Goal: Task Accomplishment & Management: Manage account settings

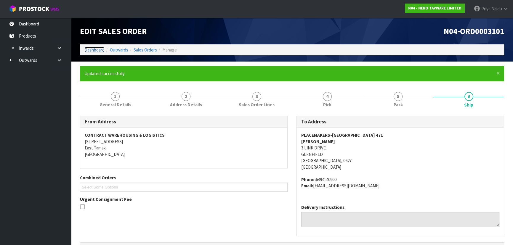
drag, startPoint x: 96, startPoint y: 50, endPoint x: 103, endPoint y: 44, distance: 9.2
click at [96, 50] on link "Dashboard" at bounding box center [94, 50] width 20 height 6
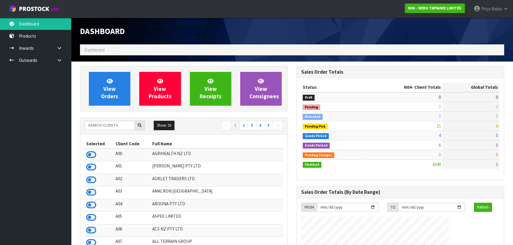
scroll to position [467, 216]
click at [102, 124] on input "text" at bounding box center [110, 125] width 50 height 9
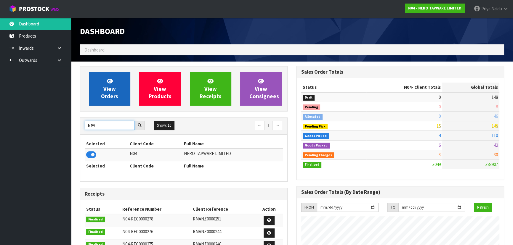
type input "N04"
click at [107, 99] on span "View Orders" at bounding box center [109, 89] width 17 height 22
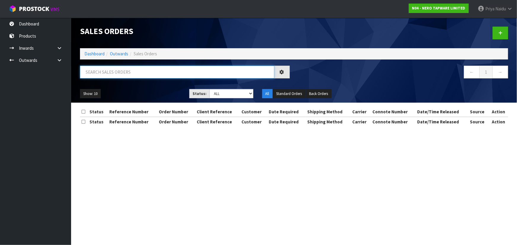
click at [124, 76] on input "text" at bounding box center [177, 72] width 194 height 13
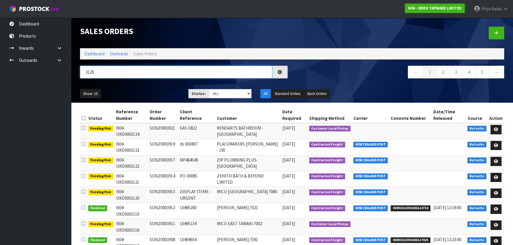
type input "3120"
click at [153, 95] on ul "Show: 10 5 10 25 50" at bounding box center [130, 93] width 100 height 9
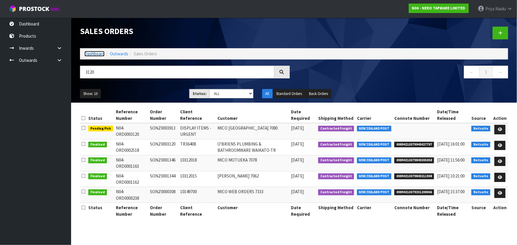
click at [91, 55] on link "Dashboard" at bounding box center [94, 54] width 20 height 6
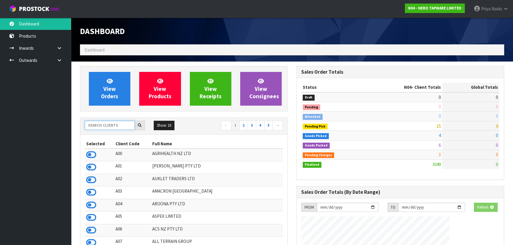
drag, startPoint x: 119, startPoint y: 125, endPoint x: 121, endPoint y: 122, distance: 3.6
click at [119, 124] on input "text" at bounding box center [110, 125] width 50 height 9
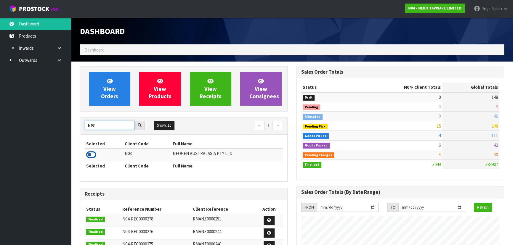
type input "N03"
click at [92, 156] on icon at bounding box center [91, 154] width 10 height 9
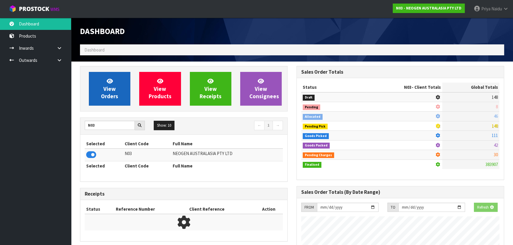
scroll to position [369, 216]
click at [98, 87] on link "View Orders" at bounding box center [109, 89] width 41 height 34
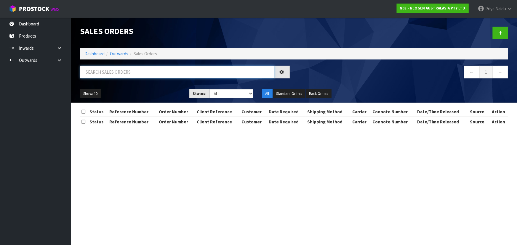
click at [120, 69] on input "text" at bounding box center [177, 72] width 194 height 13
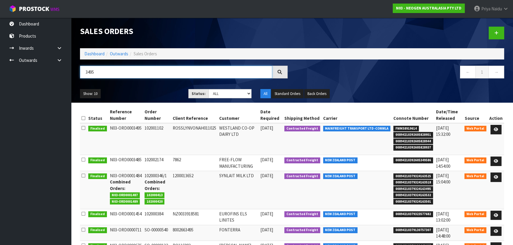
type input "3495"
click at [161, 83] on div "3495 ← 1 →" at bounding box center [292, 75] width 433 height 19
click at [161, 85] on div "Show: 10 5 10 25 50 Status: Draft Pending Allocated Pending Pick Goods Picked G…" at bounding box center [292, 94] width 433 height 18
click at [497, 129] on icon at bounding box center [496, 130] width 4 height 4
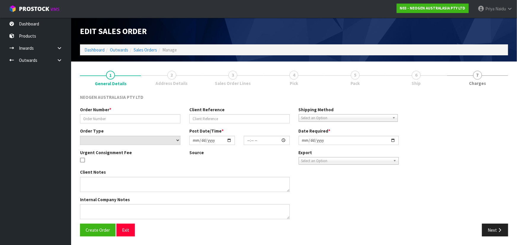
type input "102001102"
type input "ROSSLYNVONAH011025"
select select "number:0"
type input "2025-10-01"
type input "11:24:00.000"
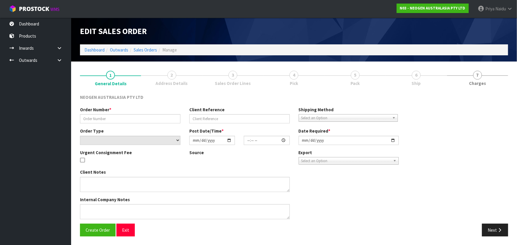
type input "2025-10-01"
type textarea "ATTN: ROSSLYN VON AH"
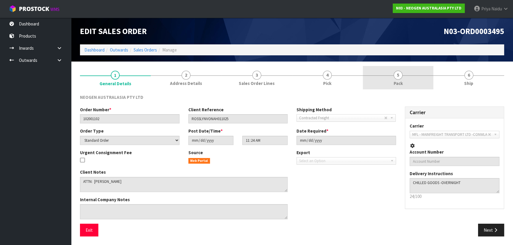
click at [405, 80] on link "5 Pack" at bounding box center [398, 77] width 71 height 23
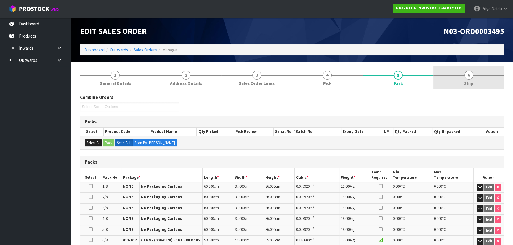
click at [471, 80] on link "6 Ship" at bounding box center [468, 77] width 71 height 23
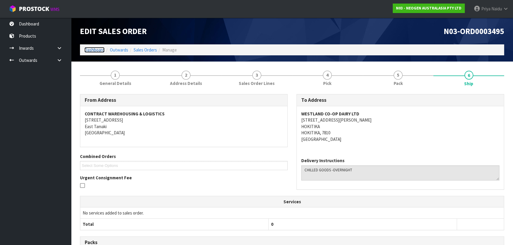
click at [95, 49] on link "Dashboard" at bounding box center [94, 50] width 20 height 6
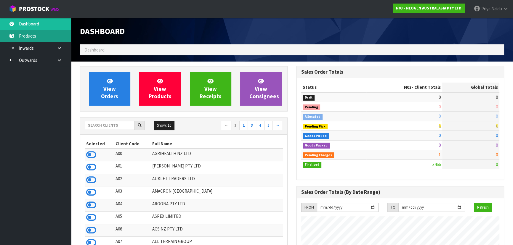
scroll to position [448, 216]
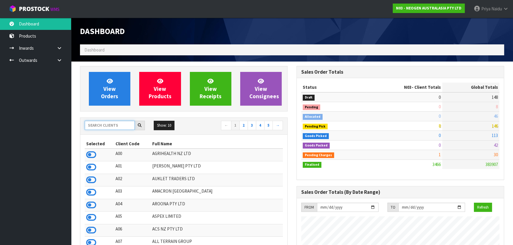
click at [103, 124] on input "text" at bounding box center [110, 125] width 50 height 9
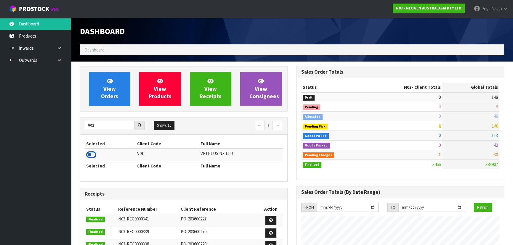
click at [92, 154] on icon at bounding box center [91, 154] width 10 height 9
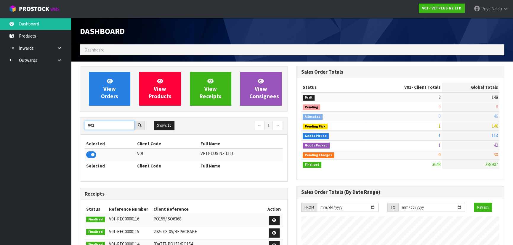
click at [111, 126] on input "V01" at bounding box center [110, 125] width 50 height 9
type input "V"
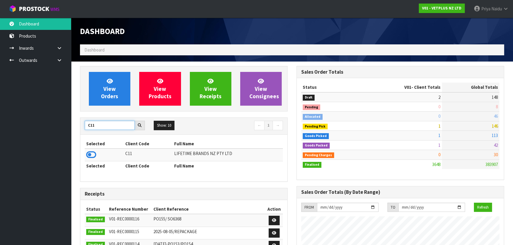
click at [116, 125] on input "C11" at bounding box center [110, 125] width 50 height 9
type input "C"
type input "T01"
click at [93, 156] on icon at bounding box center [91, 154] width 10 height 9
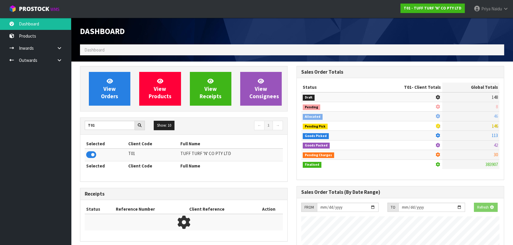
scroll to position [295885, 296037]
click at [114, 108] on div "View Orders View Products View Receipts View Consignees" at bounding box center [184, 89] width 208 height 46
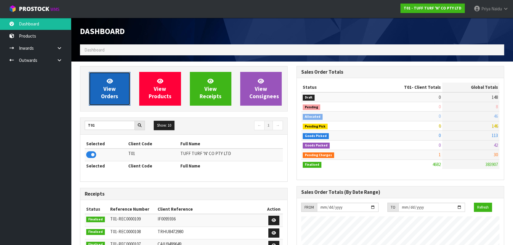
click at [114, 95] on span "View Orders" at bounding box center [109, 89] width 17 height 22
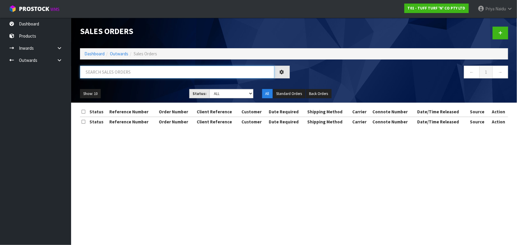
click at [117, 76] on input "text" at bounding box center [177, 72] width 194 height 13
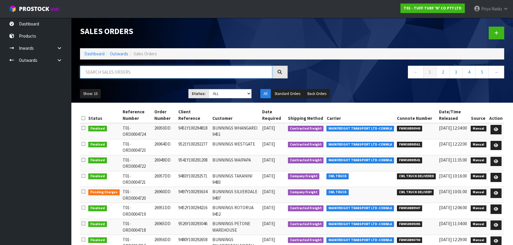
type input "1"
type input "4712"
click at [120, 90] on ul "Show: 10 5 10 25 50" at bounding box center [130, 93] width 100 height 9
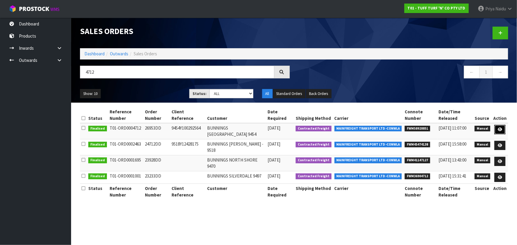
click at [502, 128] on icon at bounding box center [500, 130] width 4 height 4
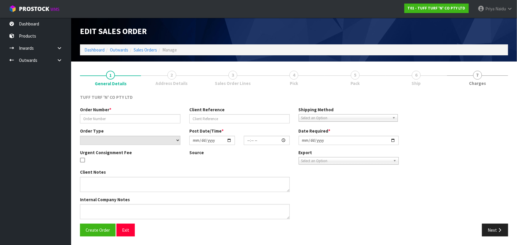
type input "26953DD"
type input "9454Y100292564"
select select "number:0"
type input "2025-09-29"
type input "14:29:00.000"
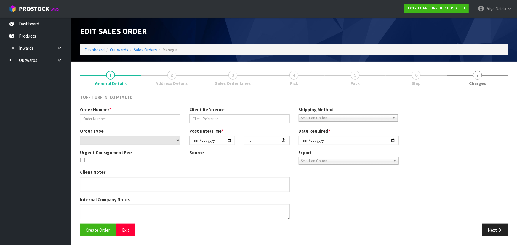
type input "2025-09-30"
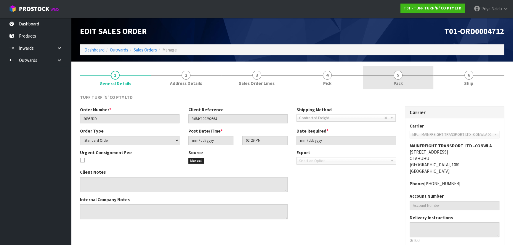
click at [396, 79] on link "5 Pack" at bounding box center [398, 77] width 71 height 23
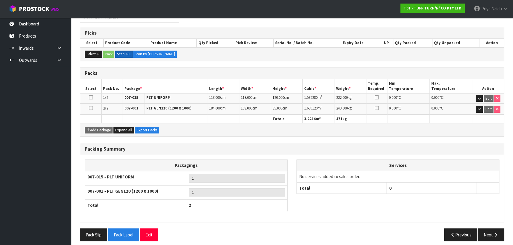
scroll to position [92, 0]
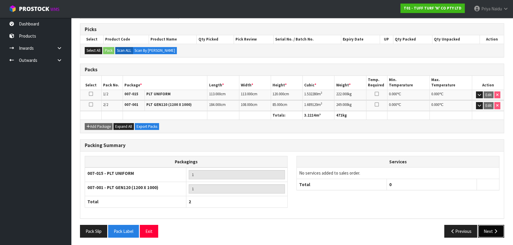
click at [489, 228] on button "Next" at bounding box center [491, 231] width 26 height 13
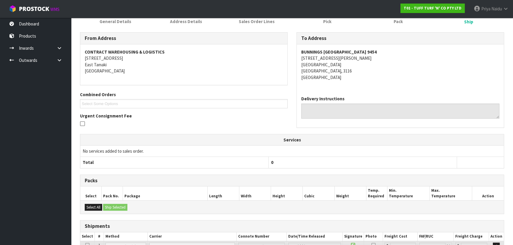
scroll to position [0, 0]
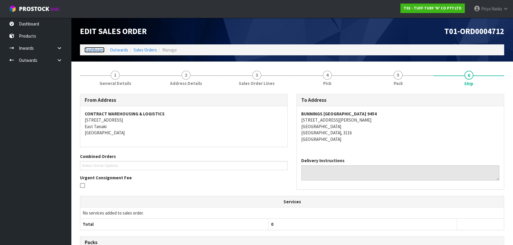
click at [89, 50] on link "Dashboard" at bounding box center [94, 50] width 20 height 6
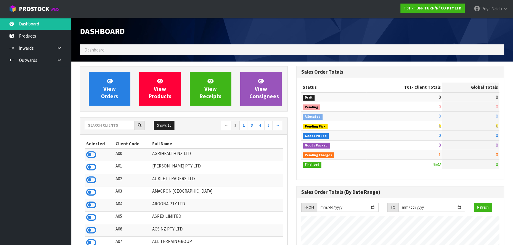
scroll to position [448, 216]
click at [122, 123] on input "text" at bounding box center [110, 125] width 50 height 9
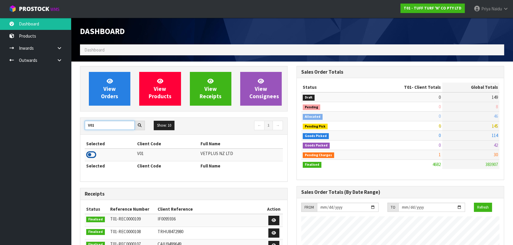
type input "V01"
click at [92, 154] on icon at bounding box center [91, 154] width 10 height 9
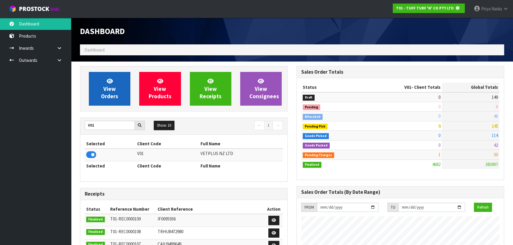
scroll to position [295885, 296037]
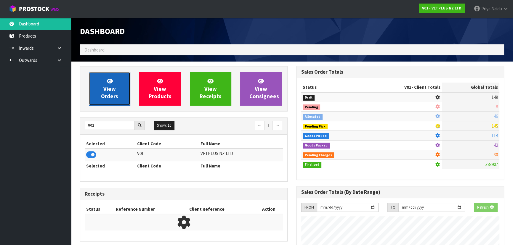
click at [110, 98] on span "View Orders" at bounding box center [109, 89] width 17 height 22
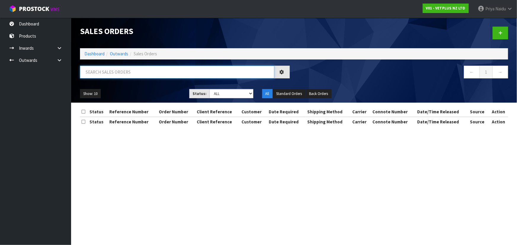
click at [117, 74] on input "text" at bounding box center [177, 72] width 194 height 13
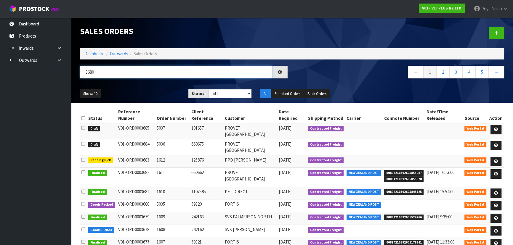
type input "3680"
click at [155, 92] on ul "Show: 10 5 10 25 50" at bounding box center [130, 93] width 100 height 9
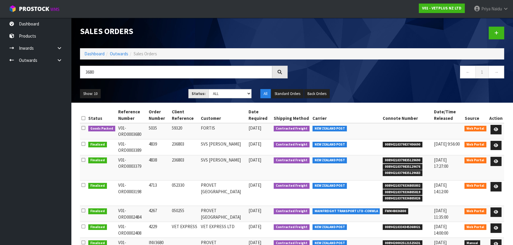
click at [153, 95] on ul "Show: 10 5 10 25 50" at bounding box center [130, 93] width 100 height 9
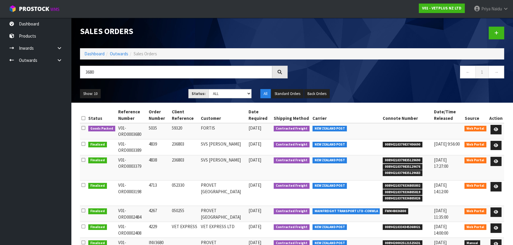
click at [153, 95] on ul "Show: 10 5 10 25 50" at bounding box center [130, 93] width 100 height 9
click at [154, 95] on ul "Show: 10 5 10 25 50" at bounding box center [130, 93] width 100 height 9
click at [149, 93] on ul "Show: 10 5 10 25 50" at bounding box center [130, 93] width 100 height 9
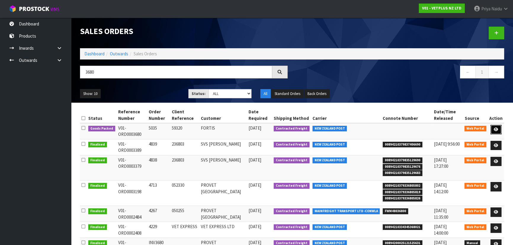
click at [495, 129] on icon at bounding box center [496, 130] width 4 height 4
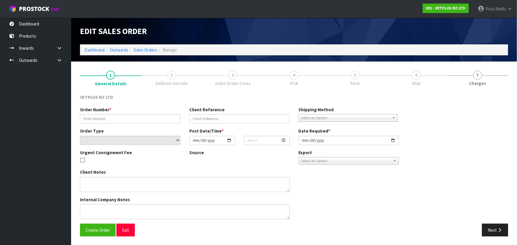
type input "5035"
type input "59320"
select select "number:0"
type input "2025-09-29"
type input "16:17:00.000"
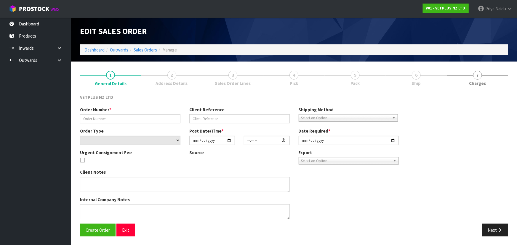
type input "2025-09-30"
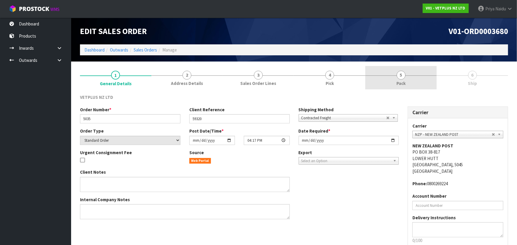
click at [407, 78] on link "5 Pack" at bounding box center [400, 77] width 71 height 23
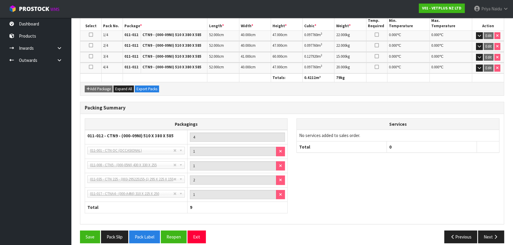
scroll to position [157, 0]
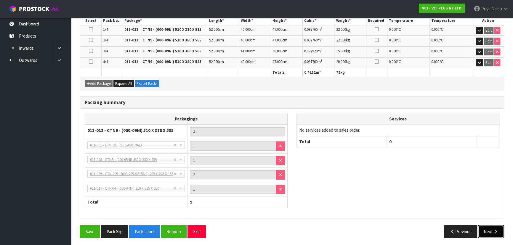
click at [488, 230] on button "Next" at bounding box center [491, 231] width 26 height 13
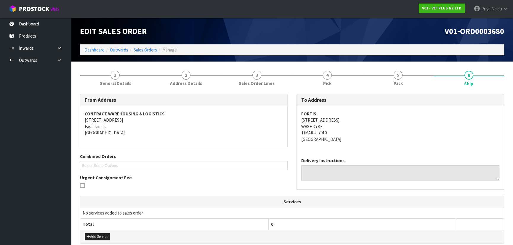
click at [299, 114] on div "FORTIS 131 HILTON HIGHWAY WASHDYKE TIMARU, 7910 New Zealand" at bounding box center [400, 129] width 207 height 47
click at [388, 84] on link "5 Pack" at bounding box center [398, 77] width 71 height 23
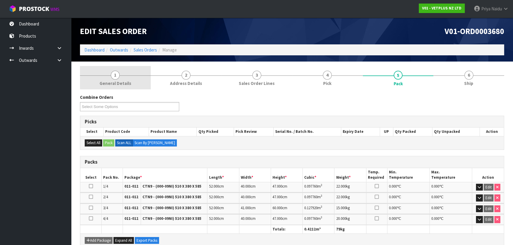
click at [118, 75] on span "1" at bounding box center [115, 75] width 9 height 9
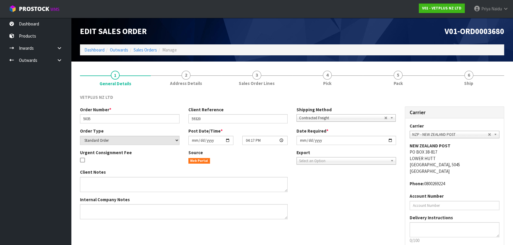
drag, startPoint x: 80, startPoint y: 117, endPoint x: 94, endPoint y: 117, distance: 14.2
click at [94, 117] on div "Order Number * 5035" at bounding box center [130, 115] width 108 height 17
drag, startPoint x: 82, startPoint y: 119, endPoint x: 95, endPoint y: 119, distance: 13.3
click at [95, 119] on input "5035" at bounding box center [130, 118] width 100 height 9
drag, startPoint x: 190, startPoint y: 120, endPoint x: 207, endPoint y: 119, distance: 17.5
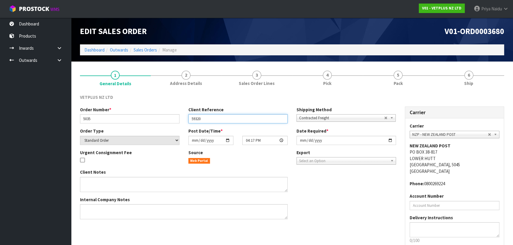
click at [207, 119] on input "59320" at bounding box center [238, 118] width 100 height 9
click at [407, 81] on link "5 Pack" at bounding box center [398, 77] width 71 height 23
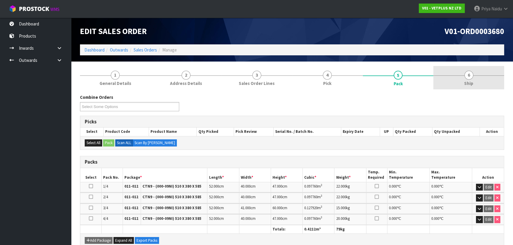
click at [468, 81] on span "Ship" at bounding box center [468, 83] width 9 height 6
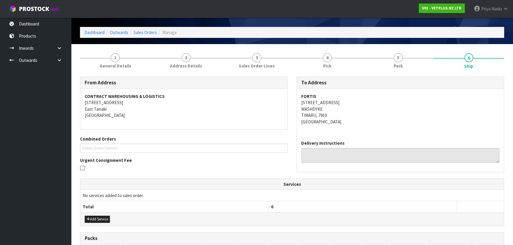
scroll to position [27, 0]
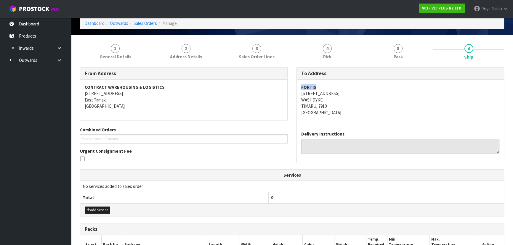
copy strong "FORTIS"
drag, startPoint x: 300, startPoint y: 86, endPoint x: 321, endPoint y: 84, distance: 21.5
click at [321, 84] on div "FORTIS 131 HILTON HIGHWAY WASHDYKE TIMARU, 7910 New Zealand" at bounding box center [400, 103] width 207 height 47
copy address "131 HILTON HIGHWAY WASHDYKE TIMARU, 7910"
drag, startPoint x: 299, startPoint y: 95, endPoint x: 223, endPoint y: 117, distance: 79.2
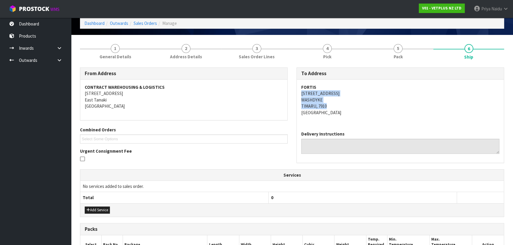
click at [355, 106] on div "FORTIS 131 HILTON HIGHWAY WASHDYKE TIMARU, 7910 New Zealand" at bounding box center [400, 103] width 207 height 47
click at [297, 93] on div "FORTIS 131 HILTON HIGHWAY WASHDYKE TIMARU, 7910 New Zealand" at bounding box center [400, 103] width 207 height 47
drag, startPoint x: 297, startPoint y: 93, endPoint x: 340, endPoint y: 94, distance: 43.0
click at [343, 92] on div "FORTIS 131 HILTON HIGHWAY WASHDYKE TIMARU, 7910 New Zealand" at bounding box center [400, 103] width 207 height 47
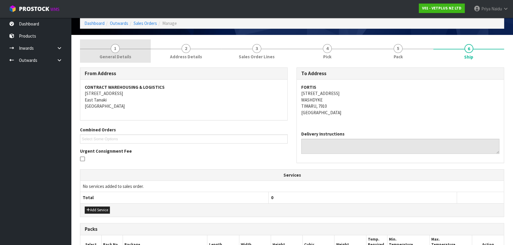
drag, startPoint x: 134, startPoint y: 56, endPoint x: 104, endPoint y: 60, distance: 31.1
click at [134, 56] on link "1 General Details" at bounding box center [115, 50] width 71 height 23
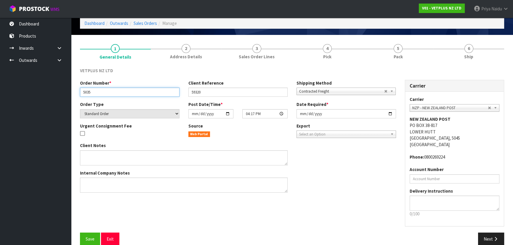
drag, startPoint x: 81, startPoint y: 93, endPoint x: 17, endPoint y: 92, distance: 64.3
click at [100, 95] on input "5035" at bounding box center [130, 92] width 100 height 9
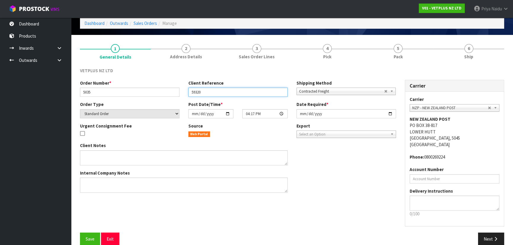
drag, startPoint x: 190, startPoint y: 92, endPoint x: 214, endPoint y: 91, distance: 23.4
click at [214, 91] on input "59320" at bounding box center [238, 92] width 100 height 9
drag, startPoint x: 412, startPoint y: 59, endPoint x: 396, endPoint y: 63, distance: 16.5
click at [412, 59] on link "5 Pack" at bounding box center [398, 50] width 71 height 23
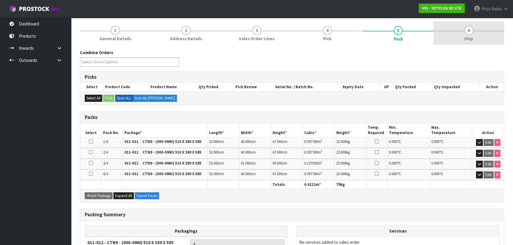
scroll to position [0, 0]
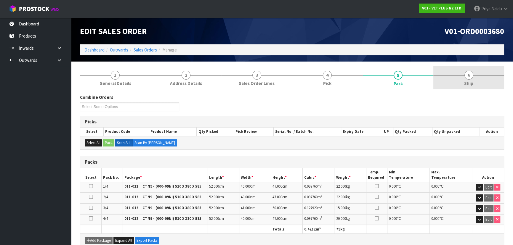
click at [470, 78] on span "6" at bounding box center [469, 75] width 9 height 9
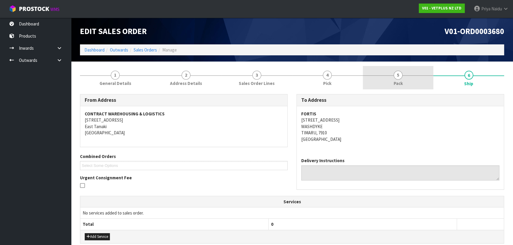
click at [409, 76] on link "5 Pack" at bounding box center [398, 77] width 71 height 23
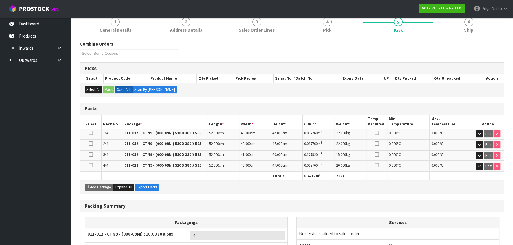
scroll to position [54, 0]
click at [476, 31] on link "6 Ship" at bounding box center [468, 23] width 71 height 23
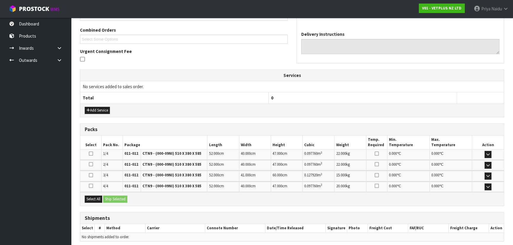
scroll to position [149, 0]
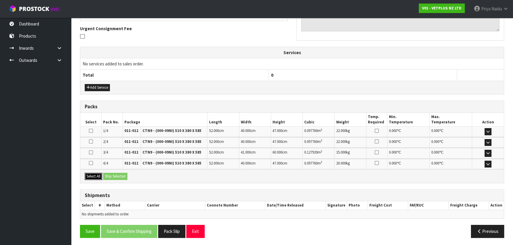
click at [94, 175] on button "Select All" at bounding box center [93, 176] width 17 height 7
click at [118, 173] on button "Ship Selected" at bounding box center [115, 176] width 24 height 7
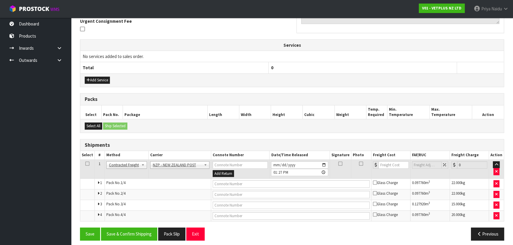
scroll to position [160, 0]
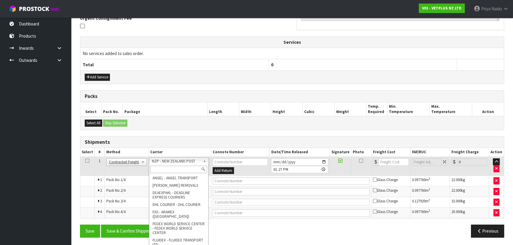
click at [164, 168] on input "text" at bounding box center [178, 169] width 57 height 7
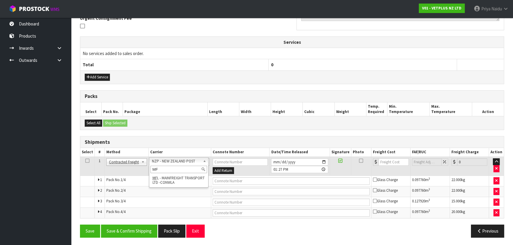
type input "MF"
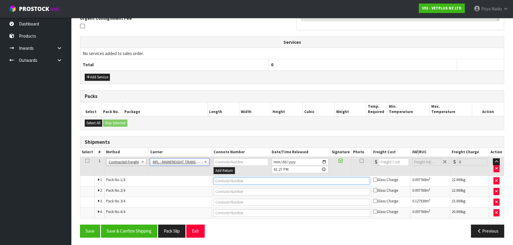
click at [223, 181] on input "text" at bounding box center [292, 180] width 157 height 7
click at [222, 180] on input "text" at bounding box center [292, 180] width 157 height 7
paste input "FWM58934040"
type input "FWM58934040"
click at [385, 161] on input "number" at bounding box center [394, 161] width 30 height 7
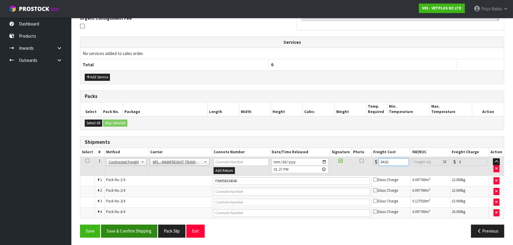
type input "84.61"
click at [124, 231] on button "Save & Confirm Shipping" at bounding box center [129, 231] width 56 height 13
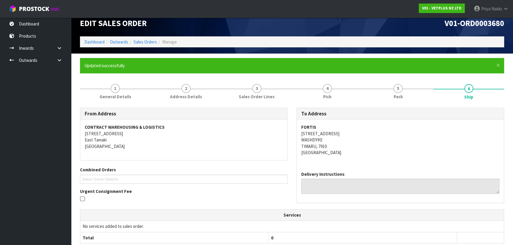
scroll to position [0, 0]
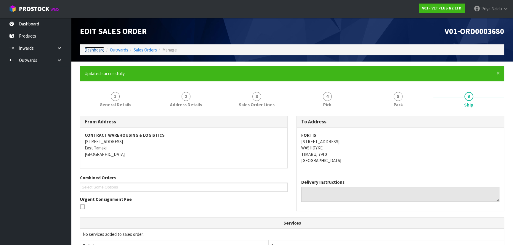
click at [98, 48] on link "Dashboard" at bounding box center [94, 50] width 20 height 6
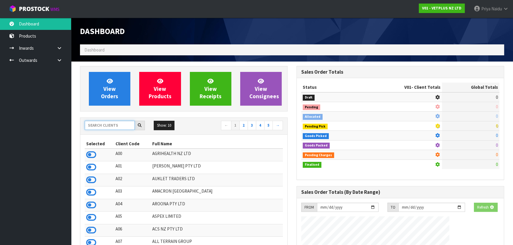
click at [104, 126] on input "text" at bounding box center [110, 125] width 50 height 9
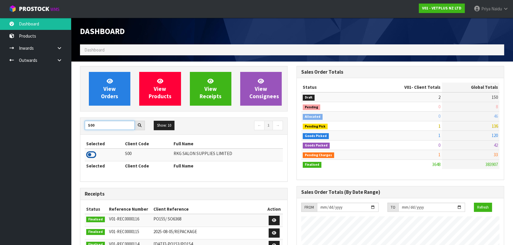
type input "S00"
click at [89, 153] on icon at bounding box center [91, 154] width 10 height 9
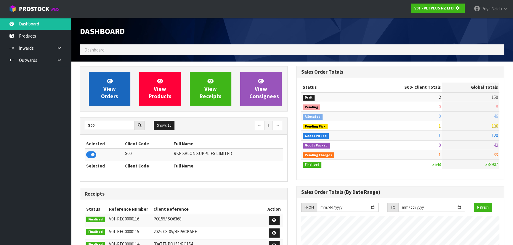
scroll to position [369, 216]
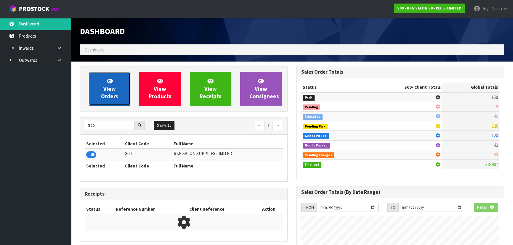
click at [112, 93] on span "View Orders" at bounding box center [109, 89] width 17 height 22
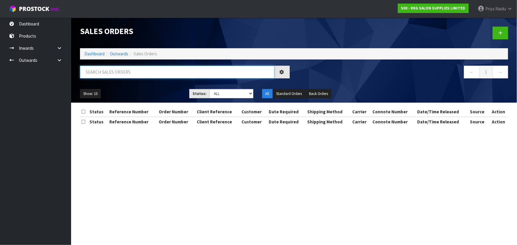
click at [133, 71] on input "text" at bounding box center [177, 72] width 194 height 13
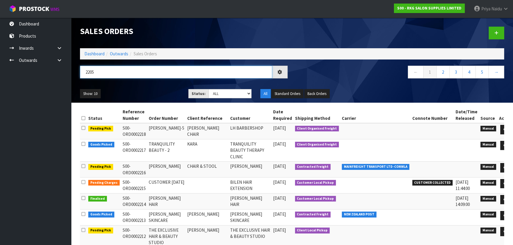
type input "2205"
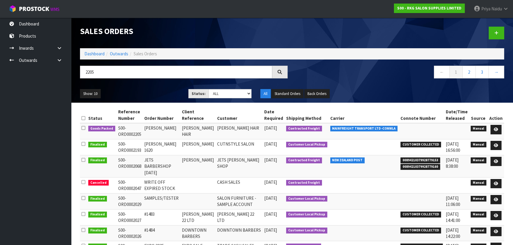
click at [150, 90] on ul "Show: 10 5 10 25 50" at bounding box center [130, 93] width 100 height 9
click at [497, 128] on icon at bounding box center [496, 130] width 4 height 4
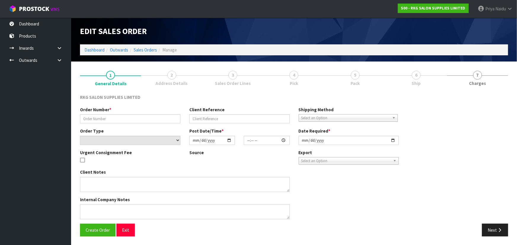
type input "PAULA"
type input "PAULA HAIR"
select select "number:0"
type input "2025-09-29"
type input "00:00:00.000"
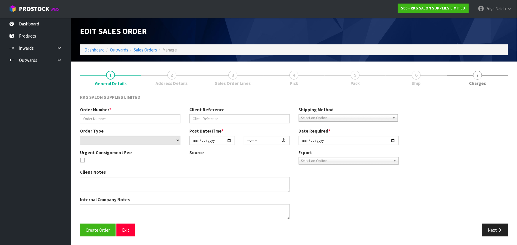
type input "2025-09-29"
type textarea "1 PALLET, DELIVERY ON FRIDAY"
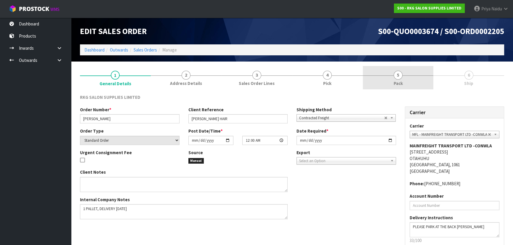
click at [397, 73] on span "5" at bounding box center [398, 75] width 9 height 9
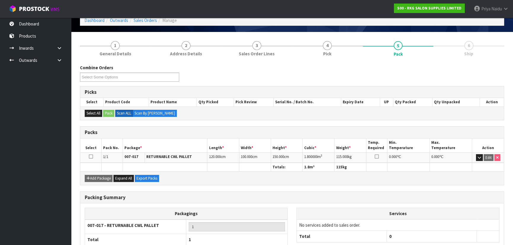
scroll to position [68, 0]
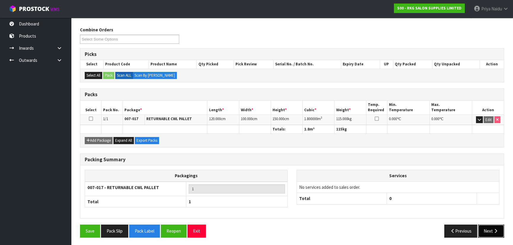
click at [492, 232] on button "Next" at bounding box center [491, 231] width 26 height 13
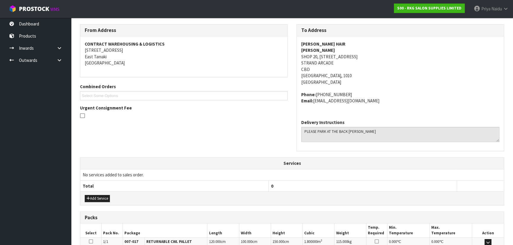
scroll to position [0, 0]
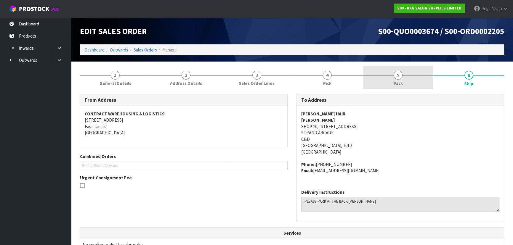
click at [394, 83] on span "Pack" at bounding box center [398, 83] width 9 height 6
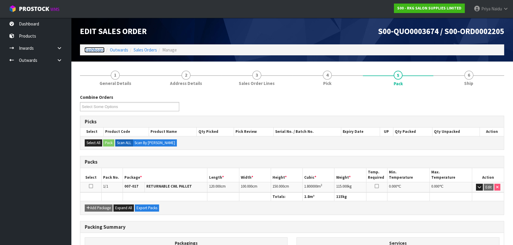
click at [92, 49] on link "Dashboard" at bounding box center [94, 50] width 20 height 6
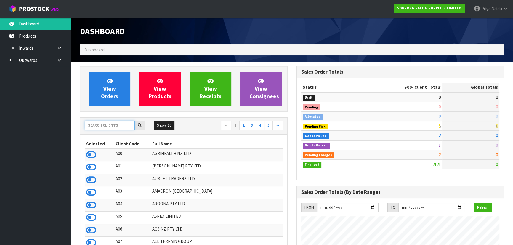
click at [109, 127] on input "text" at bounding box center [110, 125] width 50 height 9
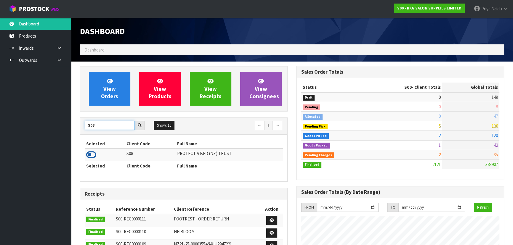
type input "S08"
click at [90, 156] on icon at bounding box center [91, 154] width 10 height 9
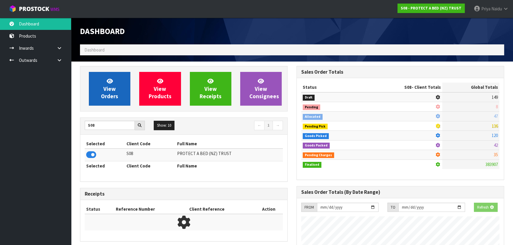
scroll to position [295885, 296037]
click at [112, 91] on span "View Orders" at bounding box center [109, 89] width 17 height 22
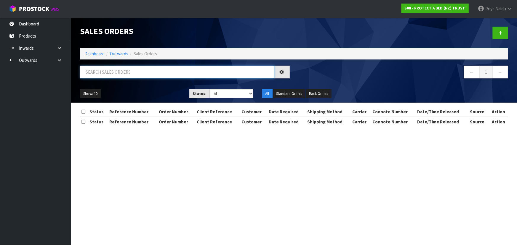
click at [123, 71] on input "text" at bounding box center [177, 72] width 194 height 13
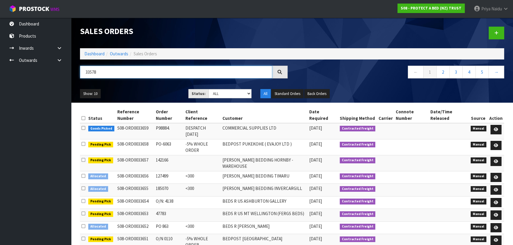
type input "33578"
click at [220, 93] on select "Draft Pending Allocated Pending Pick Goods Picked Goods Packed Pending Charges …" at bounding box center [230, 93] width 43 height 9
select select "string:5"
click at [209, 89] on select "Draft Pending Allocated Pending Pick Goods Picked Goods Packed Pending Charges …" at bounding box center [230, 93] width 43 height 9
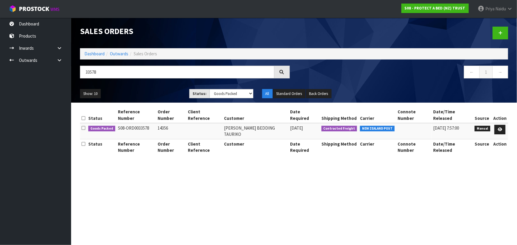
click at [155, 87] on div "Show: 10 5 10 25 50 Status: Draft Pending Allocated Pending Pick Goods Picked G…" at bounding box center [294, 94] width 437 height 18
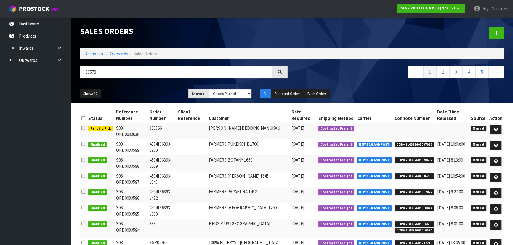
click at [155, 87] on div "Show: 10 5 10 25 50 Status: Draft Pending Allocated Pending Pick Goods Picked G…" at bounding box center [292, 94] width 433 height 18
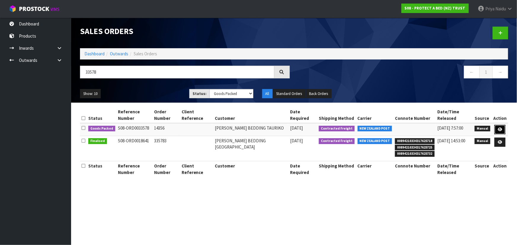
click at [499, 126] on link at bounding box center [499, 129] width 11 height 9
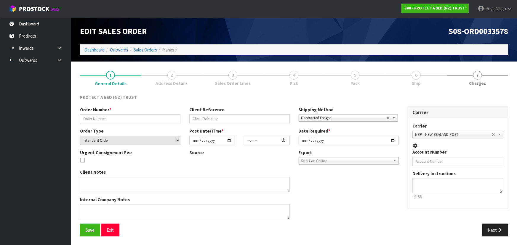
type input "14356"
select select "number:0"
type input "2025-09-26"
type input "14:16:00.000"
type input "2025-09-29"
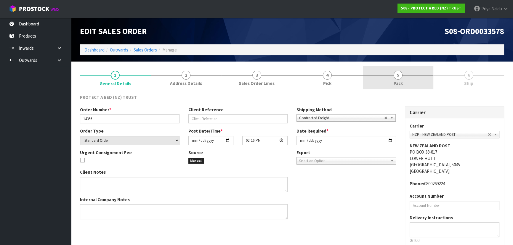
click at [401, 78] on span "5" at bounding box center [398, 75] width 9 height 9
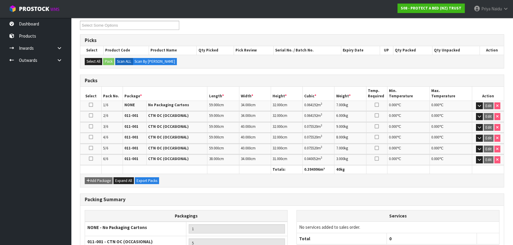
scroll to position [135, 0]
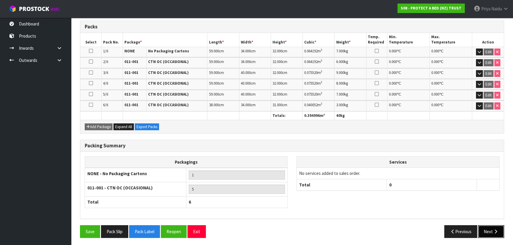
click at [489, 232] on button "Next" at bounding box center [491, 231] width 26 height 13
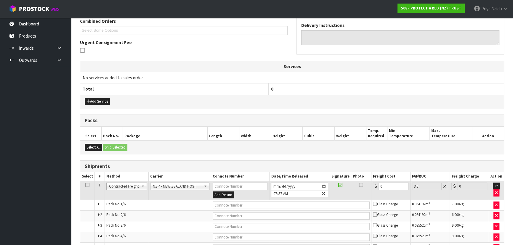
scroll to position [0, 0]
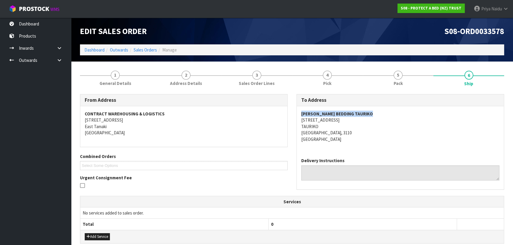
copy strong "HARVEY NORMAN BEDDING TAURIKO"
drag, startPoint x: 296, startPoint y: 113, endPoint x: 384, endPoint y: 114, distance: 87.7
click at [384, 114] on div "To Address HARVEY NORMAN BEDDING TAURIKO 19 TAURIKURA DRIVE TAURIKO Tauranga, 3…" at bounding box center [400, 145] width 217 height 102
copy address "19 TAURIKURA DRIVE TAURIKO Tauranga, 3110"
drag, startPoint x: 300, startPoint y: 121, endPoint x: 345, endPoint y: 132, distance: 46.6
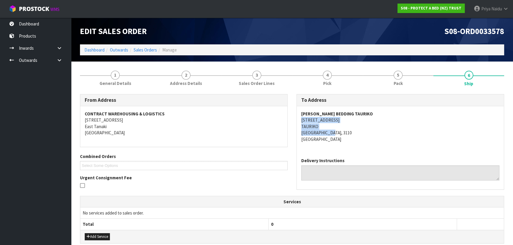
click at [345, 132] on div "HARVEY NORMAN BEDDING TAURIKO 19 TAURIKURA DRIVE TAURIKO Tauranga, 3110 New Zea…" at bounding box center [400, 129] width 207 height 47
click at [359, 137] on address "HARVEY NORMAN BEDDING TAURIKO 19 TAURIKURA DRIVE TAURIKO Tauranga, 3110 New Zea…" at bounding box center [400, 127] width 198 height 32
copy address "19 TAURIKURA DRIVE"
drag, startPoint x: 296, startPoint y: 118, endPoint x: 343, endPoint y: 121, distance: 47.2
click at [343, 121] on div "To Address HARVEY NORMAN BEDDING TAURIKO 19 TAURIKURA DRIVE TAURIKO Tauranga, 3…" at bounding box center [400, 145] width 217 height 102
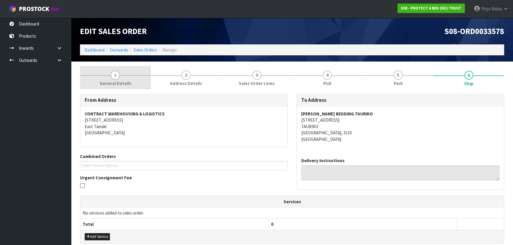
click at [104, 76] on link "1 General Details" at bounding box center [115, 77] width 71 height 23
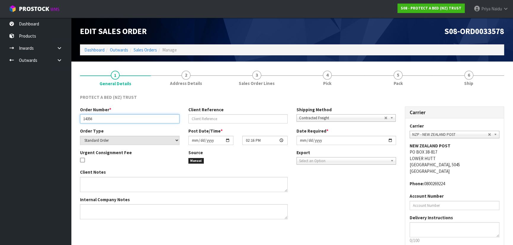
drag, startPoint x: 81, startPoint y: 119, endPoint x: 28, endPoint y: 112, distance: 53.3
click at [100, 119] on input "14356" at bounding box center [130, 118] width 100 height 9
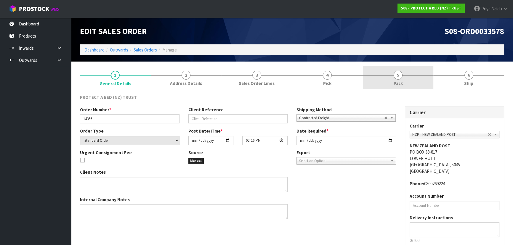
click at [418, 87] on link "5 Pack" at bounding box center [398, 77] width 71 height 23
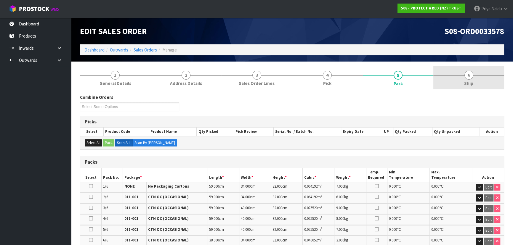
click at [453, 80] on link "6 Ship" at bounding box center [468, 77] width 71 height 23
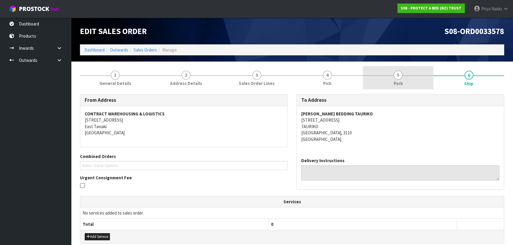
click at [406, 78] on link "5 Pack" at bounding box center [398, 77] width 71 height 23
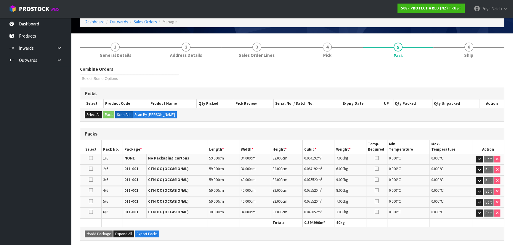
scroll to position [54, 0]
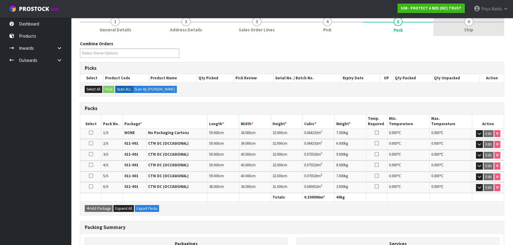
click at [466, 31] on span "Ship" at bounding box center [468, 30] width 9 height 6
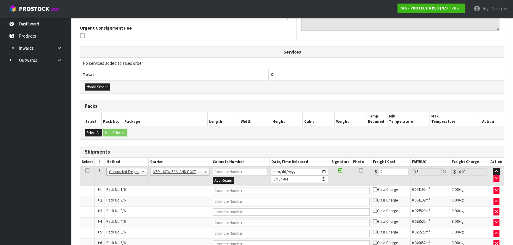
scroll to position [181, 0]
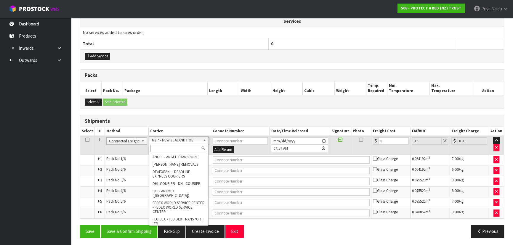
click at [161, 146] on input "text" at bounding box center [178, 148] width 57 height 7
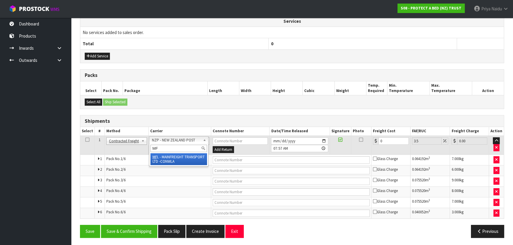
type input "MF"
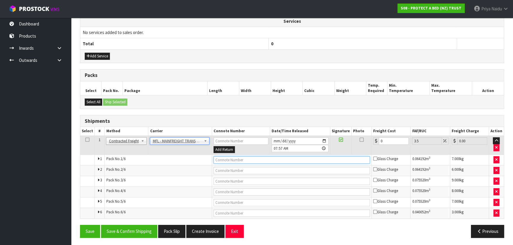
click at [216, 160] on input "text" at bounding box center [292, 159] width 157 height 7
paste input "FWM58934839"
type input "FWM58934839"
click at [387, 140] on input "0" at bounding box center [394, 140] width 30 height 7
type input "0"
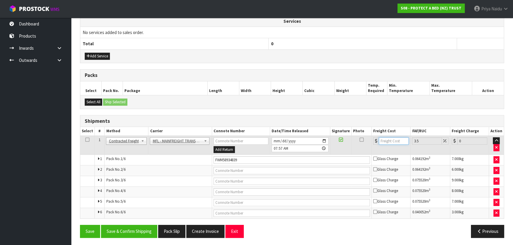
type input "4"
type input "4.14"
type input "46"
type input "47.61"
type input "46"
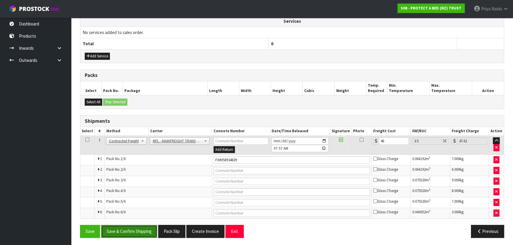
click at [136, 226] on button "Save & Confirm Shipping" at bounding box center [129, 231] width 56 height 13
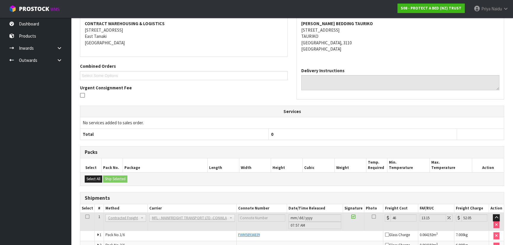
scroll to position [0, 0]
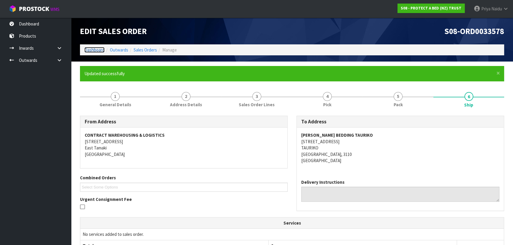
click at [98, 49] on link "Dashboard" at bounding box center [94, 50] width 20 height 6
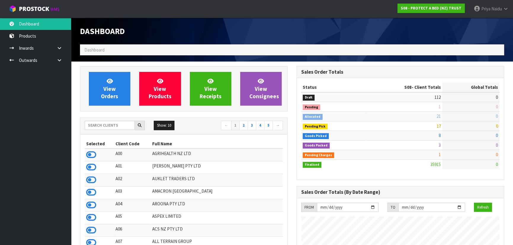
scroll to position [448, 216]
click at [117, 127] on input "text" at bounding box center [110, 125] width 50 height 9
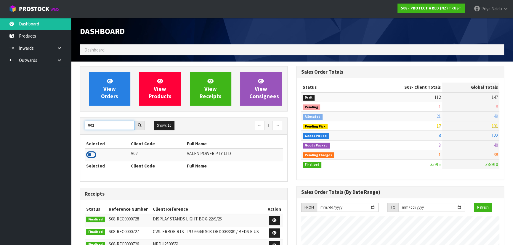
type input "V02"
click at [92, 155] on icon at bounding box center [91, 154] width 10 height 9
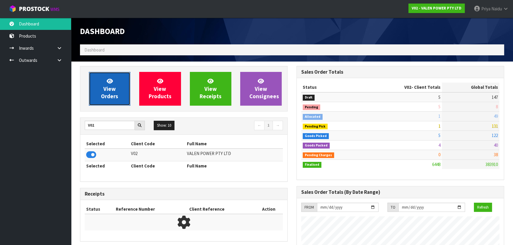
scroll to position [467, 216]
click at [107, 88] on span "View Orders" at bounding box center [109, 89] width 17 height 22
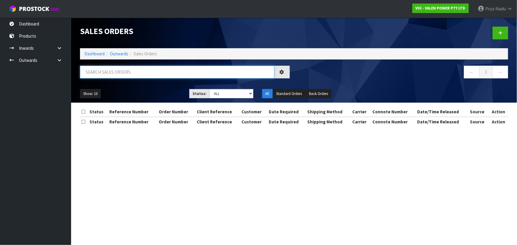
click at [126, 70] on input "text" at bounding box center [177, 72] width 194 height 13
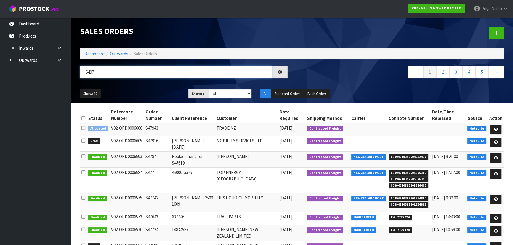
type input "6497"
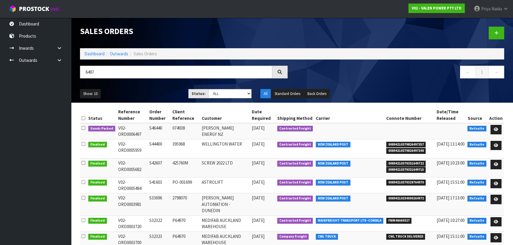
click at [140, 94] on ul "Show: 10 5 10 25 50" at bounding box center [130, 93] width 100 height 9
click at [498, 127] on link at bounding box center [496, 129] width 11 height 9
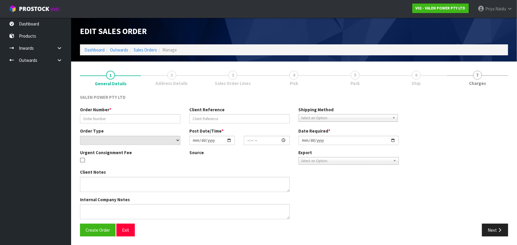
type input "S46440"
type input "074938"
select select "number:0"
type input "2025-08-21"
type input "17:45:07.000"
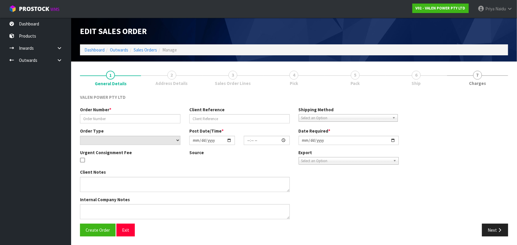
type input "2025-10-01"
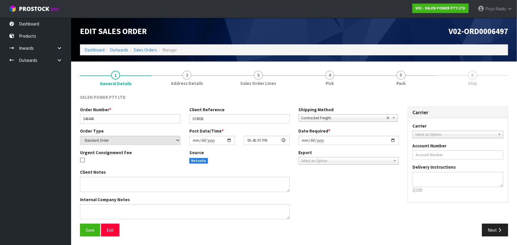
click at [411, 81] on link "5 Pack" at bounding box center [400, 77] width 71 height 23
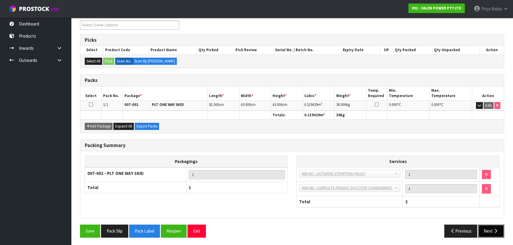
click at [488, 230] on button "Next" at bounding box center [491, 231] width 26 height 13
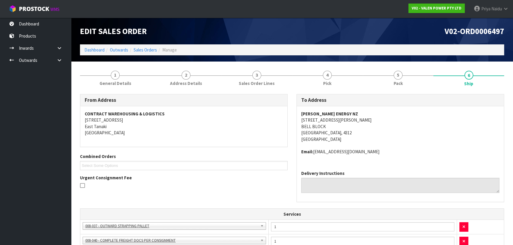
drag, startPoint x: 297, startPoint y: 112, endPoint x: 298, endPoint y: 118, distance: 5.7
click at [298, 114] on div "TODD ENERGY NZ 135 CONNETT ROAD EAST BELL BLOCK NEW PLYMOUTH, 4312 New Zealand …" at bounding box center [400, 136] width 207 height 60
copy address "135 CONNETT ROAD EAST BELL BLOCK NEW PLYMOUTH, 4312"
drag, startPoint x: 298, startPoint y: 121, endPoint x: 359, endPoint y: 131, distance: 61.8
click at [359, 131] on div "TODD ENERGY NZ 135 CONNETT ROAD EAST BELL BLOCK NEW PLYMOUTH, 4312 New Zealand …" at bounding box center [400, 136] width 207 height 60
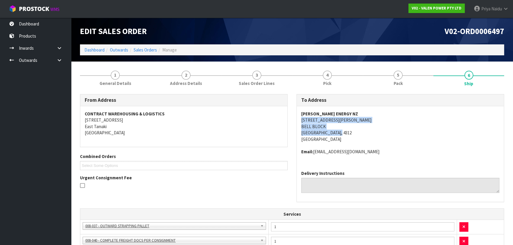
click at [297, 118] on div "TODD ENERGY NZ 135 CONNETT ROAD EAST BELL BLOCK NEW PLYMOUTH, 4312 New Zealand …" at bounding box center [400, 136] width 207 height 60
click at [301, 119] on div "TODD ENERGY NZ 135 CONNETT ROAD EAST BELL BLOCK NEW PLYMOUTH, 4312 New Zealand …" at bounding box center [400, 136] width 207 height 60
copy address "135 CONNETT ROAD EAST"
drag, startPoint x: 301, startPoint y: 118, endPoint x: 358, endPoint y: 118, distance: 57.8
click at [358, 118] on div "TODD ENERGY NZ 135 CONNETT ROAD EAST BELL BLOCK NEW PLYMOUTH, 4312 New Zealand …" at bounding box center [400, 136] width 207 height 60
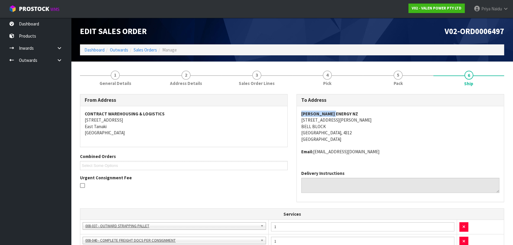
copy strong "TODD ENERGY NZ"
drag, startPoint x: 296, startPoint y: 115, endPoint x: 341, endPoint y: 112, distance: 45.4
click at [341, 112] on div "To Address TODD ENERGY NZ 135 CONNETT ROAD EAST BELL BLOCK NEW PLYMOUTH, 4312 N…" at bounding box center [400, 151] width 217 height 114
copy address "Email: unkown@unknown.com"
drag, startPoint x: 302, startPoint y: 152, endPoint x: 369, endPoint y: 150, distance: 67.9
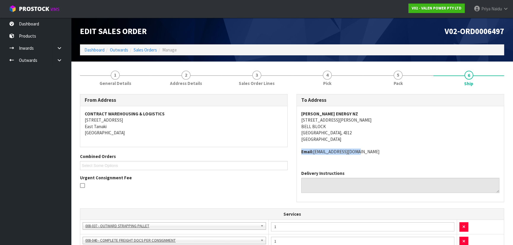
click at [369, 150] on address "Email: unkown@unknown.com" at bounding box center [400, 152] width 198 height 6
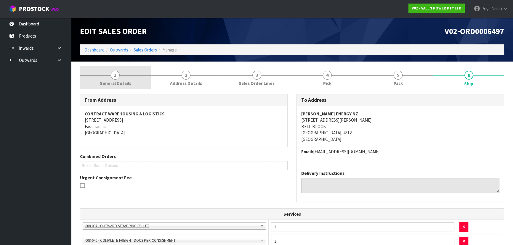
click at [97, 73] on link "1 General Details" at bounding box center [115, 77] width 71 height 23
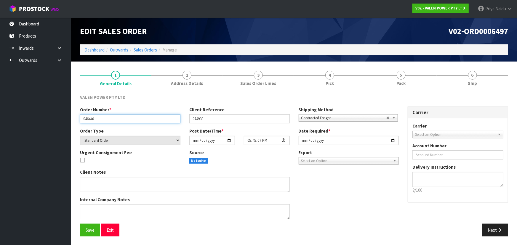
drag, startPoint x: 81, startPoint y: 117, endPoint x: 111, endPoint y: 121, distance: 29.2
click at [111, 121] on input "S46440" at bounding box center [130, 118] width 100 height 9
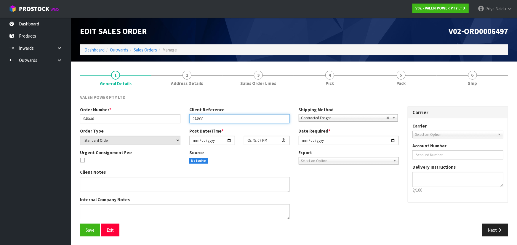
drag, startPoint x: 191, startPoint y: 119, endPoint x: 210, endPoint y: 119, distance: 19.0
click at [210, 119] on input "074938" at bounding box center [239, 118] width 100 height 9
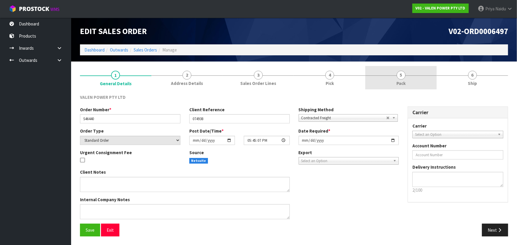
click at [394, 81] on link "5 Pack" at bounding box center [400, 77] width 71 height 23
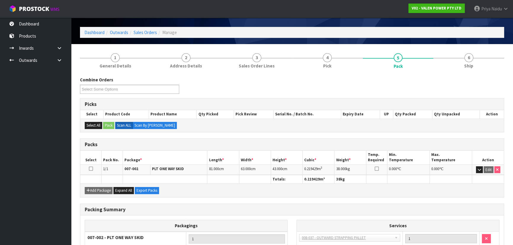
scroll to position [27, 0]
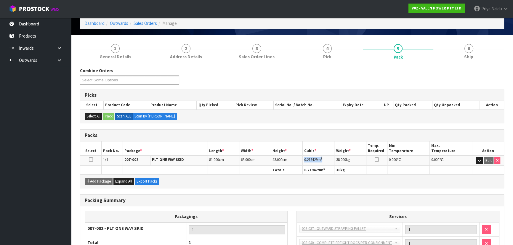
copy td "0.219429 m 3"
drag, startPoint x: 302, startPoint y: 159, endPoint x: 325, endPoint y: 157, distance: 22.9
click at [325, 157] on td "0.219429 m 3" at bounding box center [319, 161] width 32 height 10
click at [458, 54] on link "6 Ship" at bounding box center [468, 50] width 71 height 23
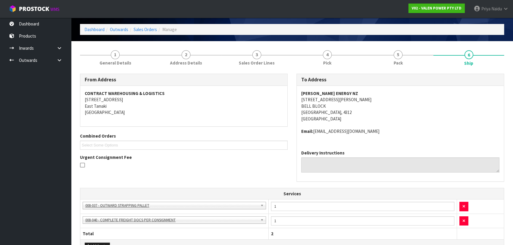
scroll to position [0, 0]
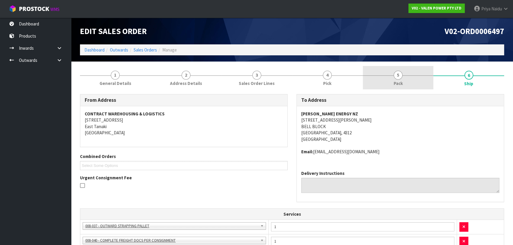
click at [393, 75] on link "5 Pack" at bounding box center [398, 77] width 71 height 23
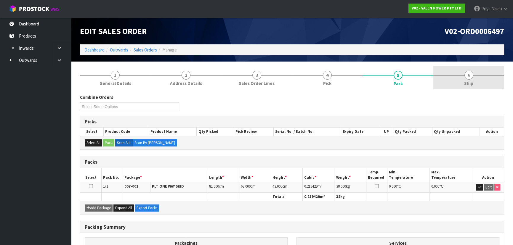
click at [464, 88] on link "6 Ship" at bounding box center [468, 77] width 71 height 23
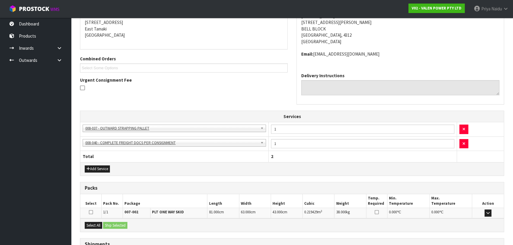
scroll to position [134, 0]
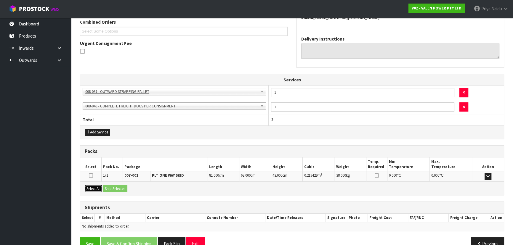
click at [100, 190] on button "Select All" at bounding box center [93, 188] width 17 height 7
click at [112, 190] on button "Ship Selected" at bounding box center [115, 188] width 24 height 7
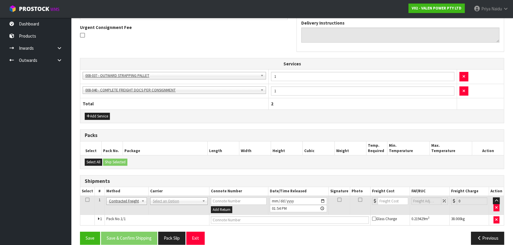
scroll to position [157, 0]
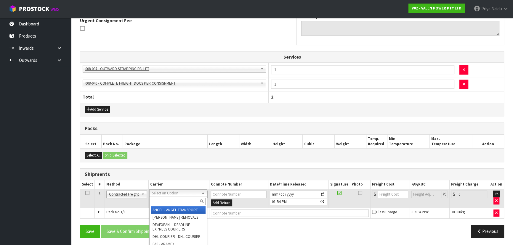
click at [163, 200] on input "text" at bounding box center [178, 201] width 55 height 7
type input ","
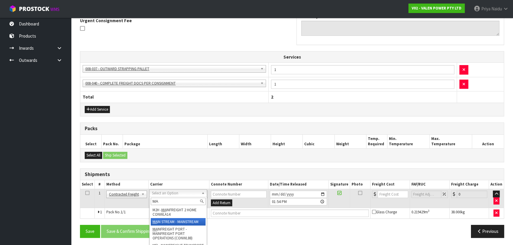
type input "MA"
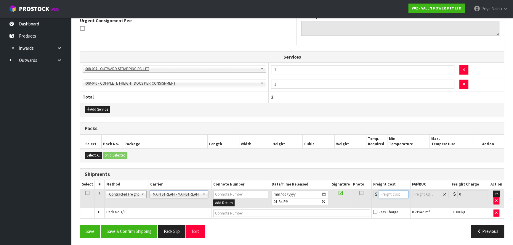
click at [390, 192] on input "number" at bounding box center [394, 194] width 30 height 7
type input "37"
click at [254, 213] on input "text" at bounding box center [291, 213] width 157 height 7
paste input "CWL7729959"
type input "CWL7729959"
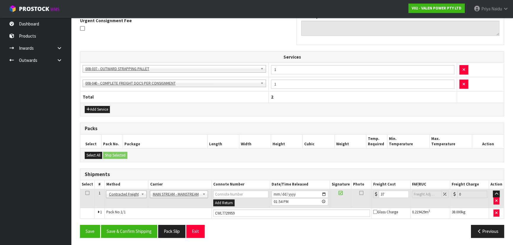
click at [120, 239] on div "Save Save & Confirm Shipping Pack Slip Exit Previous" at bounding box center [292, 233] width 433 height 17
click at [126, 231] on button "Save & Confirm Shipping" at bounding box center [129, 231] width 56 height 13
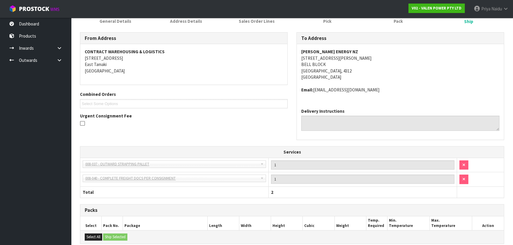
scroll to position [0, 0]
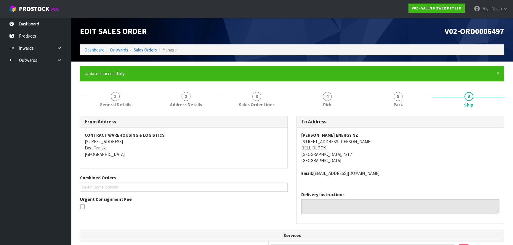
click at [93, 46] on ol "Dashboard Outwards Sales Orders Manage" at bounding box center [292, 49] width 424 height 11
click at [89, 53] on ol "Dashboard Outwards Sales Orders Manage" at bounding box center [292, 49] width 424 height 11
click at [92, 48] on link "Dashboard" at bounding box center [94, 50] width 20 height 6
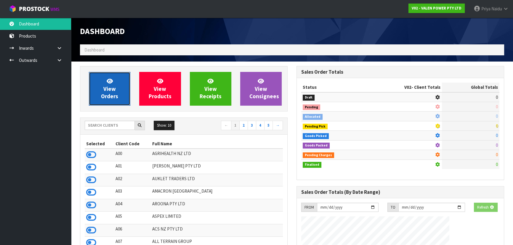
click at [110, 100] on link "View Orders" at bounding box center [109, 89] width 41 height 34
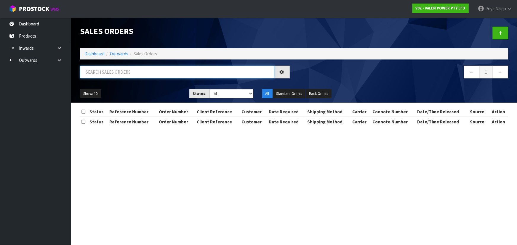
click at [121, 73] on input "text" at bounding box center [177, 72] width 194 height 13
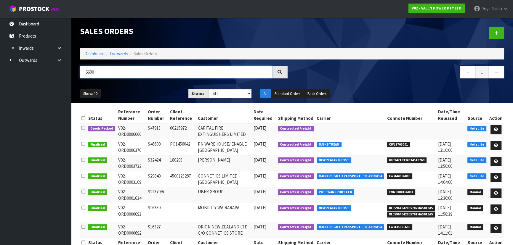
type input "6600"
click at [150, 87] on div "Show: 10 5 10 25 50 Status: Draft Pending Allocated Pending Pick Goods Picked G…" at bounding box center [292, 94] width 433 height 18
click at [497, 128] on icon at bounding box center [496, 130] width 4 height 4
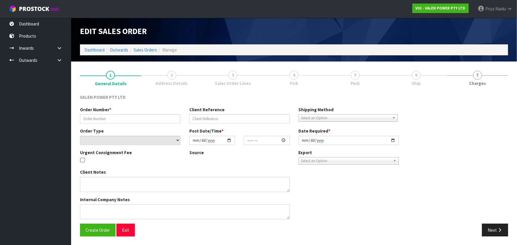
type input "S47913"
type input "00215972"
select select "number:0"
type input "2025-10-01"
type input "10:15:08.000"
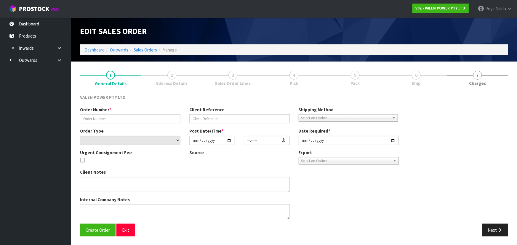
type input "2025-10-01"
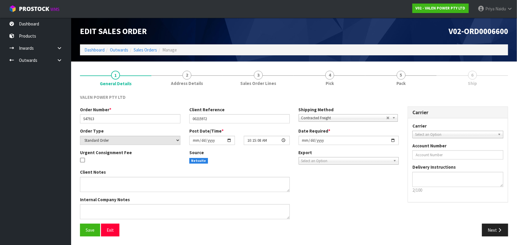
click at [404, 77] on span "5" at bounding box center [401, 75] width 9 height 9
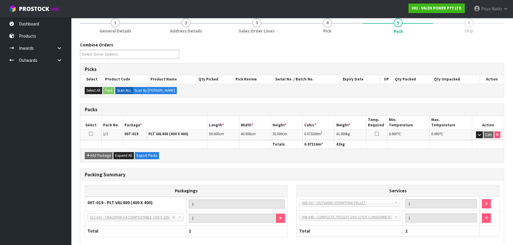
scroll to position [82, 0]
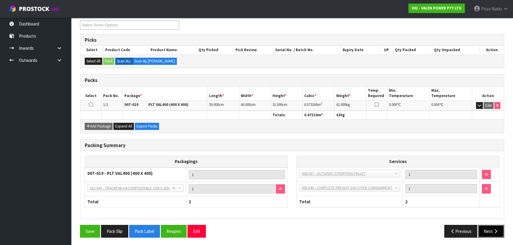
click at [487, 231] on button "Next" at bounding box center [491, 231] width 26 height 13
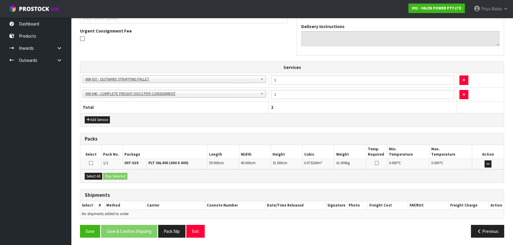
scroll to position [0, 0]
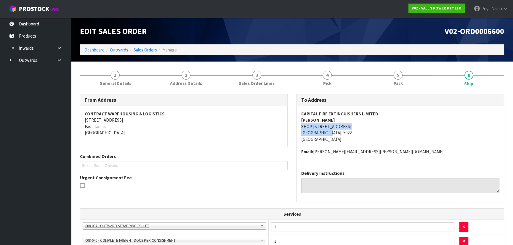
drag, startPoint x: 297, startPoint y: 127, endPoint x: 369, endPoint y: 135, distance: 72.5
click at [369, 135] on div "CAPITAL FIRE EXTINGUISHERS LIMITED NATALIE NICHOLLS SHOP 2, 11 JILLET STREET PO…" at bounding box center [400, 136] width 207 height 60
click at [380, 137] on address "CAPITAL FIRE EXTINGUISHERS LIMITED NATALIE NICHOLLS SHOP 2, 11 JILLET STREET PO…" at bounding box center [400, 127] width 198 height 32
drag, startPoint x: 297, startPoint y: 126, endPoint x: 366, endPoint y: 127, distance: 69.9
click at [366, 127] on div "CAPITAL FIRE EXTINGUISHERS LIMITED NATALIE NICHOLLS SHOP 2, 11 JILLET STREET PO…" at bounding box center [400, 136] width 207 height 60
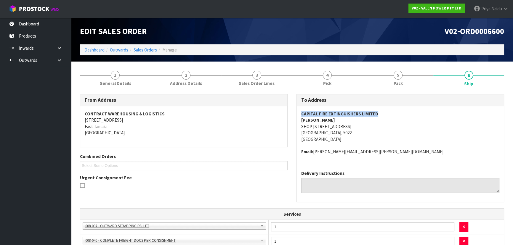
drag, startPoint x: 298, startPoint y: 111, endPoint x: 76, endPoint y: 115, distance: 221.3
click at [414, 113] on div "CAPITAL FIRE EXTINGUISHERS LIMITED NATALIE NICHOLLS SHOP 2, 11 JILLET STREET PO…" at bounding box center [400, 136] width 207 height 60
drag, startPoint x: 300, startPoint y: 117, endPoint x: 260, endPoint y: 121, distance: 39.9
click at [348, 120] on div "CAPITAL FIRE EXTINGUISHERS LIMITED NATALIE NICHOLLS SHOP 2, 11 JILLET STREET PO…" at bounding box center [400, 136] width 207 height 60
drag, startPoint x: 304, startPoint y: 153, endPoint x: 313, endPoint y: 152, distance: 9.8
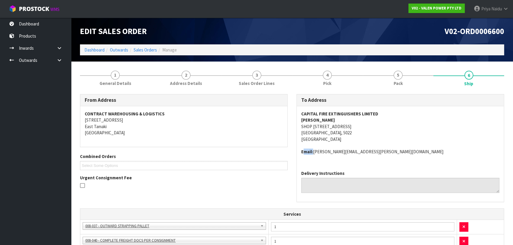
click at [313, 152] on strong "Email:" at bounding box center [307, 152] width 12 height 6
drag, startPoint x: 302, startPoint y: 151, endPoint x: 385, endPoint y: 160, distance: 84.0
click at [393, 158] on div "CAPITAL FIRE EXTINGUISHERS LIMITED NATALIE NICHOLLS SHOP 2, 11 JILLET STREET PO…" at bounding box center [400, 136] width 207 height 60
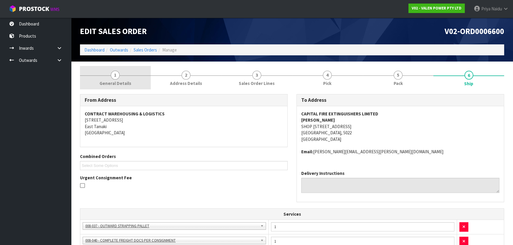
click at [116, 79] on link "1 General Details" at bounding box center [115, 77] width 71 height 23
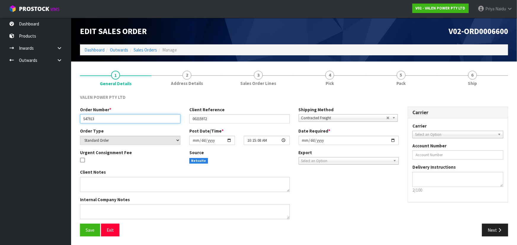
drag, startPoint x: 82, startPoint y: 119, endPoint x: 115, endPoint y: 121, distance: 33.3
click at [115, 121] on input "S47913" at bounding box center [130, 118] width 100 height 9
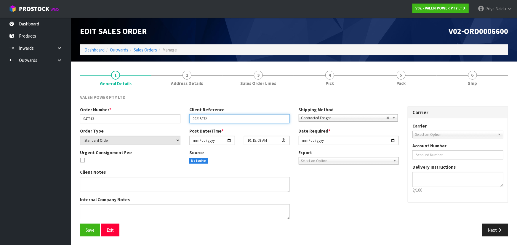
drag, startPoint x: 193, startPoint y: 120, endPoint x: 227, endPoint y: 117, distance: 34.5
click at [227, 117] on input "00215972" at bounding box center [239, 118] width 100 height 9
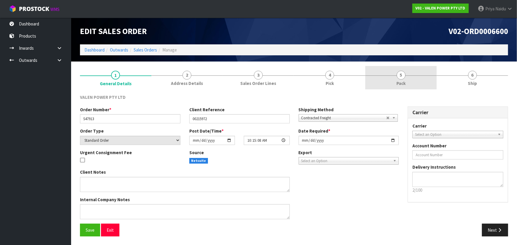
drag, startPoint x: 416, startPoint y: 82, endPoint x: 412, endPoint y: 89, distance: 8.1
click at [416, 82] on link "5 Pack" at bounding box center [400, 77] width 71 height 23
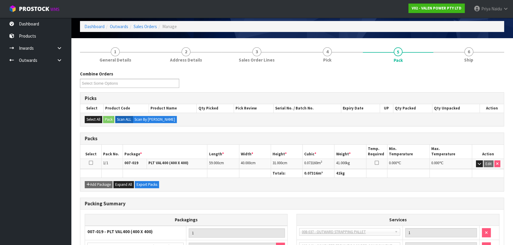
scroll to position [54, 0]
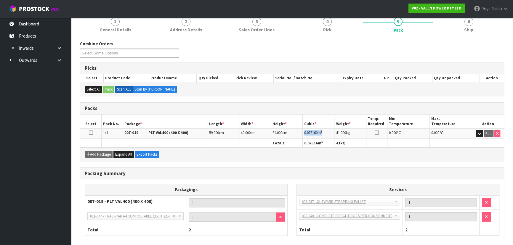
drag, startPoint x: 305, startPoint y: 132, endPoint x: 328, endPoint y: 132, distance: 23.7
click at [328, 132] on td "0.073160 m 3" at bounding box center [319, 134] width 32 height 10
drag, startPoint x: 471, startPoint y: 25, endPoint x: 468, endPoint y: 35, distance: 9.8
click at [471, 25] on link "6 Ship" at bounding box center [468, 23] width 71 height 23
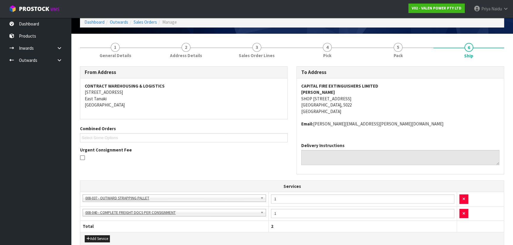
scroll to position [0, 0]
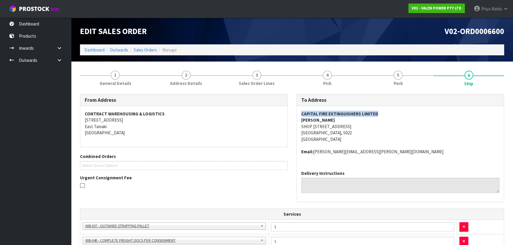
drag, startPoint x: 302, startPoint y: 115, endPoint x: 388, endPoint y: 110, distance: 86.1
click at [388, 110] on div "CAPITAL FIRE EXTINGUISHERS LIMITED NATALIE NICHOLLS SHOP 2, 11 JILLET STREET PO…" at bounding box center [400, 136] width 207 height 60
click at [296, 127] on div "To Address CAPITAL FIRE EXTINGUISHERS LIMITED NATALIE NICHOLLS SHOP 2, 11 JILLE…" at bounding box center [400, 151] width 217 height 114
drag, startPoint x: 296, startPoint y: 127, endPoint x: 359, endPoint y: 134, distance: 63.2
click at [359, 134] on div "To Address CAPITAL FIRE EXTINGUISHERS LIMITED NATALIE NICHOLLS SHOP 2, 11 JILLE…" at bounding box center [400, 151] width 217 height 114
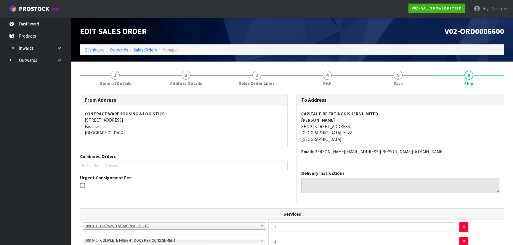
click at [428, 142] on span "CAPITAL FIRE EXTINGUISHERS LIMITED NATALIE NICHOLLS SHOP 2, 11 JILLET STREET PO…" at bounding box center [400, 133] width 198 height 44
click at [428, 142] on address "CAPITAL FIRE EXTINGUISHERS LIMITED NATALIE NICHOLLS SHOP 2, 11 JILLET STREET PO…" at bounding box center [400, 127] width 198 height 32
drag, startPoint x: 303, startPoint y: 111, endPoint x: 397, endPoint y: 106, distance: 93.7
click at [397, 106] on div "CAPITAL FIRE EXTINGUISHERS LIMITED NATALIE NICHOLLS SHOP 2, 11 JILLET STREET PO…" at bounding box center [400, 136] width 207 height 60
click at [413, 143] on span "CAPITAL FIRE EXTINGUISHERS LIMITED NATALIE NICHOLLS SHOP 2, 11 JILLET STREET PO…" at bounding box center [400, 133] width 198 height 44
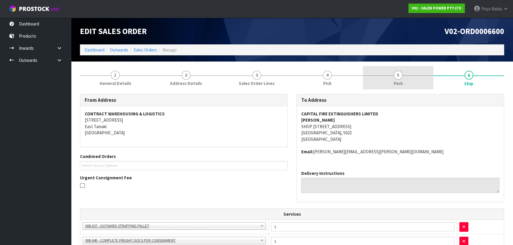
click at [406, 79] on link "5 Pack" at bounding box center [398, 77] width 71 height 23
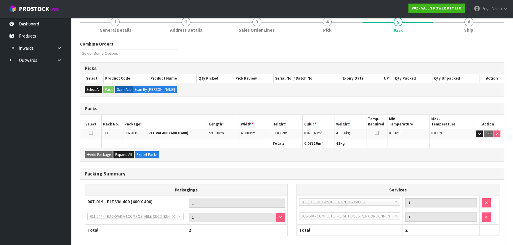
scroll to position [54, 0]
click at [441, 37] on div "Combine Orders V02-ORD0006493 V02-ORD0006507 V02-ORD0006522 V02-ORD0006525 V02-…" at bounding box center [292, 153] width 424 height 234
click at [457, 29] on link "6 Ship" at bounding box center [468, 23] width 71 height 23
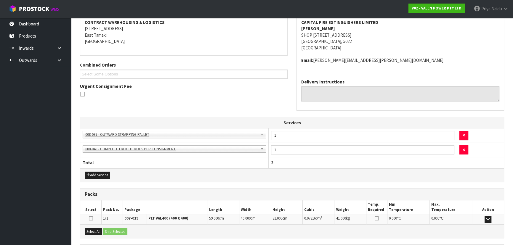
scroll to position [147, 0]
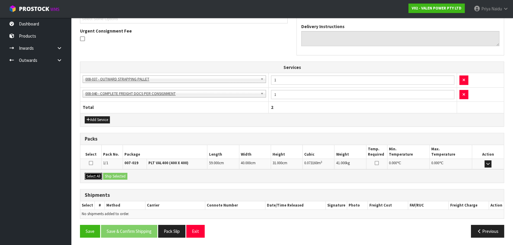
click at [95, 175] on button "Select All" at bounding box center [93, 176] width 17 height 7
click at [104, 174] on button "Ship Selected" at bounding box center [115, 176] width 24 height 7
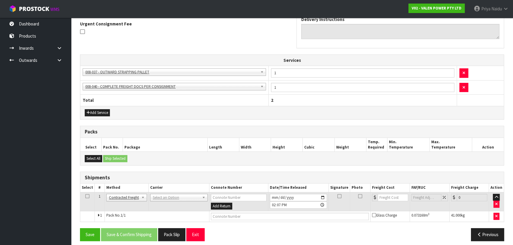
scroll to position [157, 0]
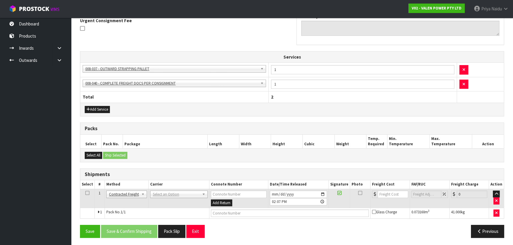
drag, startPoint x: 170, startPoint y: 193, endPoint x: 167, endPoint y: 194, distance: 3.2
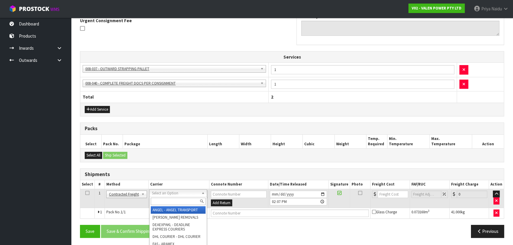
click at [166, 202] on input "text" at bounding box center [178, 201] width 55 height 7
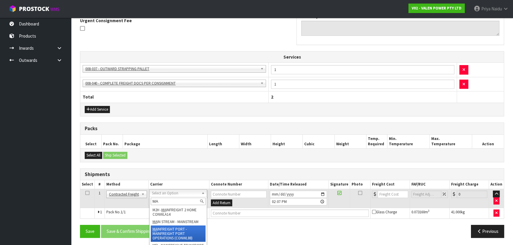
type input "MA"
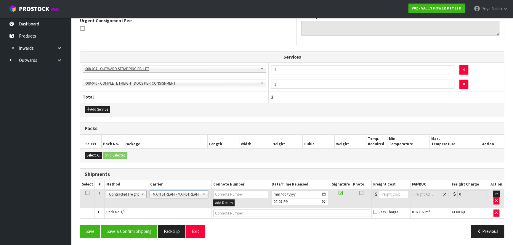
click at [236, 217] on div "From Address CONTRACT WAREHOUSING & LOGISTICS 17 Allens Road East Tamaki Auckla…" at bounding box center [292, 89] width 424 height 305
click at [392, 194] on input "number" at bounding box center [394, 194] width 30 height 7
type input "37"
click at [221, 214] on input "text" at bounding box center [291, 213] width 157 height 7
paste input "CWL7729963"
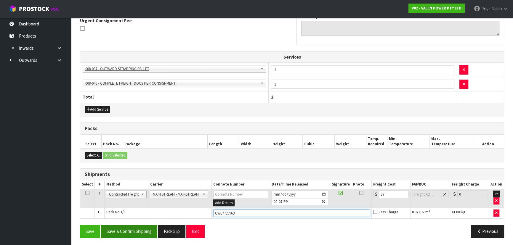
type input "CWL7729963"
click at [142, 229] on button "Save & Confirm Shipping" at bounding box center [129, 231] width 56 height 13
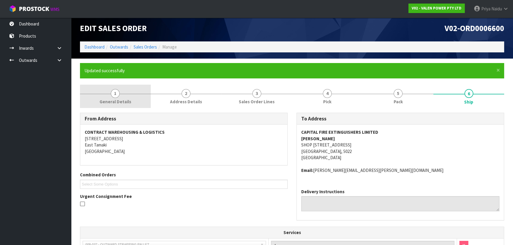
scroll to position [0, 0]
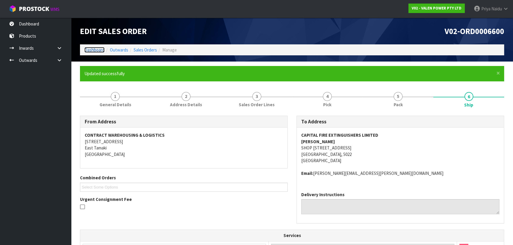
click at [92, 49] on link "Dashboard" at bounding box center [94, 50] width 20 height 6
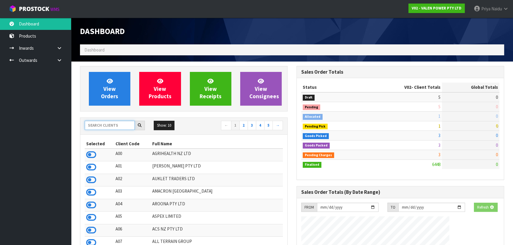
click at [112, 124] on input "text" at bounding box center [110, 125] width 50 height 9
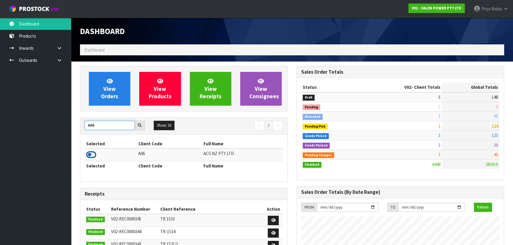
type input "A06"
click at [89, 155] on icon at bounding box center [91, 154] width 10 height 9
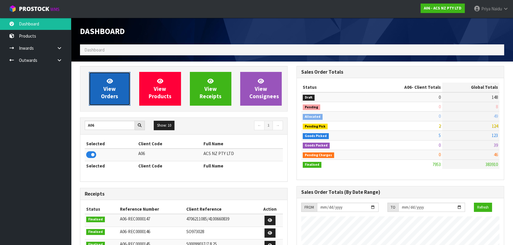
click at [120, 97] on link "View Orders" at bounding box center [109, 89] width 41 height 34
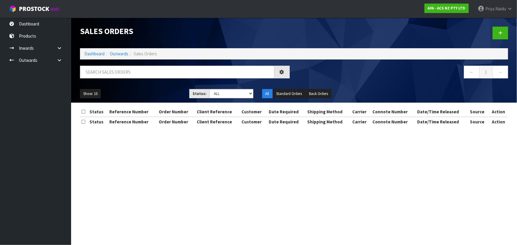
click at [222, 88] on div "Show: 10 5 10 25 50 Status: Draft Pending Allocated Pending Pick Goods Picked G…" at bounding box center [294, 94] width 437 height 18
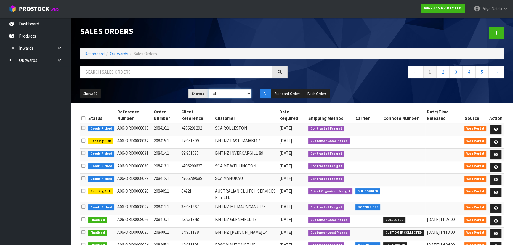
click at [224, 97] on select "Draft Pending Allocated Pending Pick Goods Picked Goods Packed Pending Charges …" at bounding box center [230, 93] width 43 height 9
click at [209, 89] on select "Draft Pending Allocated Pending Pick Goods Picked Goods Packed Pending Charges …" at bounding box center [230, 93] width 43 height 9
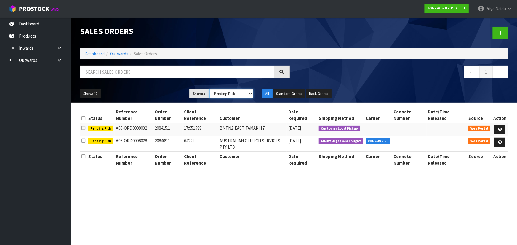
click at [222, 96] on select "Draft Pending Allocated Pending Pick Goods Picked Goods Packed Pending Charges …" at bounding box center [231, 93] width 44 height 9
click at [209, 89] on select "Draft Pending Allocated Pending Pick Goods Picked Goods Packed Pending Charges …" at bounding box center [231, 93] width 44 height 9
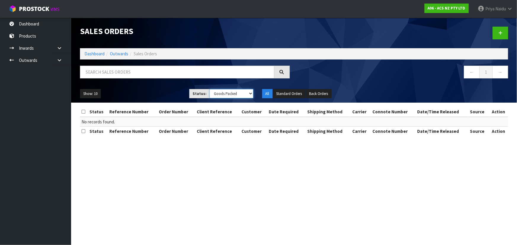
drag, startPoint x: 225, startPoint y: 91, endPoint x: 227, endPoint y: 94, distance: 3.5
click at [225, 91] on select "Draft Pending Allocated Pending Pick Goods Picked Goods Packed Pending Charges …" at bounding box center [231, 93] width 44 height 9
select select "string:4"
click at [209, 89] on select "Draft Pending Allocated Pending Pick Goods Picked Goods Packed Pending Charges …" at bounding box center [231, 93] width 44 height 9
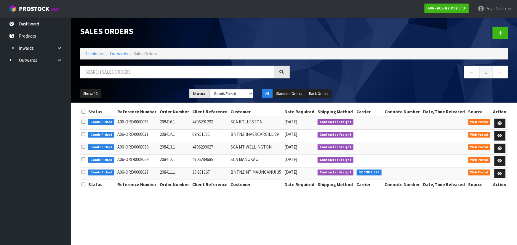
click at [94, 51] on li "Dashboard" at bounding box center [94, 54] width 20 height 6
click at [94, 51] on link "Dashboard" at bounding box center [94, 54] width 20 height 6
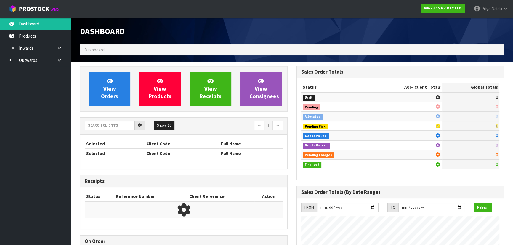
scroll to position [448, 216]
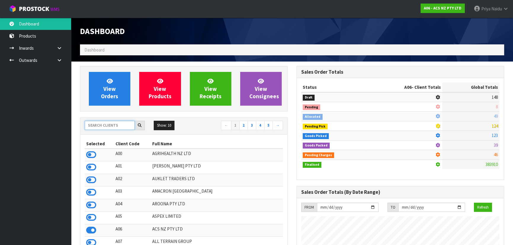
click at [117, 121] on input "text" at bounding box center [110, 125] width 50 height 9
type input "D"
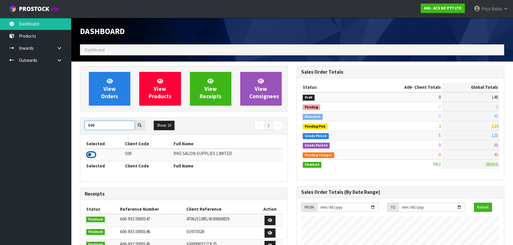
type input "S00"
click at [93, 152] on icon at bounding box center [91, 154] width 10 height 9
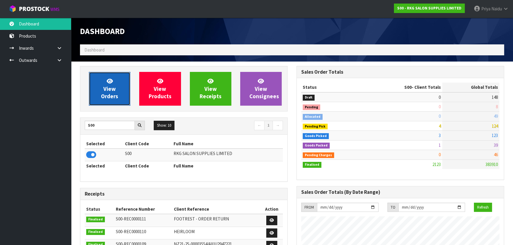
click at [102, 90] on link "View Orders" at bounding box center [109, 89] width 41 height 34
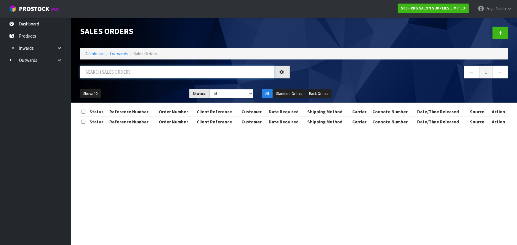
click at [121, 74] on input "text" at bounding box center [177, 72] width 194 height 13
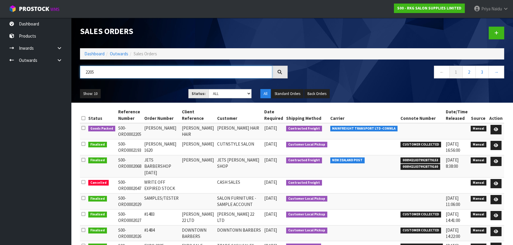
type input "2205"
click at [151, 92] on ul "Show: 10 5 10 25 50" at bounding box center [130, 93] width 100 height 9
click at [158, 95] on ul "Show: 10 5 10 25 50" at bounding box center [130, 93] width 100 height 9
click at [494, 129] on icon at bounding box center [496, 130] width 4 height 4
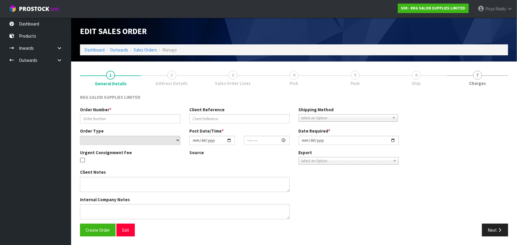
type input "PAULA"
type input "PAULA HAIR"
select select "number:0"
type input "2025-09-29"
type input "00:00:00.000"
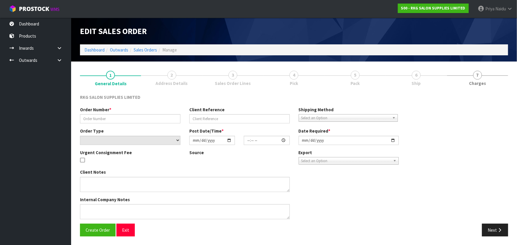
type input "2025-09-29"
type textarea "1 PALLET, DELIVERY ON FRIDAY"
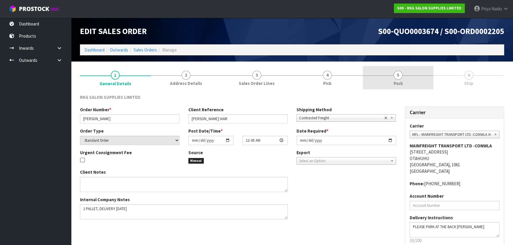
click at [401, 81] on span "Pack" at bounding box center [398, 83] width 9 height 6
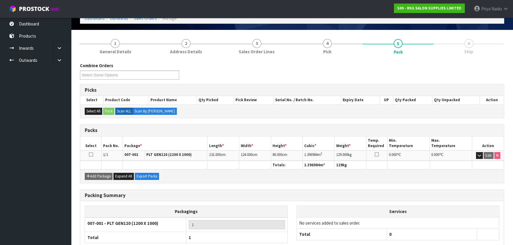
scroll to position [68, 0]
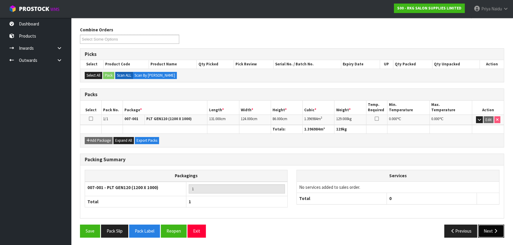
click at [486, 233] on button "Next" at bounding box center [491, 231] width 26 height 13
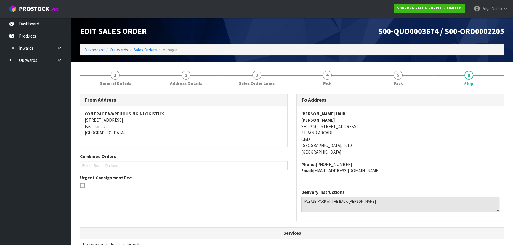
scroll to position [0, 0]
drag, startPoint x: 299, startPoint y: 113, endPoint x: 329, endPoint y: 114, distance: 29.6
click at [329, 114] on div "PAULA HAIR PAULA SHOP 20, 233 QUEENS ST STRAND ARCADE CBD Auckland, 1010 New Ze…" at bounding box center [400, 145] width 207 height 79
drag, startPoint x: 298, startPoint y: 121, endPoint x: 317, endPoint y: 120, distance: 19.0
click at [317, 120] on div "PAULA HAIR PAULA SHOP 20, 233 QUEENS ST STRAND ARCADE CBD Auckland, 1010 New Ze…" at bounding box center [400, 145] width 207 height 79
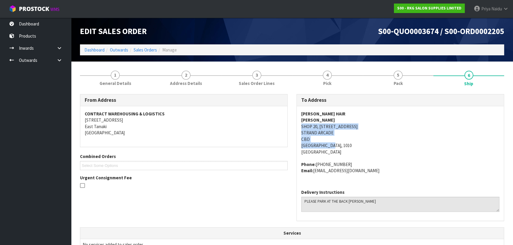
drag, startPoint x: 299, startPoint y: 126, endPoint x: 357, endPoint y: 144, distance: 60.8
click at [357, 144] on div "PAULA HAIR PAULA SHOP 20, 233 QUEENS ST STRAND ARCADE CBD Auckland, 1010 New Ze…" at bounding box center [400, 145] width 207 height 79
click at [298, 126] on div "PAULA HAIR PAULA SHOP 20, 233 QUEENS ST STRAND ARCADE CBD Auckland, 1010 New Ze…" at bounding box center [400, 145] width 207 height 79
drag, startPoint x: 298, startPoint y: 126, endPoint x: 361, endPoint y: 129, distance: 62.3
click at [361, 129] on div "PAULA HAIR PAULA SHOP 20, 233 QUEENS ST STRAND ARCADE CBD Auckland, 1010 New Ze…" at bounding box center [400, 145] width 207 height 79
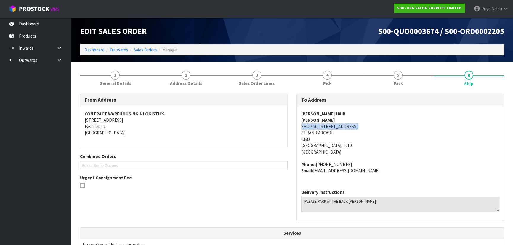
click at [300, 133] on div "PAULA HAIR PAULA SHOP 20, 233 QUEENS ST STRAND ARCADE CBD Auckland, 1010 New Ze…" at bounding box center [400, 145] width 207 height 79
drag, startPoint x: 300, startPoint y: 133, endPoint x: 329, endPoint y: 132, distance: 29.3
click at [329, 132] on div "PAULA HAIR PAULA SHOP 20, 233 QUEENS ST STRAND ARCADE CBD Auckland, 1010 New Ze…" at bounding box center [400, 145] width 207 height 79
drag, startPoint x: 299, startPoint y: 139, endPoint x: 134, endPoint y: 135, distance: 164.8
click at [310, 137] on div "PAULA HAIR PAULA SHOP 20, 233 QUEENS ST STRAND ARCADE CBD Auckland, 1010 New Ze…" at bounding box center [400, 145] width 207 height 79
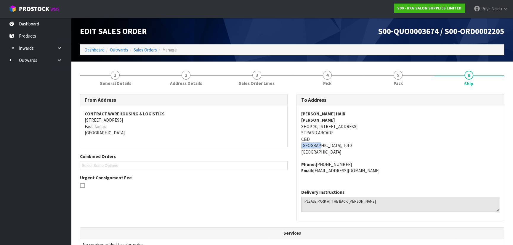
drag, startPoint x: 300, startPoint y: 145, endPoint x: 318, endPoint y: 145, distance: 17.2
click at [318, 145] on div "PAULA HAIR PAULA SHOP 20, 233 QUEENS ST STRAND ARCADE CBD Auckland, 1010 New Ze…" at bounding box center [400, 145] width 207 height 79
drag, startPoint x: 316, startPoint y: 163, endPoint x: 321, endPoint y: 166, distance: 5.7
click at [351, 164] on address "Phone: 021-0829-5255 Email: paulahair02@gmail.com" at bounding box center [400, 167] width 198 height 13
drag, startPoint x: 314, startPoint y: 173, endPoint x: 380, endPoint y: 174, distance: 65.5
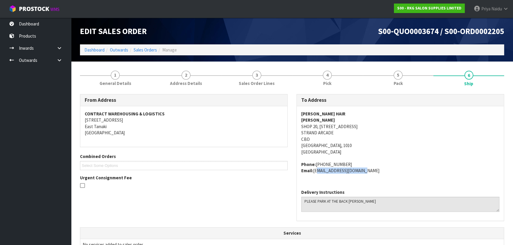
click at [380, 174] on div "PAULA HAIR PAULA SHOP 20, 233 QUEENS ST STRAND ARCADE CBD Auckland, 1010 New Ze…" at bounding box center [400, 145] width 207 height 79
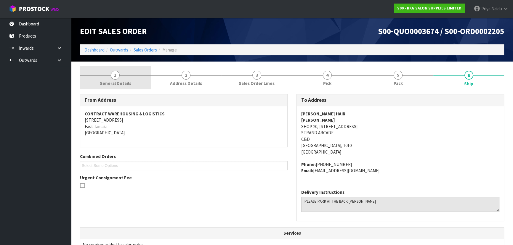
click at [103, 71] on link "1 General Details" at bounding box center [115, 77] width 71 height 23
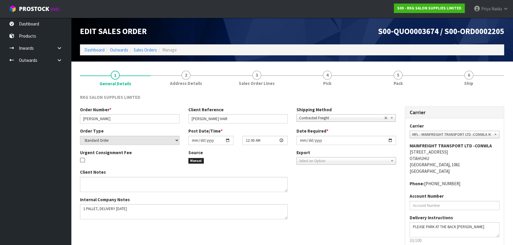
drag, startPoint x: 79, startPoint y: 119, endPoint x: 94, endPoint y: 119, distance: 15.4
click at [94, 119] on div "Order Number * PAULA" at bounding box center [130, 115] width 108 height 17
drag, startPoint x: 81, startPoint y: 118, endPoint x: 112, endPoint y: 118, distance: 31.7
click at [112, 118] on input "PAULA" at bounding box center [130, 118] width 100 height 9
drag, startPoint x: 190, startPoint y: 117, endPoint x: 225, endPoint y: 119, distance: 35.0
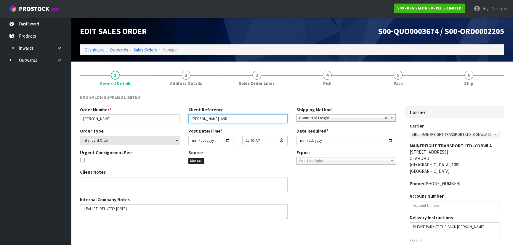
click at [225, 119] on input "PAULA HAIR" at bounding box center [238, 118] width 100 height 9
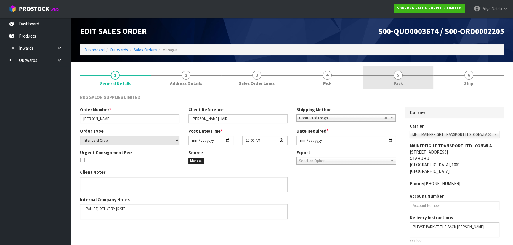
drag, startPoint x: 407, startPoint y: 84, endPoint x: 393, endPoint y: 89, distance: 14.5
click at [407, 84] on link "5 Pack" at bounding box center [398, 77] width 71 height 23
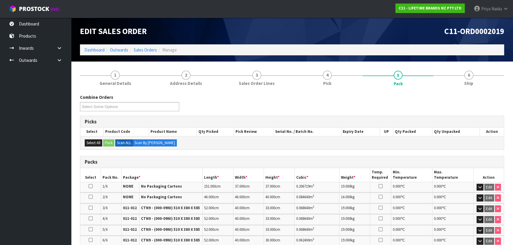
click at [93, 47] on link "Dashboard" at bounding box center [94, 50] width 20 height 6
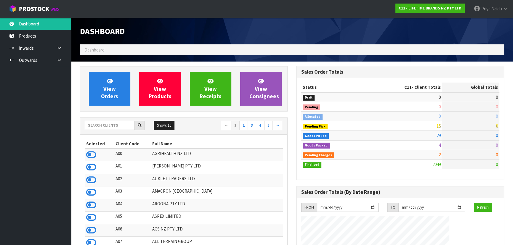
scroll to position [448, 216]
click at [125, 129] on input "text" at bounding box center [110, 125] width 50 height 9
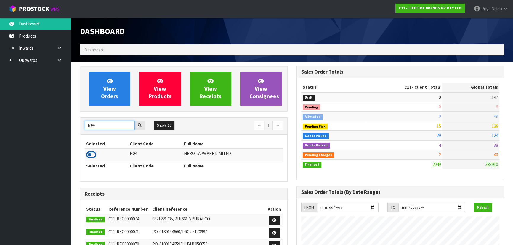
type input "N04"
click at [90, 152] on icon at bounding box center [91, 154] width 10 height 9
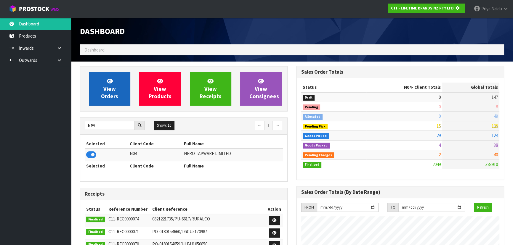
scroll to position [295885, 296037]
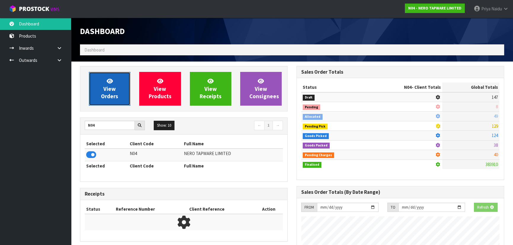
click at [109, 83] on icon at bounding box center [110, 81] width 6 height 6
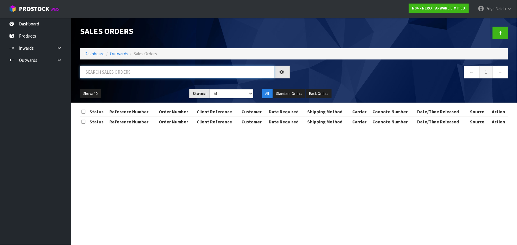
click at [121, 67] on input "text" at bounding box center [177, 72] width 194 height 13
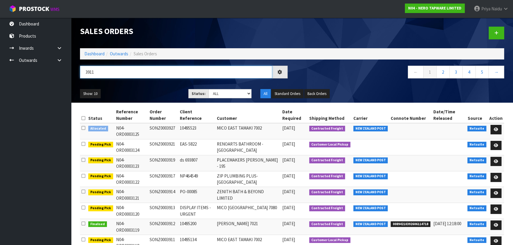
type input "3911"
click at [136, 90] on ul "Show: 10 5 10 25 50" at bounding box center [130, 93] width 100 height 9
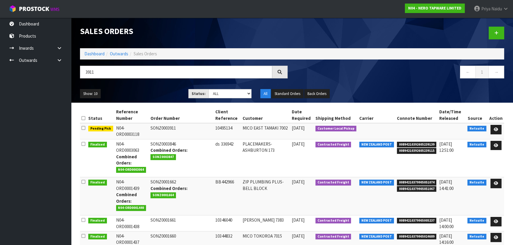
click at [147, 90] on ul "Show: 10 5 10 25 50" at bounding box center [130, 93] width 100 height 9
click at [497, 128] on icon at bounding box center [496, 130] width 4 height 4
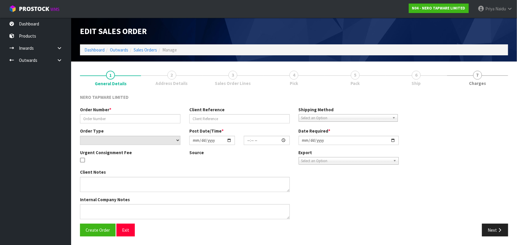
type input "SONZ0003911"
type input "10495134"
select select "number:0"
type input "[DATE]"
type input "10:30:09.000"
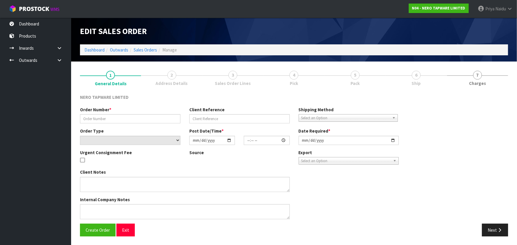
type input "[DATE]"
type textarea "customer pick up 02/10"
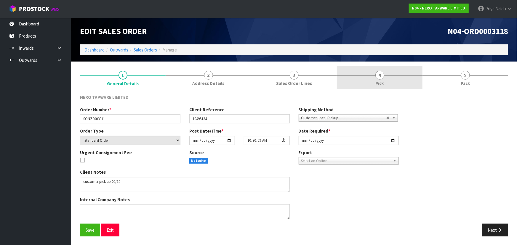
click at [406, 79] on link "4 Pick" at bounding box center [380, 77] width 86 height 23
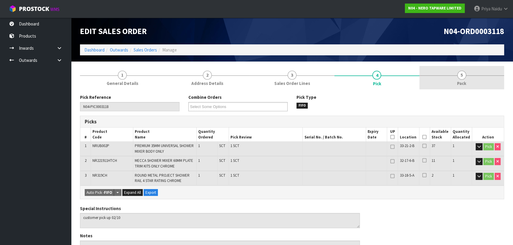
click at [445, 83] on link "5 Pack" at bounding box center [461, 77] width 85 height 23
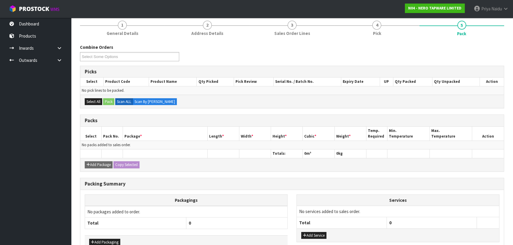
scroll to position [85, 0]
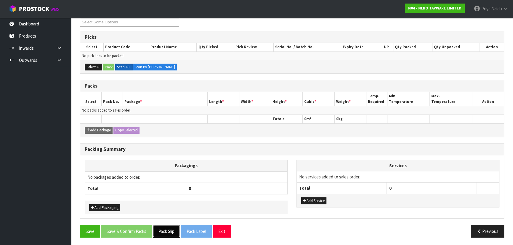
click at [164, 231] on button "Pack Slip" at bounding box center [166, 231] width 27 height 13
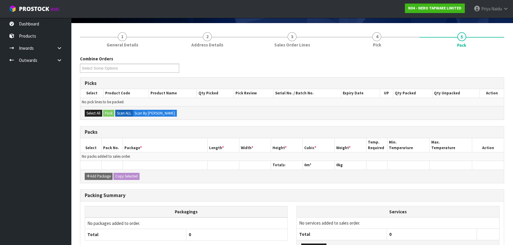
scroll to position [0, 0]
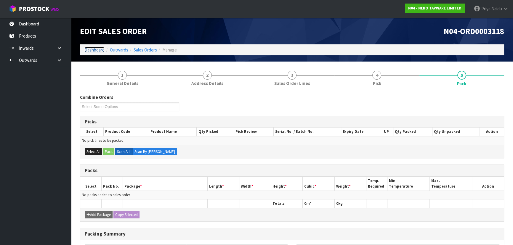
click at [96, 52] on link "Dashboard" at bounding box center [94, 50] width 20 height 6
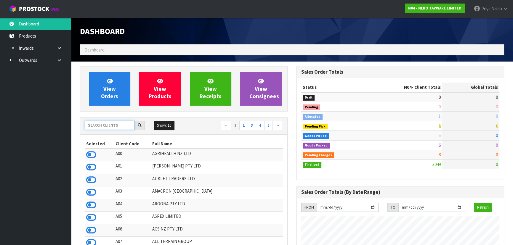
click at [109, 122] on input "text" at bounding box center [110, 125] width 50 height 9
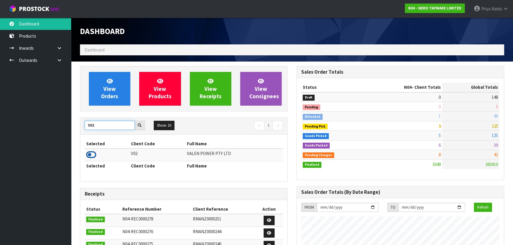
type input "V02"
click at [92, 156] on icon at bounding box center [91, 154] width 10 height 9
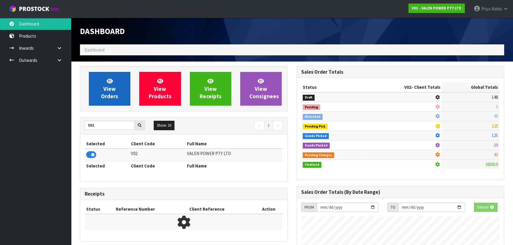
scroll to position [295885, 296037]
click at [105, 76] on link "View Orders" at bounding box center [109, 89] width 41 height 34
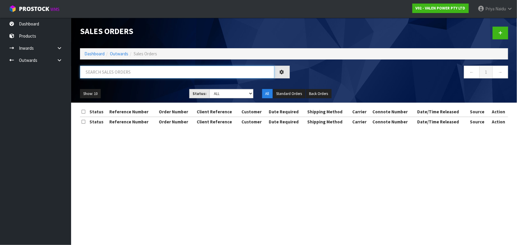
click at [125, 76] on input "text" at bounding box center [177, 72] width 194 height 13
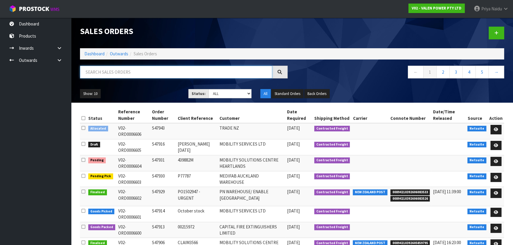
click at [111, 74] on input "text" at bounding box center [176, 72] width 192 height 13
paste input "CAPITAL FIRE EXTINGUISHERS LIMITED"
type input "CAPITAL FIRE EXTINGUISHERS LIMITED"
click at [152, 94] on ul "Show: 10 5 10 25 50" at bounding box center [130, 93] width 100 height 9
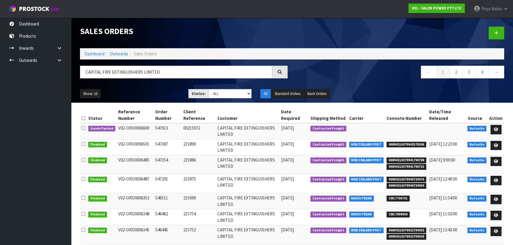
scroll to position [27, 0]
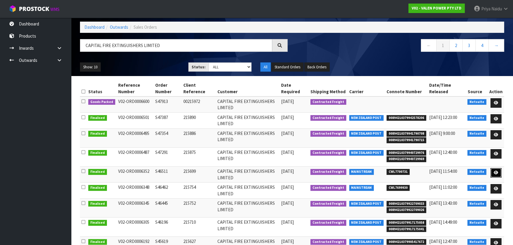
click at [497, 172] on icon at bounding box center [496, 173] width 4 height 4
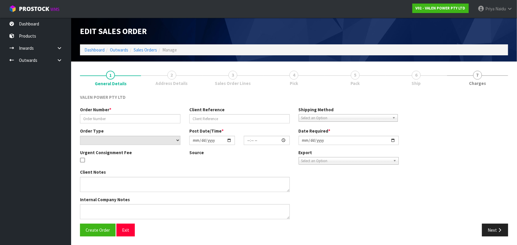
type input "S46511"
type input "215699"
select select "number:0"
type input "2025-06-27"
type input "11:45:06.000"
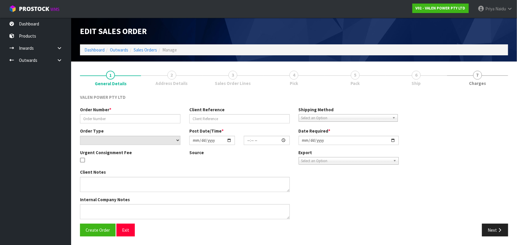
type input "2025-06-27"
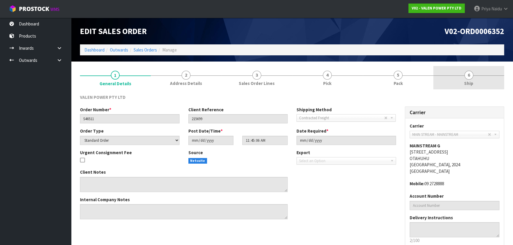
click at [446, 78] on link "6 Ship" at bounding box center [468, 77] width 71 height 23
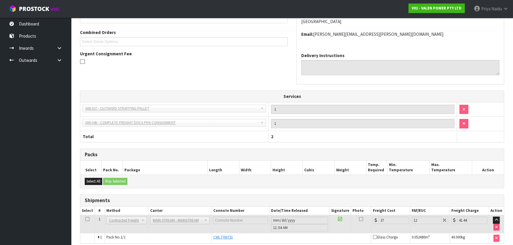
scroll to position [134, 0]
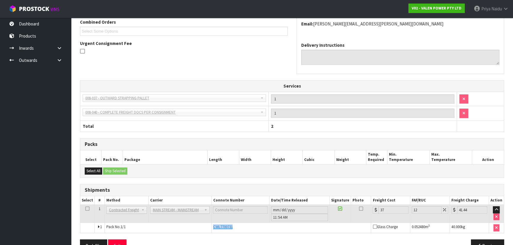
copy tr "CWL7700731"
drag, startPoint x: 210, startPoint y: 226, endPoint x: 241, endPoint y: 228, distance: 31.2
click at [241, 228] on tr "1 Pack No. 1/1 CWL7700731 Glass Charge 0.052480 m 3 40.000 kg" at bounding box center [292, 228] width 424 height 10
click at [227, 225] on span "CWL7700731" at bounding box center [223, 227] width 20 height 5
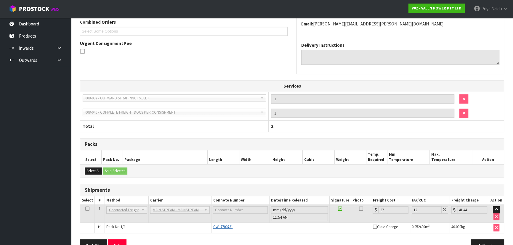
click at [222, 227] on span "CWL7700731" at bounding box center [223, 227] width 20 height 5
copy span "CWL7700731"
drag, startPoint x: 212, startPoint y: 226, endPoint x: 250, endPoint y: 227, distance: 38.2
click at [250, 227] on td "CWL7700731" at bounding box center [292, 228] width 160 height 10
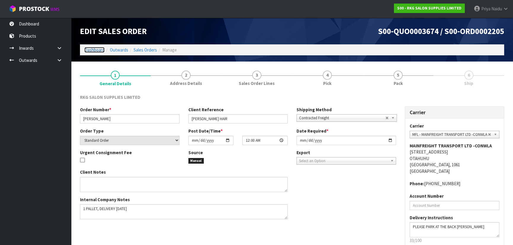
click at [100, 50] on link "Dashboard" at bounding box center [94, 50] width 20 height 6
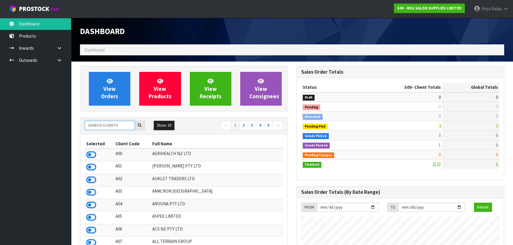
click at [116, 128] on input "text" at bounding box center [110, 125] width 50 height 9
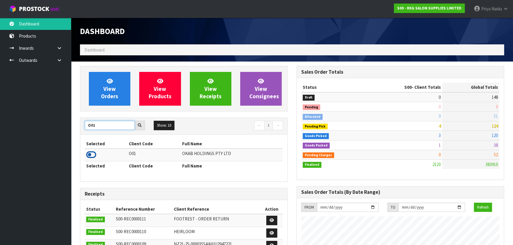
type input "O01"
click at [91, 154] on icon at bounding box center [91, 154] width 10 height 9
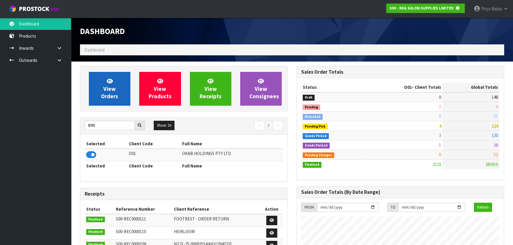
scroll to position [369, 216]
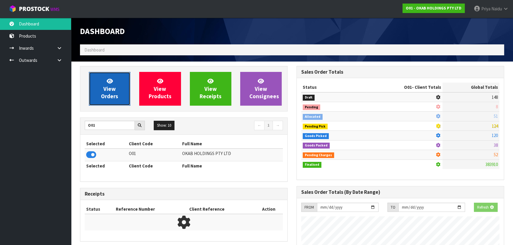
click at [111, 91] on span "View Orders" at bounding box center [109, 89] width 17 height 22
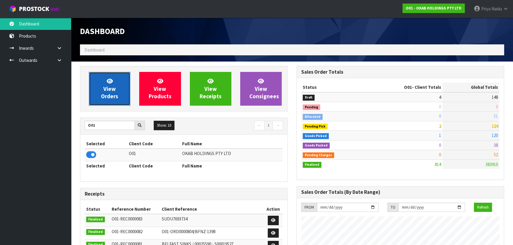
scroll to position [435, 216]
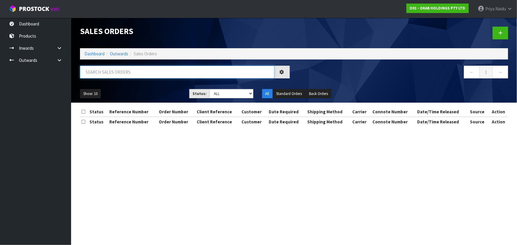
click at [121, 74] on input "text" at bounding box center [177, 72] width 194 height 13
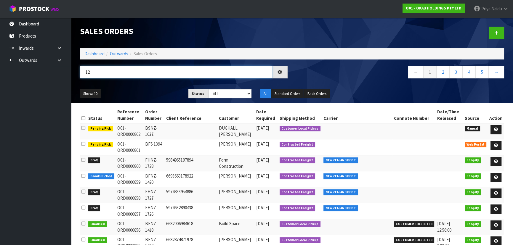
type input "1"
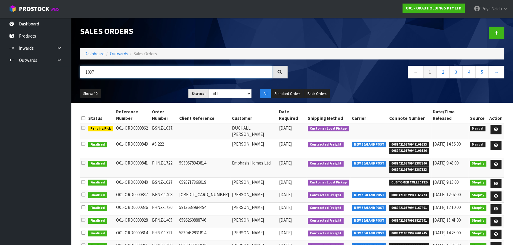
click at [151, 73] on input "1037" at bounding box center [176, 72] width 192 height 13
type input "1037"
click at [147, 87] on div "Show: 10 5 10 25 50 Status: Draft Pending Allocated Pending Pick Goods Picked G…" at bounding box center [292, 94] width 433 height 18
drag, startPoint x: 147, startPoint y: 87, endPoint x: 127, endPoint y: 90, distance: 19.9
click at [139, 89] on div "Show: 10 5 10 25 50 Status: Draft Pending Allocated Pending Pick Goods Picked G…" at bounding box center [292, 94] width 433 height 18
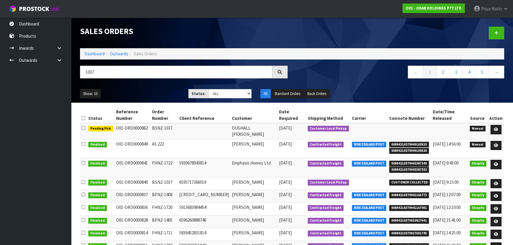
click at [127, 90] on ul "Show: 10 5 10 25 50" at bounding box center [130, 93] width 100 height 9
click at [495, 128] on icon at bounding box center [496, 130] width 4 height 4
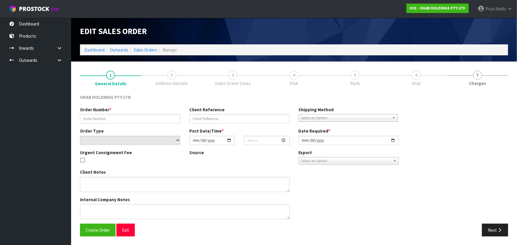
type input "BSNZ-1037."
select select "number:0"
type input "[DATE]"
type input "10:44:00.000"
type input "[DATE]"
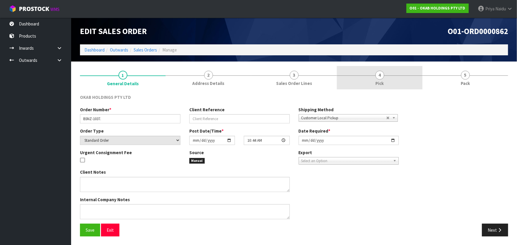
click at [382, 66] on link "4 Pick" at bounding box center [380, 77] width 86 height 23
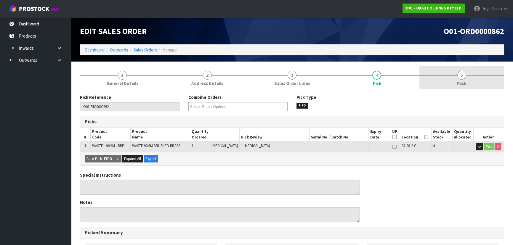
drag, startPoint x: 486, startPoint y: 82, endPoint x: 441, endPoint y: 80, distance: 44.8
click at [486, 82] on link "5 Pack" at bounding box center [461, 77] width 85 height 23
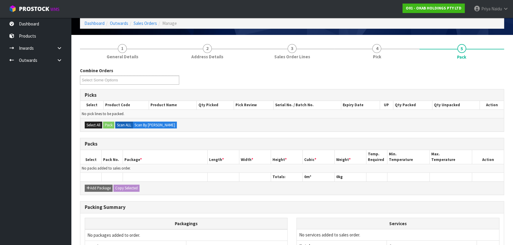
scroll to position [85, 0]
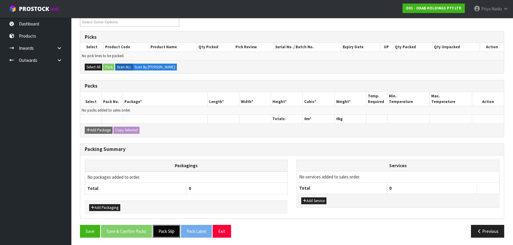
click at [163, 228] on button "Pack Slip" at bounding box center [166, 231] width 27 height 13
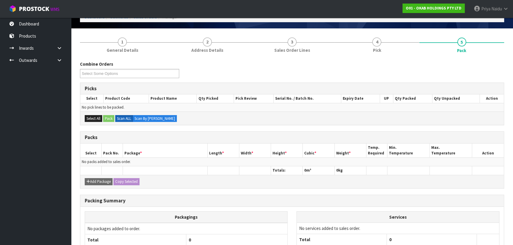
scroll to position [0, 0]
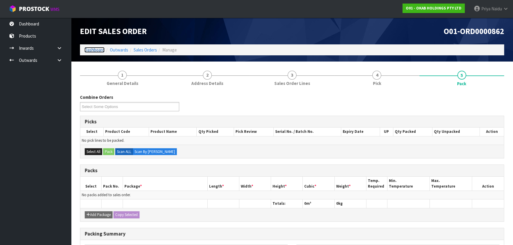
click at [96, 50] on link "Dashboard" at bounding box center [94, 50] width 20 height 6
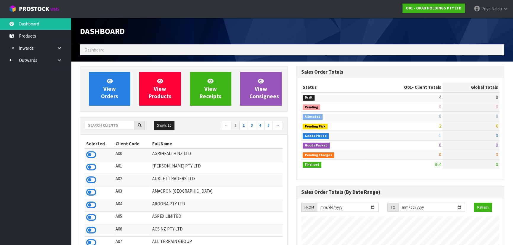
scroll to position [435, 216]
click at [104, 132] on div "Show: 10 5 10 25 50 ← 1 2 3 4 5 →" at bounding box center [183, 126] width 207 height 17
click at [111, 127] on input "text" at bounding box center [110, 125] width 50 height 9
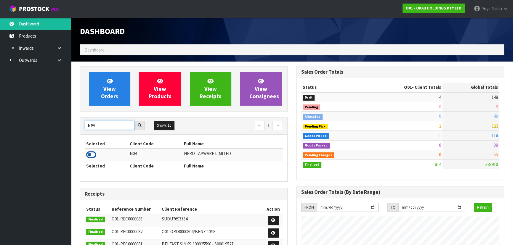
type input "N04"
click at [90, 152] on icon at bounding box center [91, 154] width 10 height 9
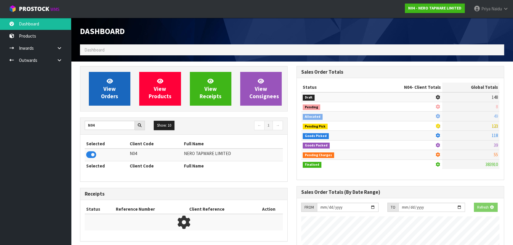
scroll to position [461, 216]
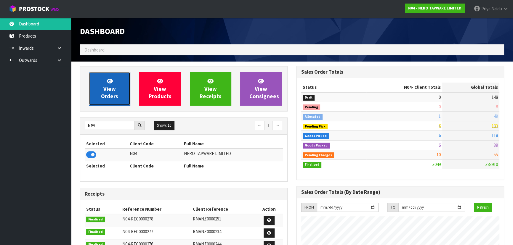
click at [114, 91] on span "View Orders" at bounding box center [109, 89] width 17 height 22
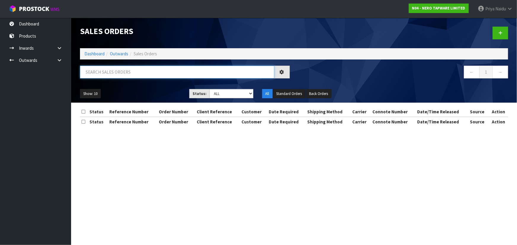
click at [124, 71] on input "text" at bounding box center [177, 72] width 194 height 13
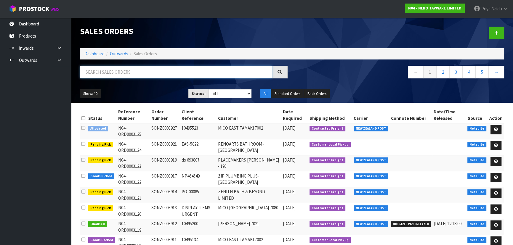
click at [120, 71] on input "text" at bounding box center [176, 72] width 192 height 13
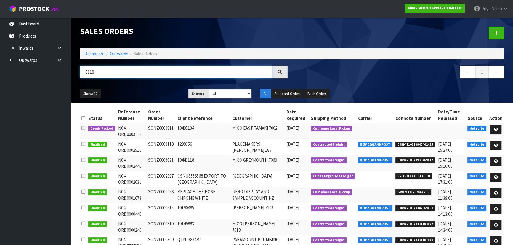
type input "3118"
click at [145, 94] on ul "Show: 10 5 10 25 50" at bounding box center [130, 93] width 100 height 9
click at [495, 128] on icon at bounding box center [496, 130] width 4 height 4
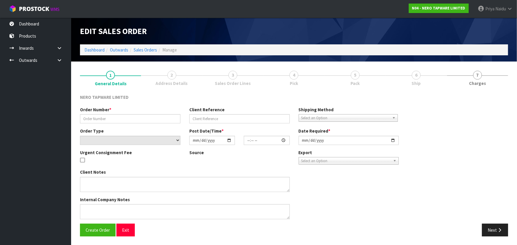
type input "SONZ0003911"
type input "10495134"
select select "number:0"
type input "2025-10-02"
type input "10:30:09.000"
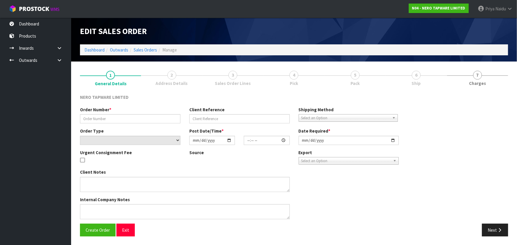
type input "2025-10-02"
type textarea "customer pick up 02/10"
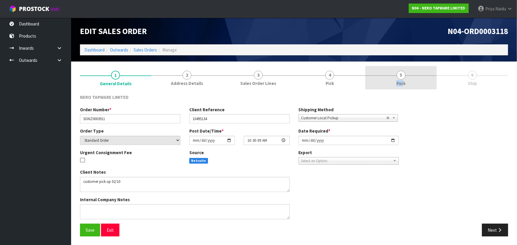
click at [403, 86] on span "Pack" at bounding box center [400, 83] width 9 height 6
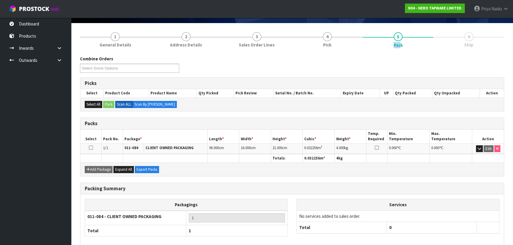
scroll to position [68, 0]
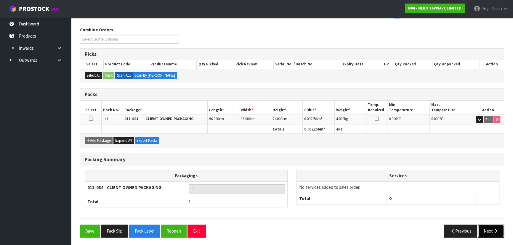
drag, startPoint x: 488, startPoint y: 229, endPoint x: 486, endPoint y: 225, distance: 4.4
click at [489, 228] on button "Next" at bounding box center [491, 231] width 26 height 13
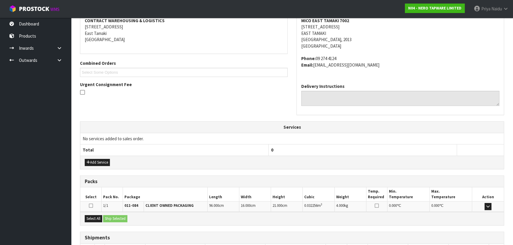
scroll to position [136, 0]
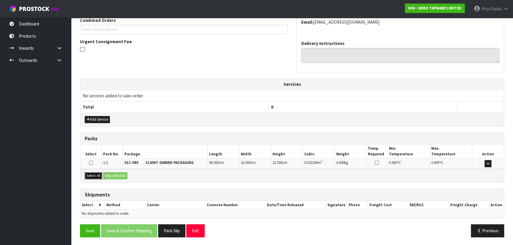
click at [96, 174] on button "Select All" at bounding box center [93, 175] width 17 height 7
click at [115, 172] on button "Ship Selected" at bounding box center [115, 175] width 24 height 7
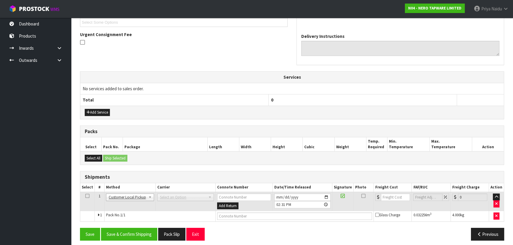
scroll to position [147, 0]
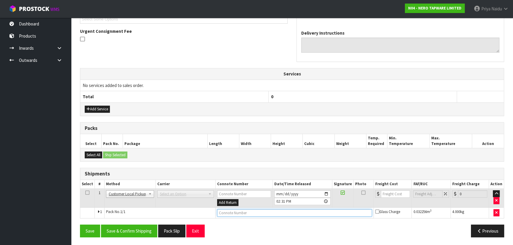
click at [223, 212] on input "text" at bounding box center [294, 212] width 155 height 7
type input "CUSTOMER COLLECTED"
click at [131, 231] on button "Save & Confirm Shipping" at bounding box center [129, 231] width 56 height 13
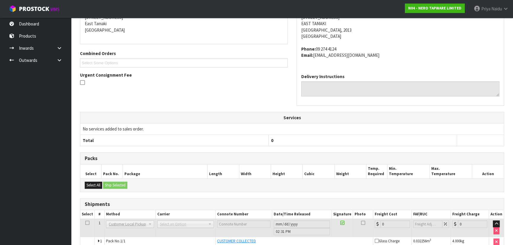
scroll to position [0, 0]
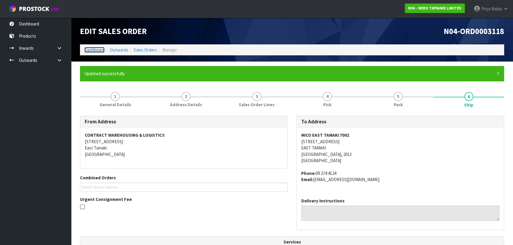
click at [95, 51] on link "Dashboard" at bounding box center [94, 50] width 20 height 6
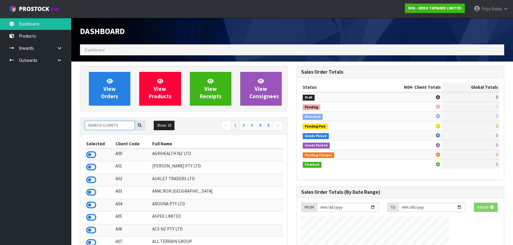
drag, startPoint x: 100, startPoint y: 130, endPoint x: 102, endPoint y: 127, distance: 3.8
click at [100, 129] on input "text" at bounding box center [110, 125] width 50 height 9
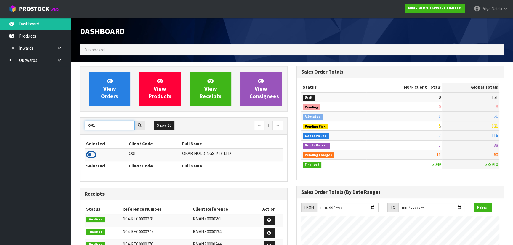
type input "O01"
click at [93, 156] on icon at bounding box center [91, 154] width 10 height 9
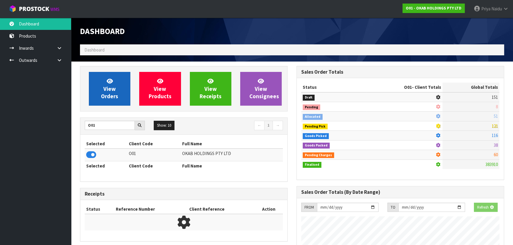
scroll to position [369, 216]
click at [112, 87] on span "View Orders" at bounding box center [109, 89] width 17 height 22
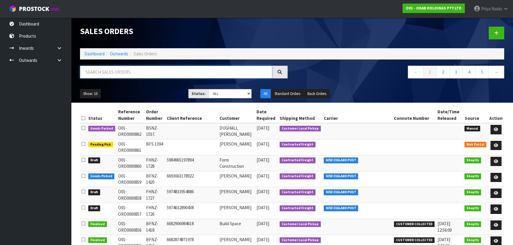
click at [125, 75] on input "text" at bounding box center [176, 72] width 192 height 13
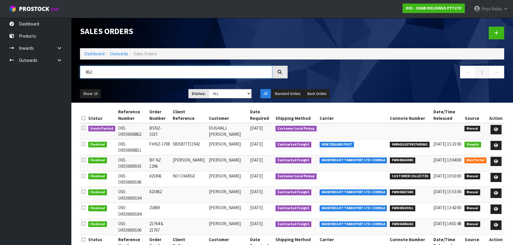
type input "862"
click at [137, 90] on ul "Show: 10 5 10 25 50" at bounding box center [130, 93] width 100 height 9
click at [495, 127] on link at bounding box center [496, 129] width 11 height 9
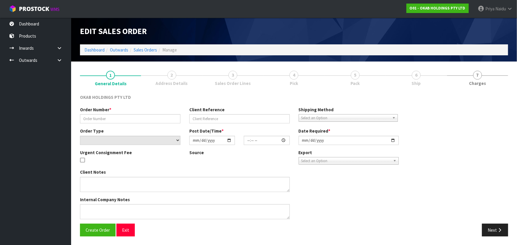
type input "BSNZ-1037."
select select "number:0"
type input "2025-10-02"
type input "10:44:00.000"
type input "2025-10-02"
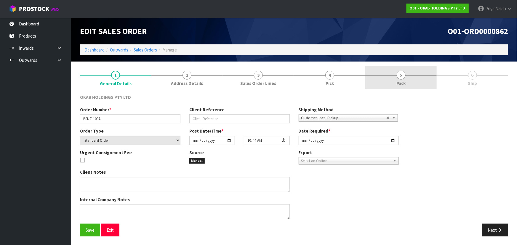
click at [396, 75] on link "5 Pack" at bounding box center [400, 77] width 71 height 23
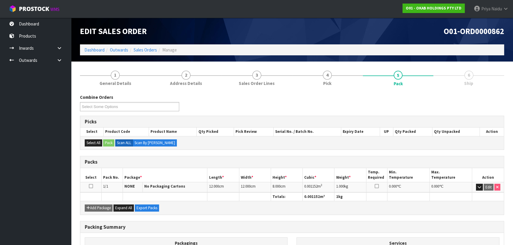
scroll to position [68, 0]
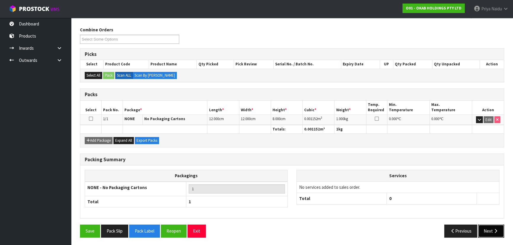
click at [487, 230] on button "Next" at bounding box center [491, 231] width 26 height 13
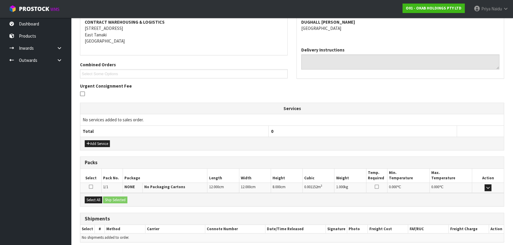
scroll to position [116, 0]
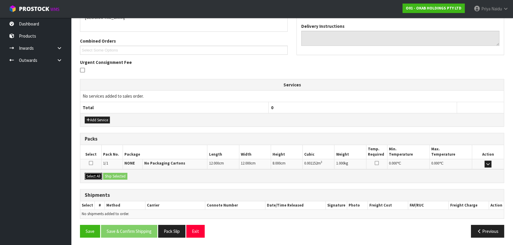
drag, startPoint x: 98, startPoint y: 175, endPoint x: 111, endPoint y: 174, distance: 12.2
click at [99, 175] on button "Select All" at bounding box center [93, 176] width 17 height 7
click at [111, 174] on button "Ship Selected" at bounding box center [115, 176] width 24 height 7
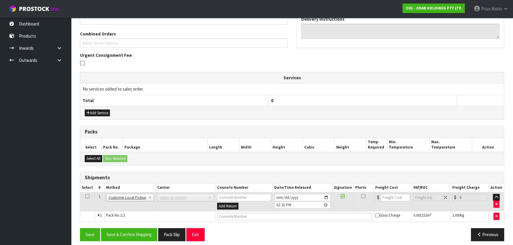
scroll to position [127, 0]
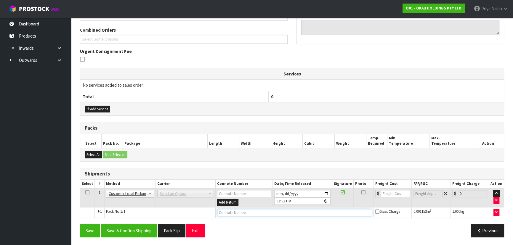
click at [224, 212] on input "text" at bounding box center [294, 212] width 155 height 7
type input "CUSTOMER COLLECTED"
click at [139, 227] on button "Save & Confirm Shipping" at bounding box center [129, 231] width 56 height 13
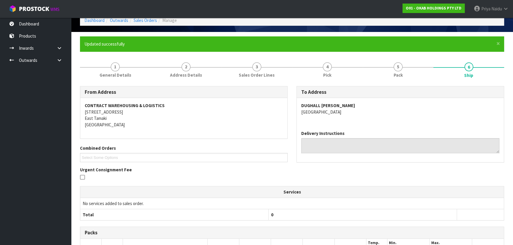
scroll to position [0, 0]
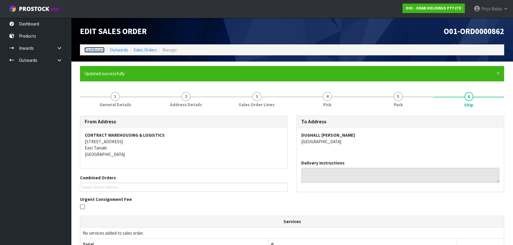
click at [94, 49] on link "Dashboard" at bounding box center [94, 50] width 20 height 6
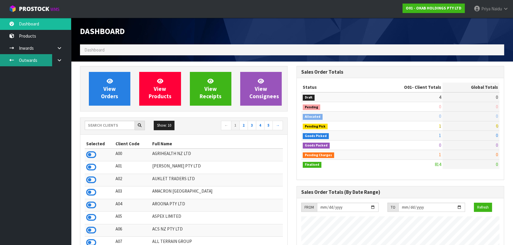
scroll to position [435, 216]
click at [107, 127] on input "text" at bounding box center [110, 125] width 50 height 9
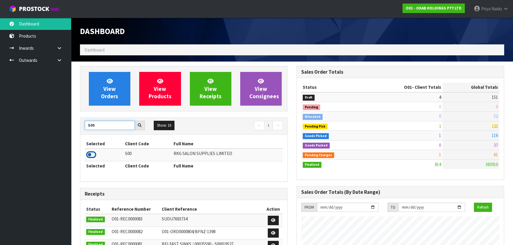
type input "S00"
click at [92, 155] on icon at bounding box center [91, 154] width 10 height 9
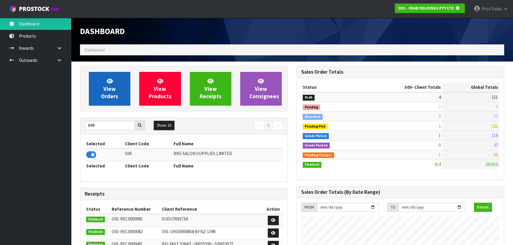
scroll to position [369, 216]
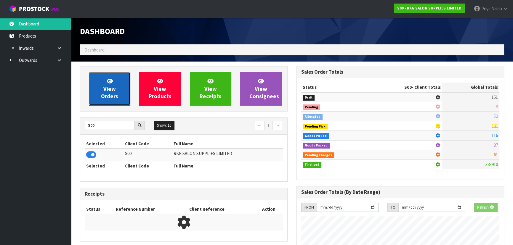
click at [121, 93] on link "View Orders" at bounding box center [109, 89] width 41 height 34
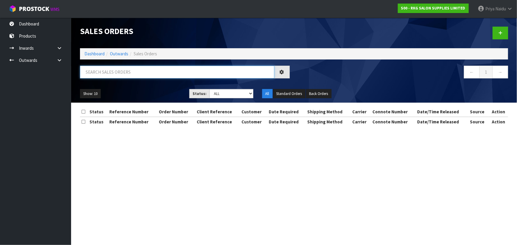
click at [121, 70] on input "text" at bounding box center [177, 72] width 194 height 13
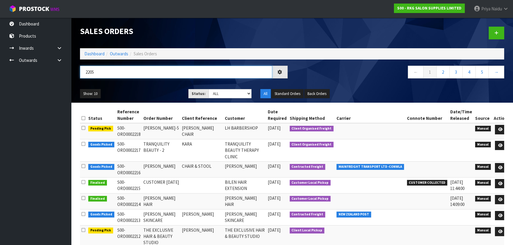
type input "2205"
drag, startPoint x: 116, startPoint y: 98, endPoint x: 119, endPoint y: 97, distance: 3.6
click at [117, 98] on ul "Show: 10 5 10 25 50" at bounding box center [130, 93] width 100 height 9
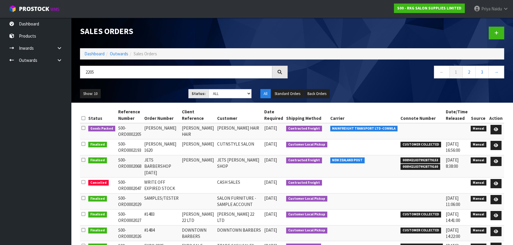
click at [150, 93] on ul "Show: 10 5 10 25 50" at bounding box center [130, 93] width 100 height 9
click at [156, 93] on ul "Show: 10 5 10 25 50" at bounding box center [130, 93] width 100 height 9
click at [495, 130] on icon at bounding box center [496, 130] width 4 height 4
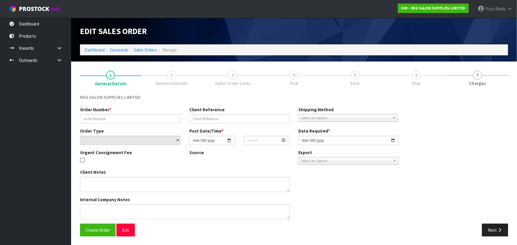
type input "PAULA"
type input "PAULA HAIR"
select select "number:0"
type input "2025-09-29"
type input "00:00:00.000"
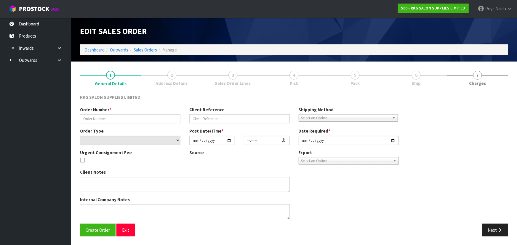
type input "2025-09-29"
type textarea "1 PALLET, DELIVERY ON FRIDAY"
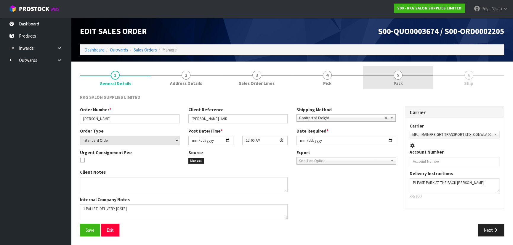
click at [409, 79] on link "5 Pack" at bounding box center [398, 77] width 71 height 23
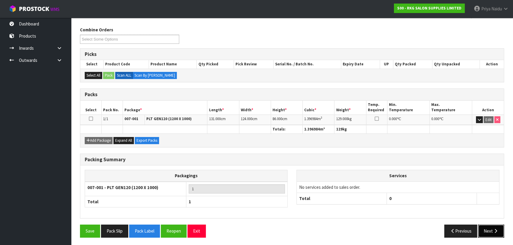
click at [486, 228] on button "Next" at bounding box center [491, 231] width 26 height 13
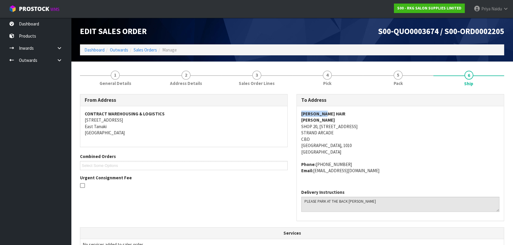
drag, startPoint x: 300, startPoint y: 113, endPoint x: 335, endPoint y: 107, distance: 35.2
click at [335, 107] on div "PAULA HAIR PAULA SHOP 20, 233 QUEENS ST STRAND ARCADE CBD Auckland, 1010 New Ze…" at bounding box center [400, 145] width 207 height 79
copy strong "PAULA HAIR"
click at [482, 142] on address "PAULA HAIR PAULA SHOP 20, 233 QUEENS ST STRAND ARCADE CBD Auckland, 1010 New Ze…" at bounding box center [400, 133] width 198 height 44
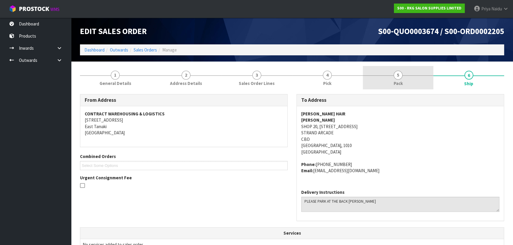
click at [394, 66] on link "5 Pack" at bounding box center [398, 77] width 71 height 23
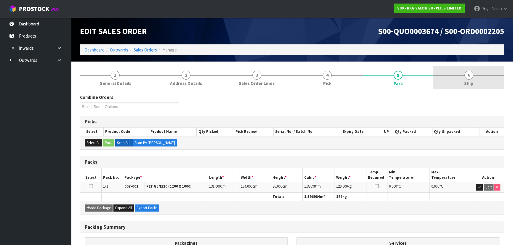
click at [464, 68] on link "6 Ship" at bounding box center [468, 77] width 71 height 23
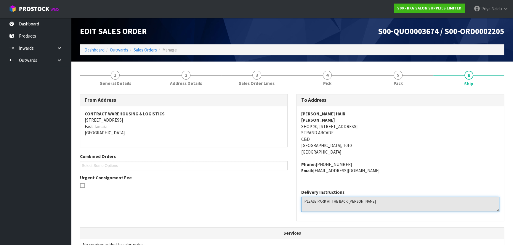
drag, startPoint x: 302, startPoint y: 202, endPoint x: 380, endPoint y: 201, distance: 78.2
click at [380, 201] on textarea at bounding box center [400, 204] width 198 height 15
drag, startPoint x: 297, startPoint y: 124, endPoint x: 296, endPoint y: 121, distance: 3.3
click at [296, 121] on div "To Address PAULA HAIR PAULA SHOP 20, 233 QUEENS ST STRAND ARCADE CBD Auckland, …" at bounding box center [400, 160] width 217 height 133
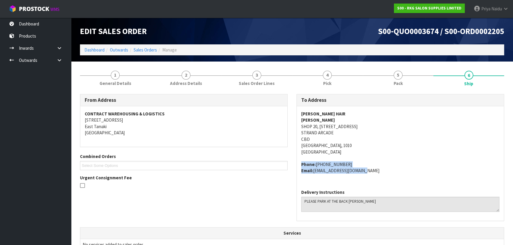
copy address "Phone: 021-0829-5255 Email: paulahair02@gmail.com"
drag, startPoint x: 295, startPoint y: 164, endPoint x: 376, endPoint y: 181, distance: 82.7
click at [383, 178] on div "To Address PAULA HAIR PAULA SHOP 20, 233 QUEENS ST STRAND ARCADE CBD Auckland, …" at bounding box center [400, 160] width 217 height 133
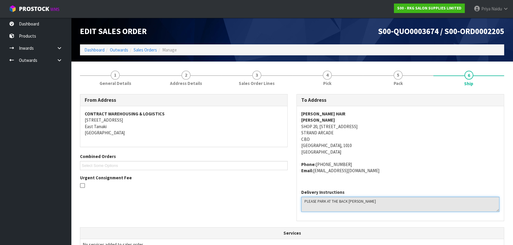
drag, startPoint x: 303, startPoint y: 203, endPoint x: 383, endPoint y: 204, distance: 80.3
click at [383, 204] on textarea at bounding box center [400, 204] width 198 height 15
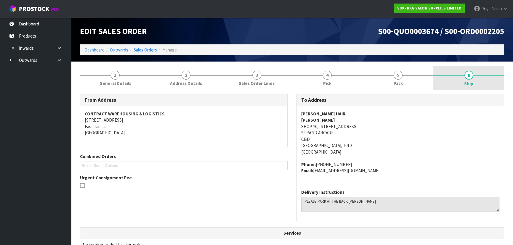
click at [470, 76] on span "6" at bounding box center [469, 75] width 9 height 9
click at [383, 153] on address "PAULA HAIR PAULA SHOP 20, 233 QUEENS ST STRAND ARCADE CBD Auckland, 1010 New Ze…" at bounding box center [400, 133] width 198 height 44
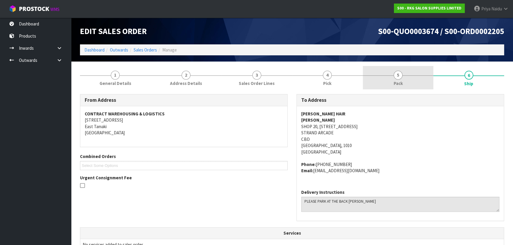
click at [417, 79] on link "5 Pack" at bounding box center [398, 77] width 71 height 23
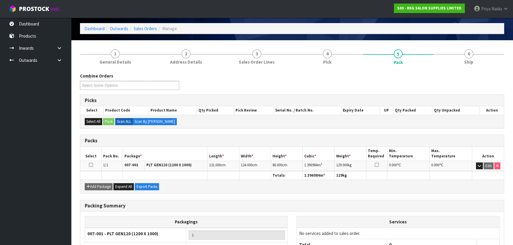
scroll to position [54, 0]
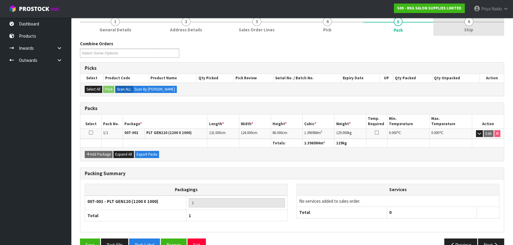
click at [481, 22] on link "6 Ship" at bounding box center [468, 23] width 71 height 23
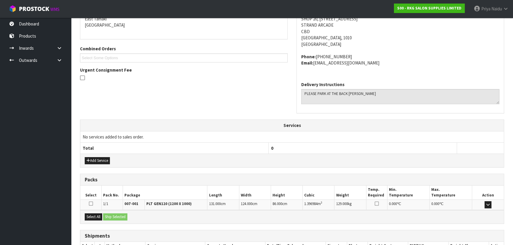
scroll to position [149, 0]
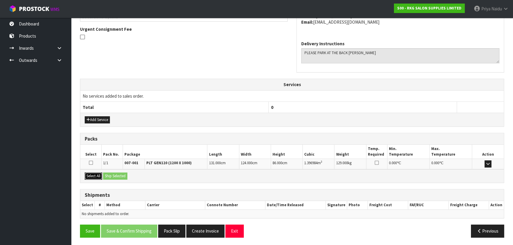
drag, startPoint x: 98, startPoint y: 177, endPoint x: 105, endPoint y: 173, distance: 8.6
click at [100, 175] on button "Select All" at bounding box center [93, 176] width 17 height 7
click at [114, 174] on button "Ship Selected" at bounding box center [115, 176] width 24 height 7
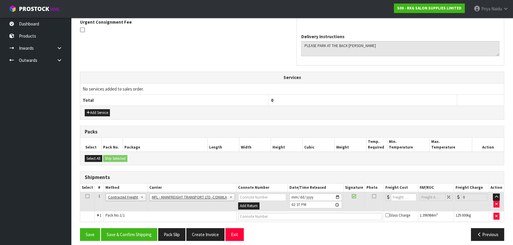
scroll to position [159, 0]
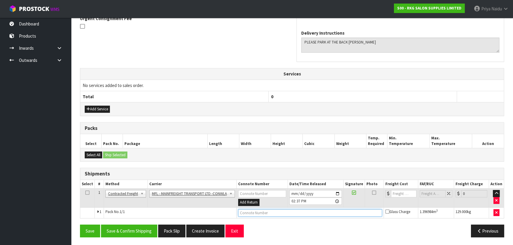
click at [248, 214] on input "text" at bounding box center [310, 212] width 144 height 7
paste input "FWM58937243"
type input "FWM58937243"
click at [398, 193] on input "number" at bounding box center [403, 193] width 25 height 7
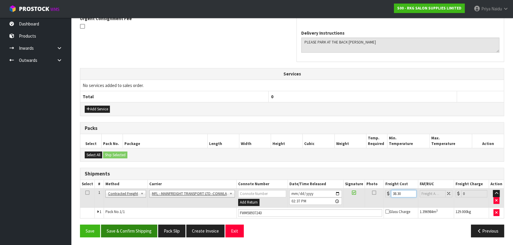
type input "38.30"
drag, startPoint x: 128, startPoint y: 227, endPoint x: 132, endPoint y: 221, distance: 7.4
click at [128, 228] on button "Save & Confirm Shipping" at bounding box center [129, 231] width 56 height 13
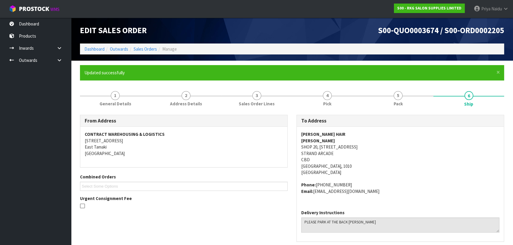
scroll to position [0, 0]
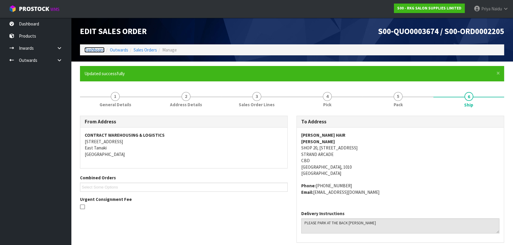
click at [89, 49] on link "Dashboard" at bounding box center [94, 50] width 20 height 6
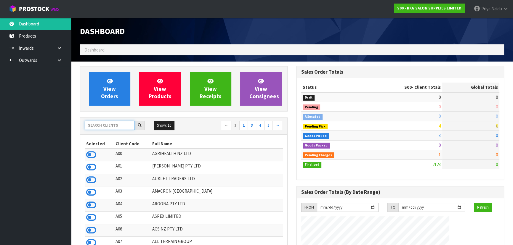
click at [107, 126] on input "text" at bounding box center [110, 125] width 50 height 9
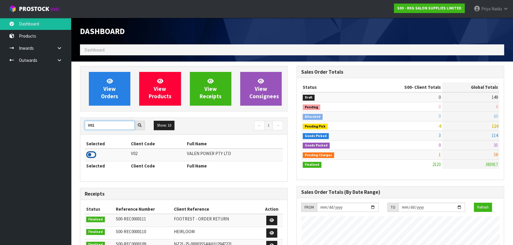
type input "V02"
click at [93, 156] on icon at bounding box center [91, 154] width 10 height 9
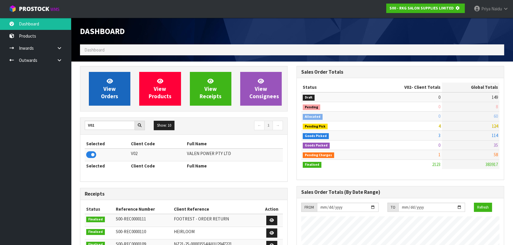
scroll to position [369, 216]
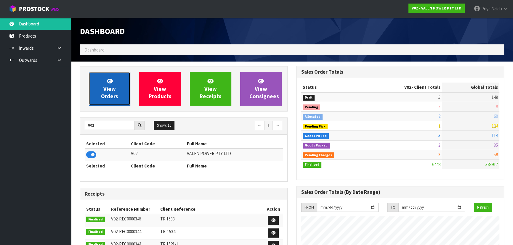
click at [110, 86] on span "View Orders" at bounding box center [109, 89] width 17 height 22
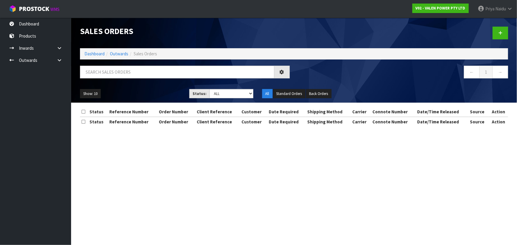
click at [127, 79] on div at bounding box center [185, 74] width 219 height 17
click at [131, 75] on input "text" at bounding box center [176, 72] width 192 height 13
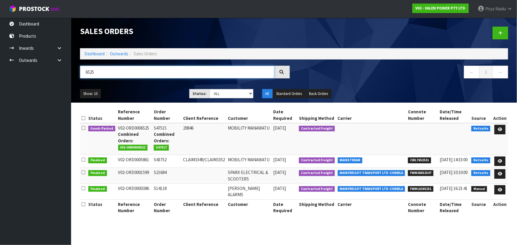
type input "6525"
click at [501, 129] on icon at bounding box center [500, 130] width 4 height 4
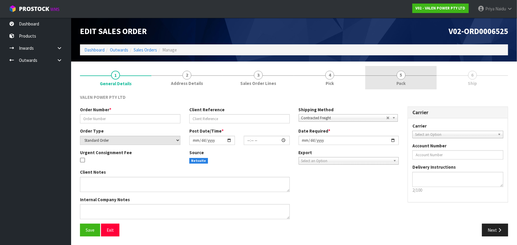
type input "S47515"
type input "29846"
select select "number:0"
type input "2025-09-03"
type input "11:00:08.000"
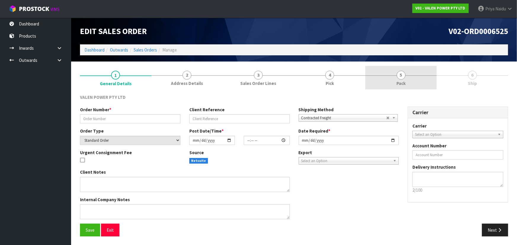
type input "2025-10-01"
type textarea "BACK ORDER 12VF70 COMBINE"
click at [414, 78] on link "5 Pack" at bounding box center [400, 77] width 71 height 23
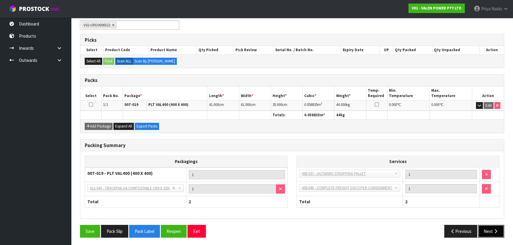
click at [483, 230] on button "Next" at bounding box center [491, 231] width 26 height 13
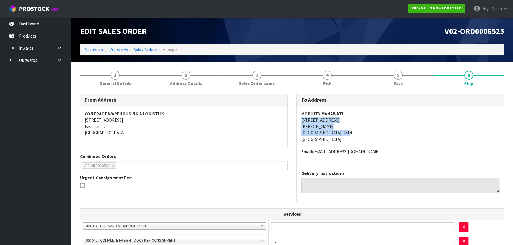
copy address "222 RUAHINE STREET ROSLYN PALMERSTON NORTH, 4414"
drag, startPoint x: 298, startPoint y: 120, endPoint x: 359, endPoint y: 134, distance: 62.3
click at [361, 134] on div "MOBILITY MANAWATU 222 RUAHINE STREET ROSLYN PALMERSTON NORTH, 4414 New Zealand …" at bounding box center [400, 136] width 207 height 60
copy strong "MOBILITY MANAWATU"
drag, startPoint x: 300, startPoint y: 111, endPoint x: 356, endPoint y: 111, distance: 55.1
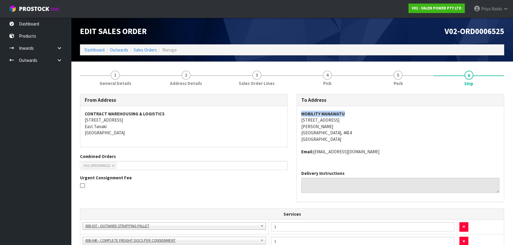
click at [356, 111] on div "MOBILITY MANAWATU 222 RUAHINE STREET ROSLYN PALMERSTON NORTH, 4414 New Zealand …" at bounding box center [400, 136] width 207 height 60
copy address "Email: accounts@mobilitymanawatu.co.nz"
drag, startPoint x: 297, startPoint y: 150, endPoint x: 18, endPoint y: 148, distance: 279.7
click at [396, 162] on div "MOBILITY MANAWATU 222 RUAHINE STREET ROSLYN PALMERSTON NORTH, 4414 New Zealand …" at bounding box center [400, 136] width 207 height 60
click at [130, 73] on link "1 General Details" at bounding box center [115, 77] width 71 height 23
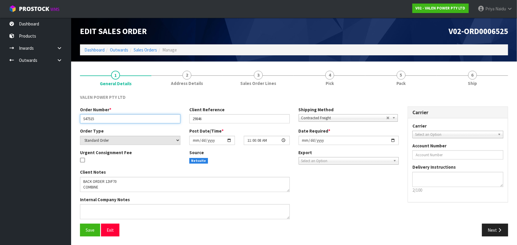
click at [84, 120] on input "S47515" at bounding box center [130, 118] width 100 height 9
drag, startPoint x: 83, startPoint y: 119, endPoint x: 107, endPoint y: 119, distance: 24.0
click at [107, 119] on input "S47515" at bounding box center [130, 118] width 100 height 9
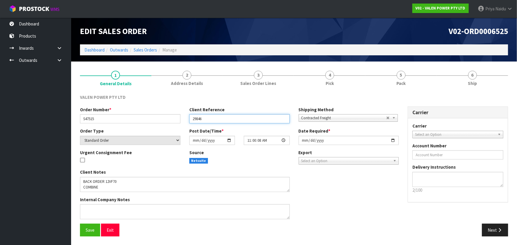
drag, startPoint x: 199, startPoint y: 119, endPoint x: 216, endPoint y: 118, distance: 16.9
click at [216, 118] on input "29846" at bounding box center [239, 118] width 100 height 9
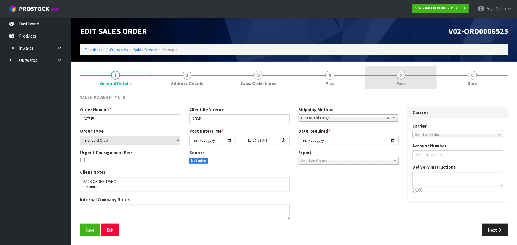
click at [392, 82] on link "5 Pack" at bounding box center [400, 77] width 71 height 23
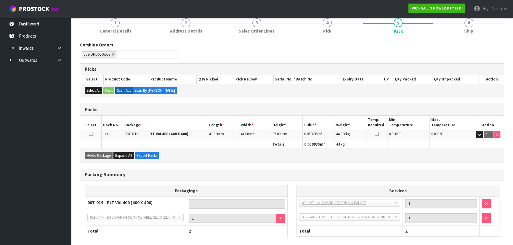
scroll to position [54, 0]
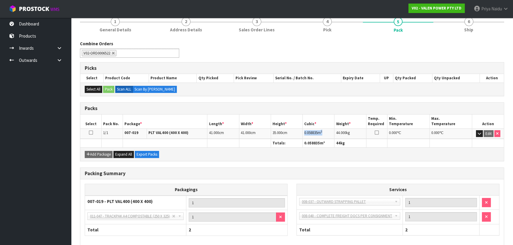
copy td "0.058835 m 3"
drag, startPoint x: 303, startPoint y: 133, endPoint x: 325, endPoint y: 130, distance: 21.5
click at [325, 130] on td "0.058835 m 3" at bounding box center [319, 134] width 32 height 10
drag, startPoint x: 495, startPoint y: 38, endPoint x: 492, endPoint y: 36, distance: 3.6
click at [495, 37] on div "Combine Orders V02-ORD0006493 V02-ORD0006507 V02-ORD0006522 V02-ORD0006525 V02-…" at bounding box center [292, 153] width 424 height 234
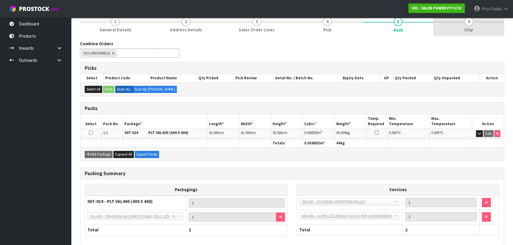
click at [486, 31] on link "6 Ship" at bounding box center [468, 23] width 71 height 23
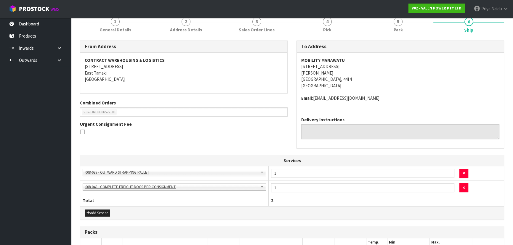
scroll to position [0, 0]
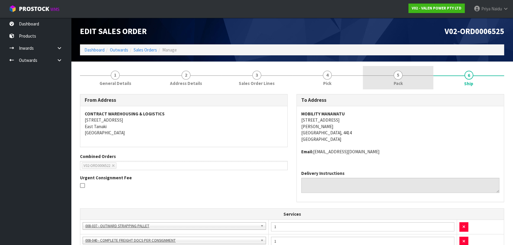
click at [407, 69] on link "5 Pack" at bounding box center [398, 77] width 71 height 23
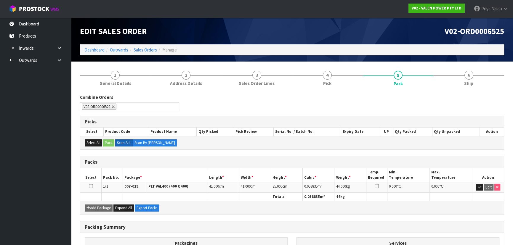
scroll to position [27, 0]
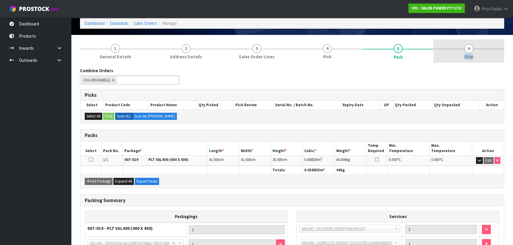
click at [473, 49] on link "6 Ship" at bounding box center [468, 50] width 71 height 23
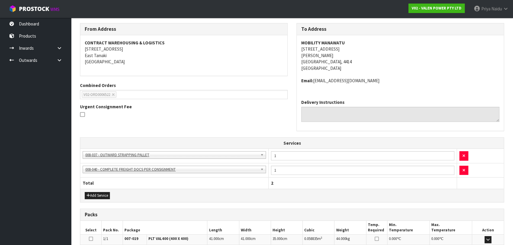
scroll to position [147, 0]
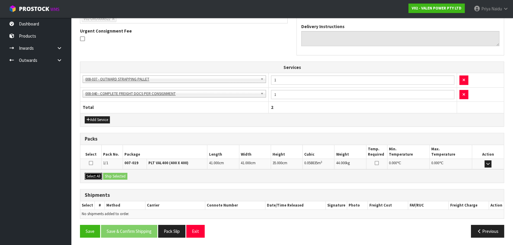
click at [98, 176] on button "Select All" at bounding box center [93, 176] width 17 height 7
click at [117, 176] on button "Ship Selected" at bounding box center [115, 176] width 24 height 7
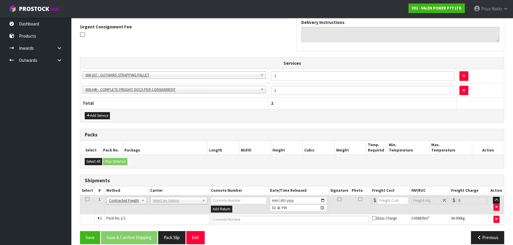
scroll to position [157, 0]
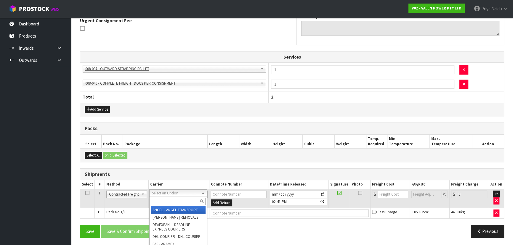
click at [170, 201] on input "text" at bounding box center [178, 201] width 55 height 7
type input "MA"
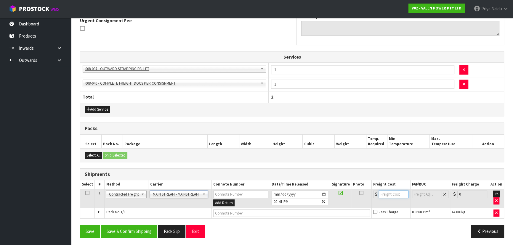
click at [387, 195] on input "number" at bounding box center [394, 194] width 30 height 7
type input "37"
click at [253, 212] on input "text" at bounding box center [291, 213] width 157 height 7
paste input "CWL7730027"
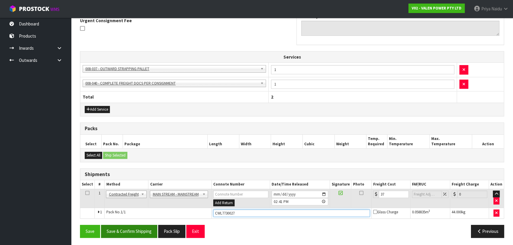
type input "CWL7730027"
click at [127, 232] on button "Save & Confirm Shipping" at bounding box center [129, 231] width 56 height 13
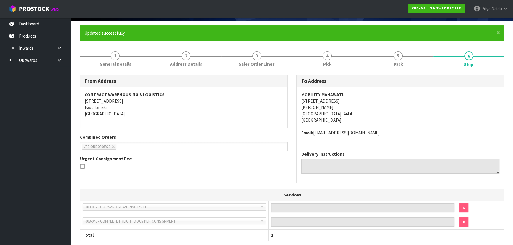
scroll to position [0, 0]
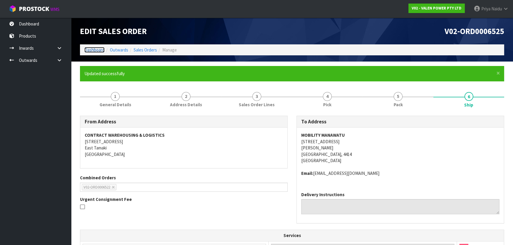
click at [94, 49] on link "Dashboard" at bounding box center [94, 50] width 20 height 6
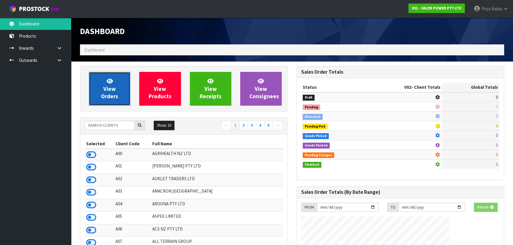
click at [113, 93] on span "View Orders" at bounding box center [109, 89] width 17 height 22
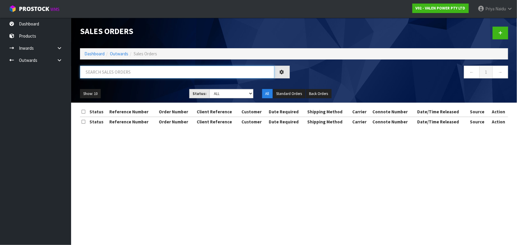
click at [122, 76] on input "text" at bounding box center [177, 72] width 194 height 13
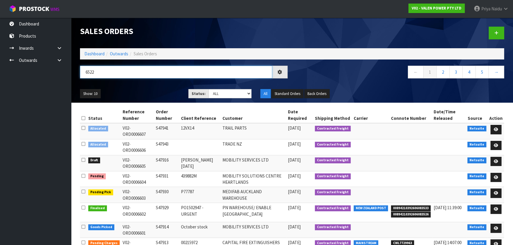
type input "6522"
click at [151, 90] on ul "Show: 10 5 10 25 50" at bounding box center [130, 93] width 100 height 9
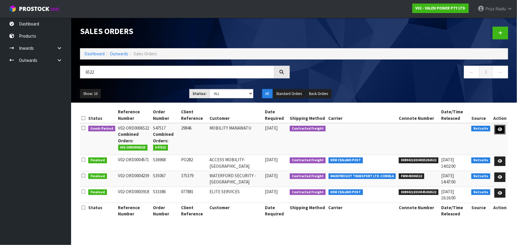
click at [504, 130] on link at bounding box center [499, 129] width 11 height 9
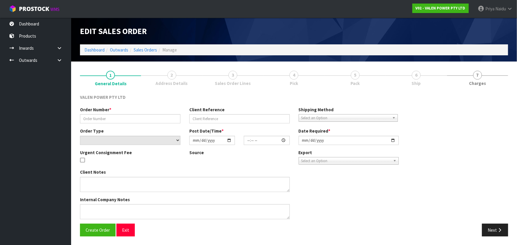
type input "S47517"
type input "29846"
select select "number:0"
type input "2025-09-02"
type input "16:00:10.000"
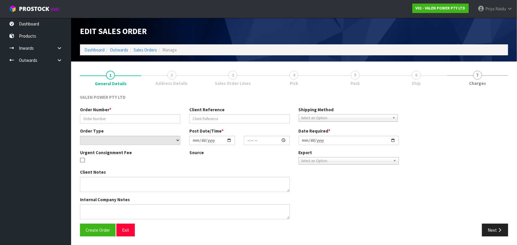
type input "2025-10-01"
type textarea "Back ordered 12VF20s"
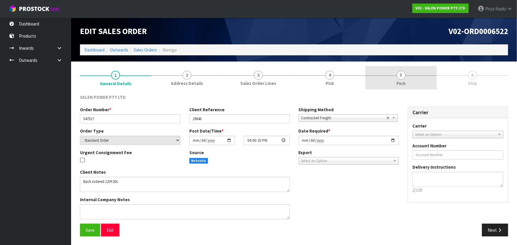
click at [434, 76] on div at bounding box center [400, 76] width 71 height 0
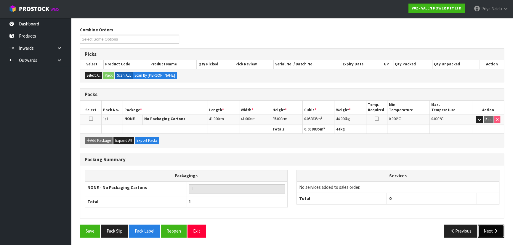
click at [492, 232] on button "Next" at bounding box center [491, 231] width 26 height 13
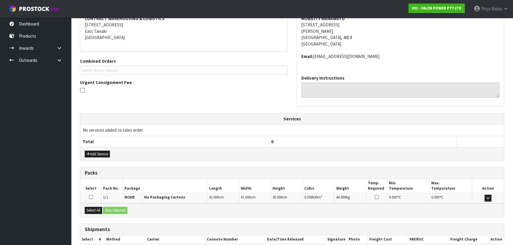
scroll to position [130, 0]
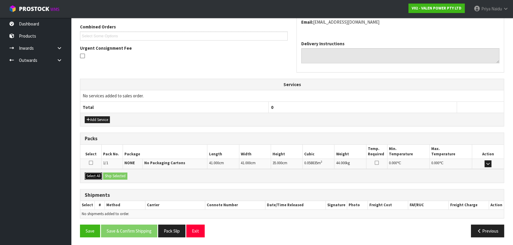
drag, startPoint x: 98, startPoint y: 175, endPoint x: 115, endPoint y: 174, distance: 17.2
click at [100, 174] on button "Select All" at bounding box center [93, 176] width 17 height 7
click at [115, 174] on button "Ship Selected" at bounding box center [115, 176] width 24 height 7
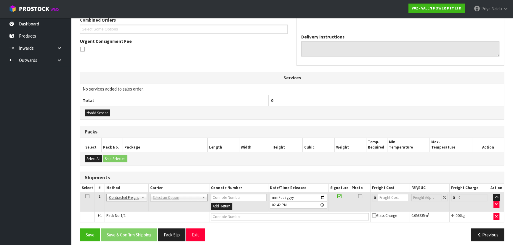
scroll to position [140, 0]
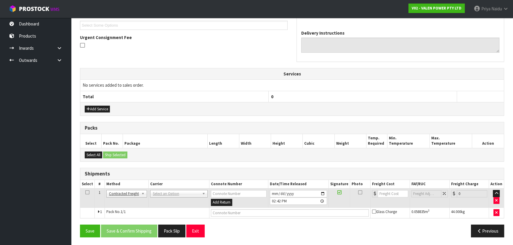
drag, startPoint x: 161, startPoint y: 194, endPoint x: 161, endPoint y: 200, distance: 6.3
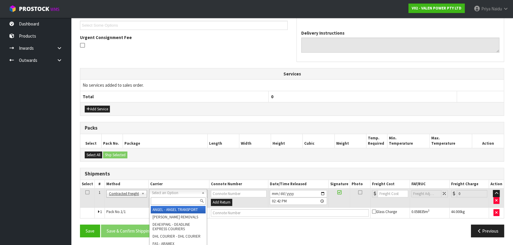
click at [161, 203] on input "text" at bounding box center [178, 201] width 55 height 7
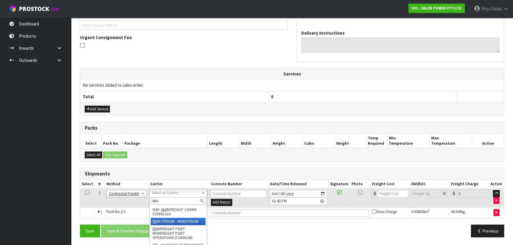
type input "MA"
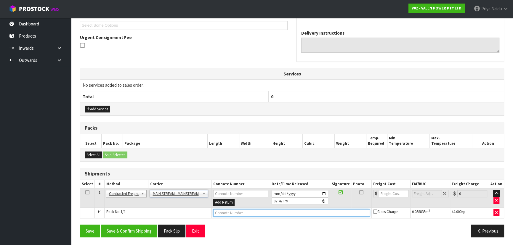
click at [238, 210] on input "text" at bounding box center [291, 212] width 157 height 7
paste input "CWL7730027"
type input "CWL7730027"
click at [391, 190] on input "number" at bounding box center [394, 193] width 30 height 7
drag, startPoint x: 128, startPoint y: 233, endPoint x: 130, endPoint y: 231, distance: 3.1
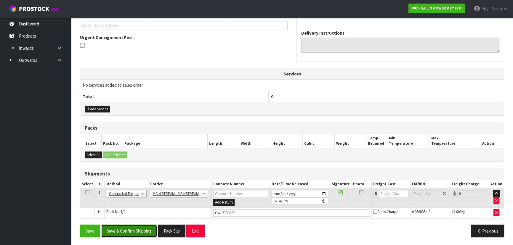
click at [128, 233] on button "Save & Confirm Shipping" at bounding box center [129, 231] width 56 height 13
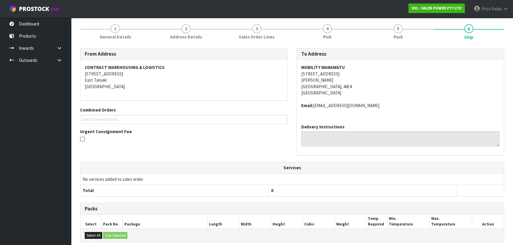
scroll to position [0, 0]
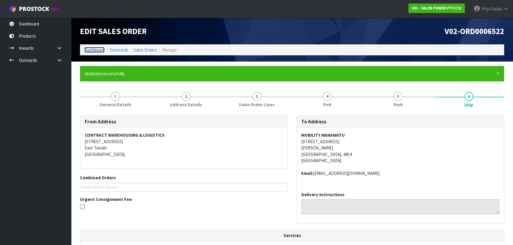
click at [95, 48] on link "Dashboard" at bounding box center [94, 50] width 20 height 6
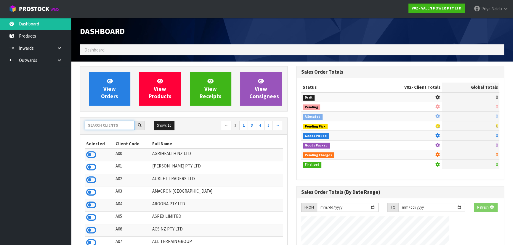
click at [111, 123] on input "text" at bounding box center [110, 125] width 50 height 9
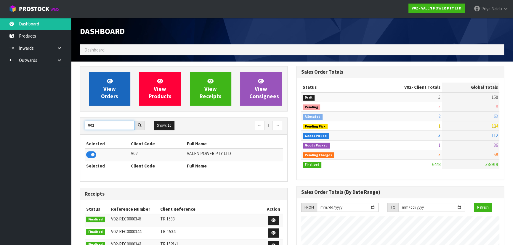
type input "V02"
click at [112, 80] on icon at bounding box center [110, 81] width 6 height 6
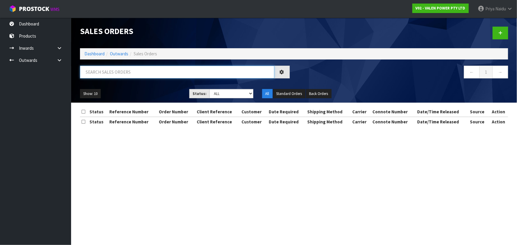
click at [119, 71] on input "text" at bounding box center [177, 72] width 194 height 13
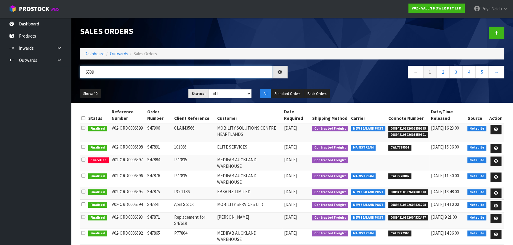
type input "6539"
click at [157, 90] on ul "Show: 10 5 10 25 50" at bounding box center [130, 93] width 100 height 9
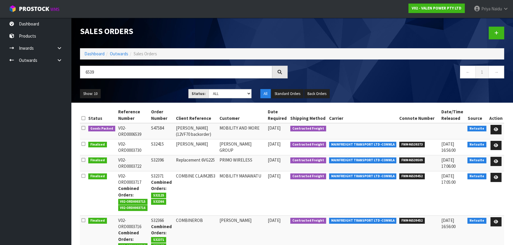
click at [158, 91] on ul "Show: 10 5 10 25 50" at bounding box center [130, 93] width 100 height 9
click at [151, 88] on div "Show: 10 5 10 25 50 Status: Draft Pending Allocated Pending Pick Goods Picked G…" at bounding box center [292, 94] width 433 height 18
click at [498, 128] on icon at bounding box center [496, 130] width 4 height 4
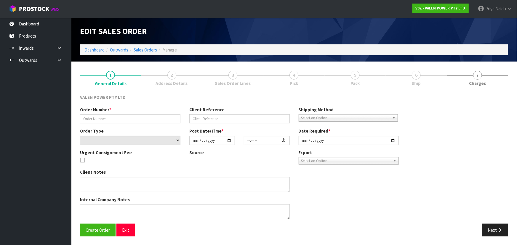
type input "S47584"
type input "Kevin (12VF70 backorder)"
select select "number:0"
type input "2025-09-05"
type input "18:15:09.000"
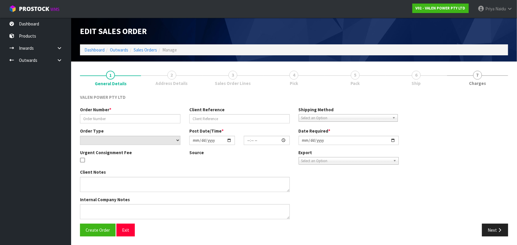
type input "2025-10-01"
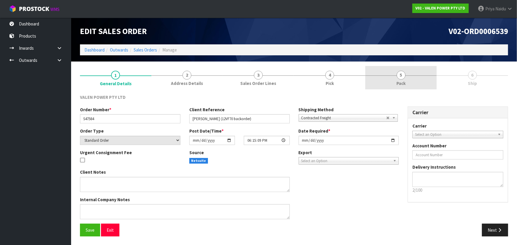
click at [407, 76] on link "5 Pack" at bounding box center [400, 77] width 71 height 23
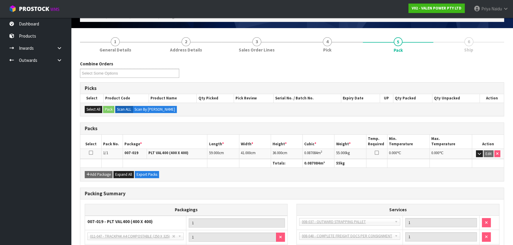
scroll to position [82, 0]
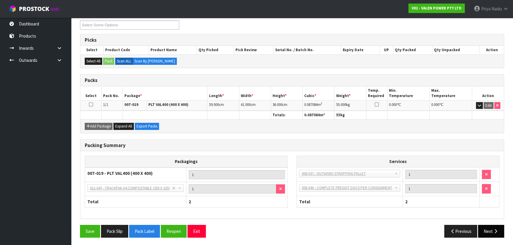
click at [490, 236] on div "Save Pack Slip Pack Label Reopen Exit Previous Next" at bounding box center [292, 233] width 433 height 17
click at [495, 234] on button "Next" at bounding box center [491, 231] width 26 height 13
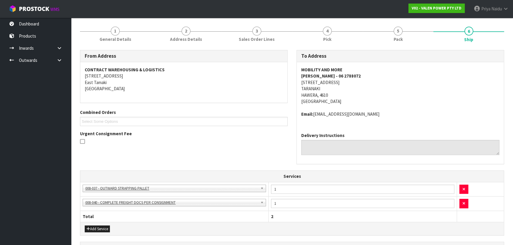
scroll to position [0, 0]
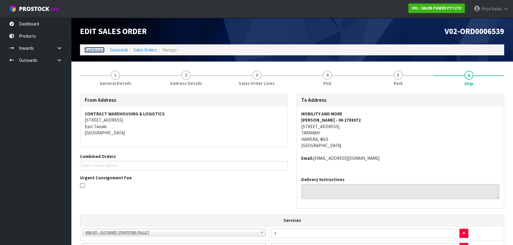
click at [95, 49] on link "Dashboard" at bounding box center [94, 50] width 20 height 6
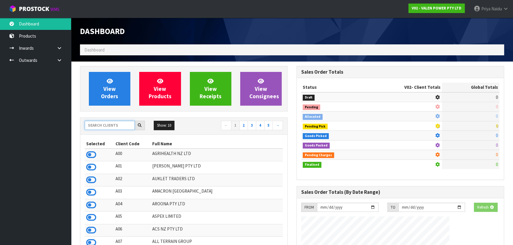
click at [97, 127] on input "text" at bounding box center [110, 125] width 50 height 9
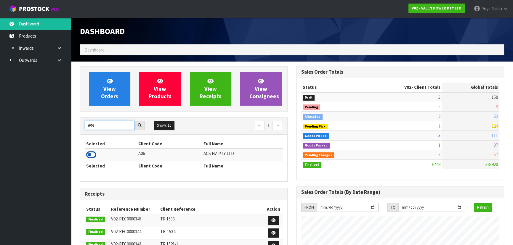
type input "A06"
click at [94, 155] on icon at bounding box center [91, 154] width 10 height 9
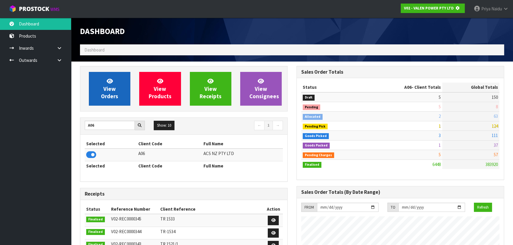
scroll to position [295885, 296037]
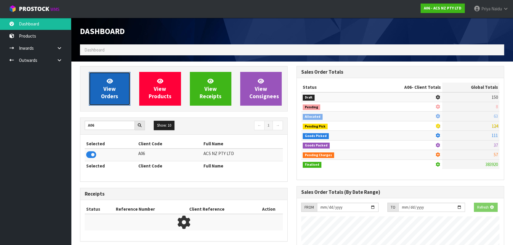
click at [115, 93] on span "View Orders" at bounding box center [109, 89] width 17 height 22
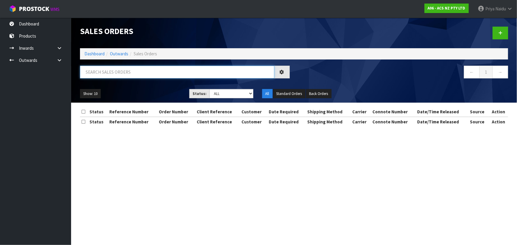
click at [119, 73] on input "text" at bounding box center [177, 72] width 194 height 13
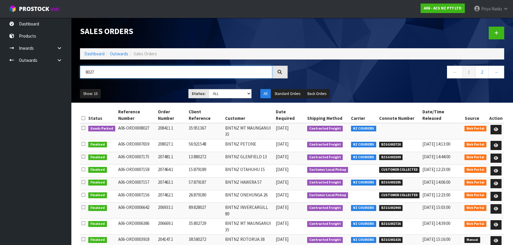
type input "8027"
click at [136, 87] on div "Show: 10 5 10 25 50 Status: Draft Pending Allocated Pending Pick Goods Picked G…" at bounding box center [292, 94] width 433 height 18
click at [492, 125] on link at bounding box center [496, 129] width 11 height 9
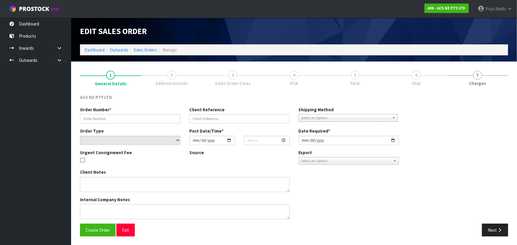
type input "208411.1"
type input "35:951367"
select select "number:0"
type input "2025-10-01"
type input "16:39:00.000"
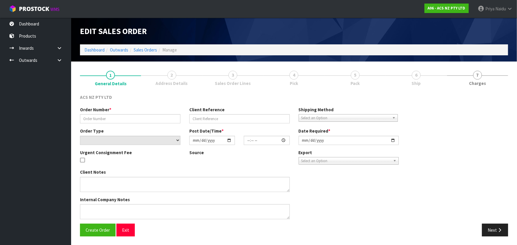
type input "2025-10-01"
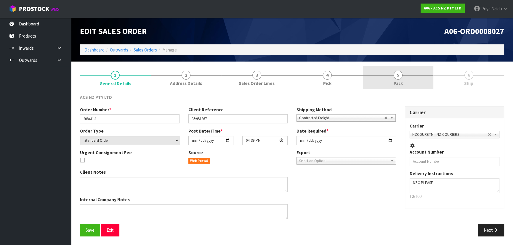
click at [420, 76] on link "5 Pack" at bounding box center [398, 77] width 71 height 23
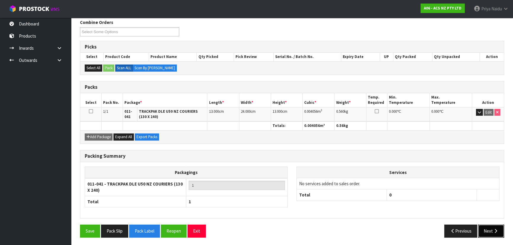
click at [484, 231] on button "Next" at bounding box center [491, 231] width 26 height 13
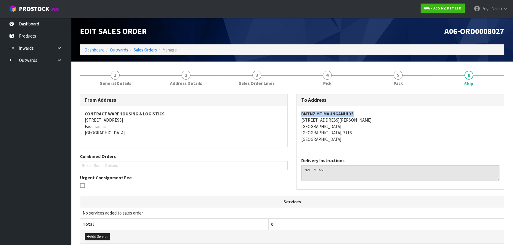
copy strong "BNTNZ MT MAUNGANUI 35"
drag, startPoint x: 298, startPoint y: 115, endPoint x: 365, endPoint y: 113, distance: 67.0
click at [365, 113] on div "BNTNZ MT MAUNGANUI 35 115 NEWTON STREET MOUNT MAUNGANU MOUNT MAUNGANUI, 3116 Ne…" at bounding box center [400, 129] width 207 height 47
copy address "115 NEWTON STREET"
drag, startPoint x: 309, startPoint y: 121, endPoint x: 350, endPoint y: 120, distance: 41.2
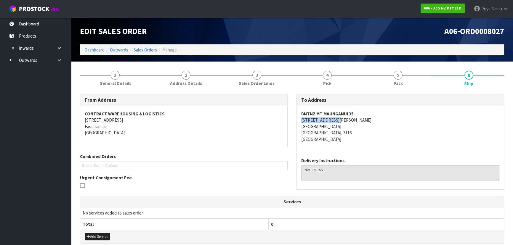
click at [350, 120] on div "BNTNZ MT MAUNGANUI 35 115 NEWTON STREET MOUNT MAUNGANU MOUNT MAUNGANUI, 3116 Ne…" at bounding box center [400, 129] width 207 height 47
drag, startPoint x: 294, startPoint y: 127, endPoint x: 355, endPoint y: 127, distance: 61.0
click at [355, 127] on div "To Address BNTNZ MT MAUNGANUI 35 115 NEWTON STREET MOUNT MAUNGANU MOUNT MAUNGAN…" at bounding box center [400, 145] width 217 height 102
copy address "MOUNT MAUNGANUI,"
drag, startPoint x: 299, startPoint y: 133, endPoint x: 341, endPoint y: 133, distance: 42.4
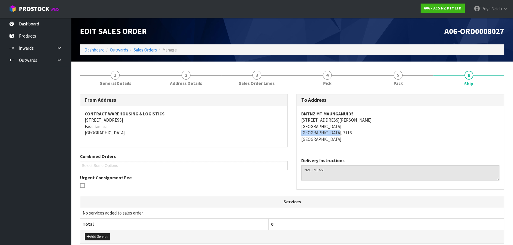
click at [341, 133] on div "BNTNZ MT MAUNGANUI 35 115 NEWTON STREET MOUNT MAUNGANU MOUNT MAUNGANUI, 3116 Ne…" at bounding box center [400, 129] width 207 height 47
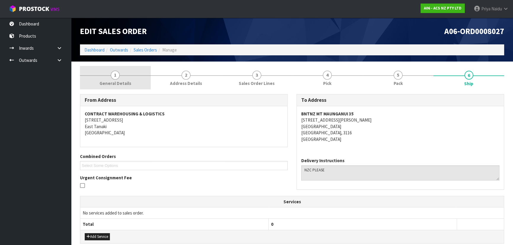
click at [124, 81] on span "General Details" at bounding box center [116, 83] width 32 height 6
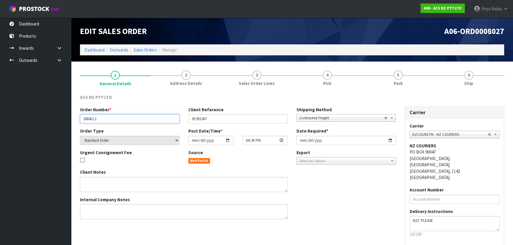
drag, startPoint x: 83, startPoint y: 119, endPoint x: 109, endPoint y: 119, distance: 26.4
click at [109, 119] on input "208411.1" at bounding box center [130, 118] width 100 height 9
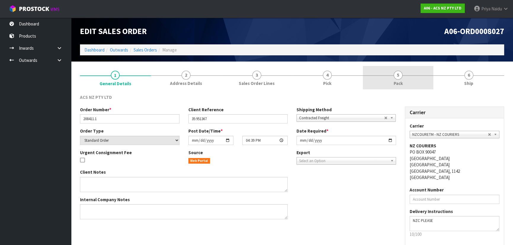
click at [406, 85] on link "5 Pack" at bounding box center [398, 77] width 71 height 23
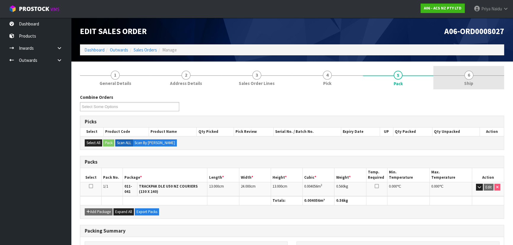
click at [472, 84] on span "Ship" at bounding box center [468, 83] width 9 height 6
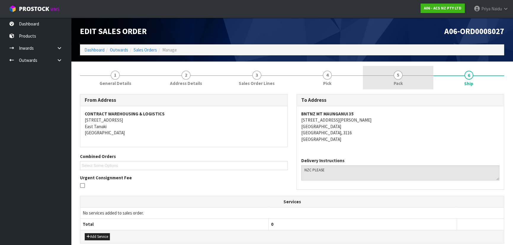
click at [428, 80] on link "5 Pack" at bounding box center [398, 77] width 71 height 23
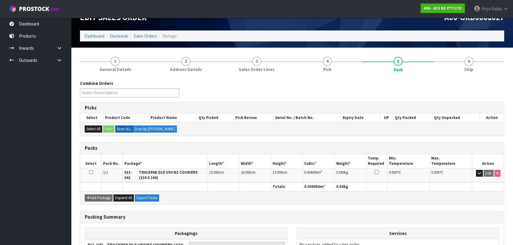
scroll to position [27, 0]
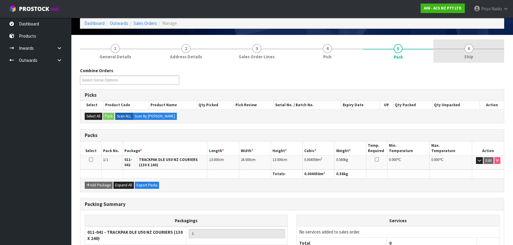
click at [486, 49] on div at bounding box center [468, 49] width 71 height 0
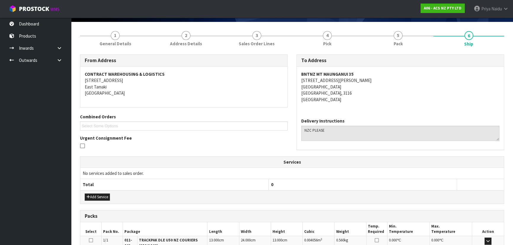
scroll to position [121, 0]
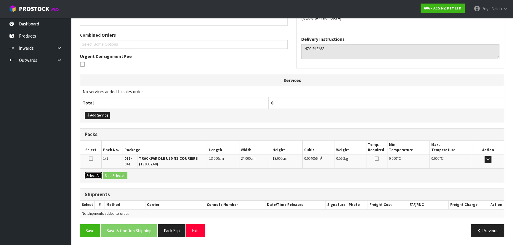
click at [96, 176] on button "Select All" at bounding box center [93, 175] width 17 height 7
click at [120, 176] on button "Ship Selected" at bounding box center [115, 175] width 24 height 7
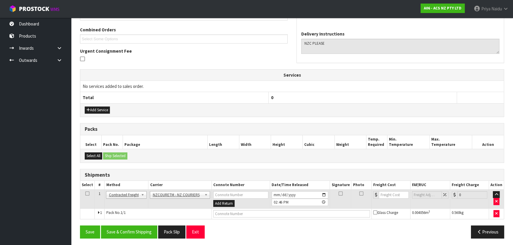
scroll to position [128, 0]
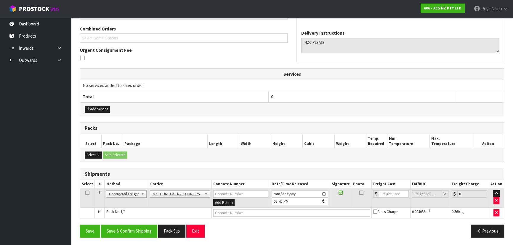
click at [225, 216] on td at bounding box center [292, 213] width 160 height 11
click at [226, 211] on input "text" at bounding box center [291, 212] width 157 height 7
paste input "BZGG004051"
type input "BZGG004051"
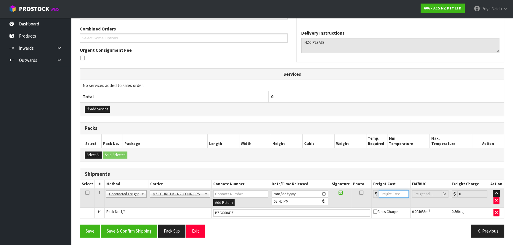
click at [388, 193] on input "number" at bounding box center [394, 193] width 30 height 7
type input "13.52"
click at [127, 230] on button "Save & Confirm Shipping" at bounding box center [129, 231] width 56 height 13
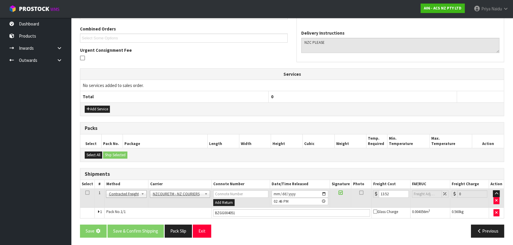
scroll to position [0, 0]
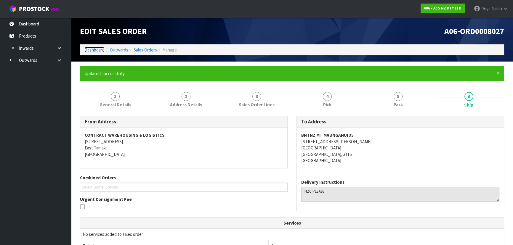
click at [96, 50] on link "Dashboard" at bounding box center [94, 50] width 20 height 6
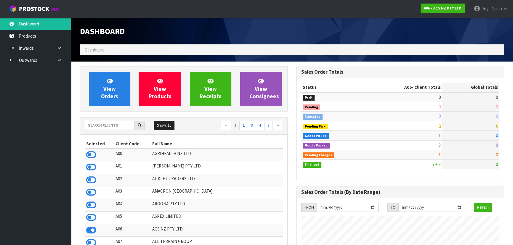
scroll to position [448, 216]
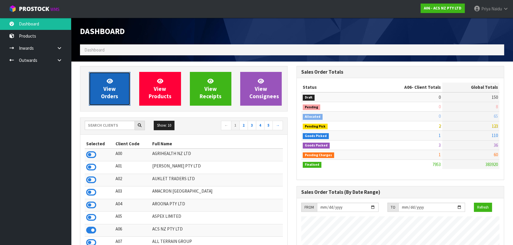
click at [105, 87] on span "View Orders" at bounding box center [109, 89] width 17 height 22
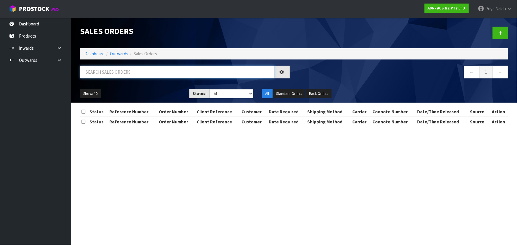
click at [116, 73] on input "text" at bounding box center [177, 72] width 194 height 13
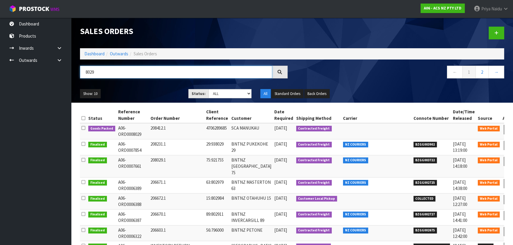
type input "8029"
click at [161, 91] on ul "Show: 10 5 10 25 50" at bounding box center [130, 93] width 100 height 9
click at [504, 127] on link at bounding box center [509, 129] width 11 height 9
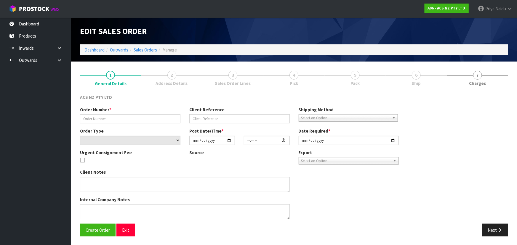
type input "208412.1"
type input "4706289685"
select select "number:0"
type input "2025-10-01"
type input "17:12:00.000"
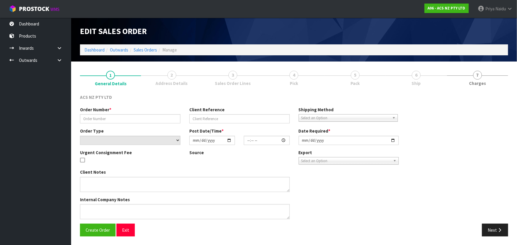
type input "2025-10-02"
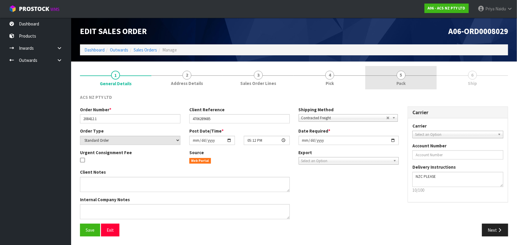
click at [417, 77] on link "5 Pack" at bounding box center [400, 77] width 71 height 23
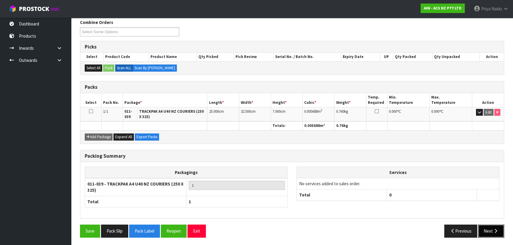
drag, startPoint x: 499, startPoint y: 236, endPoint x: 498, endPoint y: 233, distance: 3.2
click at [498, 233] on button "Next" at bounding box center [491, 231] width 26 height 13
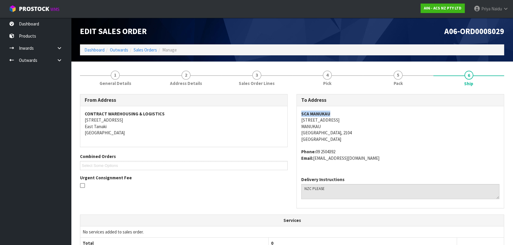
copy strong "SCA MANUKAU"
drag, startPoint x: 302, startPoint y: 112, endPoint x: 356, endPoint y: 109, distance: 54.0
click at [356, 109] on div "SCA MANUKAU 106 CAVENDISH DRIVE MANUKAU Auckland, 2104 New Zealand Phone: 09 25…" at bounding box center [400, 139] width 207 height 66
drag, startPoint x: 301, startPoint y: 121, endPoint x: 333, endPoint y: 126, distance: 33.0
click at [347, 120] on div "SCA MANUKAU 106 CAVENDISH DRIVE MANUKAU Auckland, 2104 New Zealand Phone: 09 25…" at bounding box center [400, 139] width 207 height 66
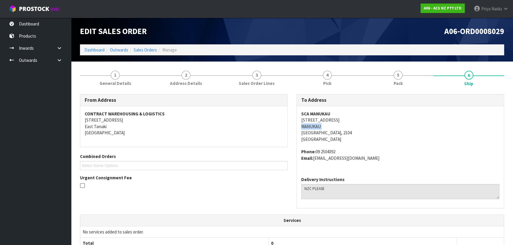
drag, startPoint x: 297, startPoint y: 130, endPoint x: 294, endPoint y: 125, distance: 6.0
click at [294, 125] on div "To Address SCA MANUKAU 106 CAVENDISH DRIVE MANUKAU Auckland, 2104 New Zealand P…" at bounding box center [400, 154] width 217 height 121
drag, startPoint x: 316, startPoint y: 150, endPoint x: 346, endPoint y: 150, distance: 29.6
click at [346, 150] on address "Phone: 09 2504392 Email: MANUKAU@supercheapauto.com" at bounding box center [400, 155] width 198 height 13
drag, startPoint x: 315, startPoint y: 159, endPoint x: 394, endPoint y: 163, distance: 79.8
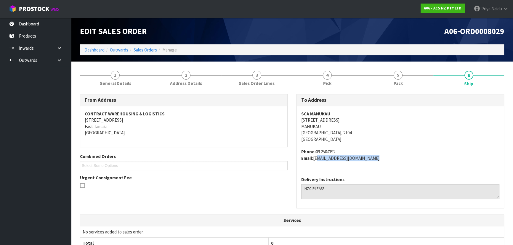
click at [394, 163] on div "SCA MANUKAU 106 CAVENDISH DRIVE MANUKAU Auckland, 2104 New Zealand Phone: 09 25…" at bounding box center [400, 139] width 207 height 66
drag, startPoint x: 408, startPoint y: 81, endPoint x: 390, endPoint y: 87, distance: 18.6
click at [408, 81] on link "5 Pack" at bounding box center [398, 77] width 71 height 23
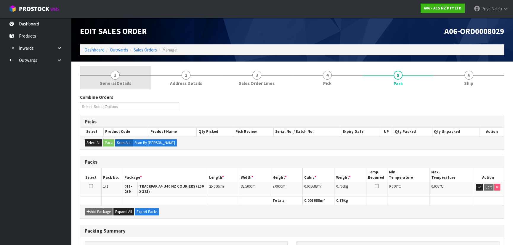
click at [119, 85] on span "General Details" at bounding box center [116, 83] width 32 height 6
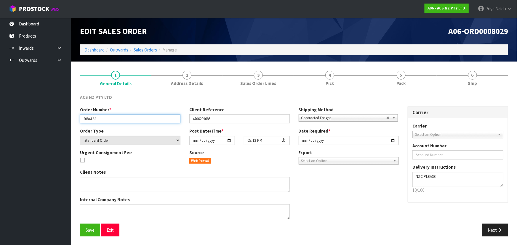
drag, startPoint x: 81, startPoint y: 118, endPoint x: 3, endPoint y: 116, distance: 77.6
click at [120, 123] on input "208412.1" at bounding box center [130, 118] width 100 height 9
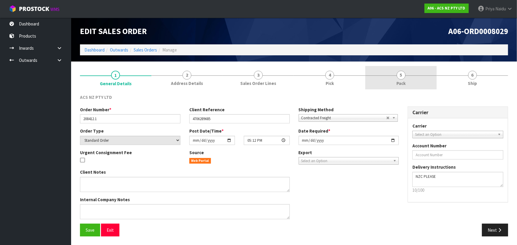
click at [420, 84] on link "5 Pack" at bounding box center [400, 77] width 71 height 23
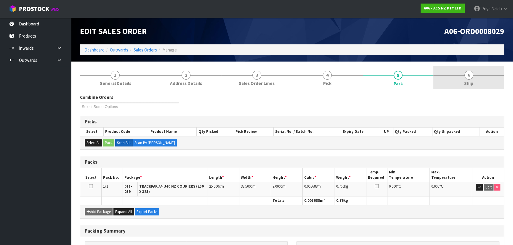
drag, startPoint x: 478, startPoint y: 84, endPoint x: 472, endPoint y: 88, distance: 7.6
click at [478, 84] on link "6 Ship" at bounding box center [468, 77] width 71 height 23
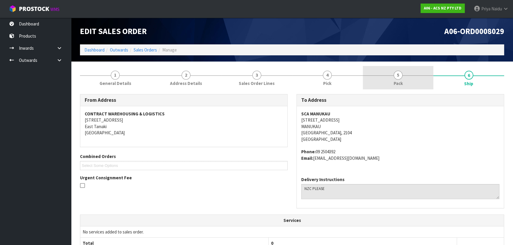
click at [415, 84] on link "5 Pack" at bounding box center [398, 77] width 71 height 23
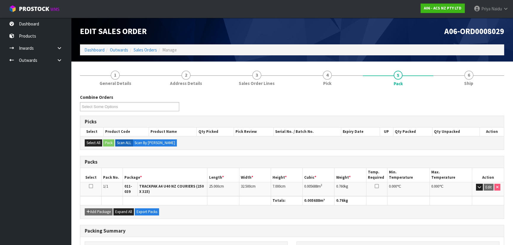
drag, startPoint x: 470, startPoint y: 57, endPoint x: 469, endPoint y: 62, distance: 5.3
click at [469, 57] on div "Edit Sales Order A06-ORD0008029 Dashboard Outwards Sales Orders Manage" at bounding box center [292, 40] width 433 height 44
click at [470, 79] on span "6" at bounding box center [469, 75] width 9 height 9
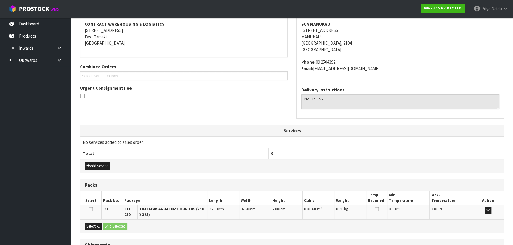
scroll to position [140, 0]
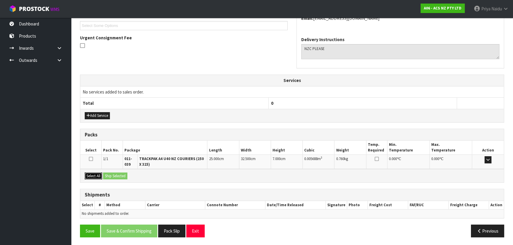
click at [101, 176] on button "Select All" at bounding box center [93, 176] width 17 height 7
drag, startPoint x: 106, startPoint y: 175, endPoint x: 116, endPoint y: 175, distance: 10.7
click at [107, 175] on button "Ship Selected" at bounding box center [115, 176] width 24 height 7
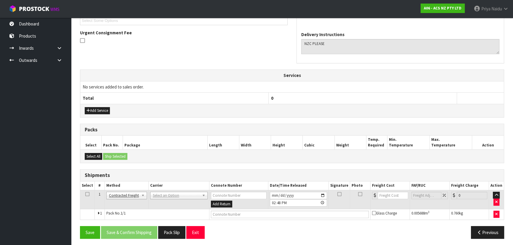
scroll to position [147, 0]
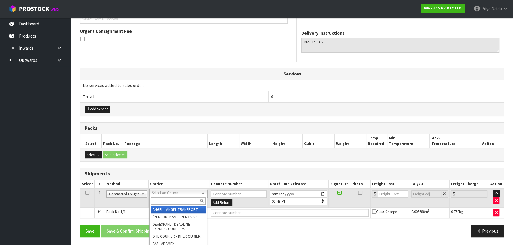
click at [157, 198] on input "text" at bounding box center [178, 201] width 55 height 7
type input "NZC"
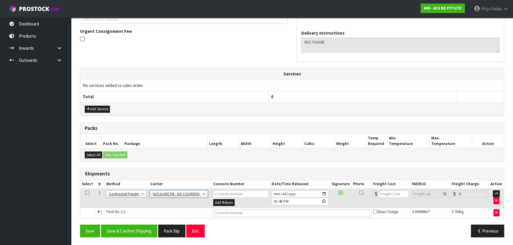
click at [237, 218] on div "From Address CONTRACT WAREHOUSING & LOGISTICS 17 Allens Road East Tamaki Auckla…" at bounding box center [292, 95] width 424 height 294
click at [237, 215] on input "text" at bounding box center [291, 212] width 157 height 7
paste input "BZGG004052"
type input "BZGG004052"
click at [389, 189] on td at bounding box center [391, 198] width 39 height 19
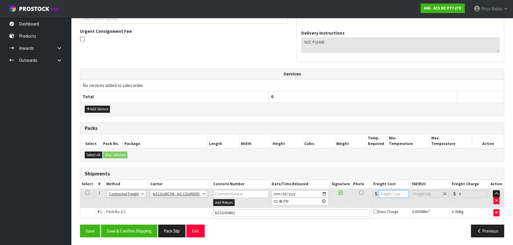
click at [384, 193] on input "number" at bounding box center [394, 193] width 30 height 7
type input "10.33"
click at [130, 234] on button "Save & Confirm Shipping" at bounding box center [129, 231] width 56 height 13
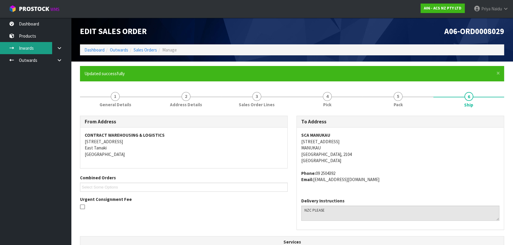
scroll to position [0, 0]
click at [93, 50] on link "Dashboard" at bounding box center [94, 50] width 20 height 6
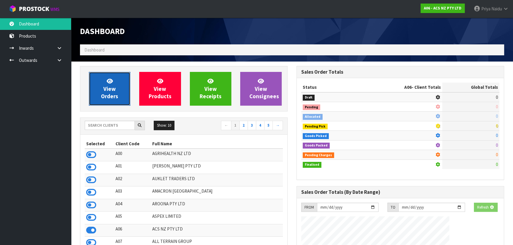
click at [111, 95] on span "View Orders" at bounding box center [109, 89] width 17 height 22
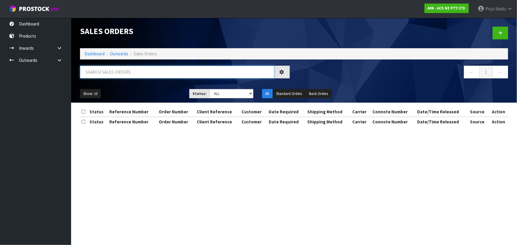
click at [125, 75] on input "text" at bounding box center [177, 72] width 194 height 13
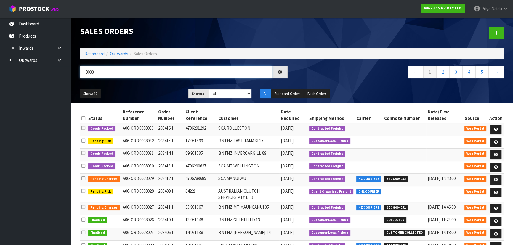
type input "8033"
click at [155, 88] on div "Show: 10 5 10 25 50 Status: Draft Pending Allocated Pending Pick Goods Picked G…" at bounding box center [292, 94] width 433 height 18
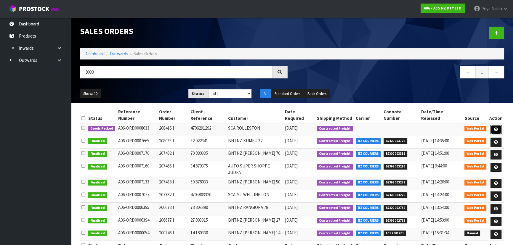
click at [496, 128] on icon at bounding box center [496, 130] width 4 height 4
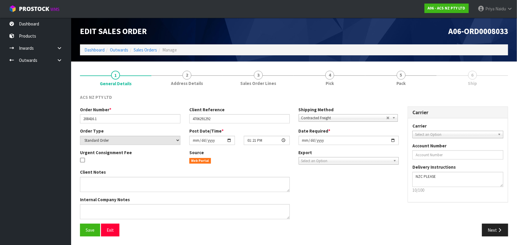
click at [406, 68] on link "5 Pack" at bounding box center [400, 77] width 71 height 23
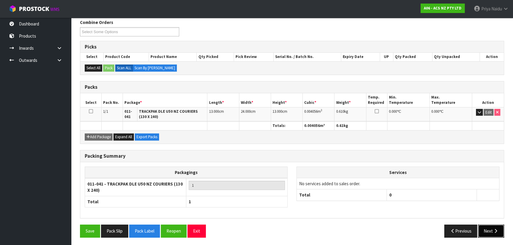
click at [493, 229] on icon "button" at bounding box center [496, 231] width 6 height 4
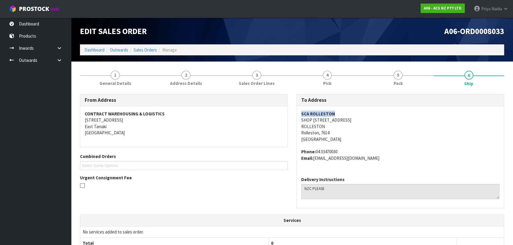
drag, startPoint x: 301, startPoint y: 116, endPoint x: 337, endPoint y: 114, distance: 36.5
click at [337, 114] on address "SCA ROLLESTON SHOP 19A ROLLESTON SQUARE ROLLESTON DRIVE ROLLESTON Rolleston, 76…" at bounding box center [400, 127] width 198 height 32
drag, startPoint x: 299, startPoint y: 120, endPoint x: 111, endPoint y: 134, distance: 188.4
click at [418, 120] on div "SCA ROLLESTON SHOP 19A ROLLESTON SQUARE ROLLESTON DRIVE ROLLESTON Rolleston, 76…" at bounding box center [400, 139] width 207 height 66
drag, startPoint x: 297, startPoint y: 126, endPoint x: 321, endPoint y: 131, distance: 24.8
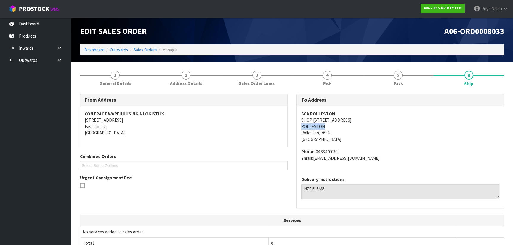
click at [330, 126] on div "SCA ROLLESTON SHOP 19A ROLLESTON SQUARE ROLLESTON DRIVE ROLLESTON Rolleston, 76…" at bounding box center [400, 139] width 207 height 66
drag, startPoint x: 317, startPoint y: 152, endPoint x: 353, endPoint y: 148, distance: 36.1
click at [353, 149] on address "Phone: 04 33470030 Email: ROLLESTON@supercheapauto.com" at bounding box center [400, 155] width 198 height 13
drag, startPoint x: 314, startPoint y: 159, endPoint x: 393, endPoint y: 160, distance: 78.5
click at [393, 160] on address "Phone: 04 33470030 Email: ROLLESTON@supercheapauto.com" at bounding box center [400, 155] width 198 height 13
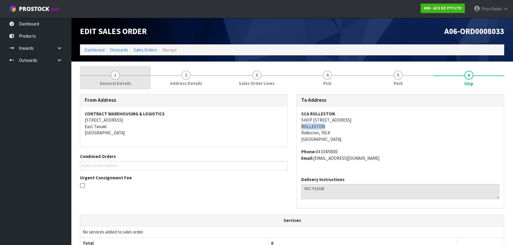
click at [111, 78] on link "1 General Details" at bounding box center [115, 77] width 71 height 23
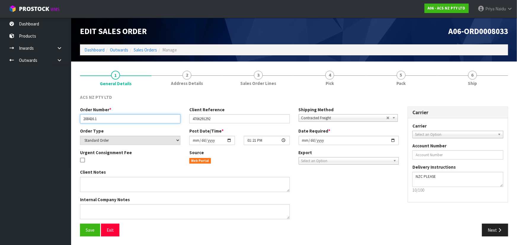
drag, startPoint x: 82, startPoint y: 120, endPoint x: 120, endPoint y: 115, distance: 37.9
click at [120, 115] on input "208416.1" at bounding box center [130, 118] width 100 height 9
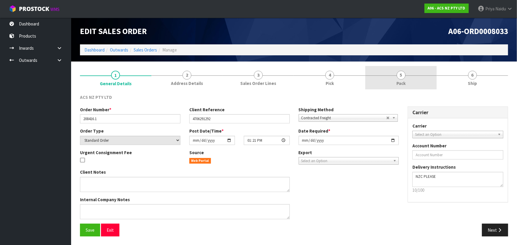
click at [393, 74] on link "5 Pack" at bounding box center [400, 77] width 71 height 23
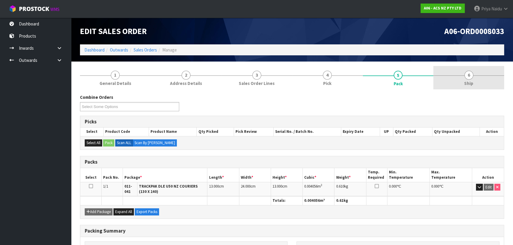
click at [464, 82] on link "6 Ship" at bounding box center [468, 77] width 71 height 23
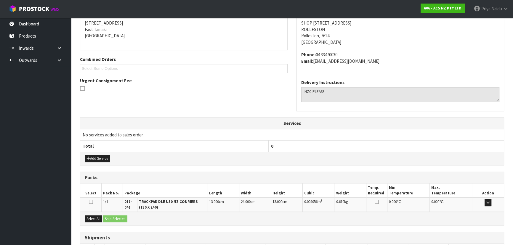
scroll to position [140, 0]
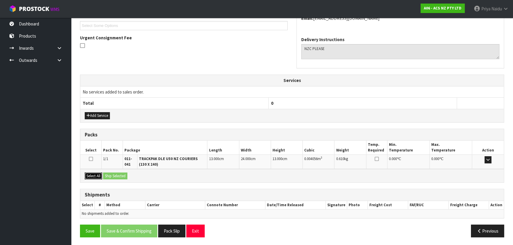
click at [94, 174] on button "Select All" at bounding box center [93, 176] width 17 height 7
click at [126, 178] on button "Ship Selected" at bounding box center [115, 176] width 24 height 7
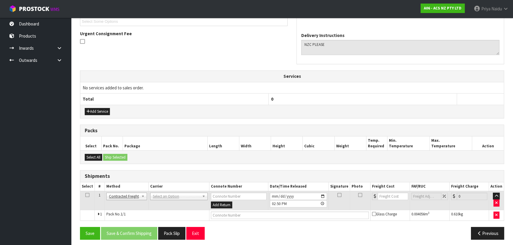
scroll to position [147, 0]
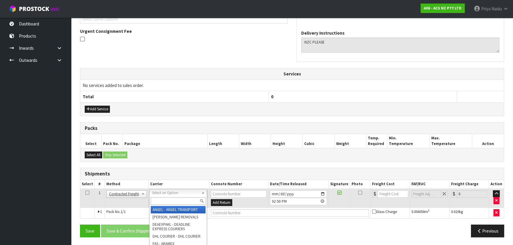
click at [162, 200] on input "text" at bounding box center [178, 201] width 55 height 7
type input "NZC"
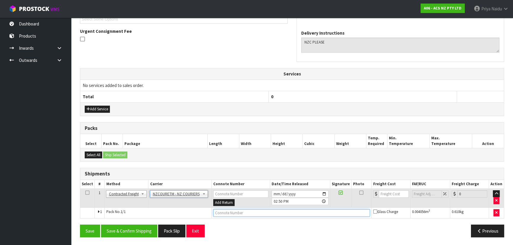
click at [222, 212] on input "text" at bounding box center [291, 212] width 157 height 7
paste input "BZGG004053"
type input "BZGG004053"
click at [392, 196] on input "number" at bounding box center [394, 193] width 30 height 7
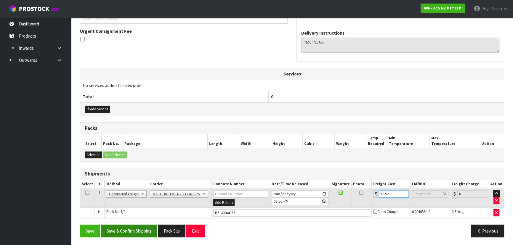
type input "13.52"
click at [138, 233] on button "Save & Confirm Shipping" at bounding box center [129, 231] width 56 height 13
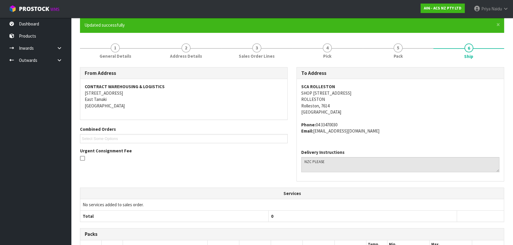
scroll to position [0, 0]
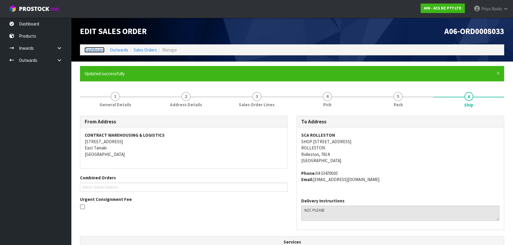
click at [99, 50] on link "Dashboard" at bounding box center [94, 50] width 20 height 6
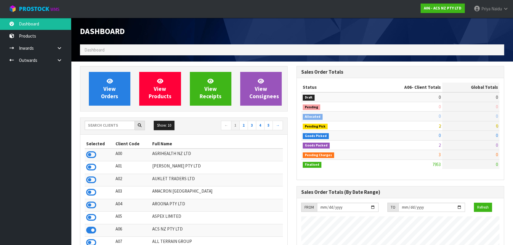
scroll to position [448, 216]
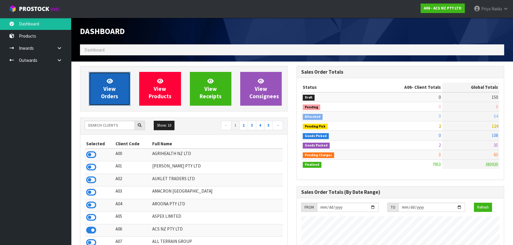
click at [115, 85] on span "View Orders" at bounding box center [109, 89] width 17 height 22
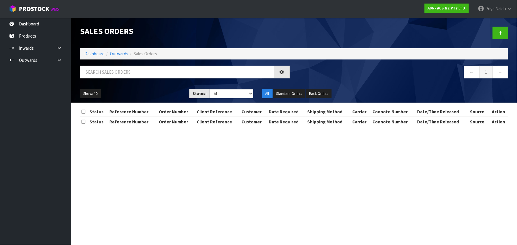
click at [121, 79] on div at bounding box center [185, 74] width 219 height 17
click at [122, 76] on input "text" at bounding box center [177, 72] width 194 height 13
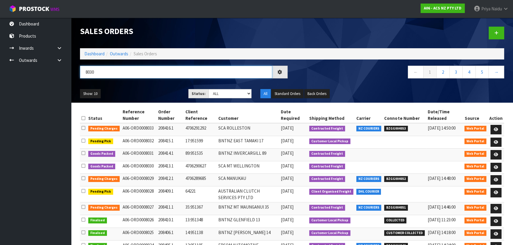
type input "8030"
click at [122, 81] on div "8030" at bounding box center [184, 74] width 217 height 17
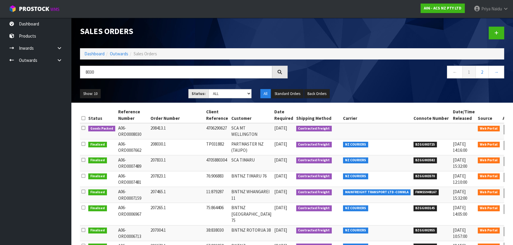
click at [128, 83] on div "8030 ← 1 2 →" at bounding box center [292, 75] width 433 height 19
click at [507, 129] on icon at bounding box center [509, 130] width 4 height 4
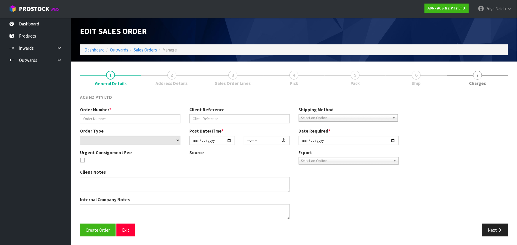
type input "208413.1"
type input "4706290627"
select select "number:0"
type input "2025-10-01"
type input "18:39:00.000"
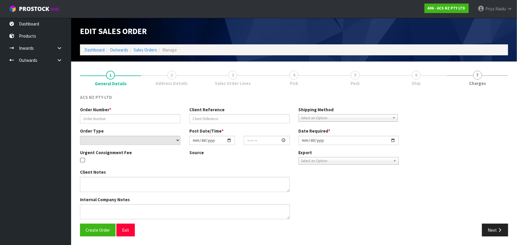
type input "2025-10-02"
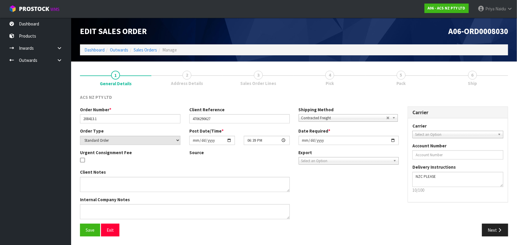
click at [423, 82] on link "5 Pack" at bounding box center [400, 77] width 71 height 23
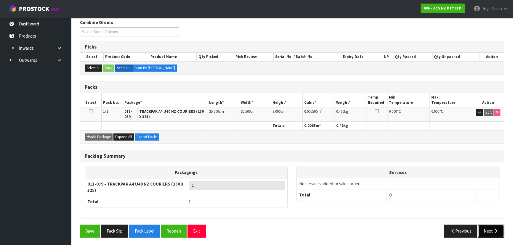
click at [487, 226] on button "Next" at bounding box center [491, 231] width 26 height 13
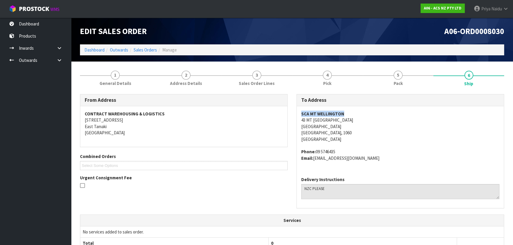
drag, startPoint x: 304, startPoint y: 114, endPoint x: 360, endPoint y: 113, distance: 56.3
click at [360, 113] on div "SCA MT WELLINGTON 43 MT WELLINGTON HIGHWAY MOUNT WELLINGTON Auckland, 1060 New …" at bounding box center [400, 139] width 207 height 66
drag, startPoint x: 293, startPoint y: 121, endPoint x: 380, endPoint y: 123, distance: 86.5
click at [380, 123] on div "To Address SCA MT WELLINGTON 43 MT WELLINGTON HIGHWAY MOUNT WELLINGTON Auckland…" at bounding box center [400, 154] width 217 height 121
drag, startPoint x: 299, startPoint y: 127, endPoint x: 182, endPoint y: 134, distance: 116.9
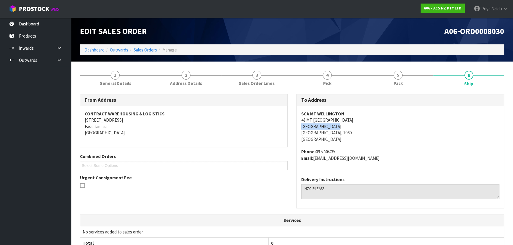
click at [347, 128] on div "SCA MT WELLINGTON 43 MT WELLINGTON HIGHWAY MOUNT WELLINGTON Auckland, 1060 New …" at bounding box center [400, 139] width 207 height 66
drag, startPoint x: 315, startPoint y: 150, endPoint x: 341, endPoint y: 149, distance: 26.4
click at [341, 149] on address "Phone: 09 5746435 Email: MTWELLINGTON@supercheapauto.com" at bounding box center [400, 155] width 198 height 13
drag, startPoint x: 313, startPoint y: 159, endPoint x: 275, endPoint y: 138, distance: 43.6
click at [401, 153] on address "Phone: 09 5746435 Email: MTWELLINGTON@supercheapauto.com" at bounding box center [400, 155] width 198 height 13
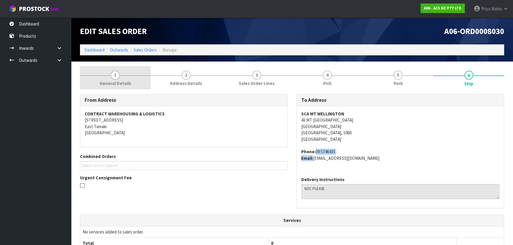
drag, startPoint x: 110, startPoint y: 74, endPoint x: 108, endPoint y: 78, distance: 3.5
click at [109, 75] on link "1 General Details" at bounding box center [115, 77] width 71 height 23
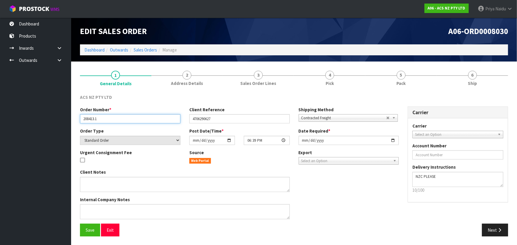
drag, startPoint x: 81, startPoint y: 121, endPoint x: 112, endPoint y: 121, distance: 30.5
click at [112, 121] on input "208413.1" at bounding box center [130, 118] width 100 height 9
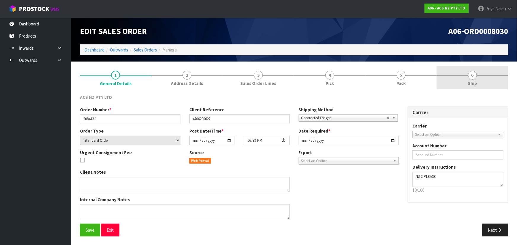
click at [463, 67] on link "6 Ship" at bounding box center [472, 77] width 71 height 23
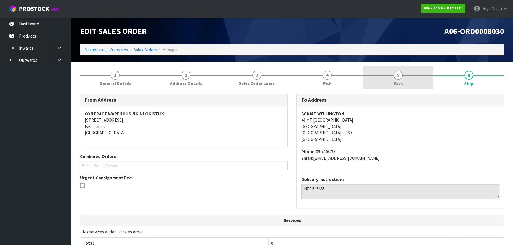
click at [404, 81] on link "5 Pack" at bounding box center [398, 77] width 71 height 23
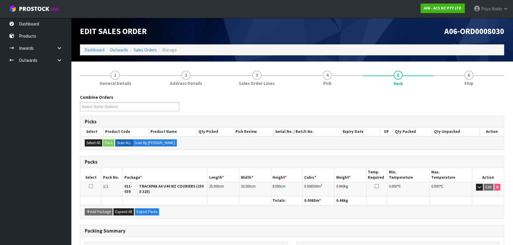
click at [461, 65] on section "1 General Details 2 Address Details 3 Sales Order Lines 4 Pick 5 Pack 6 Ship Co…" at bounding box center [292, 192] width 442 height 260
click at [465, 72] on link "6 Ship" at bounding box center [468, 77] width 71 height 23
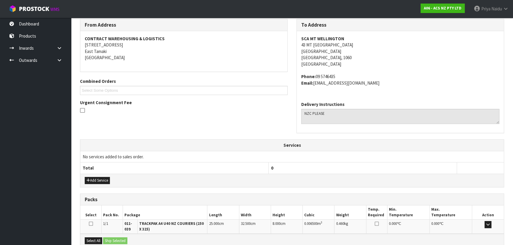
scroll to position [140, 0]
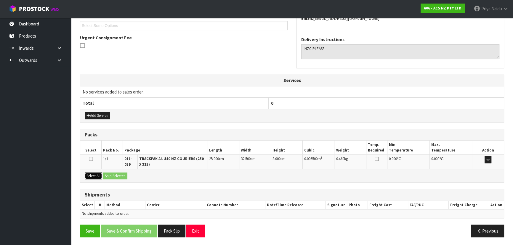
drag, startPoint x: 96, startPoint y: 173, endPoint x: 110, endPoint y: 176, distance: 13.6
click at [98, 174] on button "Select All" at bounding box center [93, 176] width 17 height 7
click at [116, 178] on button "Ship Selected" at bounding box center [115, 176] width 24 height 7
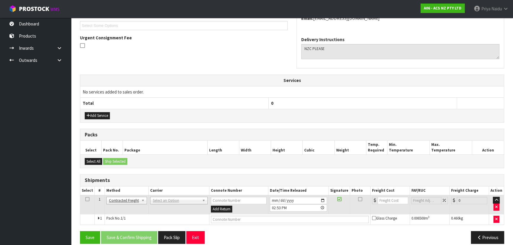
drag, startPoint x: 165, startPoint y: 199, endPoint x: 164, endPoint y: 206, distance: 6.9
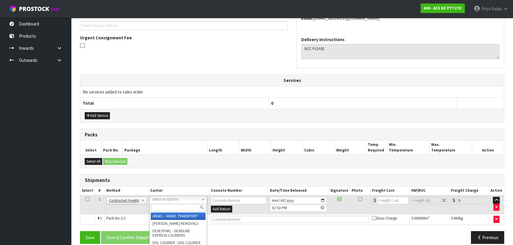
click at [163, 208] on input "text" at bounding box center [178, 207] width 55 height 7
type input "NZC"
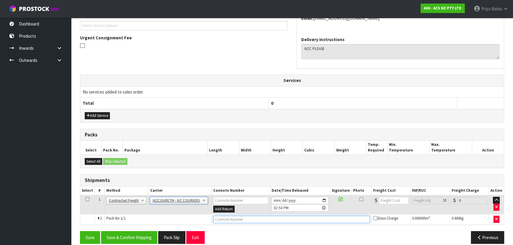
click at [222, 220] on input "text" at bounding box center [291, 219] width 157 height 7
paste input "BZGG004054"
type input "BZGG004054"
click at [389, 200] on input "number" at bounding box center [394, 200] width 30 height 7
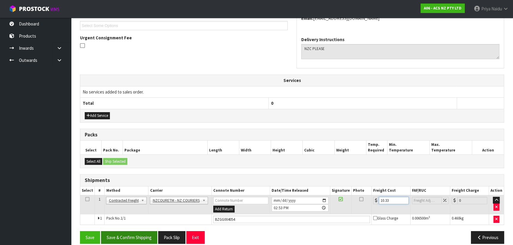
type input "10.33"
click at [144, 231] on button "Save & Confirm Shipping" at bounding box center [129, 237] width 56 height 13
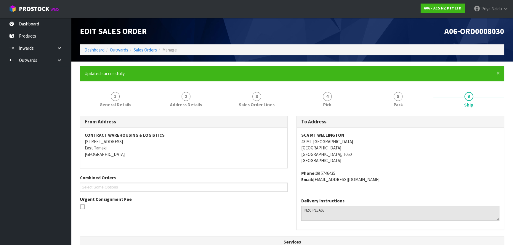
scroll to position [0, 0]
click at [101, 51] on link "Dashboard" at bounding box center [94, 50] width 20 height 6
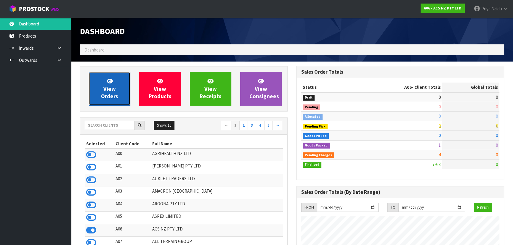
scroll to position [448, 216]
click at [111, 92] on link "View Orders" at bounding box center [109, 89] width 41 height 34
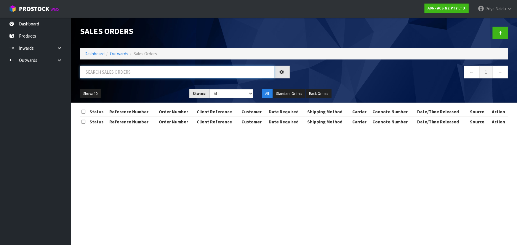
click at [118, 72] on input "text" at bounding box center [177, 72] width 194 height 13
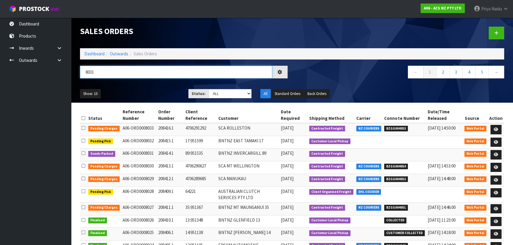
type input "8031"
click at [165, 87] on div "Show: 10 5 10 25 50 Status: Draft Pending Allocated Pending Pick Goods Picked G…" at bounding box center [292, 94] width 433 height 18
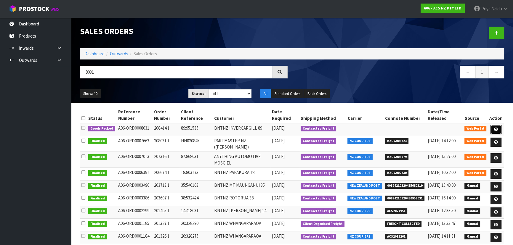
click at [497, 128] on icon at bounding box center [496, 130] width 4 height 4
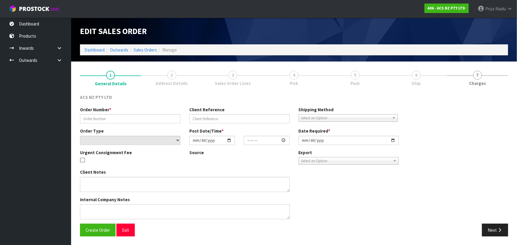
type input "208414.1"
type input "89:951535"
select select "number:0"
type input "2025-10-02"
type input "11:28:00.000"
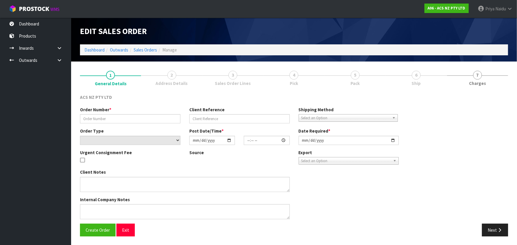
type input "2025-10-02"
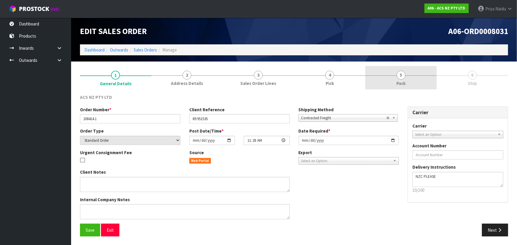
click at [411, 83] on link "5 Pack" at bounding box center [400, 77] width 71 height 23
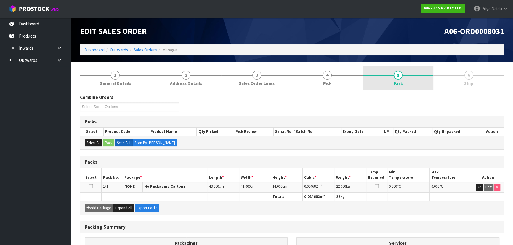
click at [411, 83] on link "5 Pack" at bounding box center [398, 78] width 71 height 24
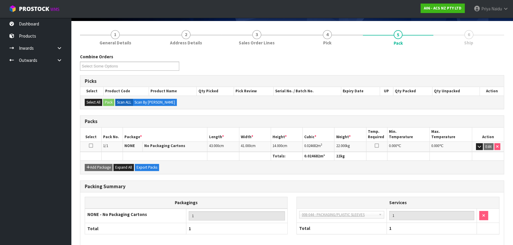
scroll to position [68, 0]
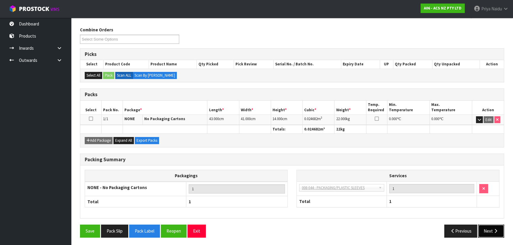
click at [488, 232] on button "Next" at bounding box center [491, 231] width 26 height 13
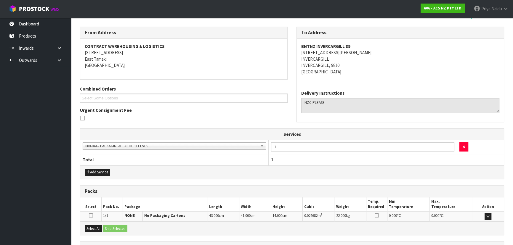
scroll to position [0, 0]
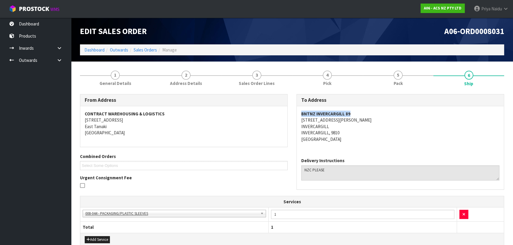
drag, startPoint x: 297, startPoint y: 115, endPoint x: 372, endPoint y: 115, distance: 75.0
click at [372, 115] on div "BNTNZ INVERCARGILL 89 53 CLYDE STREET INVERCARGILL INVERCARGILL, 9810 New Zeala…" at bounding box center [400, 129] width 207 height 47
drag, startPoint x: 299, startPoint y: 117, endPoint x: 331, endPoint y: 116, distance: 32.3
click at [331, 116] on div "BNTNZ INVERCARGILL 89 53 CLYDE STREET INVERCARGILL INVERCARGILL, 9810 New Zeala…" at bounding box center [400, 129] width 207 height 47
drag, startPoint x: 300, startPoint y: 125, endPoint x: 329, endPoint y: 124, distance: 29.3
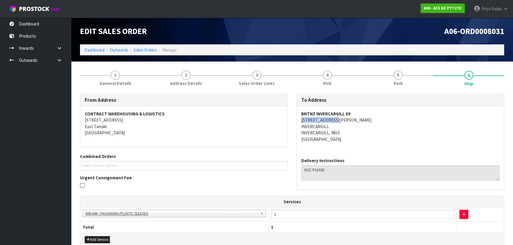
click at [330, 124] on div "BNTNZ INVERCARGILL 89 53 CLYDE STREET INVERCARGILL INVERCARGILL, 9810 New Zeala…" at bounding box center [400, 129] width 207 height 47
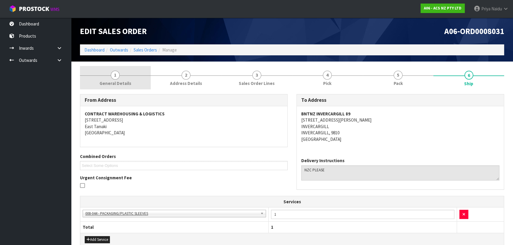
drag, startPoint x: 119, startPoint y: 87, endPoint x: 117, endPoint y: 89, distance: 3.2
click at [119, 87] on link "1 General Details" at bounding box center [115, 77] width 71 height 23
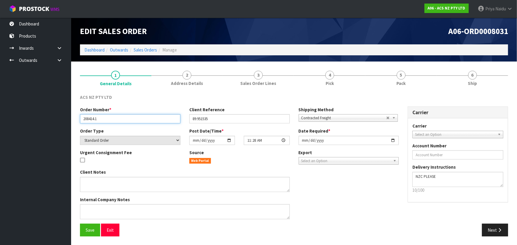
drag, startPoint x: 83, startPoint y: 120, endPoint x: 111, endPoint y: 122, distance: 27.9
click at [111, 122] on input "208414.1" at bounding box center [130, 118] width 100 height 9
click at [406, 65] on section "1 General Details 2 Address Details 3 Sales Order Lines 4 Pick 5 Pack 6 Ship AC…" at bounding box center [294, 154] width 446 height 184
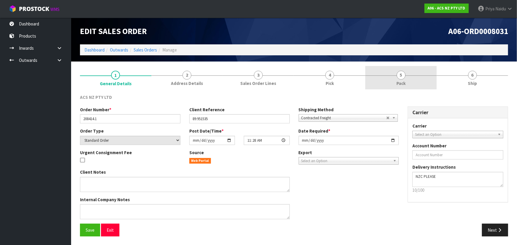
click at [406, 71] on link "5 Pack" at bounding box center [400, 77] width 71 height 23
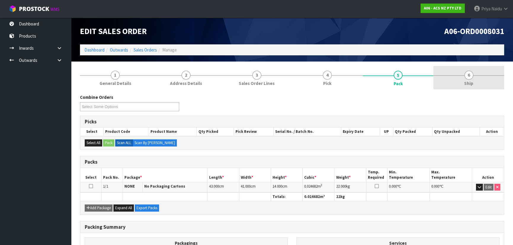
click at [465, 76] on span "6" at bounding box center [469, 75] width 9 height 9
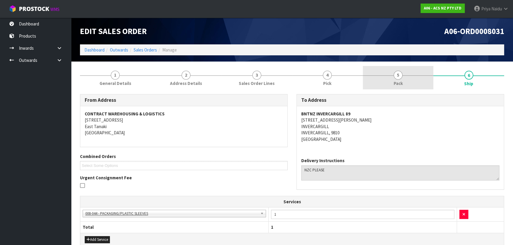
click at [400, 80] on span "Pack" at bounding box center [398, 83] width 9 height 6
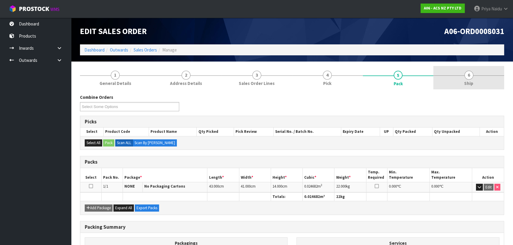
click at [489, 77] on link "6 Ship" at bounding box center [468, 77] width 71 height 23
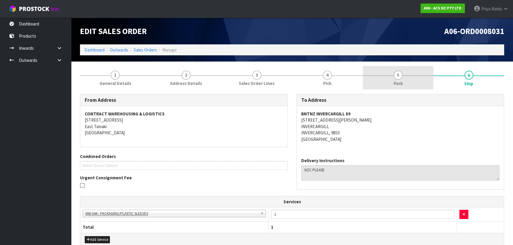
click at [404, 82] on link "5 Pack" at bounding box center [398, 77] width 71 height 23
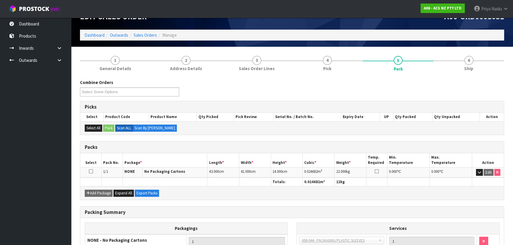
scroll to position [27, 0]
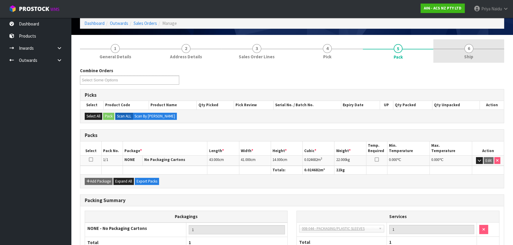
click at [473, 49] on link "6 Ship" at bounding box center [468, 50] width 71 height 23
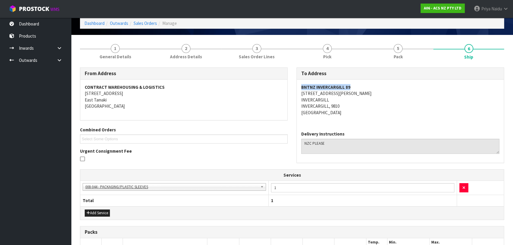
drag, startPoint x: 299, startPoint y: 85, endPoint x: 356, endPoint y: 90, distance: 57.2
click at [359, 89] on div "BNTNZ INVERCARGILL 89 53 CLYDE STREET INVERCARGILL INVERCARGILL, 9810 New Zeala…" at bounding box center [400, 103] width 207 height 47
drag, startPoint x: 297, startPoint y: 94, endPoint x: 348, endPoint y: 93, distance: 51.0
click at [348, 93] on div "BNTNZ INVERCARGILL 89 53 CLYDE STREET INVERCARGILL INVERCARGILL, 9810 New Zeala…" at bounding box center [400, 103] width 207 height 47
drag, startPoint x: 298, startPoint y: 100, endPoint x: 313, endPoint y: 99, distance: 14.3
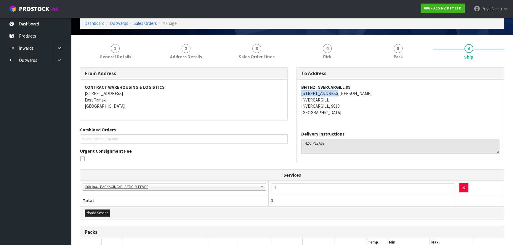
click at [338, 98] on div "BNTNZ INVERCARGILL 89 53 CLYDE STREET INVERCARGILL INVERCARGILL, 9810 New Zeala…" at bounding box center [400, 103] width 207 height 47
click at [134, 56] on link "1 General Details" at bounding box center [115, 50] width 71 height 23
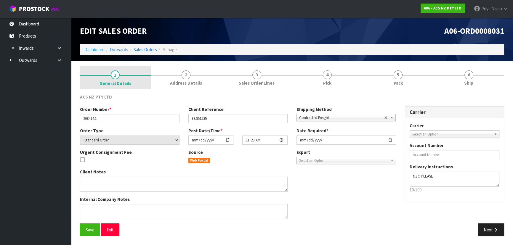
scroll to position [0, 0]
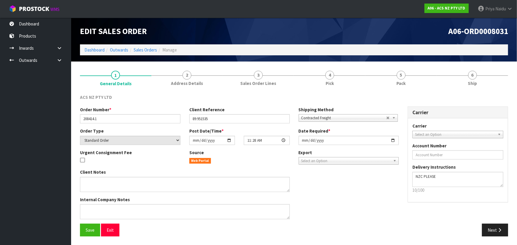
drag, startPoint x: 79, startPoint y: 121, endPoint x: 89, endPoint y: 119, distance: 10.9
click at [89, 119] on div "Order Number * 208414.1" at bounding box center [130, 115] width 109 height 17
drag, startPoint x: 79, startPoint y: 118, endPoint x: 95, endPoint y: 116, distance: 15.2
click at [95, 116] on div "Order Number * 208414.1" at bounding box center [130, 115] width 109 height 17
drag, startPoint x: 83, startPoint y: 117, endPoint x: 108, endPoint y: 116, distance: 25.2
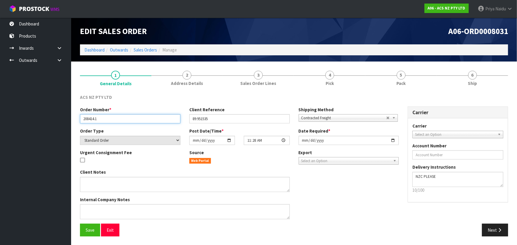
click at [108, 116] on input "208414.1" at bounding box center [130, 118] width 100 height 9
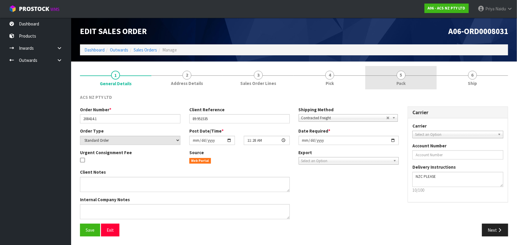
drag, startPoint x: 404, startPoint y: 73, endPoint x: 403, endPoint y: 77, distance: 4.3
click at [404, 73] on span "5" at bounding box center [401, 75] width 9 height 9
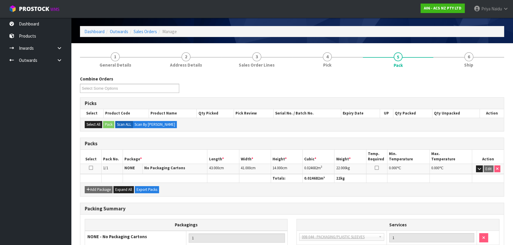
scroll to position [27, 0]
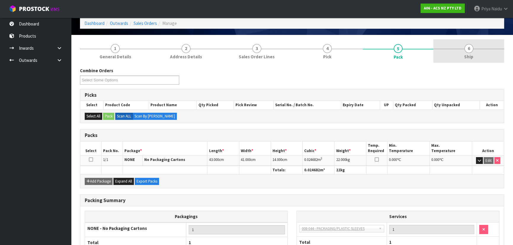
click at [475, 54] on link "6 Ship" at bounding box center [468, 50] width 71 height 23
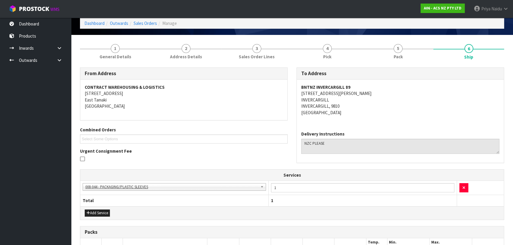
scroll to position [0, 0]
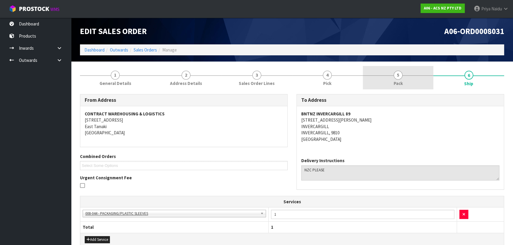
drag, startPoint x: 390, startPoint y: 86, endPoint x: 386, endPoint y: 87, distance: 4.7
click at [390, 85] on link "5 Pack" at bounding box center [398, 77] width 71 height 23
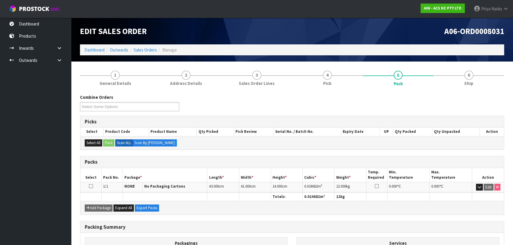
scroll to position [27, 0]
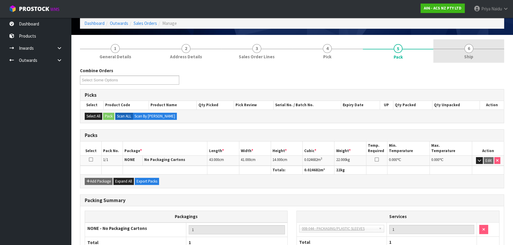
click at [482, 58] on link "6 Ship" at bounding box center [468, 50] width 71 height 23
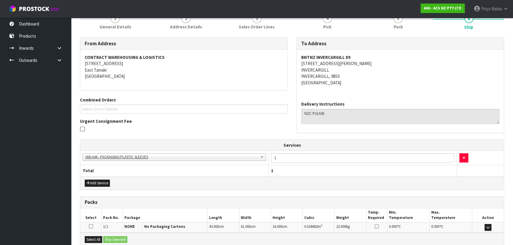
scroll to position [120, 0]
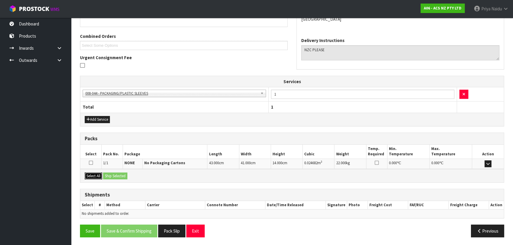
click at [102, 176] on button "Select All" at bounding box center [93, 176] width 17 height 7
click at [108, 174] on button "Ship Selected" at bounding box center [115, 176] width 24 height 7
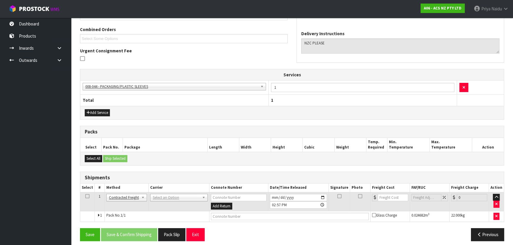
scroll to position [131, 0]
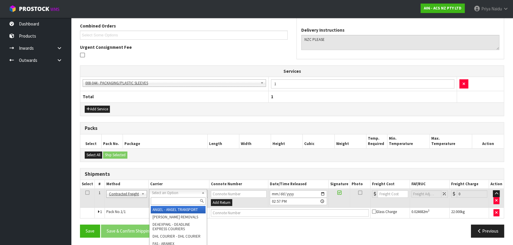
click at [169, 198] on input "text" at bounding box center [178, 201] width 55 height 7
type input "NZC"
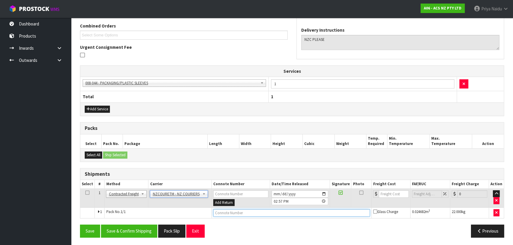
click at [235, 215] on input "text" at bounding box center [291, 212] width 157 height 7
paste input "BZGG004056"
type input "BZGG004056"
click at [393, 193] on input "number" at bounding box center [394, 193] width 30 height 7
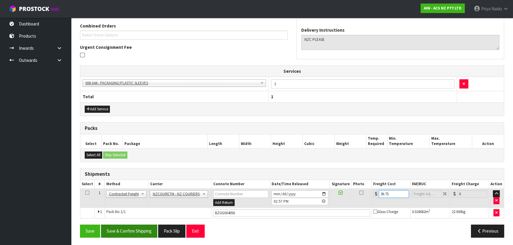
type input "36.75"
click at [116, 231] on button "Save & Confirm Shipping" at bounding box center [129, 231] width 56 height 13
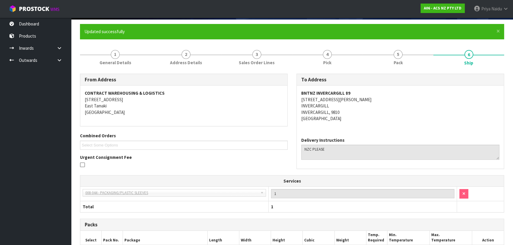
scroll to position [0, 0]
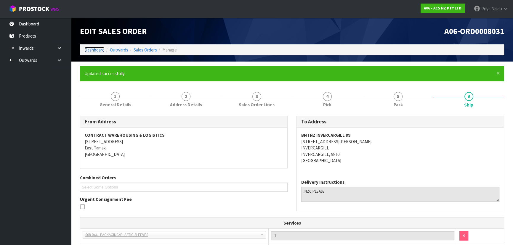
click at [89, 52] on link "Dashboard" at bounding box center [94, 50] width 20 height 6
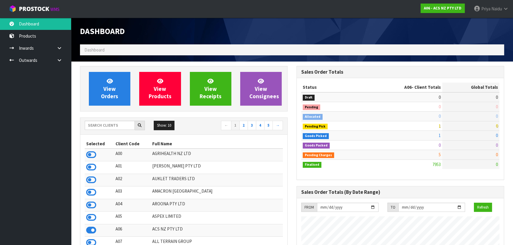
scroll to position [448, 216]
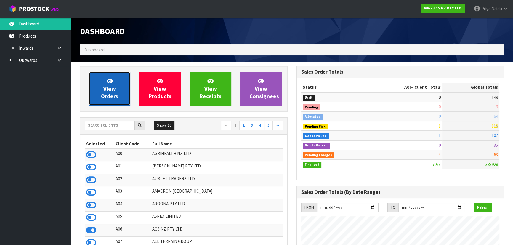
click at [105, 94] on span "View Orders" at bounding box center [109, 89] width 17 height 22
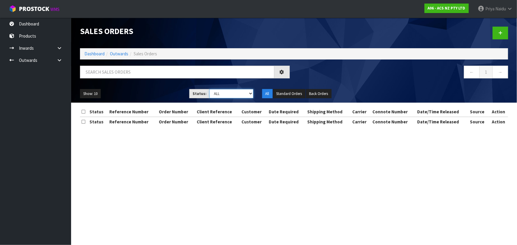
drag, startPoint x: 213, startPoint y: 94, endPoint x: 214, endPoint y: 98, distance: 4.0
click at [213, 94] on select "Draft Pending Allocated Pending Pick Goods Picked Goods Packed Pending Charges …" at bounding box center [231, 93] width 44 height 9
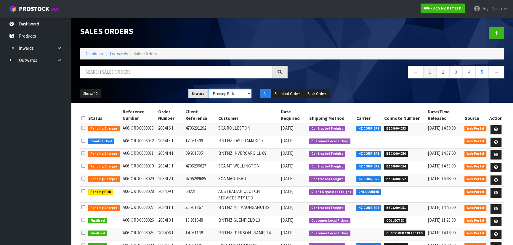
click at [209, 89] on select "Draft Pending Allocated Pending Pick Goods Picked Goods Packed Pending Charges …" at bounding box center [230, 93] width 43 height 9
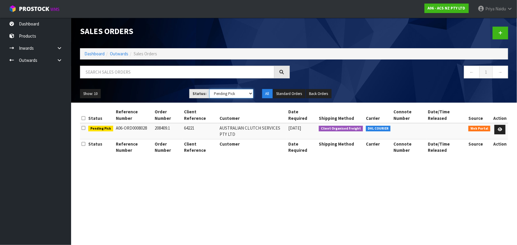
click at [223, 95] on select "Draft Pending Allocated Pending Pick Goods Picked Goods Packed Pending Charges …" at bounding box center [231, 93] width 44 height 9
select select "string:4"
click at [209, 89] on select "Draft Pending Allocated Pending Pick Goods Picked Goods Packed Pending Charges …" at bounding box center [231, 93] width 44 height 9
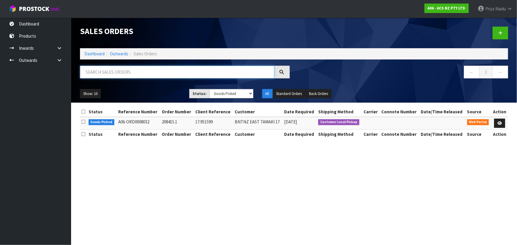
click at [125, 73] on input "text" at bounding box center [177, 72] width 194 height 13
click at [97, 54] on link "Dashboard" at bounding box center [94, 54] width 20 height 6
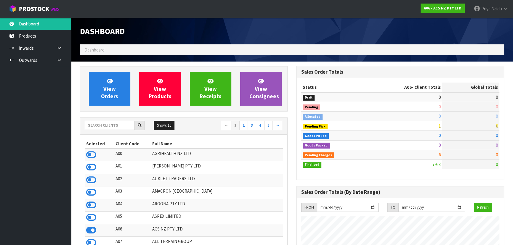
scroll to position [448, 216]
click at [113, 124] on input "text" at bounding box center [110, 125] width 50 height 9
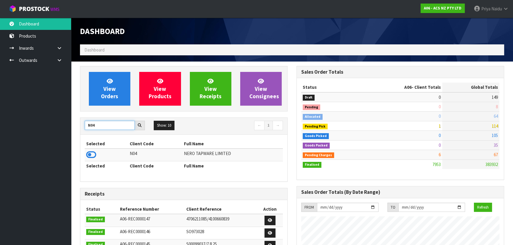
type input "N04"
click at [92, 155] on icon at bounding box center [91, 154] width 10 height 9
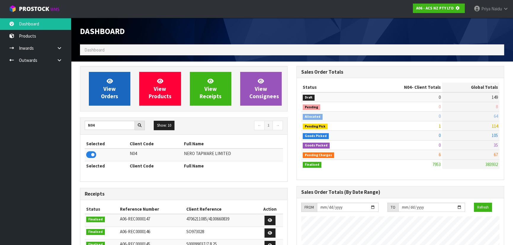
scroll to position [295885, 296037]
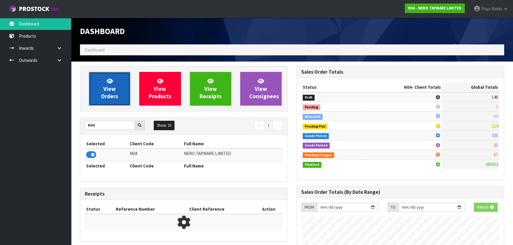
click at [124, 75] on link "View Orders" at bounding box center [109, 89] width 41 height 34
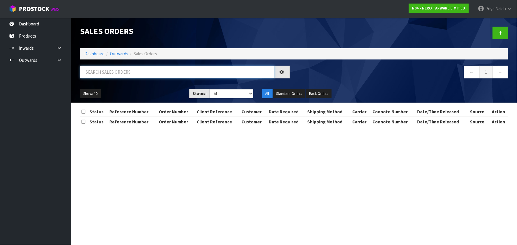
click at [125, 73] on input "text" at bounding box center [177, 72] width 194 height 13
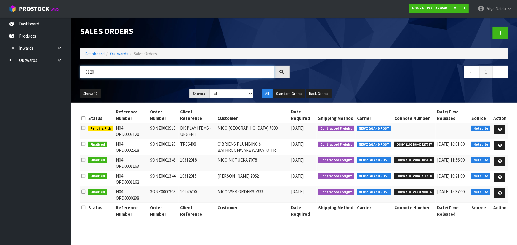
type input "3120"
click at [148, 92] on ul "Show: 10 5 10 25 50" at bounding box center [130, 93] width 100 height 9
click at [97, 53] on link "Dashboard" at bounding box center [94, 54] width 20 height 6
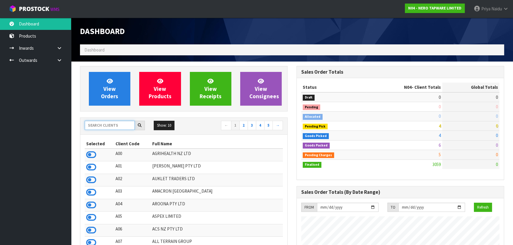
click at [113, 122] on input "text" at bounding box center [110, 125] width 50 height 9
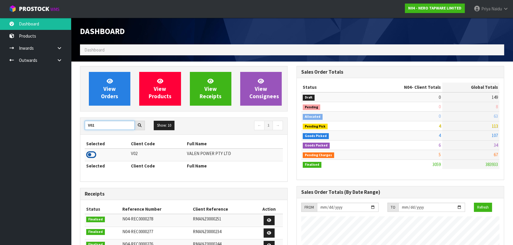
type input "V02"
drag, startPoint x: 89, startPoint y: 157, endPoint x: 95, endPoint y: 135, distance: 22.8
click at [89, 155] on icon at bounding box center [91, 154] width 10 height 9
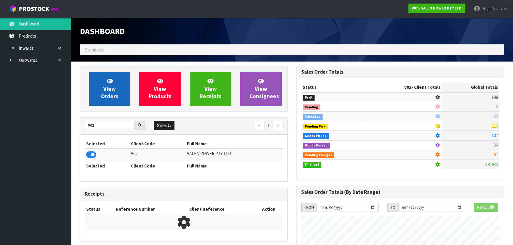
scroll to position [295885, 296037]
click at [103, 105] on link "View Orders" at bounding box center [109, 89] width 41 height 34
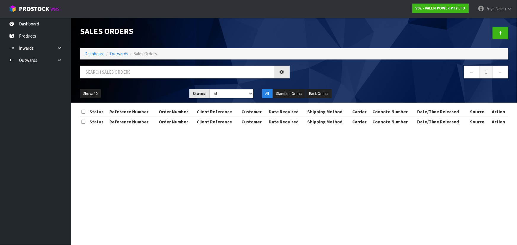
click at [115, 65] on div "Sales Orders Dashboard Outwards Sales Orders ← 1 → Show: 10 5 10 25 50 Status: …" at bounding box center [294, 60] width 437 height 85
click at [116, 68] on input "text" at bounding box center [177, 72] width 194 height 13
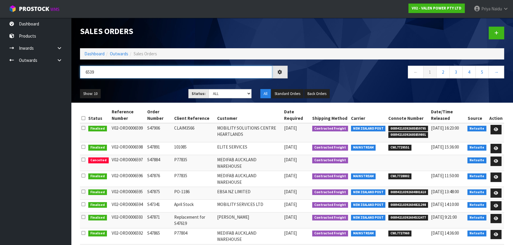
type input "6539"
click at [135, 92] on ul "Show: 10 5 10 25 50" at bounding box center [130, 93] width 100 height 9
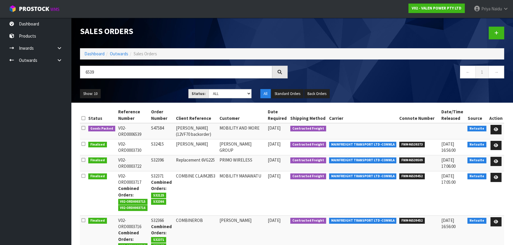
click at [135, 92] on ul "Show: 10 5 10 25 50" at bounding box center [130, 93] width 100 height 9
click at [493, 129] on link at bounding box center [496, 129] width 11 height 9
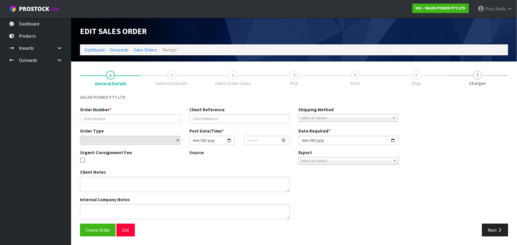
type input "S47584"
type input "Kevin (12VF70 backorder)"
select select "number:0"
type input "2025-09-05"
type input "18:15:09.000"
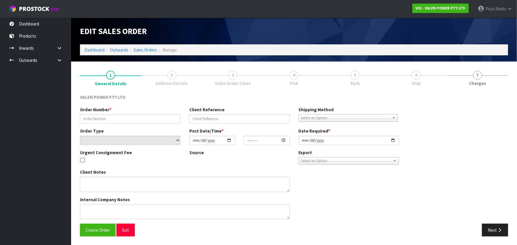
type input "2025-10-01"
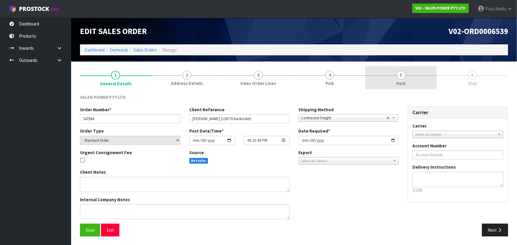
click at [398, 77] on span "5" at bounding box center [401, 75] width 9 height 9
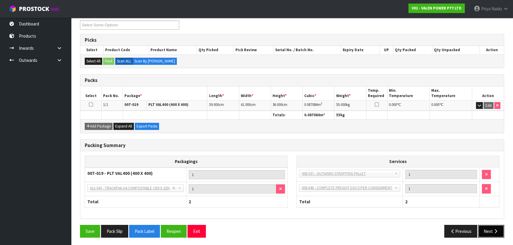
click at [492, 235] on button "Next" at bounding box center [491, 231] width 26 height 13
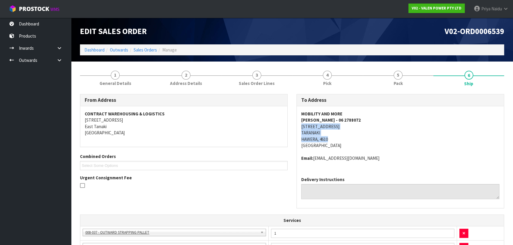
drag, startPoint x: 299, startPoint y: 124, endPoint x: 348, endPoint y: 138, distance: 51.0
click at [348, 138] on div "MOBILITY AND MORE KEVIN BROMELL - 06 2788072 154 PRINCES STREET TARANAKI HAWERA…" at bounding box center [400, 139] width 207 height 66
drag, startPoint x: 302, startPoint y: 114, endPoint x: 369, endPoint y: 112, distance: 67.6
click at [369, 112] on address "MOBILITY AND MORE KEVIN BROMELL - 06 2788072 154 PRINCES STREET TARANAKI HAWERA…" at bounding box center [400, 130] width 198 height 38
drag, startPoint x: 299, startPoint y: 120, endPoint x: 366, endPoint y: 119, distance: 67.0
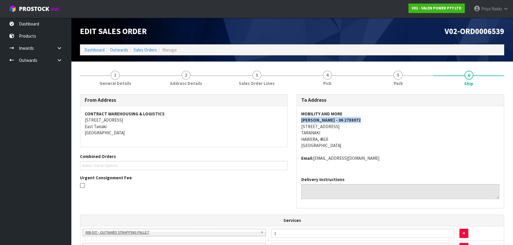
click at [366, 119] on div "MOBILITY AND MORE KEVIN BROMELL - 06 2788072 154 PRINCES STREET TARANAKI HAWERA…" at bounding box center [400, 139] width 207 height 66
drag, startPoint x: 300, startPoint y: 161, endPoint x: 385, endPoint y: 160, distance: 85.3
click at [385, 160] on div "MOBILITY AND MORE KEVIN BROMELL - 06 2788072 154 PRINCES STREET TARANAKI HAWERA…" at bounding box center [400, 139] width 207 height 66
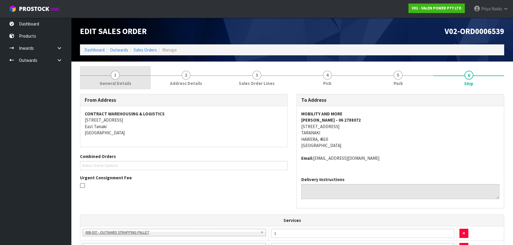
drag, startPoint x: 131, startPoint y: 83, endPoint x: 127, endPoint y: 89, distance: 7.4
click at [131, 83] on link "1 General Details" at bounding box center [115, 77] width 71 height 23
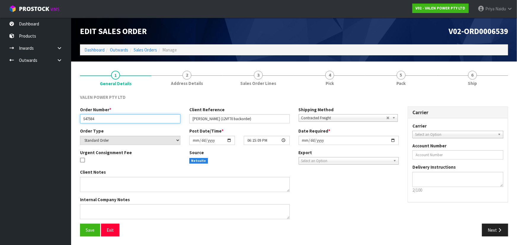
drag, startPoint x: 81, startPoint y: 120, endPoint x: 99, endPoint y: 122, distance: 17.3
click at [99, 122] on input "S47584" at bounding box center [130, 118] width 100 height 9
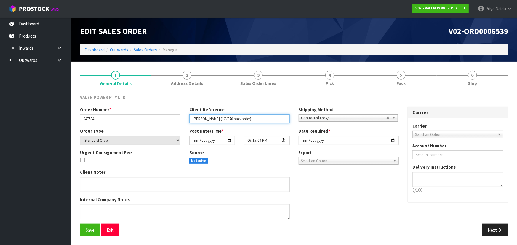
drag, startPoint x: 191, startPoint y: 118, endPoint x: 256, endPoint y: 121, distance: 64.9
click at [256, 121] on input "Kevin (12VF70 backorder)" at bounding box center [239, 118] width 100 height 9
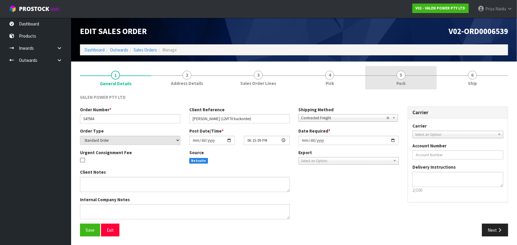
click at [397, 80] on link "5 Pack" at bounding box center [400, 77] width 71 height 23
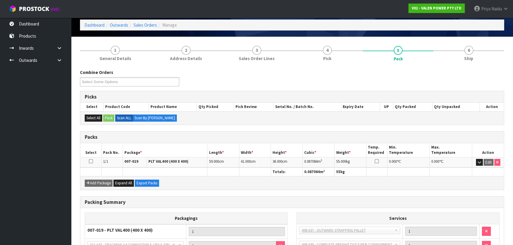
scroll to position [54, 0]
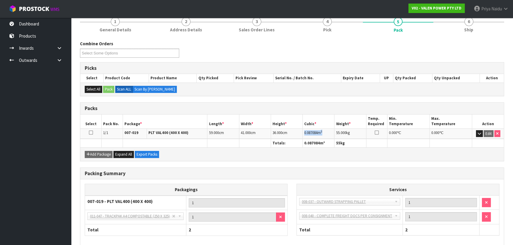
drag, startPoint x: 304, startPoint y: 131, endPoint x: 329, endPoint y: 131, distance: 24.9
click at [329, 131] on td "0.087084 m 3" at bounding box center [319, 134] width 32 height 10
drag, startPoint x: 465, startPoint y: 25, endPoint x: 462, endPoint y: 30, distance: 5.3
click at [465, 25] on link "6 Ship" at bounding box center [468, 23] width 71 height 23
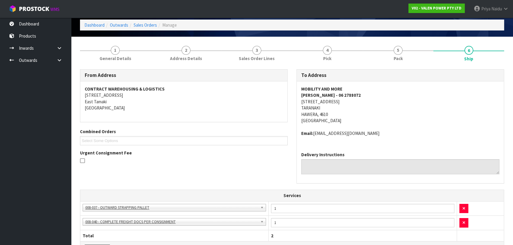
scroll to position [0, 0]
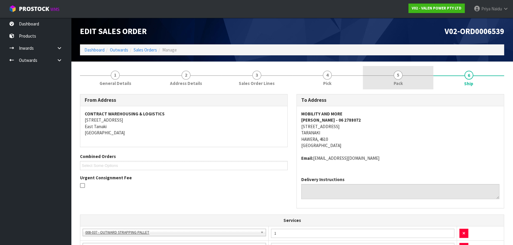
click at [427, 72] on link "5 Pack" at bounding box center [398, 77] width 71 height 23
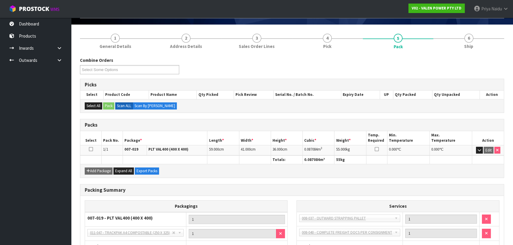
scroll to position [54, 0]
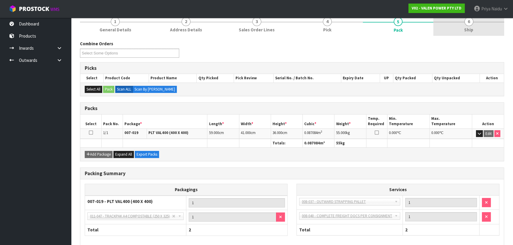
click at [479, 32] on link "6 Ship" at bounding box center [468, 23] width 71 height 23
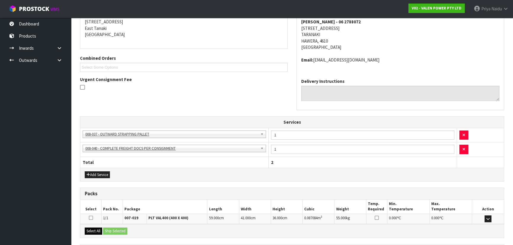
scroll to position [153, 0]
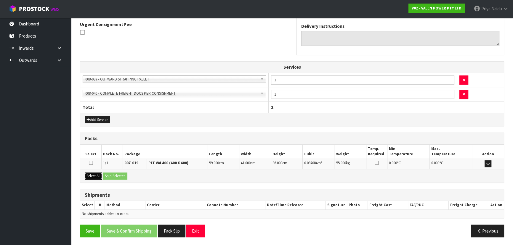
drag, startPoint x: 89, startPoint y: 176, endPoint x: 113, endPoint y: 176, distance: 23.1
click at [92, 176] on button "Select All" at bounding box center [93, 176] width 17 height 7
click at [113, 176] on button "Ship Selected" at bounding box center [115, 176] width 24 height 7
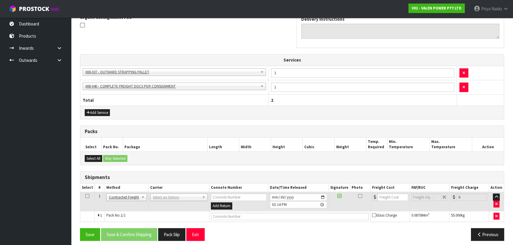
scroll to position [164, 0]
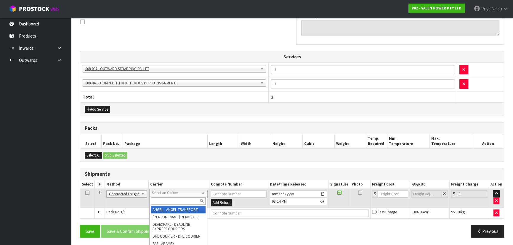
click at [164, 198] on input "text" at bounding box center [178, 201] width 55 height 7
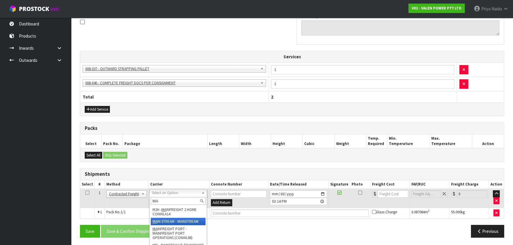
type input "MA"
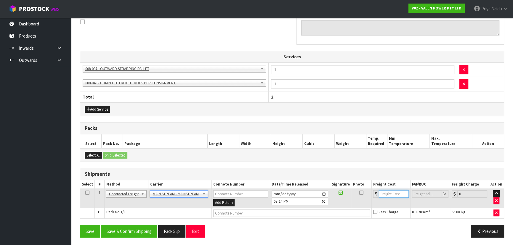
click at [387, 195] on input "number" at bounding box center [394, 193] width 30 height 7
click at [387, 193] on input "number" at bounding box center [394, 193] width 30 height 7
type input "37"
click at [265, 213] on input "text" at bounding box center [291, 213] width 157 height 7
paste input "CWL7730028"
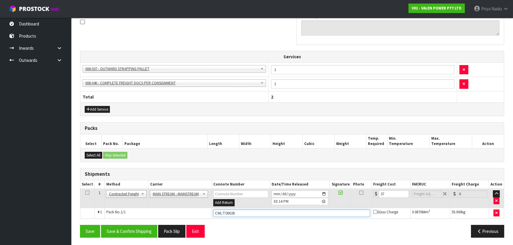
type input "CWL7730028"
click at [121, 230] on button "Save & Confirm Shipping" at bounding box center [129, 231] width 56 height 13
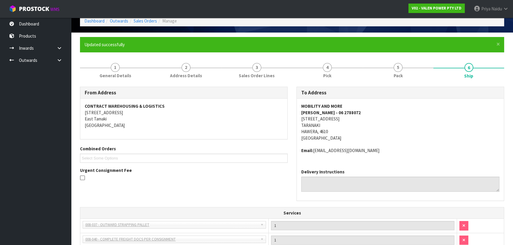
scroll to position [0, 0]
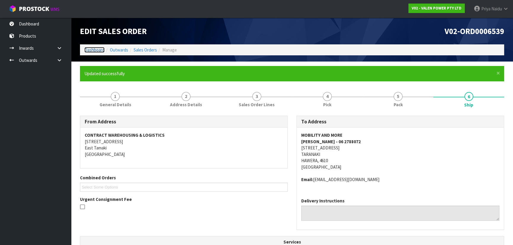
click at [95, 51] on link "Dashboard" at bounding box center [94, 50] width 20 height 6
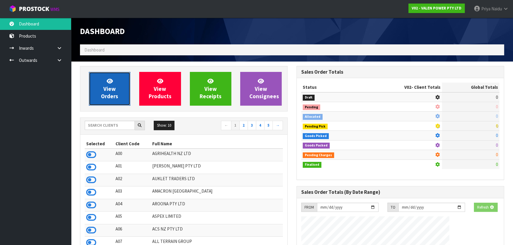
click at [101, 79] on link "View Orders" at bounding box center [109, 89] width 41 height 34
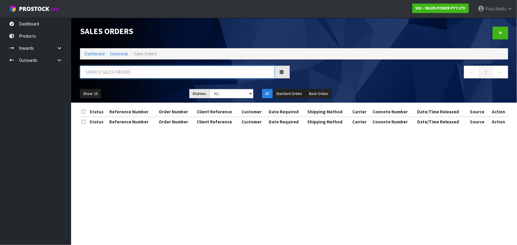
click at [104, 73] on input "text" at bounding box center [177, 72] width 194 height 13
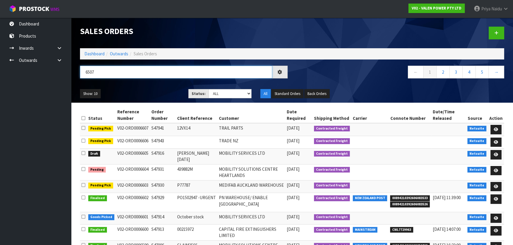
type input "6507"
click at [158, 88] on div "Show: 10 5 10 25 50 Status: Draft Pending Allocated Pending Pick Goods Picked G…" at bounding box center [292, 94] width 433 height 18
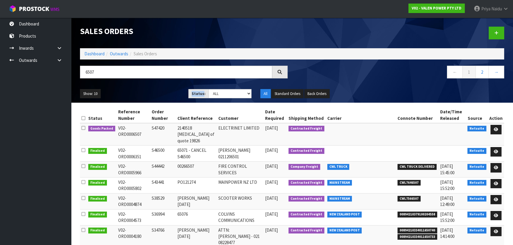
click at [158, 88] on div "Show: 10 5 10 25 50 Status: Draft Pending Allocated Pending Pick Goods Picked G…" at bounding box center [292, 94] width 433 height 18
click at [497, 128] on icon at bounding box center [496, 130] width 4 height 4
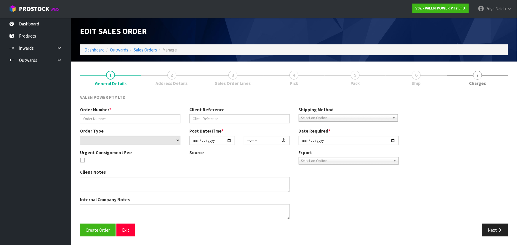
type input "S47420"
type input "2140518 bal of quote 19826"
select select "number:0"
type input "2025-08-26"
type input "18:30:12.000"
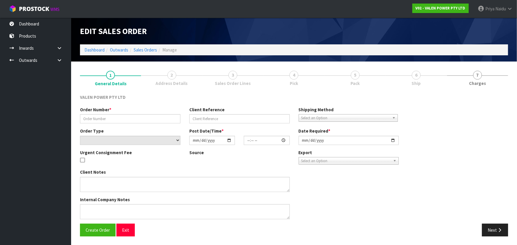
type input "2025-10-01"
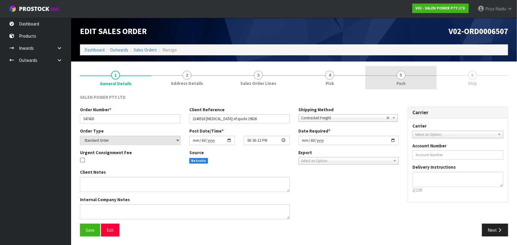
click at [400, 86] on span "Pack" at bounding box center [400, 83] width 9 height 6
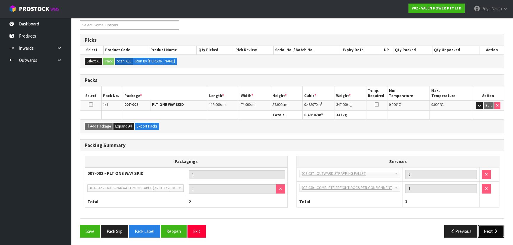
click at [500, 232] on button "Next" at bounding box center [491, 231] width 26 height 13
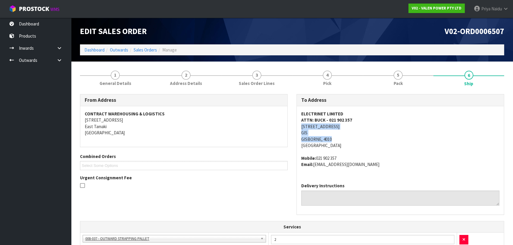
drag, startPoint x: 299, startPoint y: 125, endPoint x: 226, endPoint y: 147, distance: 76.0
click at [347, 140] on div "ELECTRINET LIMITED ATTN: BUCK - 021 902 357 168 CARNARVON STREET GIS GISBORNE, …" at bounding box center [400, 142] width 207 height 72
drag, startPoint x: 297, startPoint y: 113, endPoint x: 344, endPoint y: 113, distance: 47.4
click at [344, 113] on div "ELECTRINET LIMITED ATTN: BUCK - 021 902 357 168 CARNARVON STREET GIS GISBORNE, …" at bounding box center [400, 142] width 207 height 72
drag, startPoint x: 300, startPoint y: 120, endPoint x: 360, endPoint y: 121, distance: 59.9
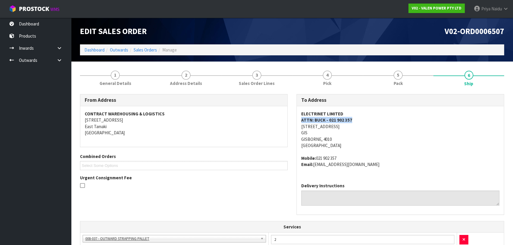
click at [360, 121] on div "ELECTRINET LIMITED ATTN: BUCK - 021 902 357 168 CARNARVON STREET GIS GISBORNE, …" at bounding box center [400, 142] width 207 height 72
drag, startPoint x: 298, startPoint y: 156, endPoint x: 275, endPoint y: 156, distance: 22.8
click at [369, 169] on div "ELECTRINET LIMITED ATTN: BUCK - 021 902 357 168 CARNARVON STREET GIS GISBORNE, …" at bounding box center [400, 142] width 207 height 72
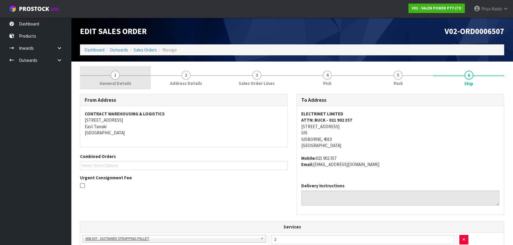
click at [134, 81] on link "1 General Details" at bounding box center [115, 77] width 71 height 23
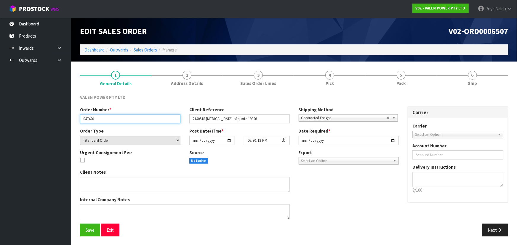
drag, startPoint x: 82, startPoint y: 120, endPoint x: 113, endPoint y: 125, distance: 31.9
click at [113, 125] on div "Order Number * S47420 Client Reference 2140518 bal of quote 19826 Shipping Meth…" at bounding box center [240, 117] width 328 height 21
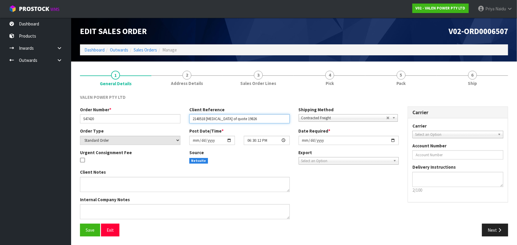
click at [195, 119] on input "2140518 bal of quote 19826" at bounding box center [239, 118] width 100 height 9
drag, startPoint x: 222, startPoint y: 121, endPoint x: 23, endPoint y: 99, distance: 200.0
click at [257, 124] on div "Order Number * S47420 Client Reference 2140518 bal of quote 19826 Shipping Meth…" at bounding box center [240, 117] width 328 height 21
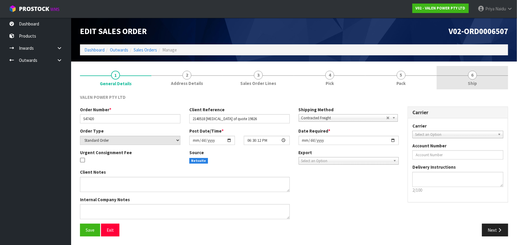
click at [451, 78] on link "6 Ship" at bounding box center [472, 77] width 71 height 23
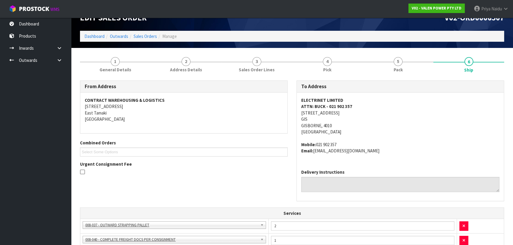
scroll to position [27, 0]
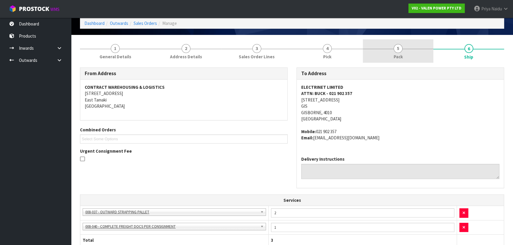
click at [422, 43] on link "5 Pack" at bounding box center [398, 50] width 71 height 23
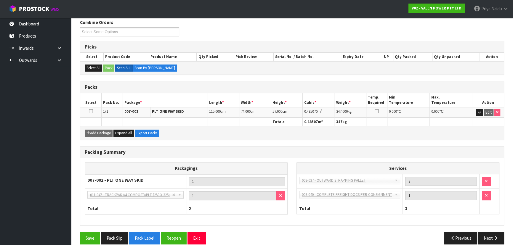
scroll to position [81, 0]
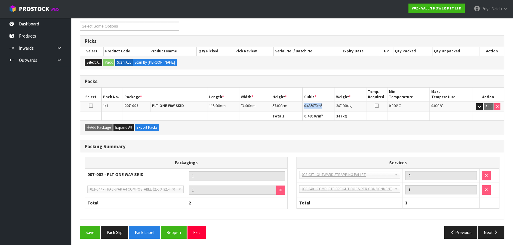
drag, startPoint x: 303, startPoint y: 105, endPoint x: 328, endPoint y: 105, distance: 25.2
click at [328, 105] on td "0.485070 m 3" at bounding box center [319, 107] width 32 height 10
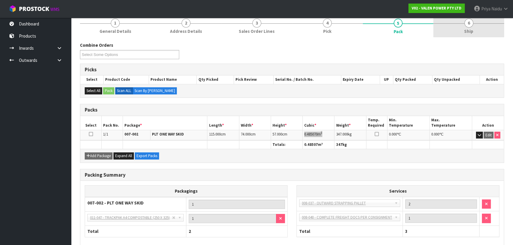
scroll to position [0, 0]
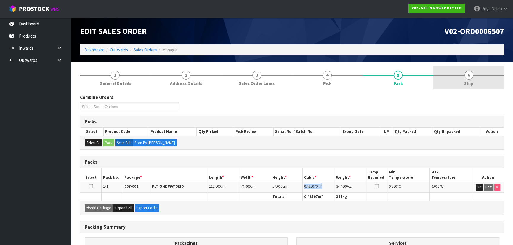
drag, startPoint x: 473, startPoint y: 84, endPoint x: 466, endPoint y: 87, distance: 7.3
click at [473, 84] on span "Ship" at bounding box center [468, 83] width 9 height 6
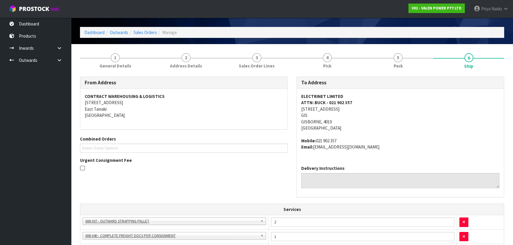
scroll to position [27, 0]
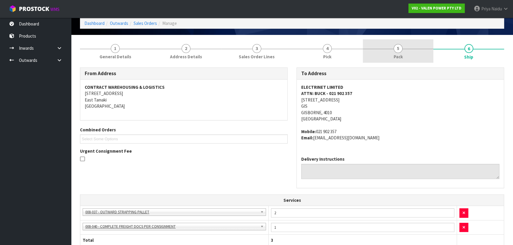
click at [397, 41] on link "5 Pack" at bounding box center [398, 50] width 71 height 23
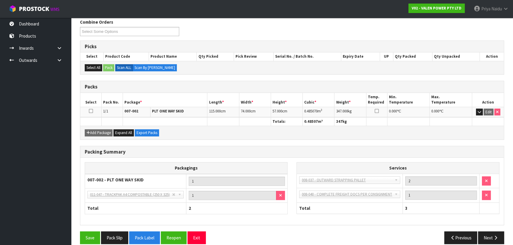
scroll to position [82, 0]
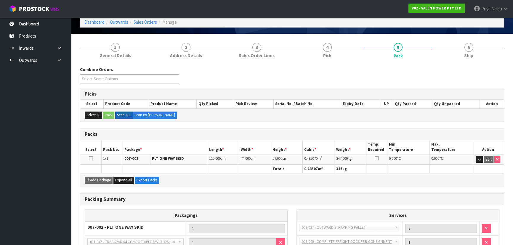
click at [479, 62] on li "6 Ship" at bounding box center [468, 50] width 71 height 24
click at [465, 52] on link "6 Ship" at bounding box center [468, 49] width 71 height 23
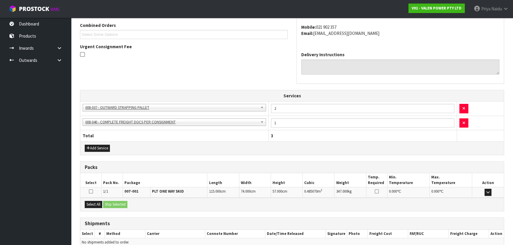
scroll to position [160, 0]
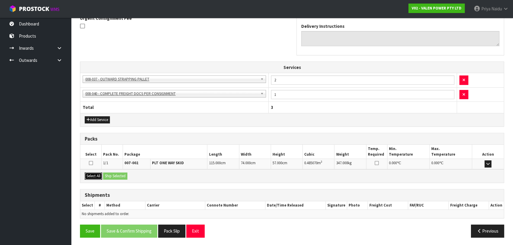
click at [90, 174] on button "Select All" at bounding box center [93, 176] width 17 height 7
click at [115, 175] on button "Ship Selected" at bounding box center [115, 176] width 24 height 7
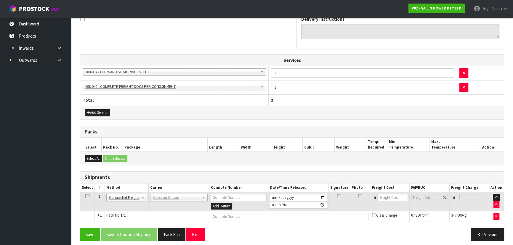
scroll to position [170, 0]
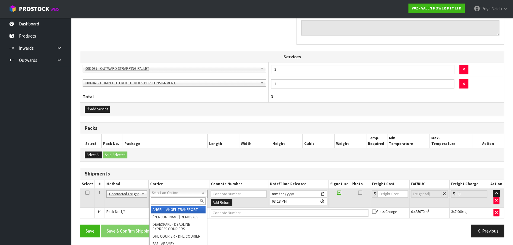
click at [171, 201] on input "text" at bounding box center [178, 201] width 55 height 7
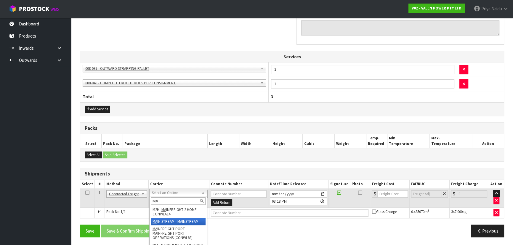
type input "MA"
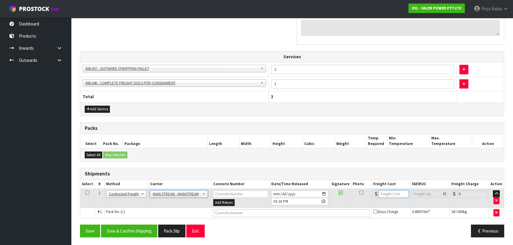
click at [383, 193] on input "number" at bounding box center [394, 193] width 30 height 7
type input "83.28"
click at [244, 209] on input "text" at bounding box center [291, 212] width 157 height 7
paste input "CWL7730054"
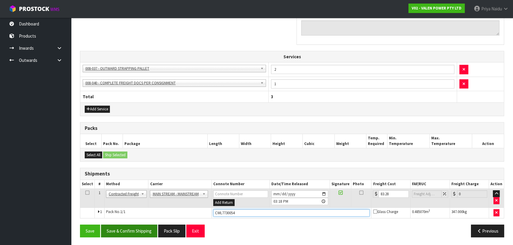
type input "CWL7730054"
click at [126, 228] on button "Save & Confirm Shipping" at bounding box center [129, 231] width 56 height 13
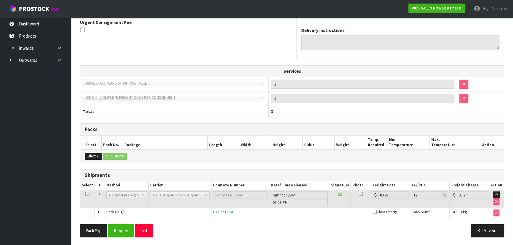
scroll to position [0, 0]
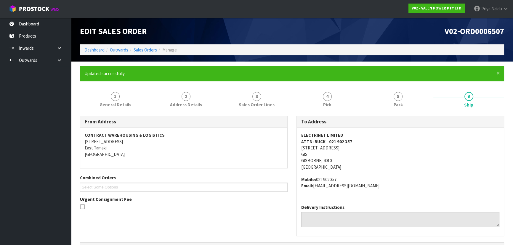
click at [92, 45] on ol "Dashboard Outwards Sales Orders Manage" at bounding box center [292, 49] width 424 height 11
click at [89, 49] on link "Dashboard" at bounding box center [94, 50] width 20 height 6
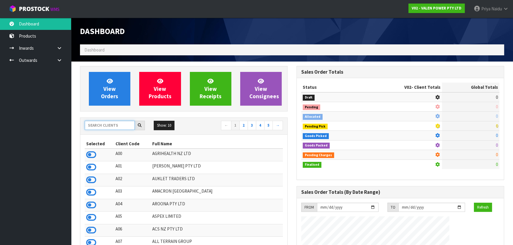
drag, startPoint x: 97, startPoint y: 129, endPoint x: 104, endPoint y: 123, distance: 9.0
click at [98, 129] on input "text" at bounding box center [110, 125] width 50 height 9
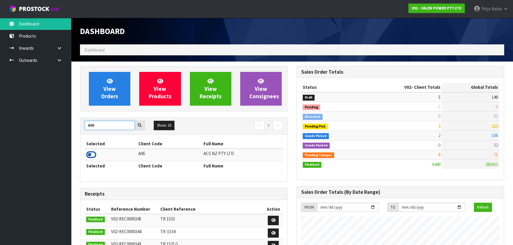
type input "A06"
click at [89, 154] on icon at bounding box center [91, 154] width 10 height 9
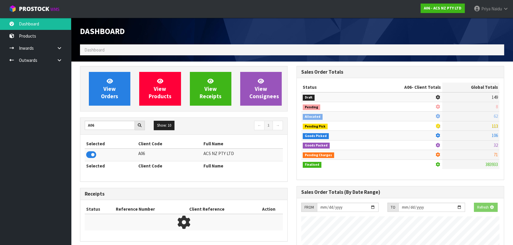
scroll to position [448, 216]
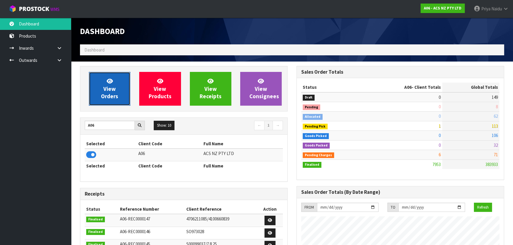
click at [110, 88] on span "View Orders" at bounding box center [109, 89] width 17 height 22
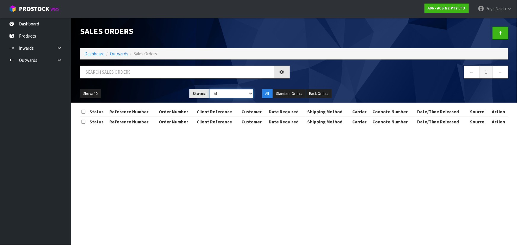
click at [230, 96] on select "Draft Pending Allocated Pending Pick Goods Picked Goods Packed Pending Charges …" at bounding box center [231, 93] width 44 height 9
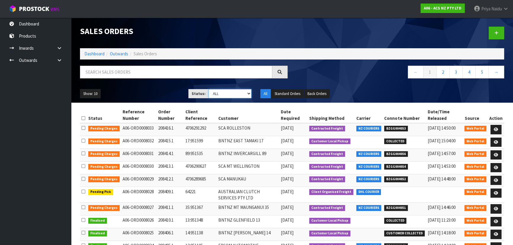
select select "string:3"
click at [209, 89] on select "Draft Pending Allocated Pending Pick Goods Picked Goods Packed Pending Charges …" at bounding box center [230, 93] width 43 height 9
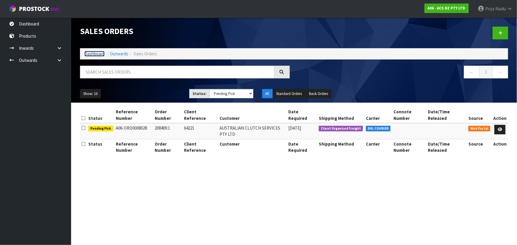
click at [93, 53] on link "Dashboard" at bounding box center [94, 54] width 20 height 6
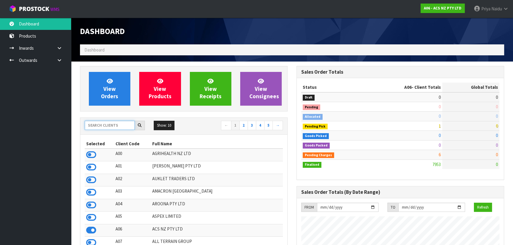
click at [106, 123] on input "text" at bounding box center [110, 125] width 50 height 9
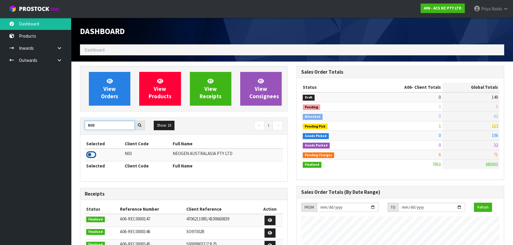
type input "N03"
click at [89, 152] on icon at bounding box center [91, 154] width 10 height 9
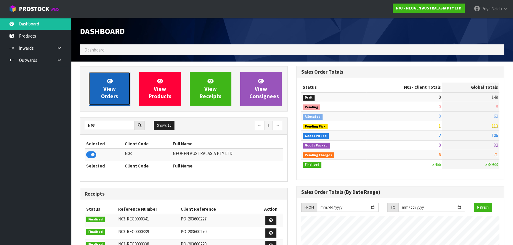
click at [107, 96] on span "View Orders" at bounding box center [109, 89] width 17 height 22
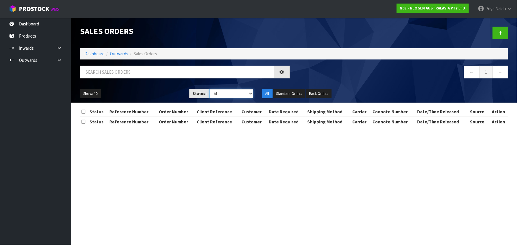
click at [211, 95] on select "Draft Pending Allocated Pending Pick Goods Picked Goods Packed Pending Charges …" at bounding box center [231, 93] width 44 height 9
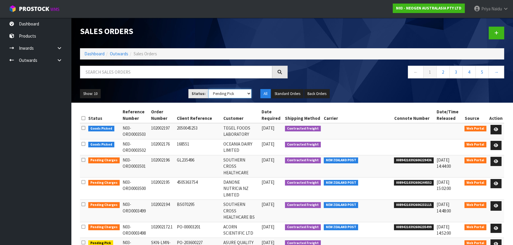
click at [209, 89] on select "Draft Pending Allocated Pending Pick Goods Picked Goods Packed Pending Charges …" at bounding box center [230, 93] width 43 height 9
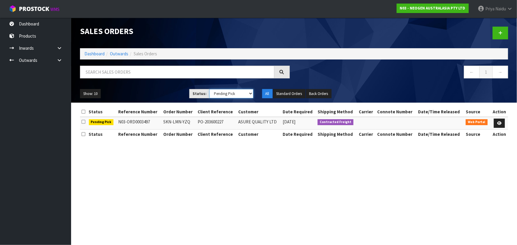
click at [212, 95] on select "Draft Pending Allocated Pending Pick Goods Picked Goods Packed Pending Charges …" at bounding box center [231, 93] width 44 height 9
select select "string:5"
click at [209, 89] on select "Draft Pending Allocated Pending Pick Goods Picked Goods Packed Pending Charges …" at bounding box center [231, 93] width 44 height 9
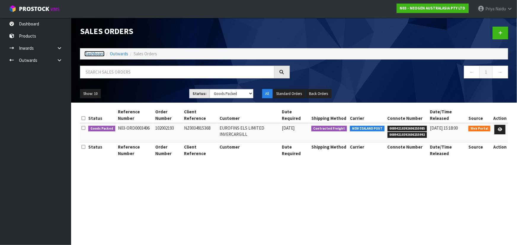
click at [92, 56] on link "Dashboard" at bounding box center [94, 54] width 20 height 6
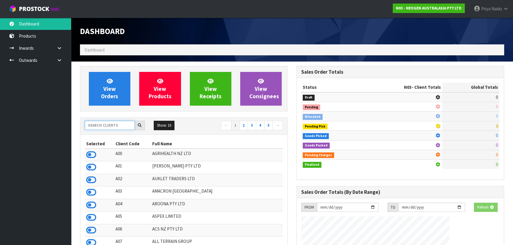
click at [100, 126] on input "text" at bounding box center [110, 125] width 50 height 9
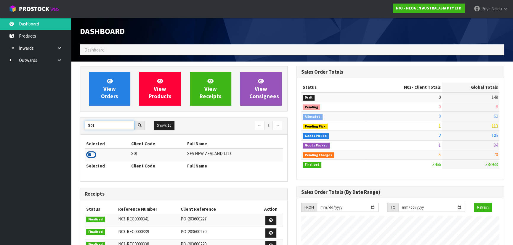
type input "S01"
click at [94, 154] on icon at bounding box center [91, 154] width 10 height 9
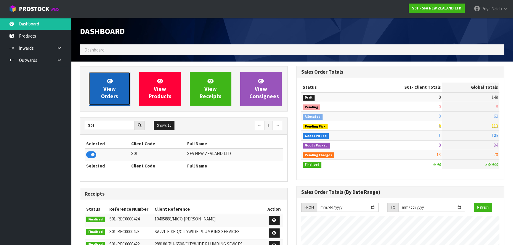
click at [111, 92] on link "View Orders" at bounding box center [109, 89] width 41 height 34
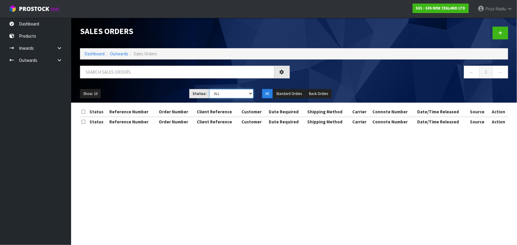
click at [228, 98] on select "Draft Pending Allocated Pending Pick Goods Picked Goods Packed Pending Charges …" at bounding box center [231, 93] width 44 height 9
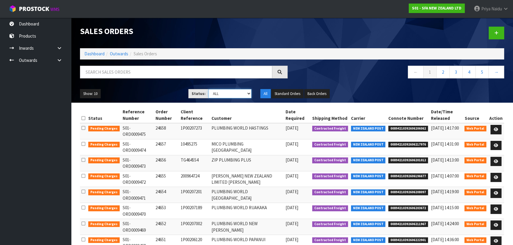
select select "string:4"
click at [209, 89] on select "Draft Pending Allocated Pending Pick Goods Picked Goods Packed Pending Charges …" at bounding box center [230, 93] width 43 height 9
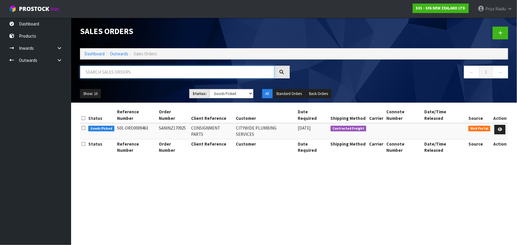
click at [105, 77] on input "text" at bounding box center [177, 72] width 194 height 13
click at [98, 52] on link "Dashboard" at bounding box center [94, 54] width 20 height 6
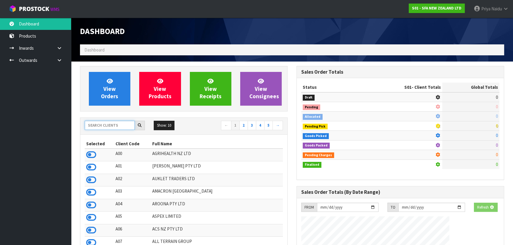
click at [100, 128] on input "text" at bounding box center [110, 125] width 50 height 9
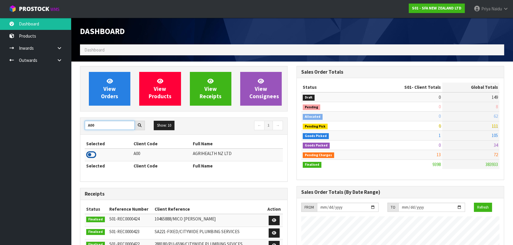
type input "A00"
click at [92, 156] on icon at bounding box center [91, 154] width 10 height 9
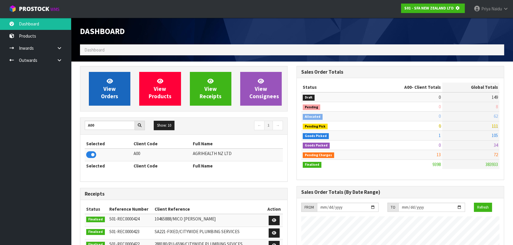
scroll to position [295885, 296037]
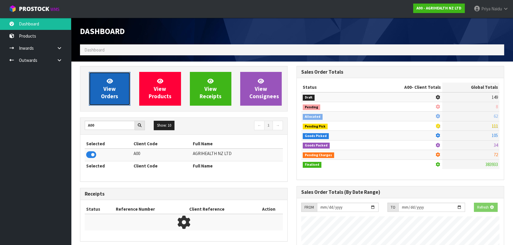
click at [112, 97] on span "View Orders" at bounding box center [109, 89] width 17 height 22
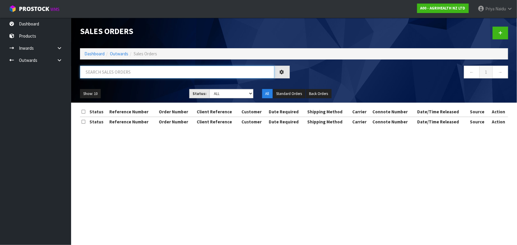
click at [123, 72] on input "text" at bounding box center [177, 72] width 194 height 13
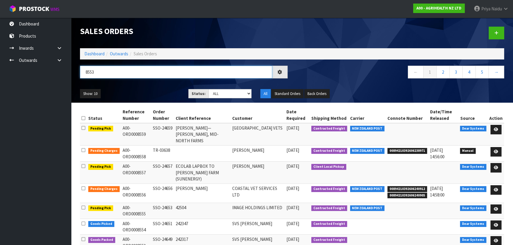
type input "8553"
click at [157, 95] on ul "Show: 10 5 10 25 50" at bounding box center [130, 93] width 100 height 9
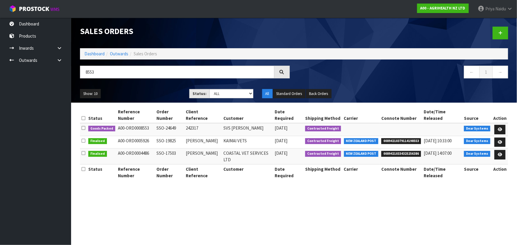
click at [157, 94] on ul "Show: 10 5 10 25 50" at bounding box center [130, 93] width 100 height 9
click at [500, 128] on icon at bounding box center [500, 130] width 4 height 4
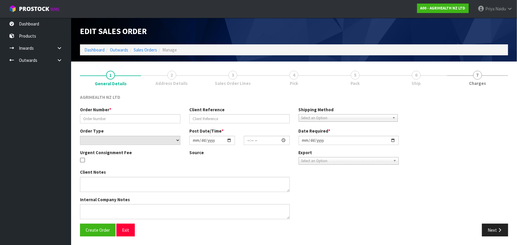
type input "SSO-24649"
type input "242317"
select select "number:0"
type input "2025-10-01"
type input "12:56:05.000"
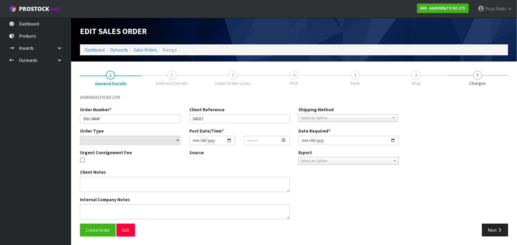
type input "2025-10-02"
type textarea "SHIP BY: Freight"
type textarea "FOR DISPATCH TODAY PLEASE, VIA FREIGHT"
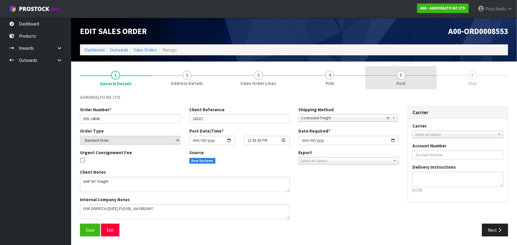
click at [407, 82] on link "5 Pack" at bounding box center [400, 77] width 71 height 23
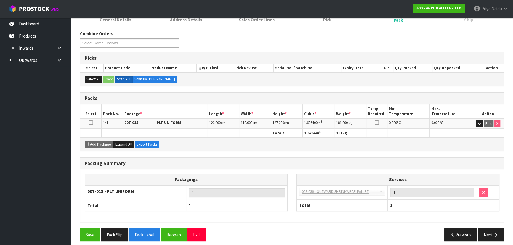
scroll to position [68, 0]
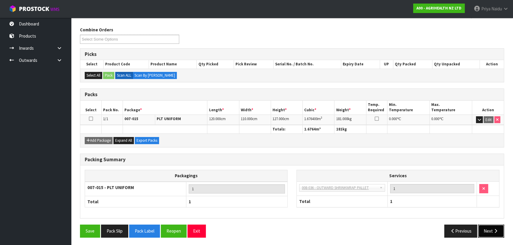
click at [491, 226] on button "Next" at bounding box center [491, 231] width 26 height 13
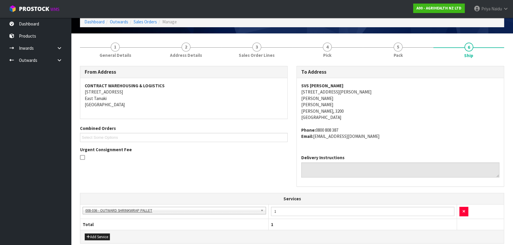
scroll to position [0, 0]
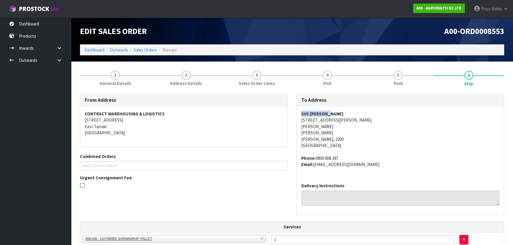
drag, startPoint x: 297, startPoint y: 112, endPoint x: 58, endPoint y: 122, distance: 238.7
click at [369, 113] on div "SVS HAMILTON 535 TE RAPA RD TE RAPA TE RAPA HAMILTON, 3200 New Zealand Phone: 0…" at bounding box center [400, 142] width 207 height 72
drag, startPoint x: 316, startPoint y: 158, endPoint x: 350, endPoint y: 157, distance: 34.4
click at [350, 157] on address "Phone: 0800 808 387 Email: accounts@svs.co.nz" at bounding box center [400, 161] width 198 height 13
drag, startPoint x: 315, startPoint y: 166, endPoint x: 11, endPoint y: 111, distance: 308.9
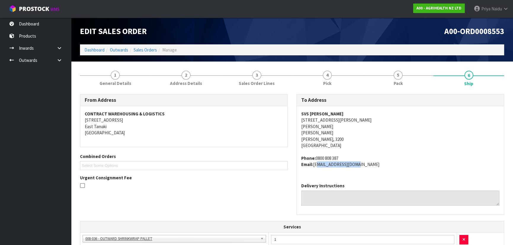
click at [346, 169] on div "SVS HAMILTON 535 TE RAPA RD TE RAPA TE RAPA HAMILTON, 3200 New Zealand Phone: 0…" at bounding box center [400, 142] width 207 height 72
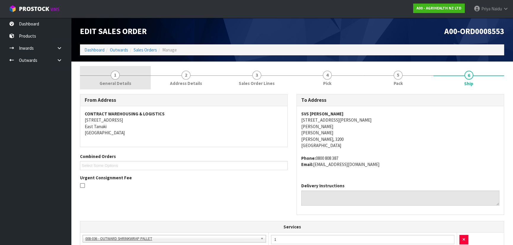
drag, startPoint x: 117, startPoint y: 78, endPoint x: 113, endPoint y: 87, distance: 10.1
click at [117, 78] on span "1" at bounding box center [115, 75] width 9 height 9
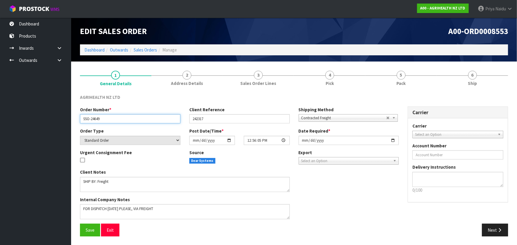
drag, startPoint x: 83, startPoint y: 120, endPoint x: 111, endPoint y: 121, distance: 27.3
click at [111, 121] on input "SSO-24649" at bounding box center [130, 118] width 100 height 9
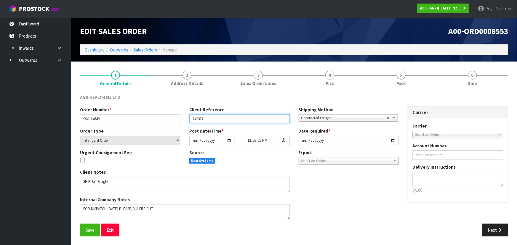
drag, startPoint x: 190, startPoint y: 118, endPoint x: 206, endPoint y: 117, distance: 16.3
click at [206, 117] on input "242317" at bounding box center [239, 118] width 100 height 9
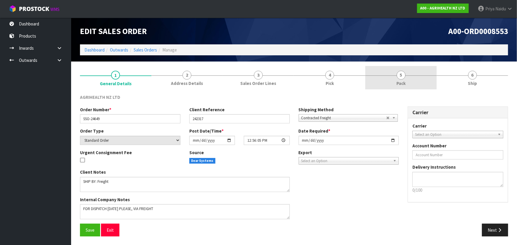
click at [410, 81] on link "5 Pack" at bounding box center [400, 77] width 71 height 23
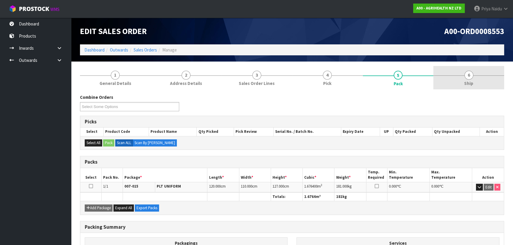
click at [480, 84] on link "6 Ship" at bounding box center [468, 77] width 71 height 23
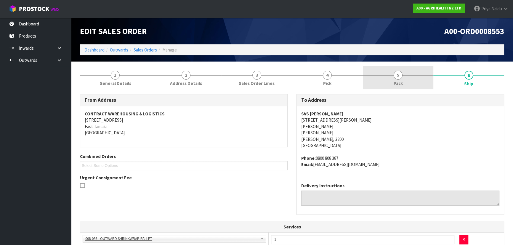
click at [392, 79] on link "5 Pack" at bounding box center [398, 77] width 71 height 23
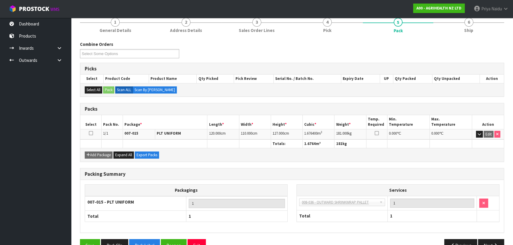
scroll to position [54, 0]
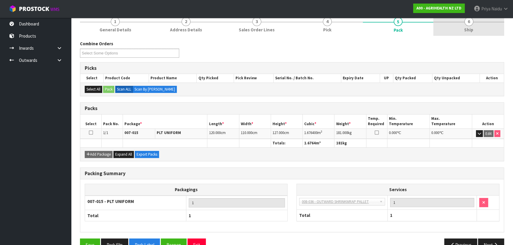
drag, startPoint x: 483, startPoint y: 18, endPoint x: 473, endPoint y: 27, distance: 13.0
click at [483, 18] on link "6 Ship" at bounding box center [468, 23] width 71 height 23
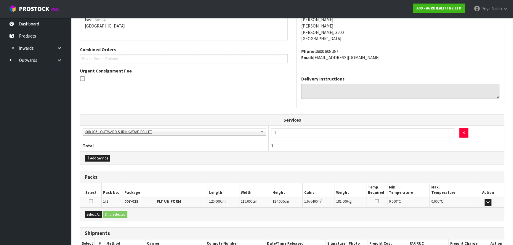
scroll to position [145, 0]
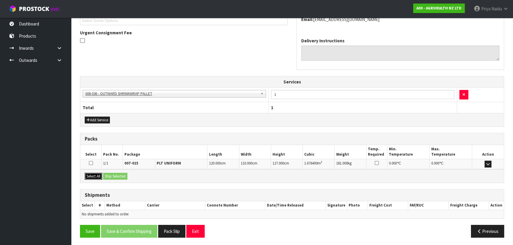
click at [91, 177] on button "Select All" at bounding box center [93, 176] width 17 height 7
click at [113, 177] on button "Ship Selected" at bounding box center [115, 176] width 24 height 7
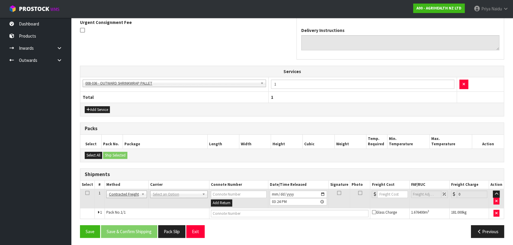
scroll to position [156, 0]
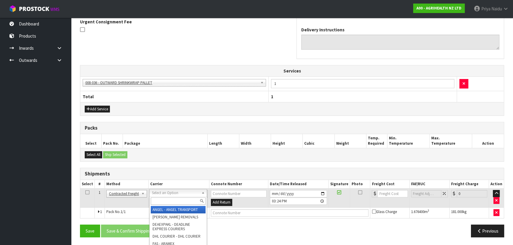
click at [166, 198] on input "text" at bounding box center [178, 201] width 55 height 7
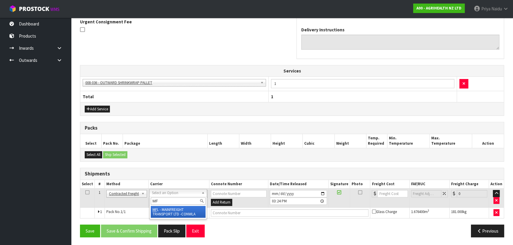
type input "MF"
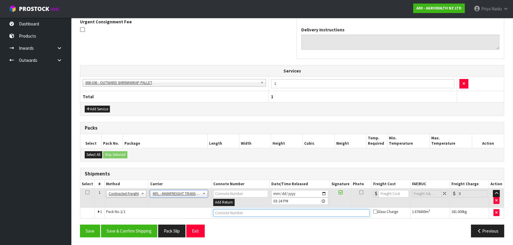
click at [232, 212] on input "text" at bounding box center [291, 212] width 157 height 7
paste input "FWM58938834"
type input "FWM58938834"
click at [382, 190] on input "number" at bounding box center [394, 193] width 30 height 7
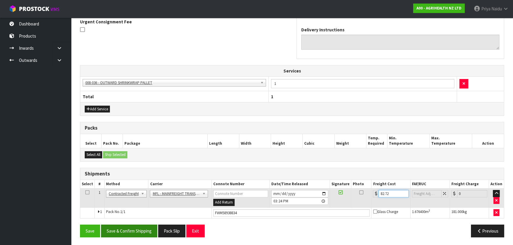
type input "82.72"
click at [122, 226] on button "Save & Confirm Shipping" at bounding box center [129, 231] width 56 height 13
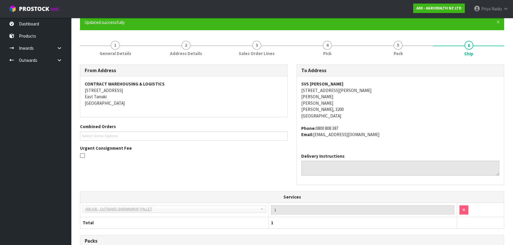
scroll to position [0, 0]
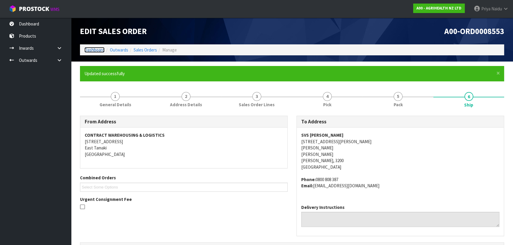
click at [98, 50] on link "Dashboard" at bounding box center [94, 50] width 20 height 6
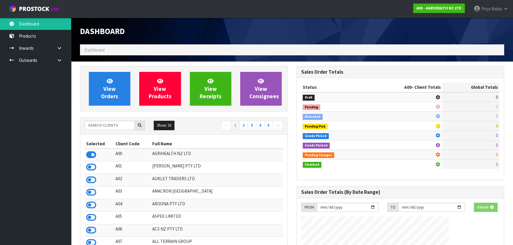
click at [100, 120] on div "Show: 10 5 10 25 50 ← 1 2 3 4 5 →" at bounding box center [183, 126] width 207 height 17
click at [108, 125] on input "text" at bounding box center [110, 125] width 50 height 9
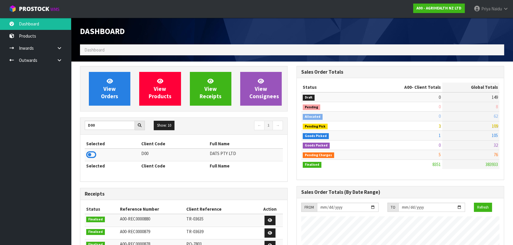
click at [120, 111] on div "View Orders View Products View Receipts View Consignees" at bounding box center [184, 89] width 208 height 46
click at [120, 112] on div "View Orders View Products View Receipts View Consignees D00 Show: 10 5 10 25 50…" at bounding box center [184, 238] width 217 height 344
click at [108, 125] on input "D00" at bounding box center [110, 125] width 50 height 9
type input "D"
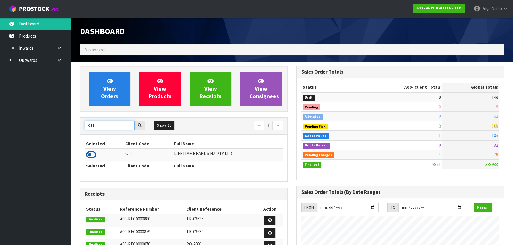
type input "C11"
click at [92, 155] on icon at bounding box center [91, 154] width 10 height 9
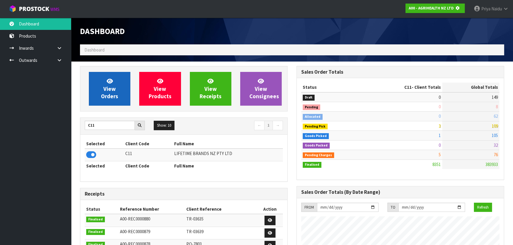
scroll to position [369, 216]
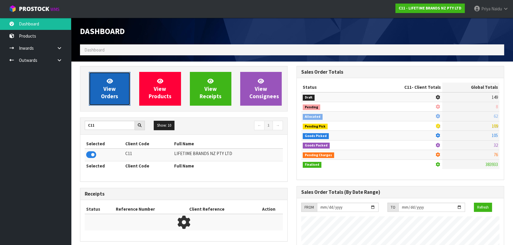
click at [114, 92] on span "View Orders" at bounding box center [109, 89] width 17 height 22
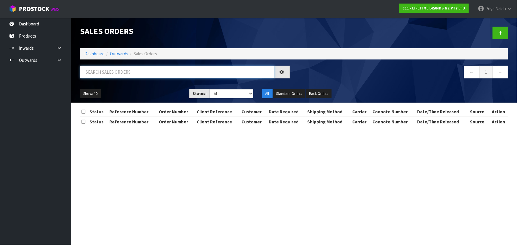
click at [123, 72] on input "text" at bounding box center [177, 72] width 194 height 13
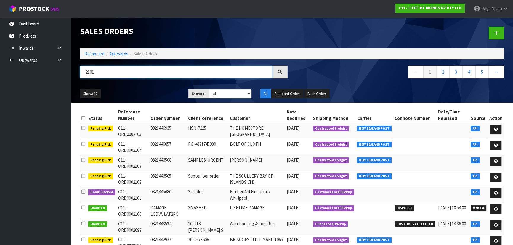
type input "2101"
click at [159, 83] on div "2101" at bounding box center [184, 74] width 217 height 17
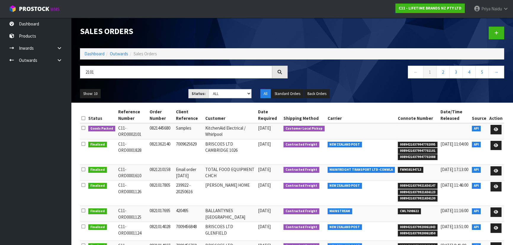
click at [159, 83] on div "2101" at bounding box center [184, 74] width 217 height 17
click at [95, 50] on ol "Dashboard Outwards Sales Orders" at bounding box center [292, 53] width 424 height 11
click at [97, 52] on link "Dashboard" at bounding box center [94, 54] width 20 height 6
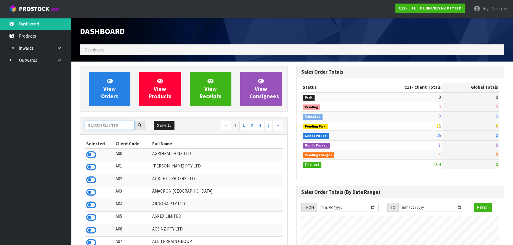
scroll to position [448, 216]
drag, startPoint x: 112, startPoint y: 130, endPoint x: 112, endPoint y: 126, distance: 3.9
click at [112, 129] on input "text" at bounding box center [110, 125] width 50 height 9
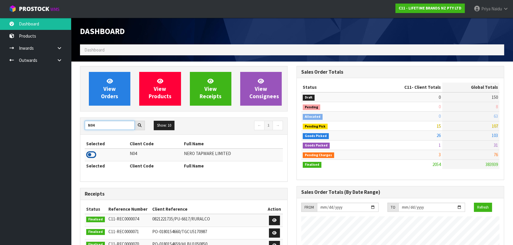
type input "N04"
click at [90, 153] on icon at bounding box center [91, 154] width 10 height 9
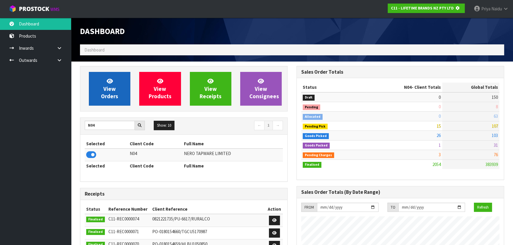
scroll to position [295885, 296037]
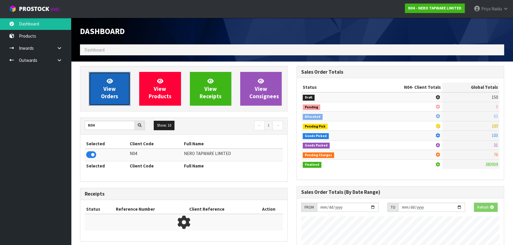
click at [110, 95] on span "View Orders" at bounding box center [109, 89] width 17 height 22
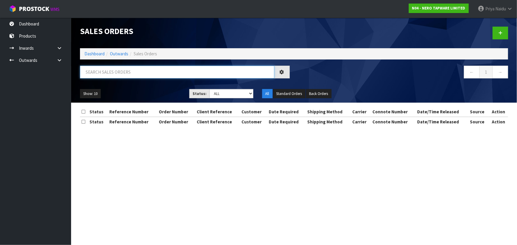
click at [125, 68] on input "text" at bounding box center [177, 72] width 194 height 13
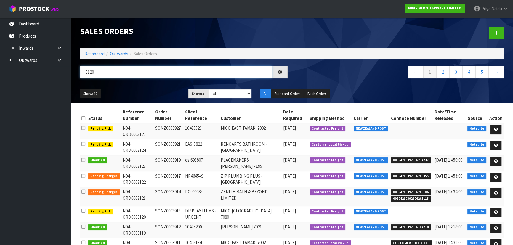
type input "3120"
click at [138, 92] on ul "Show: 10 5 10 25 50" at bounding box center [130, 93] width 100 height 9
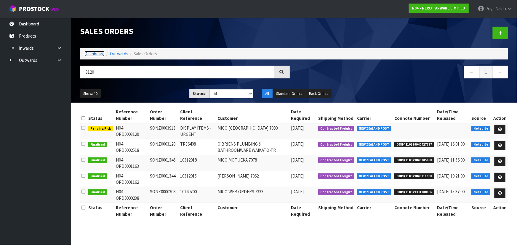
click at [97, 55] on link "Dashboard" at bounding box center [94, 54] width 20 height 6
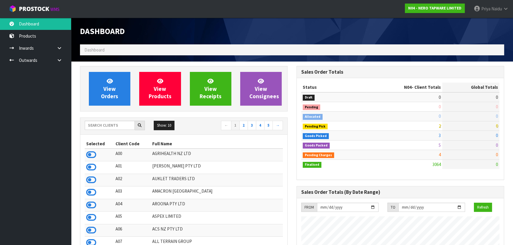
scroll to position [473, 216]
click at [110, 124] on input "text" at bounding box center [110, 125] width 50 height 9
click at [112, 95] on span "View Orders" at bounding box center [109, 89] width 17 height 22
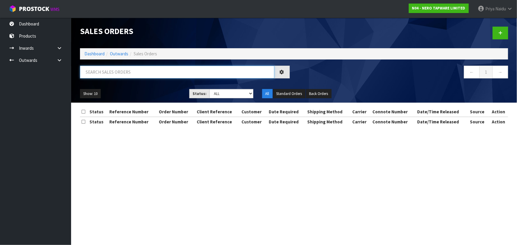
click at [125, 71] on input "text" at bounding box center [177, 72] width 194 height 13
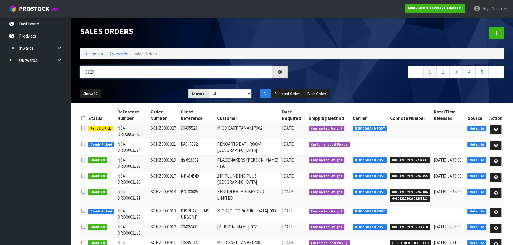
type input "3120"
click at [134, 97] on ul "Show: 10 5 10 25 50" at bounding box center [130, 93] width 100 height 9
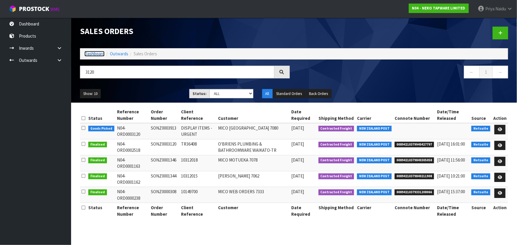
click at [103, 53] on link "Dashboard" at bounding box center [94, 54] width 20 height 6
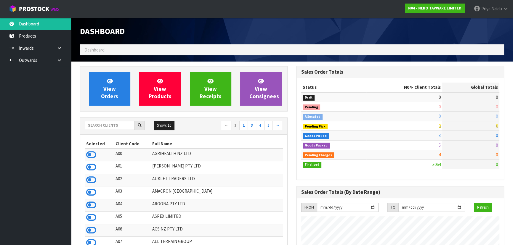
scroll to position [467, 216]
drag, startPoint x: 103, startPoint y: 123, endPoint x: 109, endPoint y: 121, distance: 6.6
click at [104, 122] on input "text" at bounding box center [110, 125] width 50 height 9
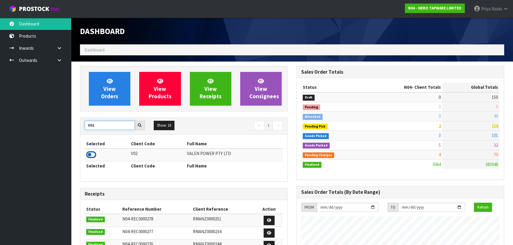
type input "V02"
drag, startPoint x: 91, startPoint y: 153, endPoint x: 103, endPoint y: 132, distance: 24.0
click at [91, 152] on icon at bounding box center [91, 154] width 10 height 9
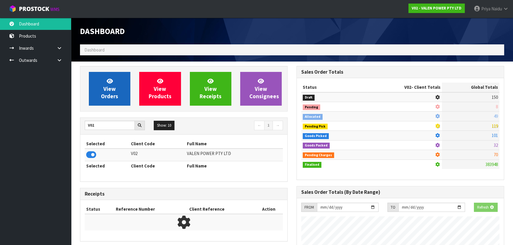
scroll to position [295885, 296037]
click at [106, 89] on span "View Orders" at bounding box center [109, 89] width 17 height 22
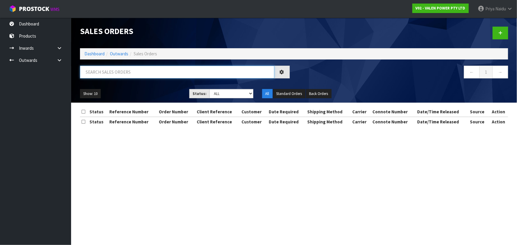
click at [114, 77] on input "text" at bounding box center [177, 72] width 194 height 13
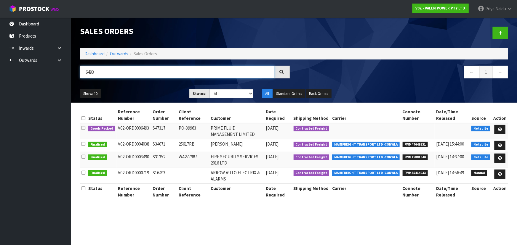
type input "6493"
click at [158, 100] on div "Show: 10 5 10 25 50 Status: Draft Pending Allocated Pending Pick Goods Picked G…" at bounding box center [294, 94] width 437 height 18
click at [502, 128] on icon at bounding box center [500, 130] width 4 height 4
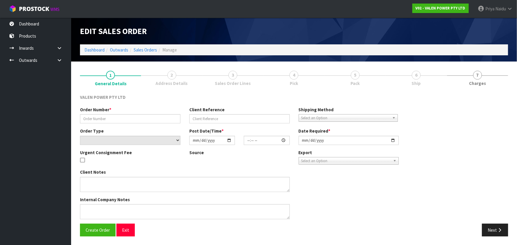
type input "S47317"
type input "PO-39963"
select select "number:0"
type input "2025-08-20"
type input "12:45:07.000"
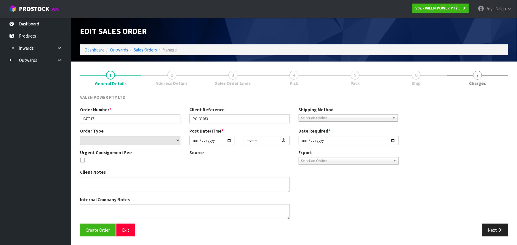
type input "2025-10-01"
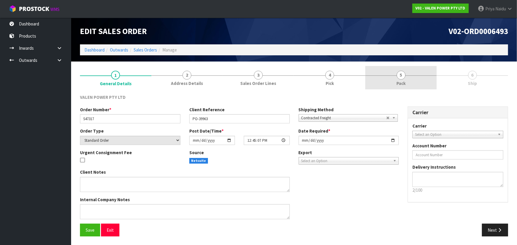
click at [408, 86] on link "5 Pack" at bounding box center [400, 77] width 71 height 23
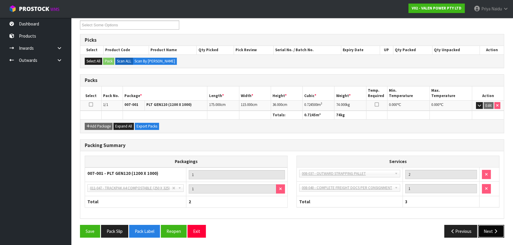
click at [484, 228] on button "Next" at bounding box center [491, 231] width 26 height 13
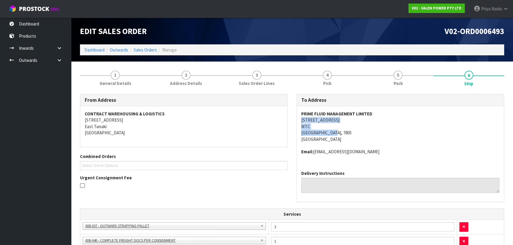
drag, startPoint x: 299, startPoint y: 120, endPoint x: 355, endPoint y: 133, distance: 57.4
click at [355, 133] on div "PRIME FLUID MANAGEMENT LIMITED 10 CHESTERFIELD ST WTC GREYMOUTH, 7805 New Zeala…" at bounding box center [400, 136] width 207 height 60
drag, startPoint x: 300, startPoint y: 113, endPoint x: 386, endPoint y: 114, distance: 86.2
click at [386, 114] on div "PRIME FLUID MANAGEMENT LIMITED 10 CHESTERFIELD ST WTC GREYMOUTH, 7805 New Zeala…" at bounding box center [400, 136] width 207 height 60
drag, startPoint x: 299, startPoint y: 123, endPoint x: 341, endPoint y: 121, distance: 42.1
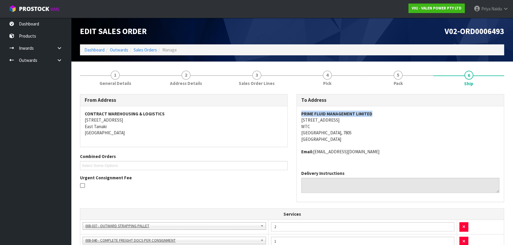
click at [341, 121] on div "PRIME FLUID MANAGEMENT LIMITED 10 CHESTERFIELD ST WTC GREYMOUTH, 7805 New Zeala…" at bounding box center [400, 136] width 207 height 60
drag, startPoint x: 297, startPoint y: 115, endPoint x: 396, endPoint y: 114, distance: 99.8
click at [396, 114] on div "PRIME FLUID MANAGEMENT LIMITED 10 CHESTERFIELD ST WTC GREYMOUTH, 7805 New Zeala…" at bounding box center [400, 136] width 207 height 60
drag, startPoint x: 299, startPoint y: 119, endPoint x: 349, endPoint y: 133, distance: 52.4
click at [349, 133] on div "PRIME FLUID MANAGEMENT LIMITED 10 CHESTERFIELD ST WTC GREYMOUTH, 7805 New Zeala…" at bounding box center [400, 136] width 207 height 60
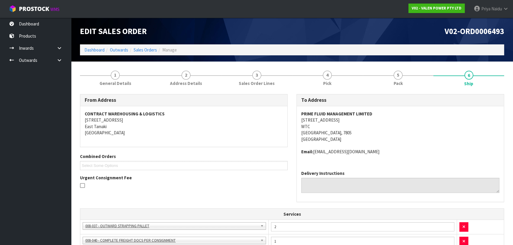
click at [395, 145] on span "PRIME FLUID MANAGEMENT LIMITED 10 CHESTERFIELD ST WTC GREYMOUTH, 7805 New Zeala…" at bounding box center [400, 133] width 198 height 44
click at [376, 133] on address "PRIME FLUID MANAGEMENT LIMITED 10 CHESTERFIELD ST WTC GREYMOUTH, 7805 New Zeala…" at bounding box center [400, 127] width 198 height 32
drag, startPoint x: 299, startPoint y: 114, endPoint x: 401, endPoint y: 112, distance: 102.2
click at [401, 112] on div "PRIME FLUID MANAGEMENT LIMITED 10 CHESTERFIELD ST WTC GREYMOUTH, 7805 New Zeala…" at bounding box center [400, 136] width 207 height 60
drag, startPoint x: 260, startPoint y: 155, endPoint x: 266, endPoint y: 150, distance: 7.8
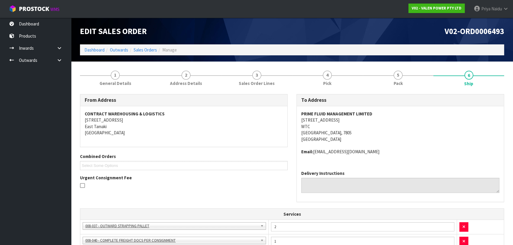
click at [262, 154] on div "Combined Orders V02-ORD0006493 V02-ORD0006601 V02-ORD0006603 V02-ORD0006606 V02…" at bounding box center [184, 161] width 217 height 17
click at [460, 142] on address "PRIME FLUID MANAGEMENT LIMITED 10 CHESTERFIELD ST WTC GREYMOUTH, 7805 New Zeala…" at bounding box center [400, 127] width 198 height 32
click at [435, 145] on span "PRIME FLUID MANAGEMENT LIMITED 10 CHESTERFIELD ST WTC GREYMOUTH, 7805 New Zeala…" at bounding box center [400, 133] width 198 height 44
drag, startPoint x: 299, startPoint y: 150, endPoint x: 405, endPoint y: 149, distance: 105.8
click at [406, 148] on div "PRIME FLUID MANAGEMENT LIMITED 10 CHESTERFIELD ST WTC GREYMOUTH, 7805 New Zeala…" at bounding box center [400, 136] width 207 height 60
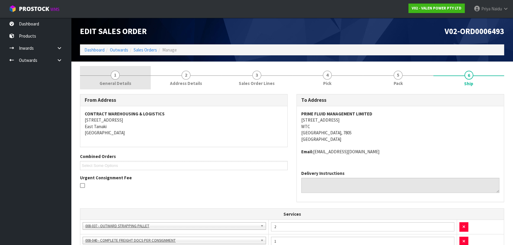
click at [97, 82] on link "1 General Details" at bounding box center [115, 77] width 71 height 23
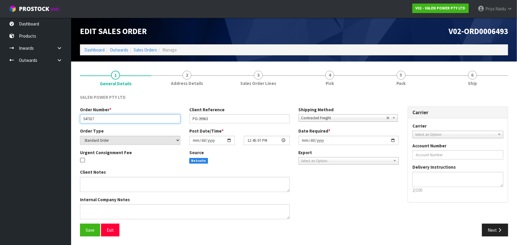
drag, startPoint x: 81, startPoint y: 119, endPoint x: 3, endPoint y: 116, distance: 78.3
click at [114, 119] on input "S47317" at bounding box center [130, 118] width 100 height 9
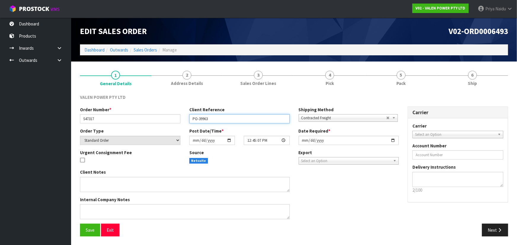
drag, startPoint x: 194, startPoint y: 119, endPoint x: 218, endPoint y: 119, distance: 23.7
click at [218, 119] on input "PO-39963" at bounding box center [239, 118] width 100 height 9
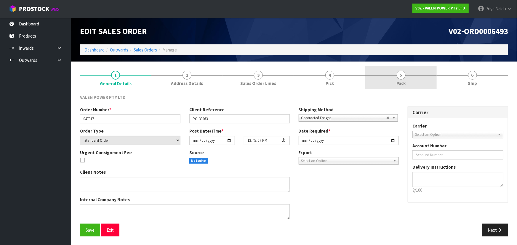
drag, startPoint x: 427, startPoint y: 81, endPoint x: 424, endPoint y: 83, distance: 3.4
click at [427, 81] on link "5 Pack" at bounding box center [400, 77] width 71 height 23
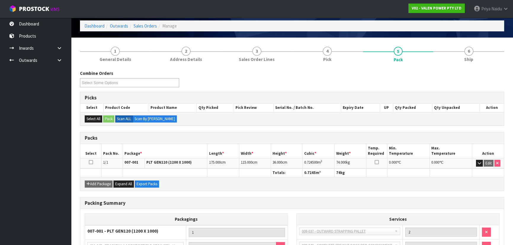
scroll to position [54, 0]
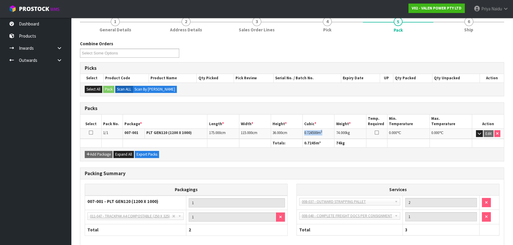
drag, startPoint x: 303, startPoint y: 131, endPoint x: 329, endPoint y: 131, distance: 25.8
click at [329, 131] on td "0.724500 m 3" at bounding box center [319, 134] width 32 height 10
drag, startPoint x: 461, startPoint y: 24, endPoint x: 459, endPoint y: 31, distance: 8.1
click at [461, 24] on link "6 Ship" at bounding box center [468, 23] width 71 height 23
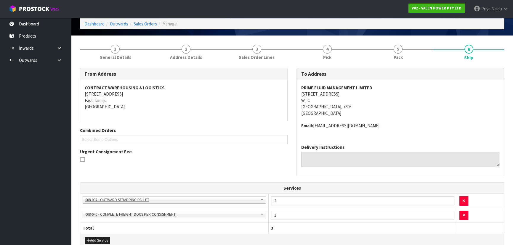
scroll to position [0, 0]
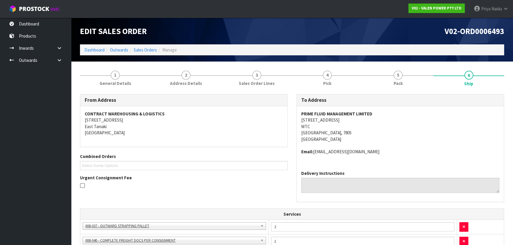
drag, startPoint x: 299, startPoint y: 119, endPoint x: 347, endPoint y: 122, distance: 47.8
click at [347, 122] on div "PRIME FLUID MANAGEMENT LIMITED 10 CHESTERFIELD ST WTC GREYMOUTH, 7805 New Zeala…" at bounding box center [400, 136] width 207 height 60
drag, startPoint x: 417, startPoint y: 85, endPoint x: 401, endPoint y: 87, distance: 16.2
click at [417, 85] on link "5 Pack" at bounding box center [398, 77] width 71 height 23
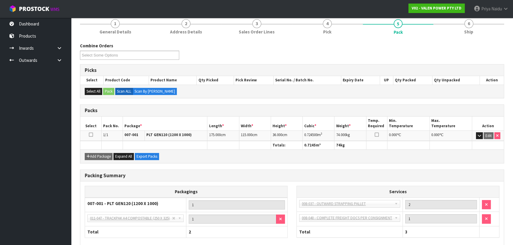
scroll to position [54, 0]
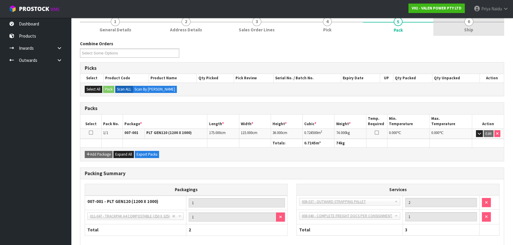
drag, startPoint x: 471, startPoint y: 24, endPoint x: 457, endPoint y: 33, distance: 16.9
click at [471, 24] on span "6" at bounding box center [469, 21] width 9 height 9
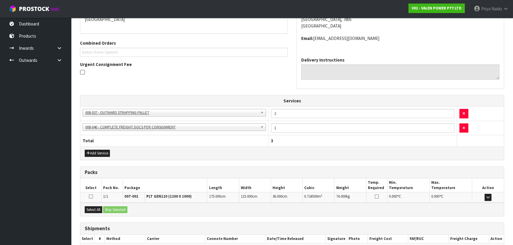
scroll to position [147, 0]
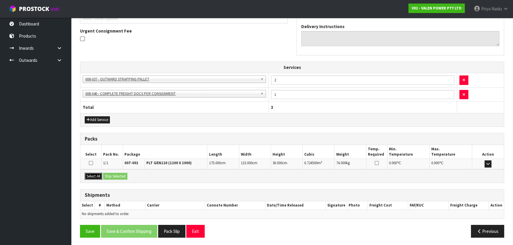
click at [97, 177] on button "Select All" at bounding box center [93, 176] width 17 height 7
click at [116, 175] on button "Ship Selected" at bounding box center [115, 176] width 24 height 7
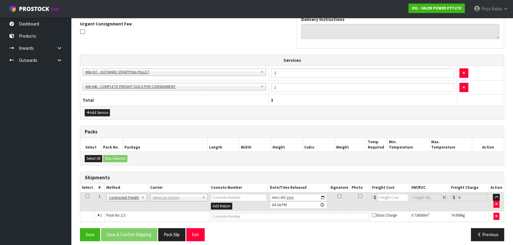
scroll to position [157, 0]
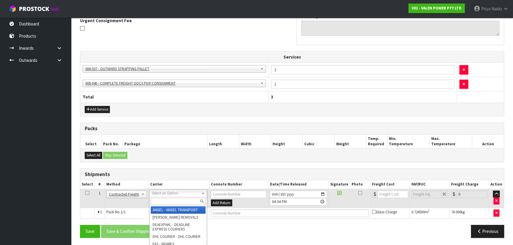
click at [164, 202] on input "text" at bounding box center [178, 201] width 55 height 7
type input ","
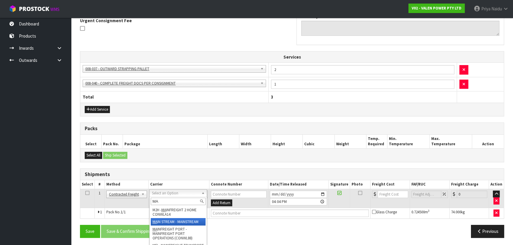
type input "MA"
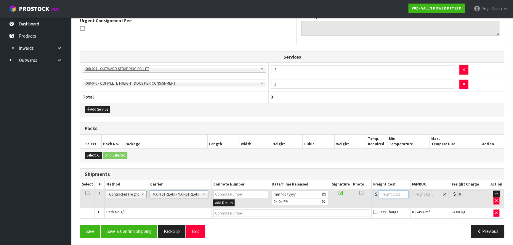
click at [387, 193] on input "number" at bounding box center [394, 194] width 30 height 7
click at [325, 194] on input "2025-10-02" at bounding box center [300, 194] width 57 height 7
type input "2025-10-03"
click at [239, 212] on input "text" at bounding box center [291, 213] width 157 height 7
paste input "CWL7730087"
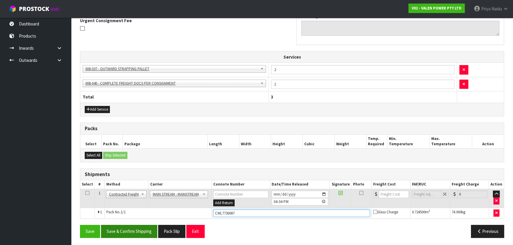
type input "CWL7730087"
click at [126, 230] on button "Save & Confirm Shipping" at bounding box center [129, 231] width 56 height 13
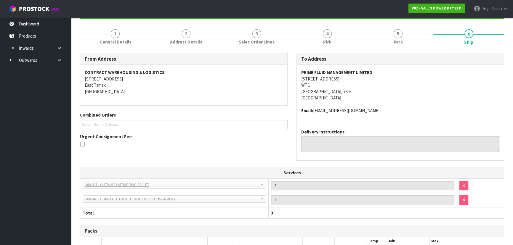
scroll to position [164, 0]
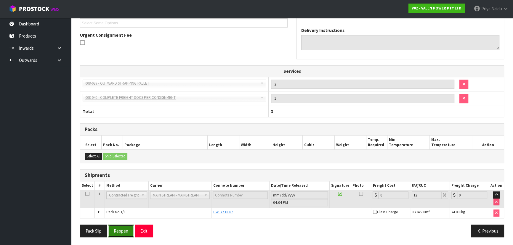
drag, startPoint x: 119, startPoint y: 230, endPoint x: 127, endPoint y: 225, distance: 9.3
click at [119, 230] on button "Reopen" at bounding box center [121, 231] width 26 height 13
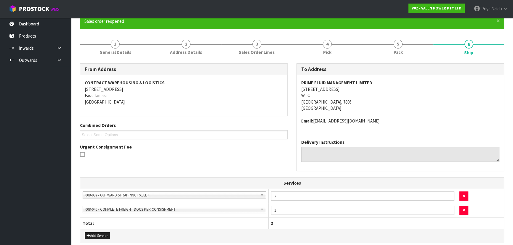
scroll to position [179, 0]
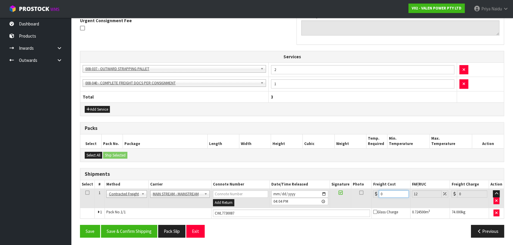
click at [395, 193] on input "0" at bounding box center [394, 193] width 30 height 7
type input "1"
type input "1.12"
type input "12"
type input "13.44"
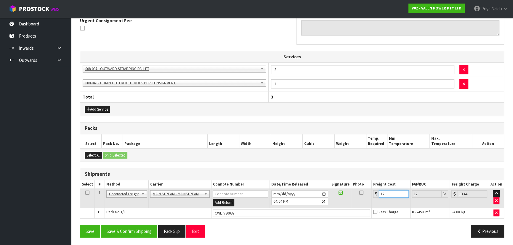
type input "129"
type input "144.48"
type input "129.6"
type input "145.15"
type input "129.60"
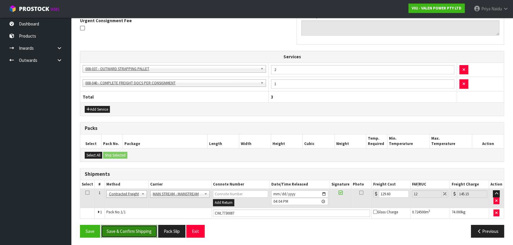
click at [140, 231] on button "Save & Confirm Shipping" at bounding box center [129, 231] width 56 height 13
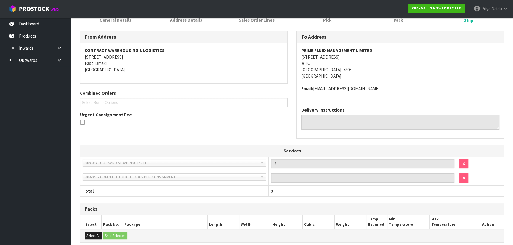
scroll to position [0, 0]
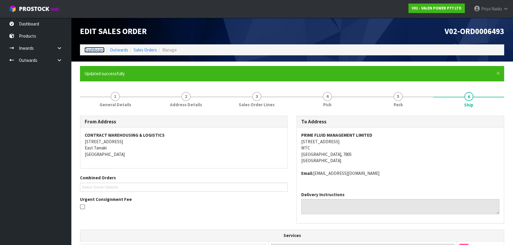
click at [99, 52] on link "Dashboard" at bounding box center [94, 50] width 20 height 6
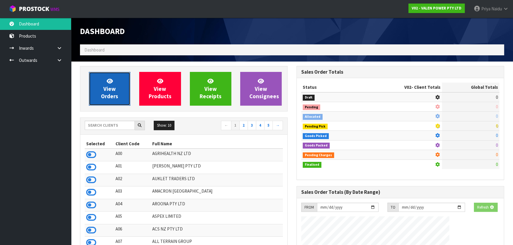
click at [102, 91] on link "View Orders" at bounding box center [109, 89] width 41 height 34
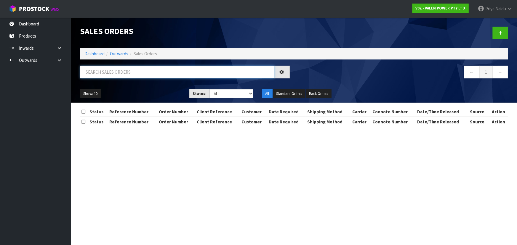
click at [123, 75] on input "text" at bounding box center [177, 72] width 194 height 13
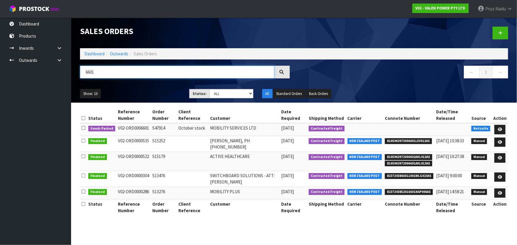
type input "6601"
click at [145, 90] on ul "Show: 10 5 10 25 50" at bounding box center [130, 93] width 100 height 9
click at [90, 52] on link "Dashboard" at bounding box center [94, 54] width 20 height 6
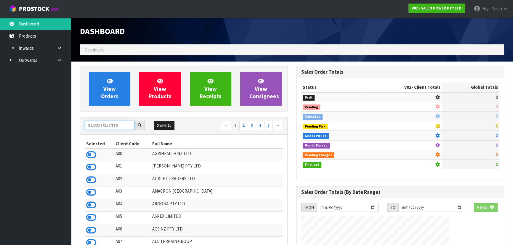
click at [109, 129] on input "text" at bounding box center [110, 125] width 50 height 9
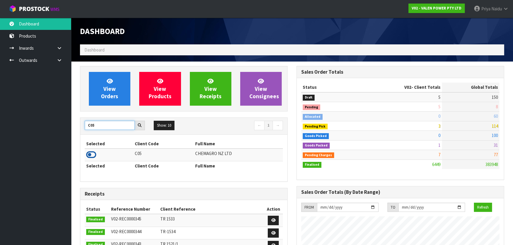
type input "C05"
click at [94, 155] on icon at bounding box center [91, 154] width 10 height 9
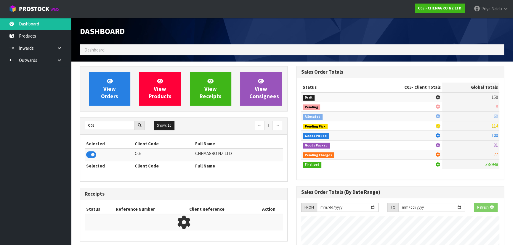
scroll to position [295892, 296037]
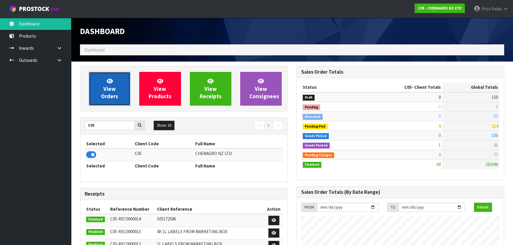
click at [112, 83] on icon at bounding box center [110, 81] width 6 height 6
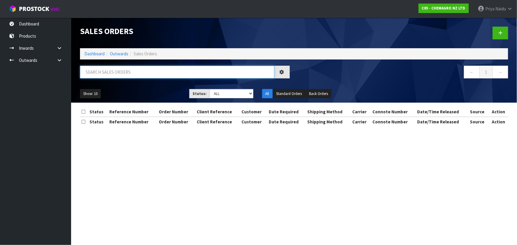
click at [112, 71] on input "text" at bounding box center [177, 72] width 194 height 13
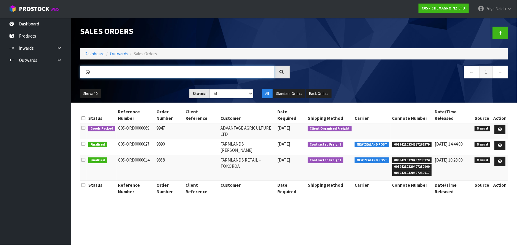
type input "69"
click at [137, 92] on ul "Show: 10 5 10 25 50" at bounding box center [130, 93] width 100 height 9
click at [500, 125] on link at bounding box center [499, 129] width 11 height 9
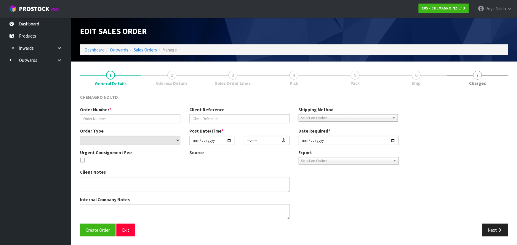
type input "9947"
select select "number:0"
type input "2025-10-01"
type input "08:48:00.000"
type input "2025-10-01"
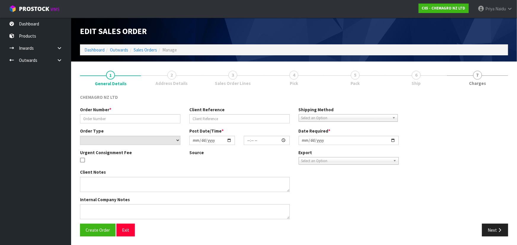
type textarea "PLEASE PICK PALLET OF 54X TERBHEX AND REMOVE 4"
type textarea "COLLECTION FROM MAINFREIGHT CALL JOHN ON 0274934020 TO LET ME KNOW THAT MAINFRE…"
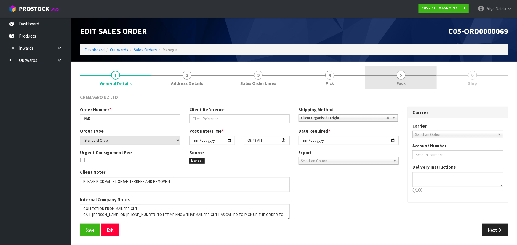
click at [405, 76] on span "5" at bounding box center [401, 75] width 9 height 9
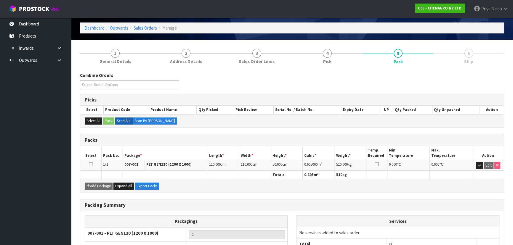
scroll to position [68, 0]
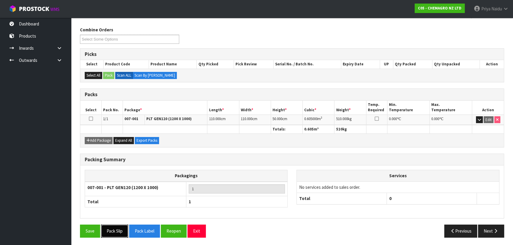
drag, startPoint x: 113, startPoint y: 232, endPoint x: 139, endPoint y: 210, distance: 34.1
click at [113, 232] on button "Pack Slip" at bounding box center [114, 231] width 27 height 13
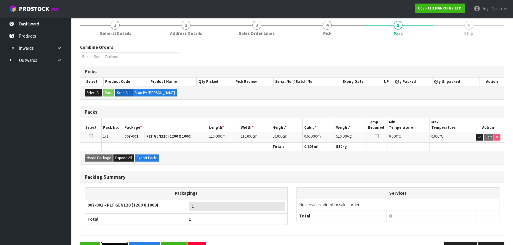
scroll to position [0, 0]
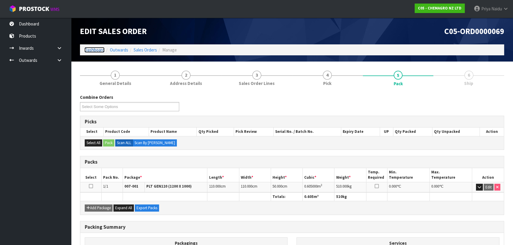
click at [98, 49] on link "Dashboard" at bounding box center [94, 50] width 20 height 6
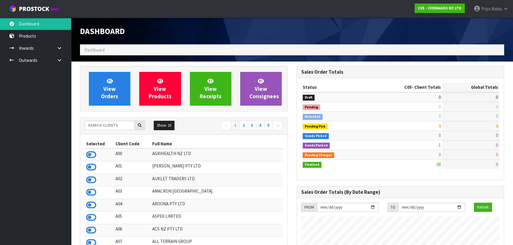
scroll to position [362, 216]
click at [119, 126] on input "text" at bounding box center [110, 125] width 50 height 9
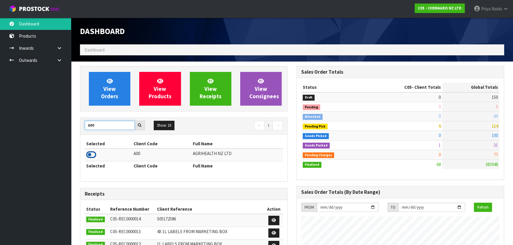
type input "A00"
click at [92, 155] on icon at bounding box center [91, 154] width 10 height 9
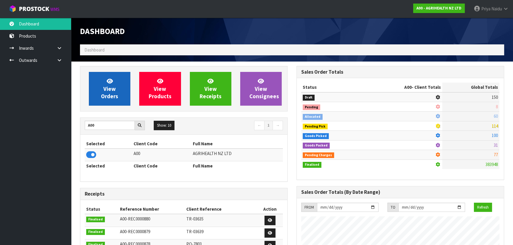
scroll to position [448, 216]
click at [110, 92] on span "View Orders" at bounding box center [109, 89] width 17 height 22
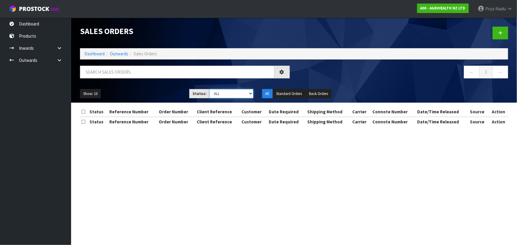
click at [230, 92] on select "Draft Pending Allocated Pending Pick Goods Picked Goods Packed Pending Charges …" at bounding box center [231, 93] width 44 height 9
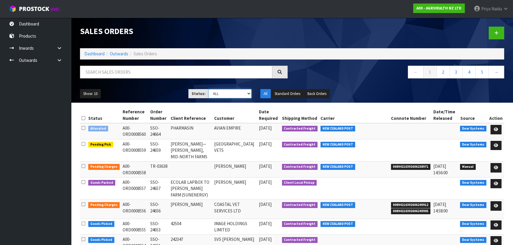
select select "string:3"
click at [209, 89] on select "Draft Pending Allocated Pending Pick Goods Picked Goods Packed Pending Charges …" at bounding box center [230, 93] width 43 height 9
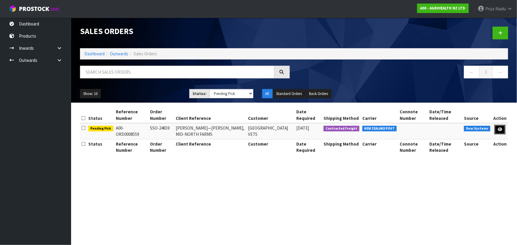
click at [500, 128] on icon at bounding box center [500, 130] width 4 height 4
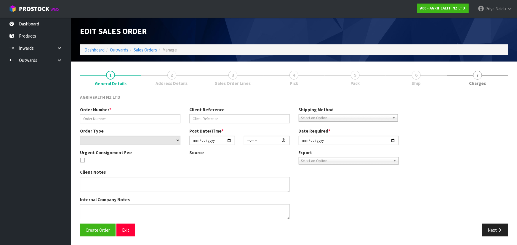
type input "SSO-24659"
type input "GARTH—NOEMA, MID-NORTH FARMS"
select select "number:0"
type input "2025-10-02"
type input "11:25:52.000"
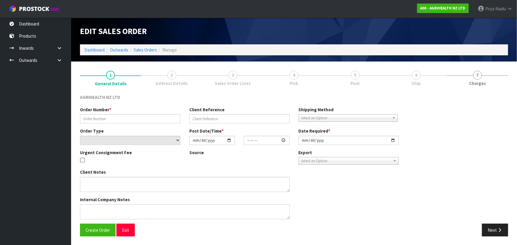
type input "2025-10-02"
type textarea "SHIP BY: Overnight Courier"
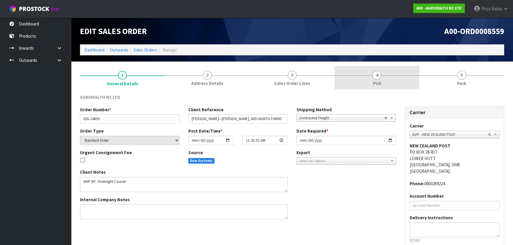
click at [363, 78] on link "4 Pick" at bounding box center [376, 77] width 85 height 23
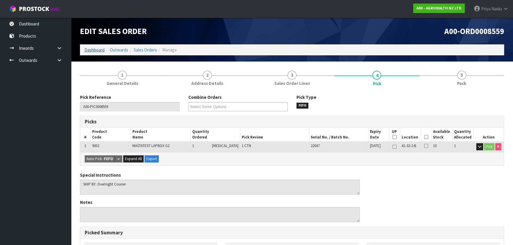
click at [91, 46] on ol "Dashboard Outwards Sales Orders Manage" at bounding box center [292, 49] width 424 height 11
click at [91, 50] on link "Dashboard" at bounding box center [94, 50] width 20 height 6
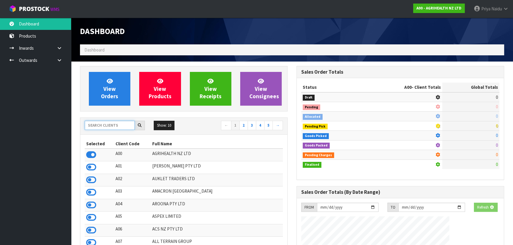
click at [112, 125] on input "text" at bounding box center [110, 125] width 50 height 9
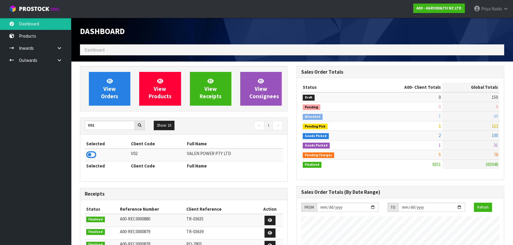
click at [99, 155] on td at bounding box center [107, 155] width 45 height 13
click at [91, 155] on icon at bounding box center [91, 154] width 10 height 9
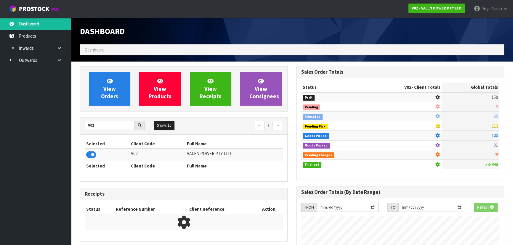
scroll to position [467, 216]
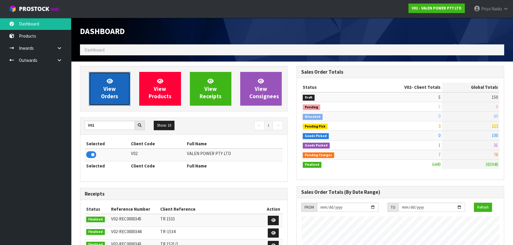
click at [120, 82] on link "View Orders" at bounding box center [109, 89] width 41 height 34
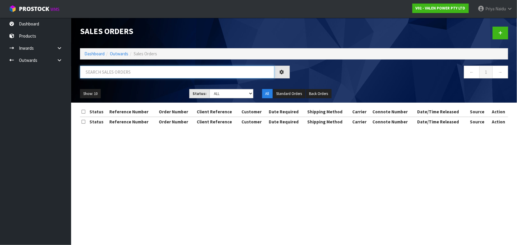
click at [121, 74] on input "text" at bounding box center [177, 72] width 194 height 13
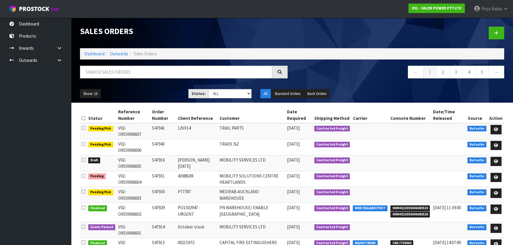
click at [141, 88] on div "Show: 10 5 10 25 50 Status: Draft Pending Allocated Pending Pick Goods Picked G…" at bounding box center [292, 94] width 433 height 18
click at [130, 70] on input "text" at bounding box center [176, 72] width 192 height 13
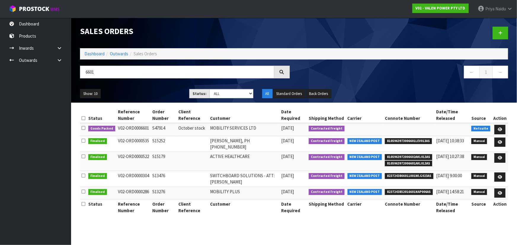
click at [150, 87] on div "Show: 10 5 10 25 50 Status: Draft Pending Allocated Pending Pick Goods Picked G…" at bounding box center [294, 94] width 437 height 18
click at [163, 86] on div "Show: 10 5 10 25 50 Status: Draft Pending Allocated Pending Pick Goods Picked G…" at bounding box center [294, 94] width 437 height 18
click at [501, 130] on icon at bounding box center [500, 130] width 4 height 4
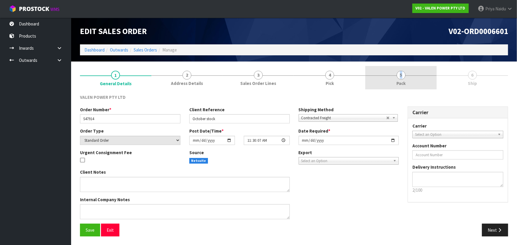
click at [399, 79] on link "5 Pack" at bounding box center [400, 77] width 71 height 23
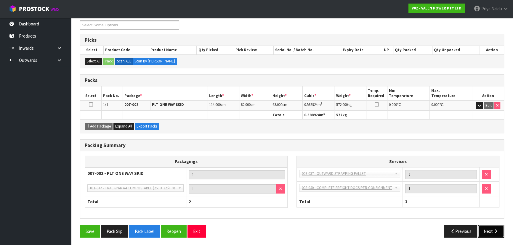
click at [487, 228] on button "Next" at bounding box center [491, 231] width 26 height 13
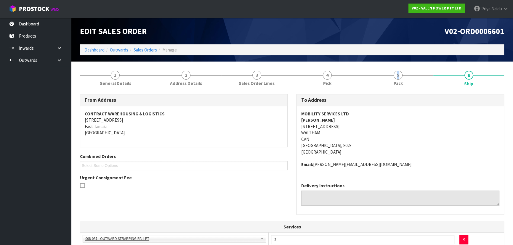
drag, startPoint x: 303, startPoint y: 127, endPoint x: 342, endPoint y: 126, distance: 39.7
click at [344, 127] on address "MOBILITY SERVICES LTD JON MURRELL 29 SHAKESPEARE ROAD WALTHAM CAN CHRISTCHURCH,…" at bounding box center [400, 133] width 198 height 44
click at [297, 127] on div "MOBILITY SERVICES LTD JON MURRELL 29 SHAKESPEARE ROAD WALTHAM CAN CHRISTCHURCH,…" at bounding box center [400, 142] width 207 height 72
drag, startPoint x: 302, startPoint y: 126, endPoint x: 362, endPoint y: 145, distance: 63.1
click at [362, 145] on div "MOBILITY SERVICES LTD JON MURRELL 29 SHAKESPEARE ROAD WALTHAM CAN CHRISTCHURCH,…" at bounding box center [400, 142] width 207 height 72
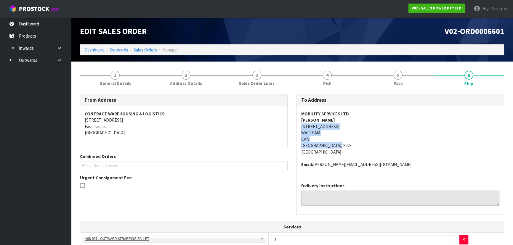
click at [418, 130] on address "MOBILITY SERVICES LTD JON MURRELL 29 SHAKESPEARE ROAD WALTHAM CAN CHRISTCHURCH,…" at bounding box center [400, 133] width 198 height 44
drag, startPoint x: 298, startPoint y: 113, endPoint x: 351, endPoint y: 113, distance: 52.7
click at [351, 113] on div "MOBILITY SERVICES LTD JON MURRELL 29 SHAKESPEARE ROAD WALTHAM CAN CHRISTCHURCH,…" at bounding box center [400, 142] width 207 height 72
drag, startPoint x: 296, startPoint y: 119, endPoint x: 332, endPoint y: 121, distance: 35.9
click at [332, 121] on div "To Address MOBILITY SERVICES LTD JON MURRELL 29 SHAKESPEARE ROAD WALTHAM CAN CH…" at bounding box center [400, 157] width 217 height 127
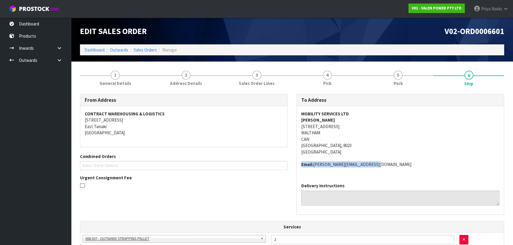
drag, startPoint x: 300, startPoint y: 164, endPoint x: 373, endPoint y: 161, distance: 73.5
click at [373, 161] on div "MOBILITY SERVICES LTD JON MURRELL 29 SHAKESPEARE ROAD WALTHAM CAN CHRISTCHURCH,…" at bounding box center [400, 142] width 207 height 72
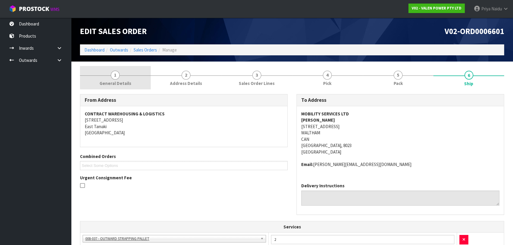
drag, startPoint x: 119, startPoint y: 83, endPoint x: 115, endPoint y: 88, distance: 6.8
click at [119, 83] on span "General Details" at bounding box center [116, 83] width 32 height 6
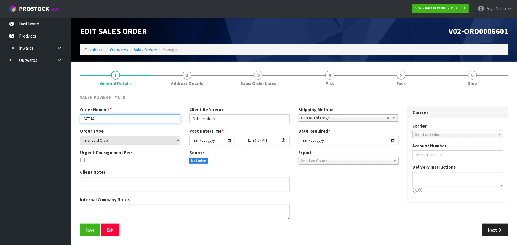
drag, startPoint x: 84, startPoint y: 120, endPoint x: 107, endPoint y: 126, distance: 23.9
click at [107, 126] on div "Order Number * S47914 Client Reference October stock Shipping Method Client Loc…" at bounding box center [240, 117] width 328 height 21
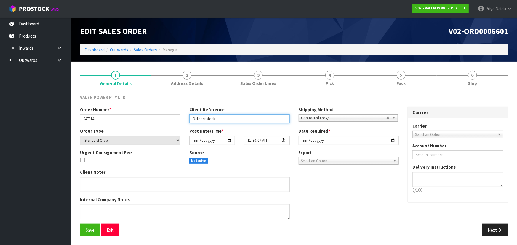
drag, startPoint x: 192, startPoint y: 121, endPoint x: 2, endPoint y: 95, distance: 191.6
click at [233, 119] on input "October stock" at bounding box center [239, 118] width 100 height 9
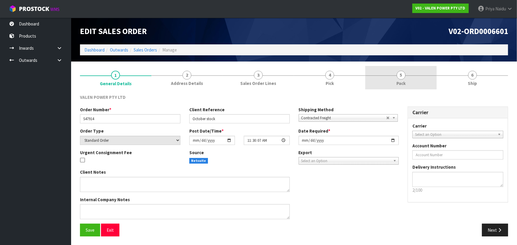
click at [409, 79] on link "5 Pack" at bounding box center [400, 77] width 71 height 23
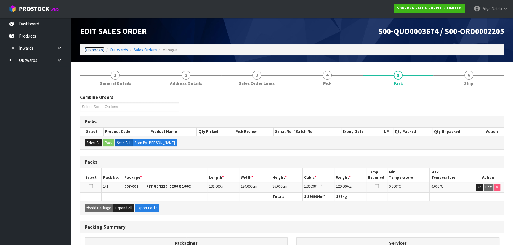
click at [93, 49] on link "Dashboard" at bounding box center [94, 50] width 20 height 6
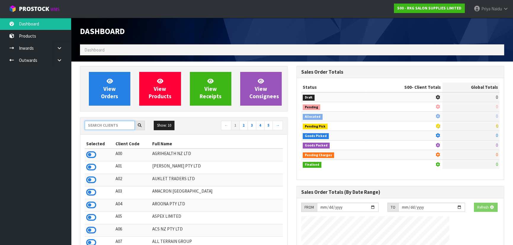
click at [106, 127] on input "text" at bounding box center [110, 125] width 50 height 9
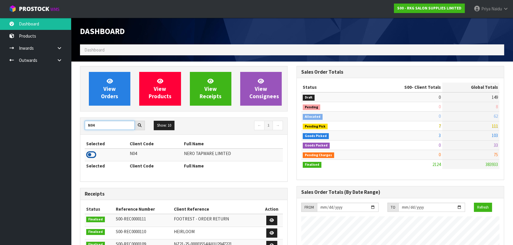
type input "N04"
click at [95, 154] on icon at bounding box center [91, 154] width 10 height 9
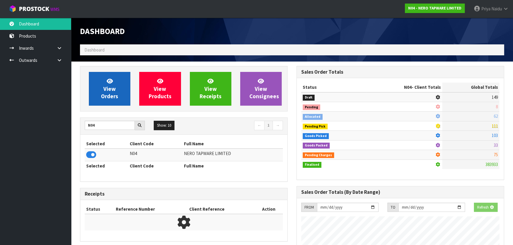
scroll to position [295885, 296037]
click at [116, 90] on link "View Orders" at bounding box center [109, 89] width 41 height 34
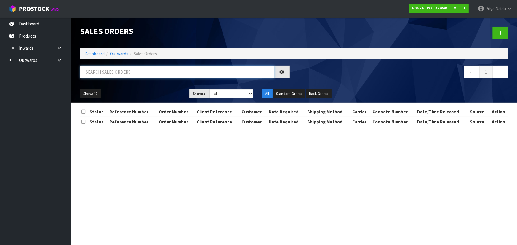
click at [125, 76] on input "text" at bounding box center [177, 72] width 194 height 13
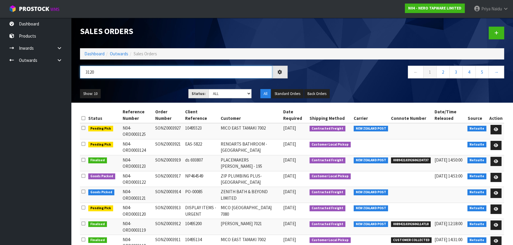
type input "3120"
click at [137, 96] on ul "Show: 10 5 10 25 50" at bounding box center [130, 93] width 100 height 9
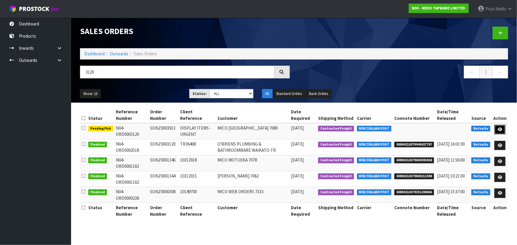
click at [498, 127] on link at bounding box center [499, 129] width 11 height 9
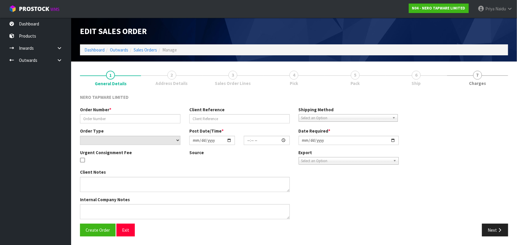
type input "SONZ0003913"
type input "DISPLAY ITEMS -URGENT"
select select "number:0"
type input "[DATE]"
type input "11:45:07.000"
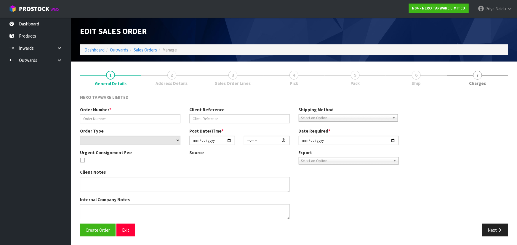
type input "[DATE]"
type textarea "URGENT Please dispatch on overnight"
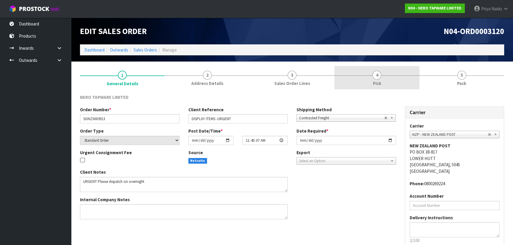
click at [367, 79] on link "4 Pick" at bounding box center [376, 77] width 85 height 23
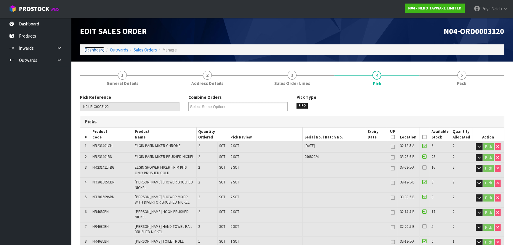
click at [96, 47] on link "Dashboard" at bounding box center [94, 50] width 20 height 6
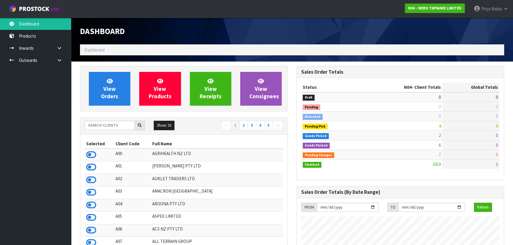
scroll to position [467, 216]
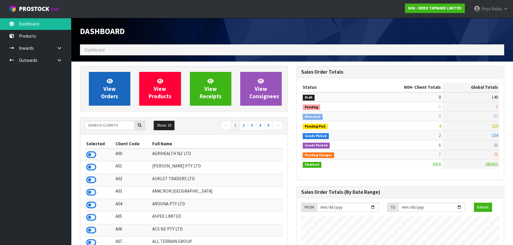
scroll to position [467, 216]
click at [108, 92] on span "View Orders" at bounding box center [109, 89] width 17 height 22
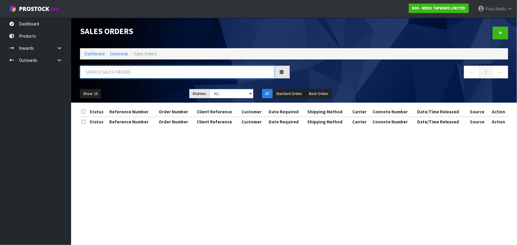
click at [119, 70] on input "text" at bounding box center [177, 72] width 194 height 13
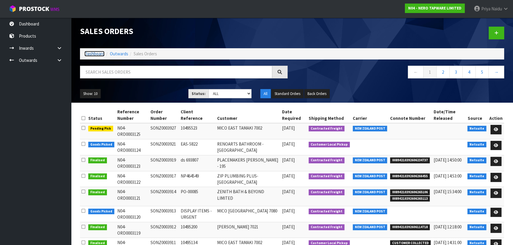
click at [94, 52] on link "Dashboard" at bounding box center [94, 54] width 20 height 6
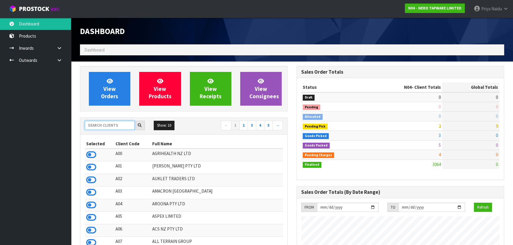
click at [115, 129] on input "text" at bounding box center [110, 125] width 50 height 9
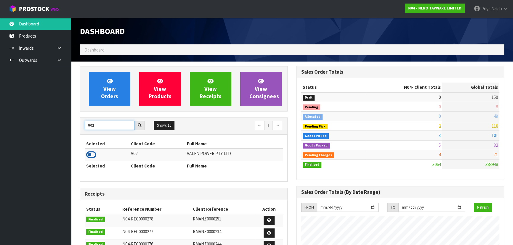
type input "V02"
click at [90, 153] on icon at bounding box center [91, 154] width 10 height 9
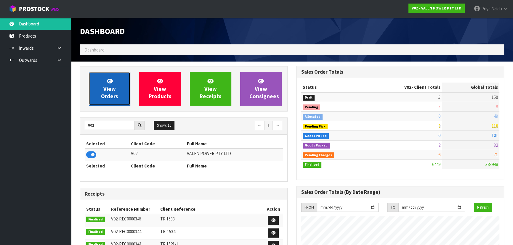
click at [107, 98] on span "View Orders" at bounding box center [109, 89] width 17 height 22
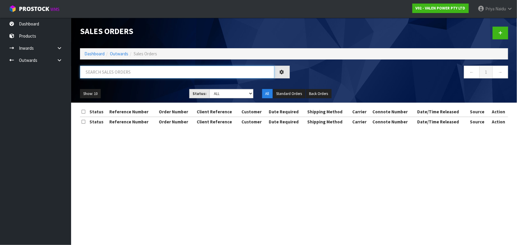
click at [137, 74] on input "text" at bounding box center [177, 72] width 194 height 13
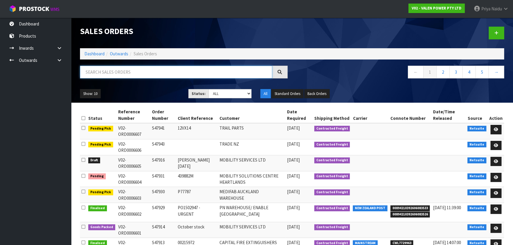
paste input "PRIME FLUID MANAGEMENT LIMITED"
type input "PRIME FLUID MANAGEMENT LIMITED"
click at [154, 91] on ul "Show: 10 5 10 25 50" at bounding box center [130, 93] width 100 height 9
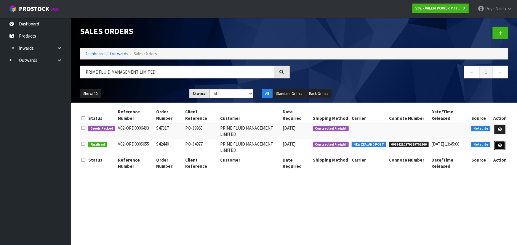
click at [500, 146] on icon at bounding box center [500, 146] width 4 height 4
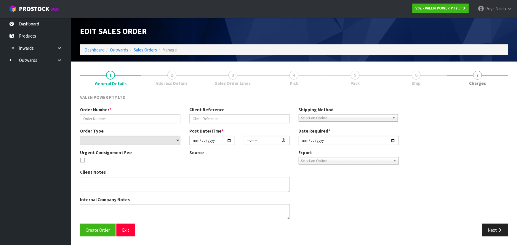
type input "S42440"
type input "PO-34977"
select select "number:0"
type input "2024-09-25"
type input "16:00:06.000"
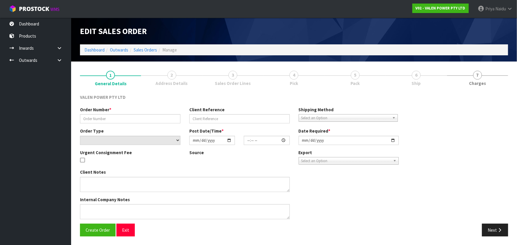
type input "2024-09-26"
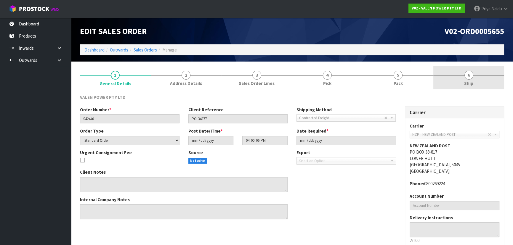
click at [480, 87] on link "6 Ship" at bounding box center [468, 77] width 71 height 23
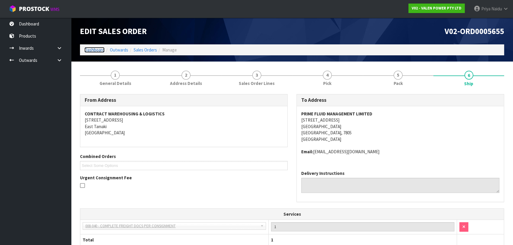
click at [101, 52] on link "Dashboard" at bounding box center [94, 50] width 20 height 6
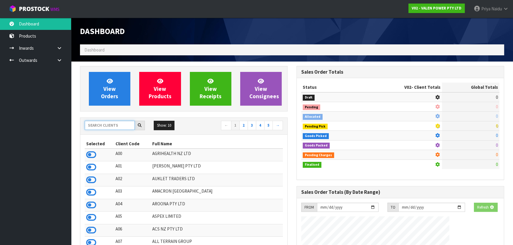
click at [99, 126] on input "text" at bounding box center [110, 125] width 50 height 9
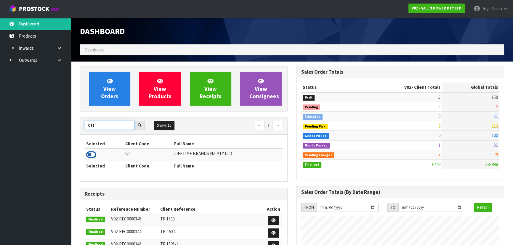
type input "C11"
click at [90, 154] on icon at bounding box center [91, 154] width 10 height 9
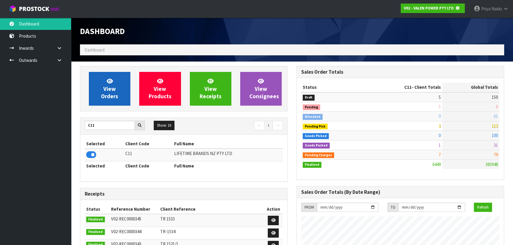
scroll to position [295885, 296037]
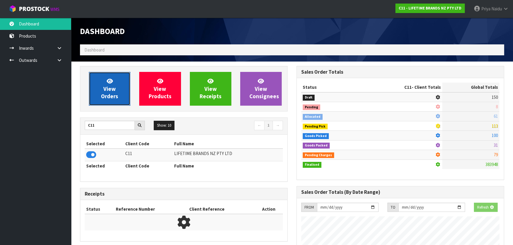
click at [109, 95] on span "View Orders" at bounding box center [109, 89] width 17 height 22
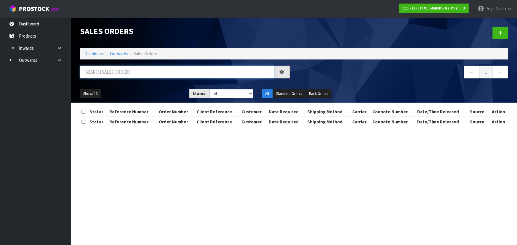
click at [119, 71] on input "text" at bounding box center [177, 72] width 194 height 13
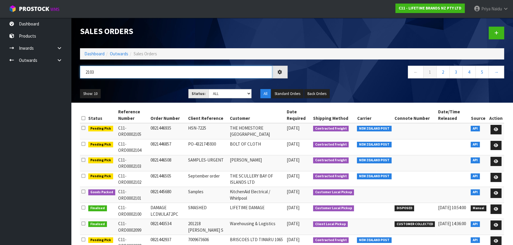
type input "2103"
click at [133, 85] on div "Show: 10 5 10 25 50 Status: Draft Pending Allocated Pending Pick Goods Picked G…" at bounding box center [292, 94] width 433 height 18
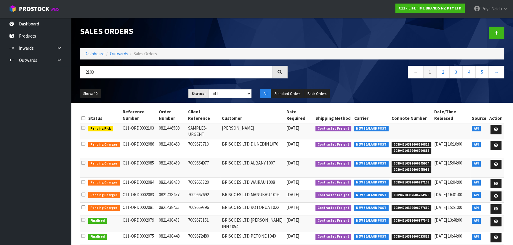
click at [134, 87] on div "Show: 10 5 10 25 50 Status: Draft Pending Allocated Pending Pick Goods Picked G…" at bounding box center [292, 94] width 433 height 18
click at [87, 51] on link "Dashboard" at bounding box center [94, 54] width 20 height 6
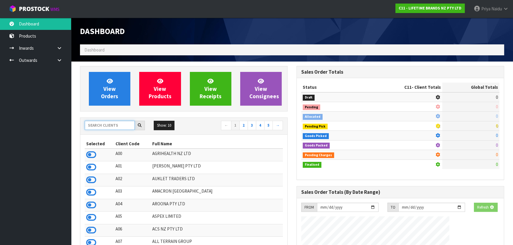
click at [110, 130] on input "text" at bounding box center [110, 125] width 50 height 9
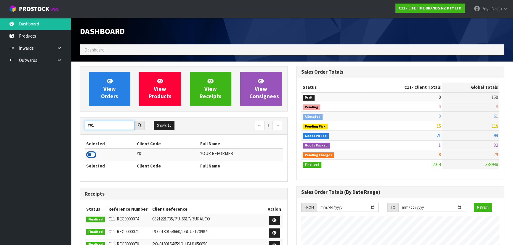
type input "Y01"
click at [92, 154] on icon at bounding box center [91, 154] width 10 height 9
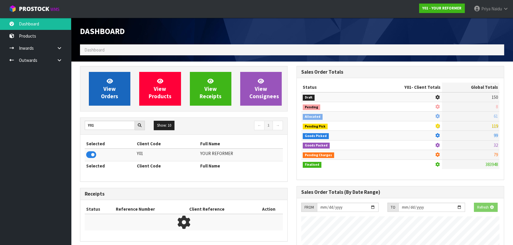
scroll to position [409, 216]
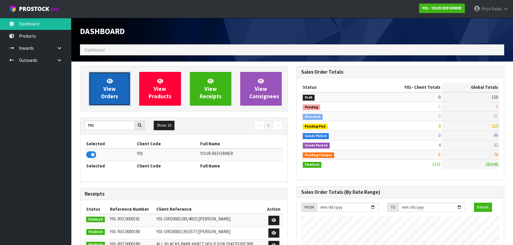
click at [108, 89] on span "View Orders" at bounding box center [109, 89] width 17 height 22
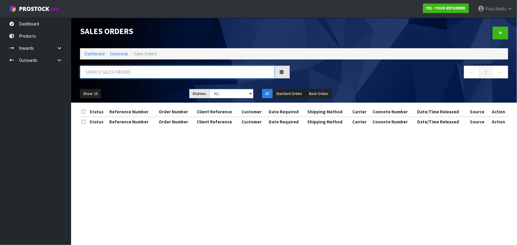
click at [130, 69] on input "text" at bounding box center [177, 72] width 194 height 13
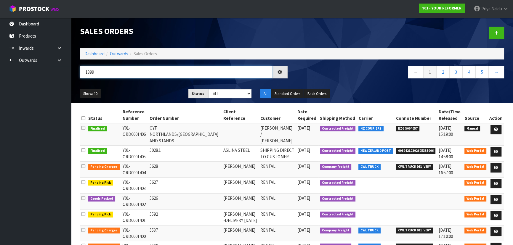
type input "1399"
click at [137, 89] on ul "Show: 10 5 10 25 50" at bounding box center [130, 93] width 100 height 9
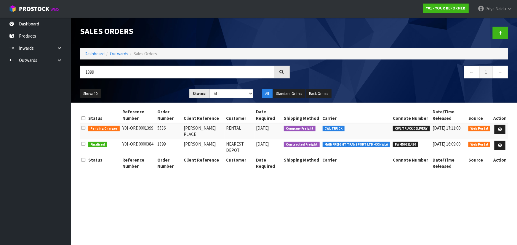
click at [150, 90] on ul "Show: 10 5 10 25 50" at bounding box center [130, 93] width 100 height 9
click at [503, 130] on link at bounding box center [499, 129] width 11 height 9
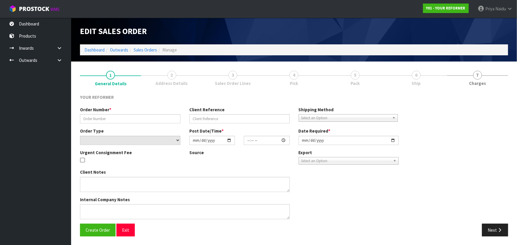
type input "5536"
type input "BRIDGETTE PLACE"
select select "number:0"
type input "2025-09-29"
type input "14:00:00.000"
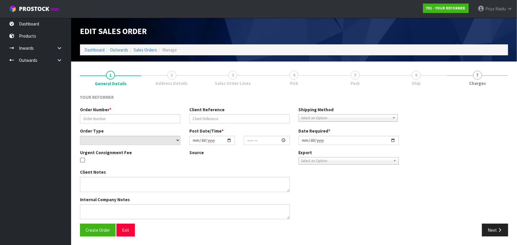
type input "2025-09-30"
type textarea "BRIDGETTE PLACE 6 ECKFORD LANE AUK MARAETAI 2018 NEW ZEALAND +64 21 898 394"
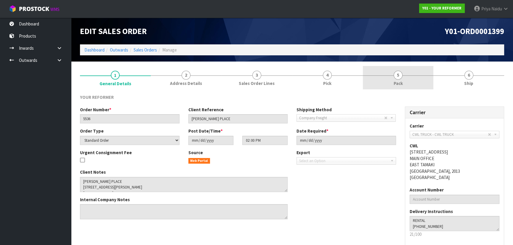
click at [412, 83] on link "5 Pack" at bounding box center [398, 77] width 71 height 23
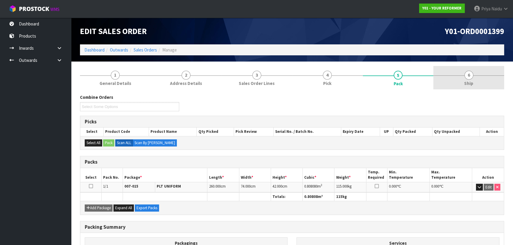
click at [441, 84] on link "6 Ship" at bounding box center [468, 77] width 71 height 23
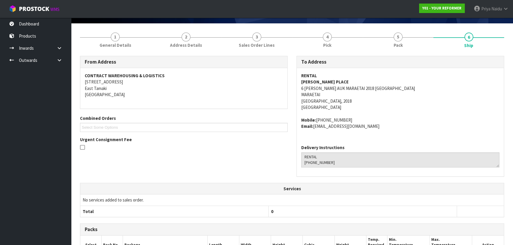
scroll to position [138, 0]
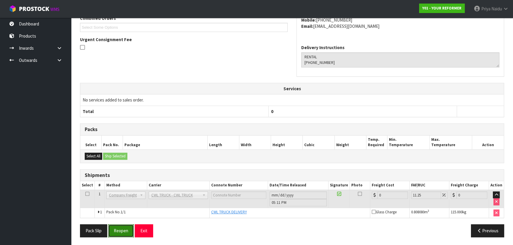
click at [118, 232] on button "Reopen" at bounding box center [121, 231] width 26 height 13
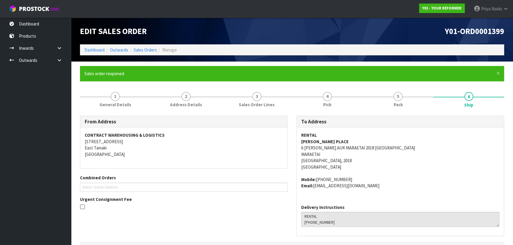
scroll to position [174, 0]
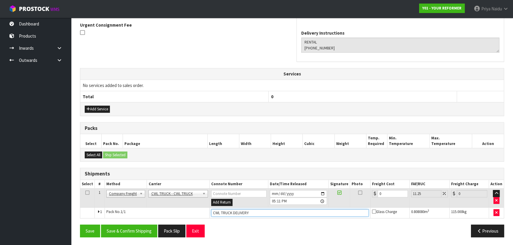
click at [259, 212] on input "CWL TRUCK DELIVERY" at bounding box center [290, 212] width 158 height 7
type input "CWL TRUCK DELIVERED"
click at [388, 195] on input "0" at bounding box center [393, 193] width 30 height 7
type input "1"
type input "1.11"
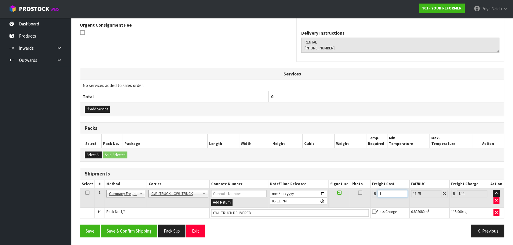
type input "16"
type input "17.8"
type input "168"
type input "186.9"
type input "168.5"
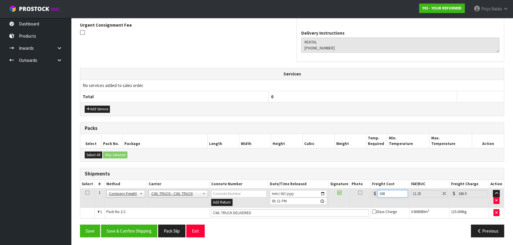
type input "187.46"
type input "168.50"
click at [137, 225] on button "Save & Confirm Shipping" at bounding box center [129, 231] width 56 height 13
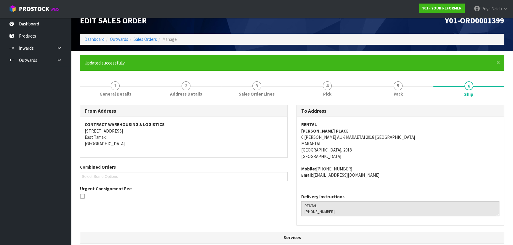
scroll to position [0, 0]
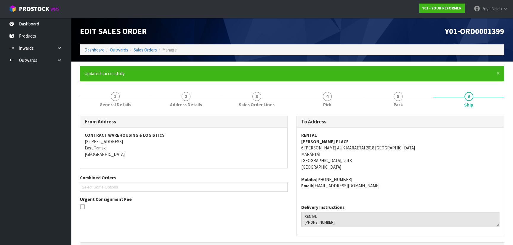
drag, startPoint x: 87, startPoint y: 46, endPoint x: 91, endPoint y: 48, distance: 4.8
click at [87, 46] on ol "Dashboard Outwards Sales Orders Manage" at bounding box center [292, 49] width 424 height 11
click at [92, 50] on link "Dashboard" at bounding box center [94, 50] width 20 height 6
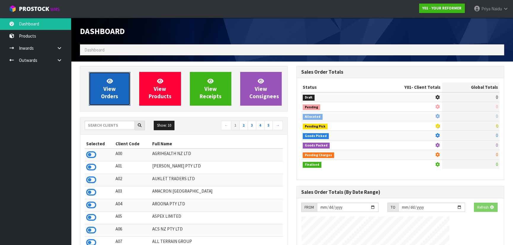
click at [103, 85] on link "View Orders" at bounding box center [109, 89] width 41 height 34
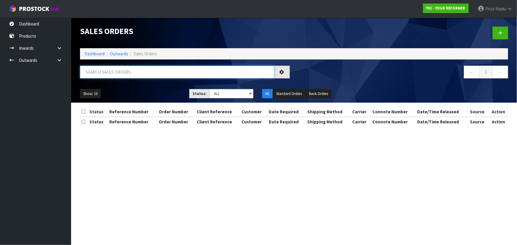
click at [111, 74] on input "text" at bounding box center [177, 72] width 194 height 13
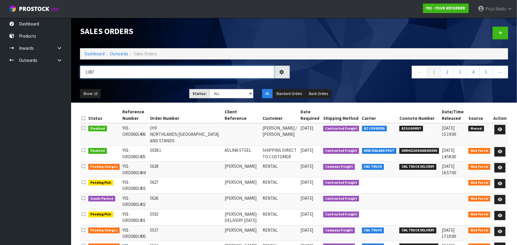
type input "1387"
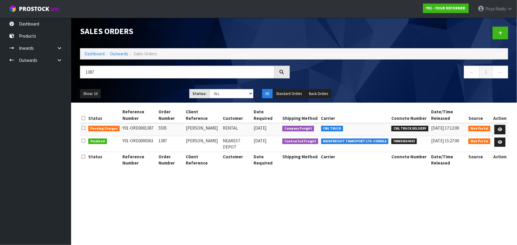
click at [163, 82] on div "1387" at bounding box center [185, 74] width 219 height 17
click at [500, 128] on icon at bounding box center [500, 130] width 4 height 4
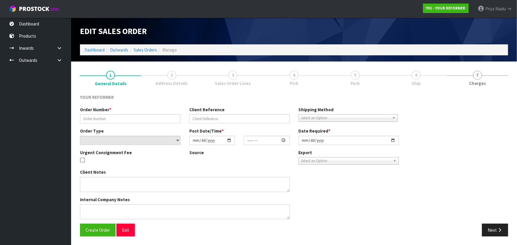
type input "5505"
type input "PARITOSH LALL"
select select "number:0"
type input "2025-09-29"
type input "12:14:00.000"
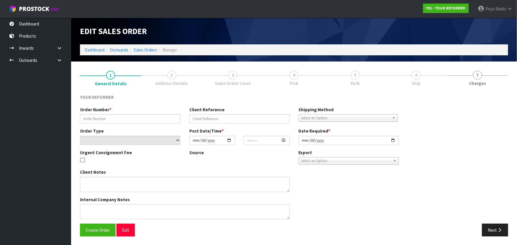
type input "2025-09-29"
type textarea "PARITOSH LALL 106A PAPARATA ROAD AUK BOMBAY 2675 NEW ZEALAND +64 210 277 5969"
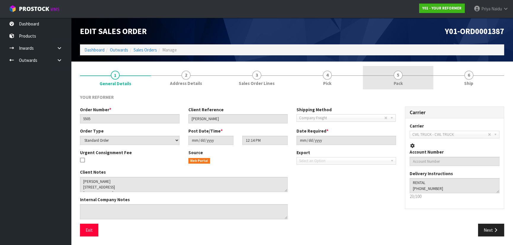
click at [404, 86] on link "5 Pack" at bounding box center [398, 77] width 71 height 23
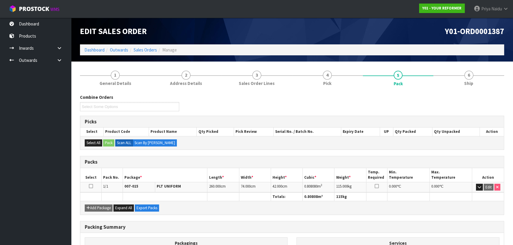
scroll to position [68, 0]
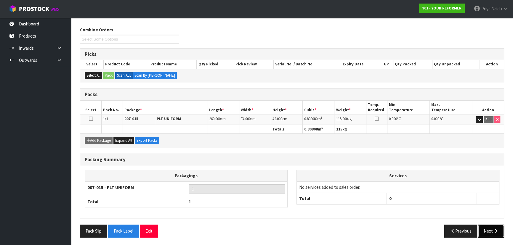
drag, startPoint x: 498, startPoint y: 234, endPoint x: 495, endPoint y: 231, distance: 3.6
click at [498, 233] on button "Next" at bounding box center [491, 231] width 26 height 13
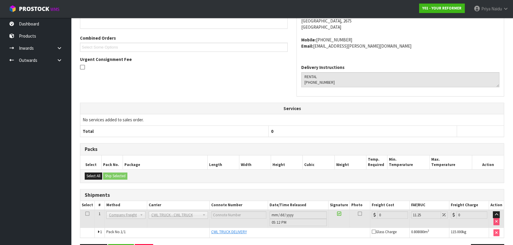
scroll to position [138, 0]
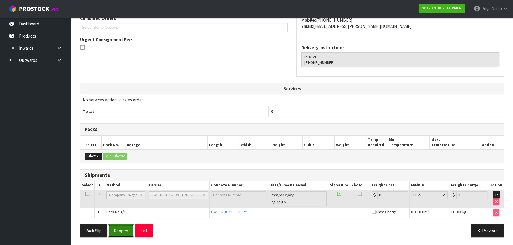
click at [127, 230] on button "Reopen" at bounding box center [121, 231] width 26 height 13
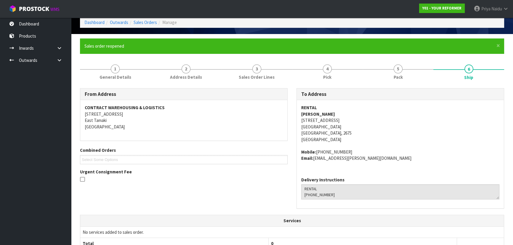
scroll to position [174, 0]
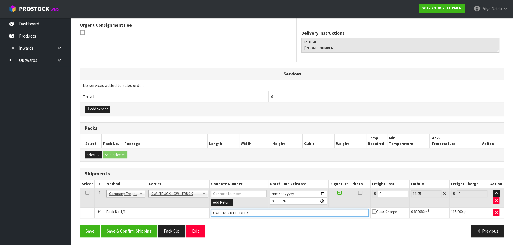
click at [259, 216] on input "CWL TRUCK DELIVERY" at bounding box center [290, 212] width 158 height 7
type input "CWL TRUCK DELIVERED"
click at [391, 189] on td "0" at bounding box center [389, 198] width 39 height 19
click at [391, 193] on input "0" at bounding box center [393, 193] width 30 height 7
type input "3"
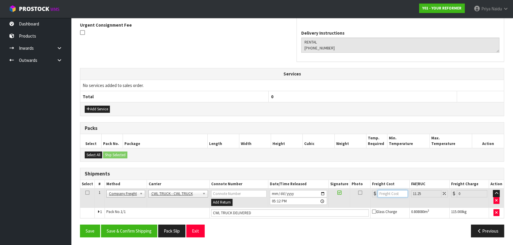
type input "3.34"
type input "36"
type input "40.05"
type input "364"
type input "404.95"
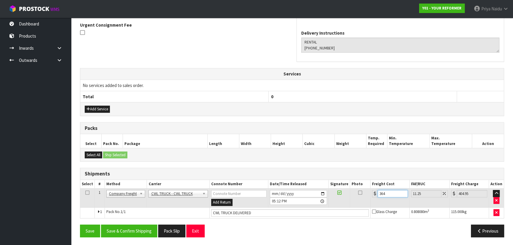
type input "364.2"
type input "405.17"
type input "364.25"
type input "405.23"
type input "364.25"
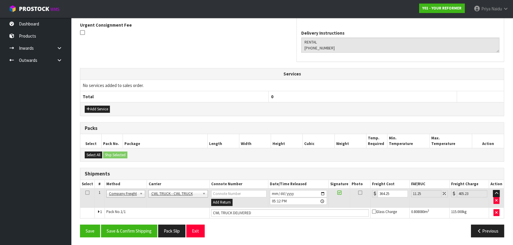
click at [261, 225] on div "Save Save & Confirm Shipping Pack Slip Exit" at bounding box center [184, 231] width 217 height 13
click at [143, 233] on button "Save & Confirm Shipping" at bounding box center [129, 231] width 56 height 13
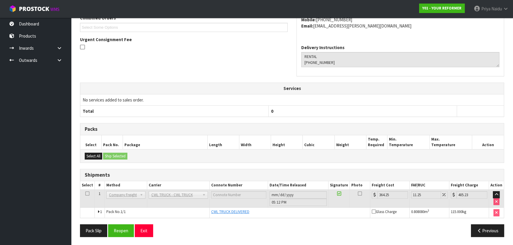
scroll to position [0, 0]
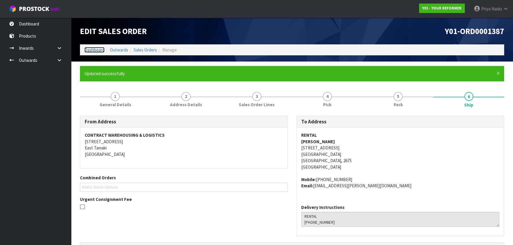
click at [89, 52] on link "Dashboard" at bounding box center [94, 50] width 20 height 6
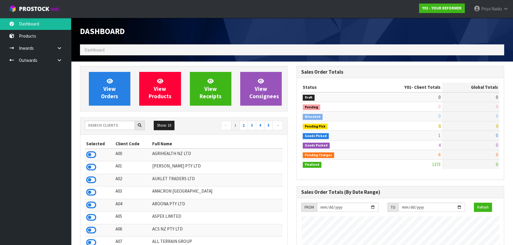
scroll to position [409, 216]
click at [108, 94] on span "View Orders" at bounding box center [109, 89] width 17 height 22
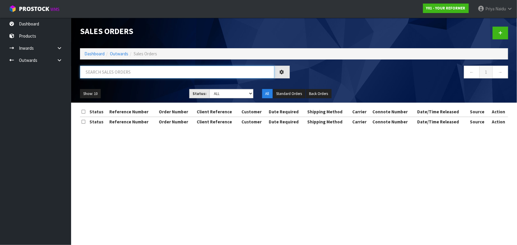
click at [116, 77] on input "text" at bounding box center [177, 72] width 194 height 13
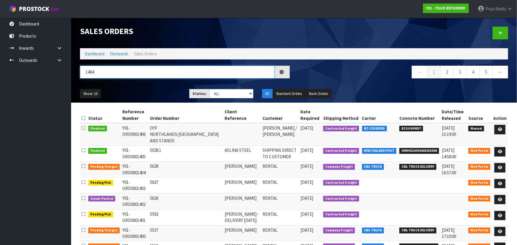
type input "1404"
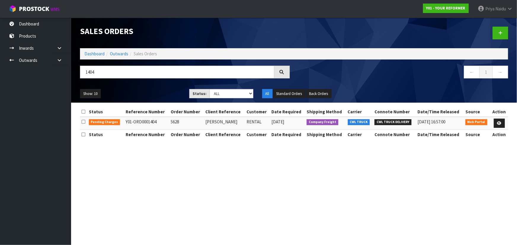
click at [165, 92] on ul "Show: 10 5 10 25 50" at bounding box center [130, 93] width 100 height 9
click at [499, 123] on icon at bounding box center [499, 123] width 4 height 4
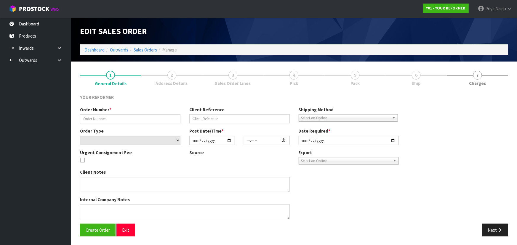
type input "5628"
type input "IMOGENE WALLACE"
select select "number:0"
type input "2025-09-29"
type input "14:10:00.000"
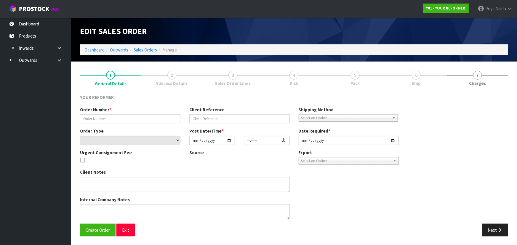
type input "2025-09-30"
type textarea "IMOGENE WALLACE 15 HEAPHY LANE AUK PUKEKOHE 2124 NEW ZEALAND +64 21 177 7360"
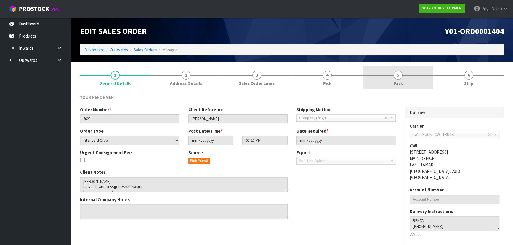
click at [407, 73] on link "5 Pack" at bounding box center [398, 77] width 71 height 23
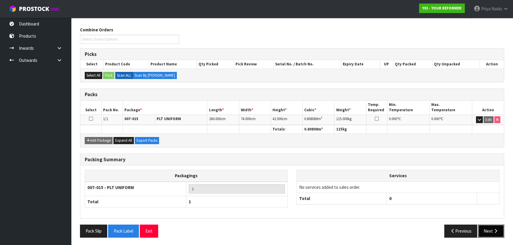
click at [490, 233] on button "Next" at bounding box center [491, 231] width 26 height 13
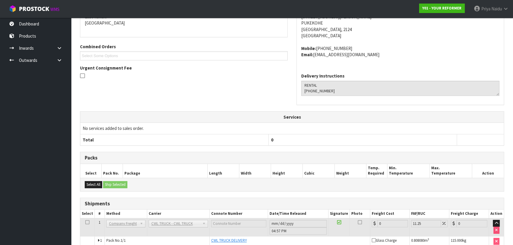
scroll to position [138, 0]
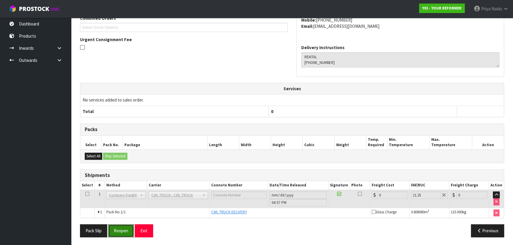
drag, startPoint x: 125, startPoint y: 228, endPoint x: 130, endPoint y: 218, distance: 10.9
click at [126, 227] on button "Reopen" at bounding box center [121, 231] width 26 height 13
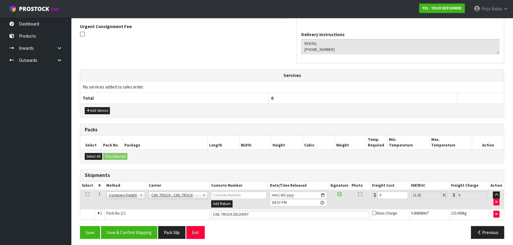
scroll to position [174, 0]
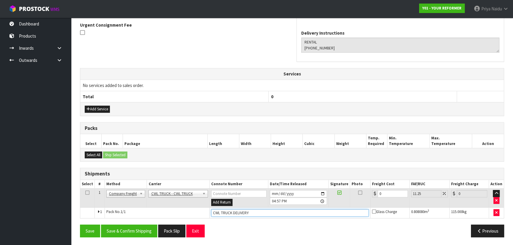
click at [254, 211] on input "CWL TRUCK DELIVERY" at bounding box center [290, 212] width 158 height 7
type input "CWL TRUCK DELIVERED"
click at [387, 194] on input "0" at bounding box center [393, 193] width 30 height 7
type input "3"
type input "3.34"
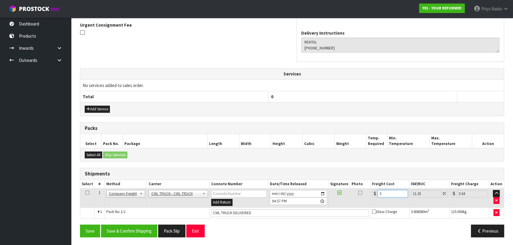
type input "36"
type input "40.05"
type input "364"
type input "404.95"
type input "364.2"
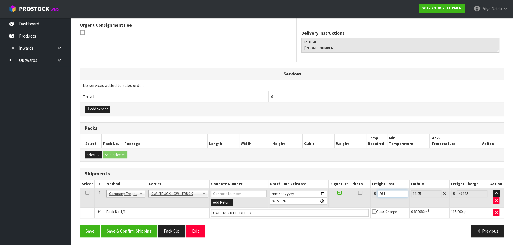
type input "405.17"
type input "364.25"
type input "405.23"
type input "364.25"
click at [131, 232] on button "Save & Confirm Shipping" at bounding box center [129, 231] width 56 height 13
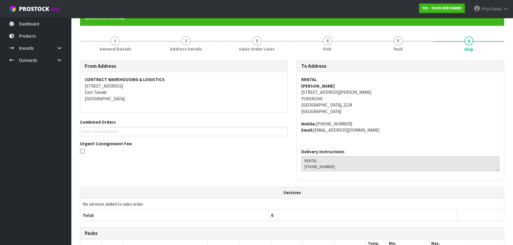
scroll to position [0, 0]
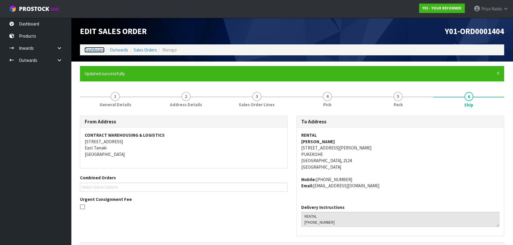
click at [93, 48] on link "Dashboard" at bounding box center [94, 50] width 20 height 6
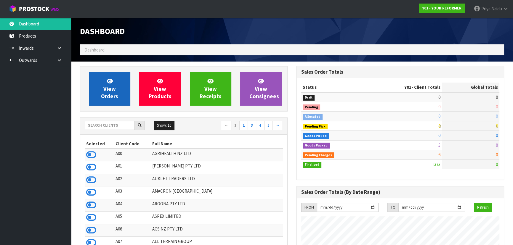
scroll to position [409, 216]
click at [109, 95] on span "View Orders" at bounding box center [109, 89] width 17 height 22
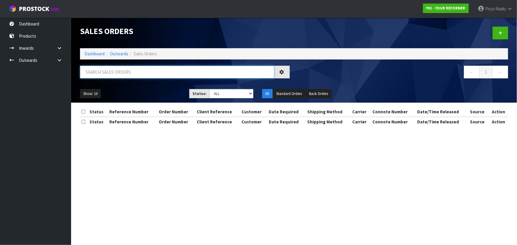
click at [124, 75] on input "text" at bounding box center [177, 72] width 194 height 13
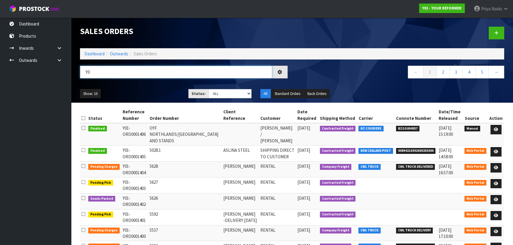
type input "Y"
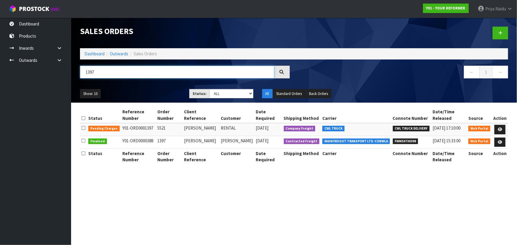
type input "1397"
click at [146, 90] on ul "Show: 10 5 10 25 50" at bounding box center [130, 93] width 100 height 9
click at [502, 128] on icon at bounding box center [500, 130] width 4 height 4
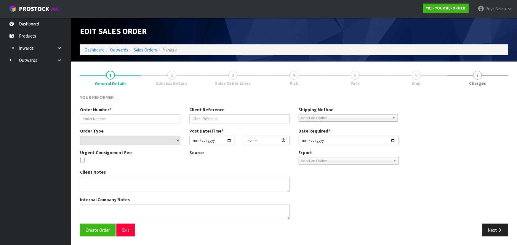
type input "5521"
type input "KELLY STENSNESS"
select select "number:0"
type input "2025-09-29"
type input "13:55:00.000"
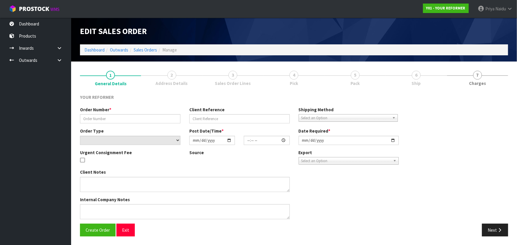
type input "2025-09-30"
type textarea "KELLY STENSNESS 4A ROOSE AVENUE AUK PUKEKOHE 2120 NEW ZEALAND +64 21 430 159"
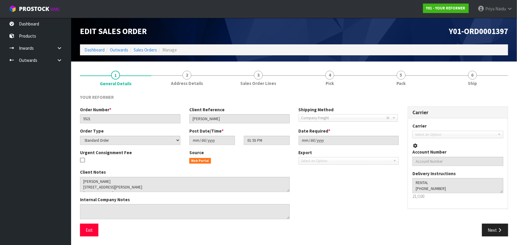
click at [382, 65] on section "1 General Details 2 Address Details 3 Sales Order Lines 4 Pick 5 Pack 6 Ship YO…" at bounding box center [294, 154] width 446 height 184
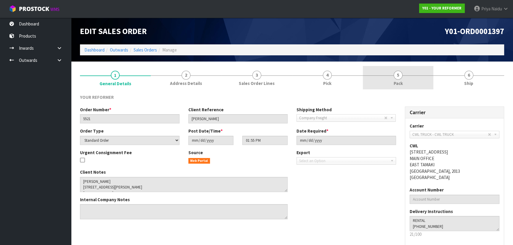
click at [407, 86] on link "5 Pack" at bounding box center [398, 77] width 71 height 23
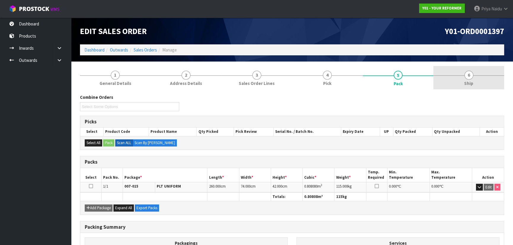
click at [473, 84] on span "Ship" at bounding box center [468, 83] width 9 height 6
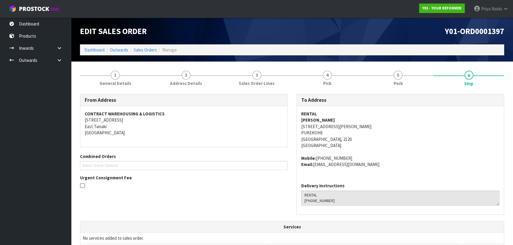
scroll to position [138, 0]
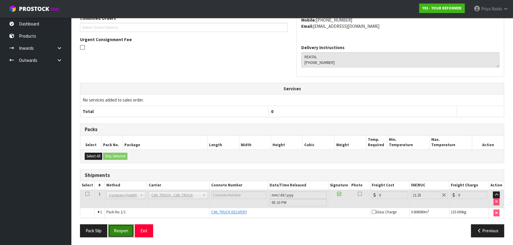
click at [124, 228] on button "Reopen" at bounding box center [121, 231] width 26 height 13
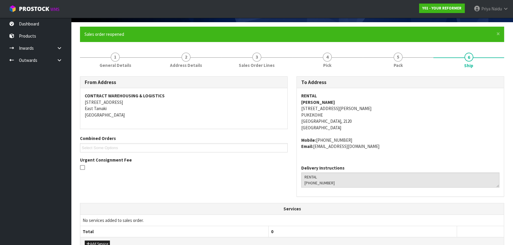
scroll to position [174, 0]
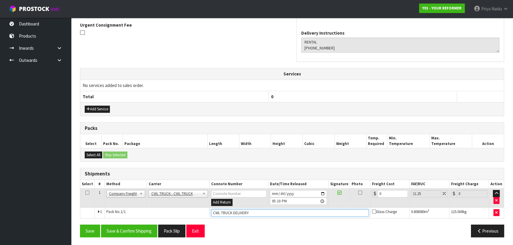
click at [253, 212] on input "CWL TRUCK DELIVERY" at bounding box center [290, 212] width 158 height 7
type input "CWL TRUCK DELIVERED"
click at [385, 193] on input "0" at bounding box center [393, 193] width 30 height 7
click at [265, 211] on input "CWL TRUCK DELIVERED" at bounding box center [290, 212] width 158 height 7
click at [388, 194] on input "number" at bounding box center [393, 193] width 30 height 7
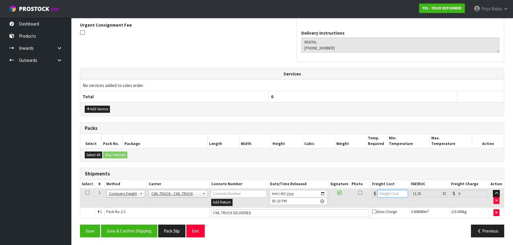
type input "3"
type input "3.34"
type input "36"
type input "40.05"
type input "364"
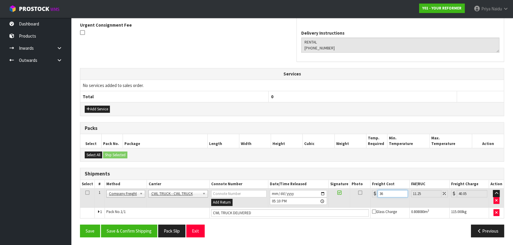
type input "404.95"
type input "364.2"
type input "405.17"
type input "364.25"
type input "405.23"
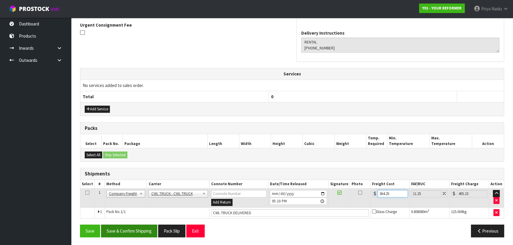
type input "364.25"
click at [147, 227] on button "Save & Confirm Shipping" at bounding box center [129, 231] width 56 height 13
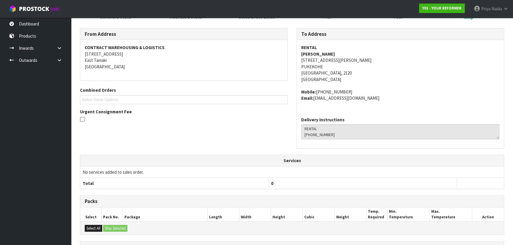
scroll to position [0, 0]
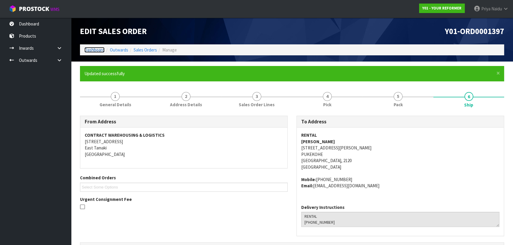
click at [93, 51] on link "Dashboard" at bounding box center [94, 50] width 20 height 6
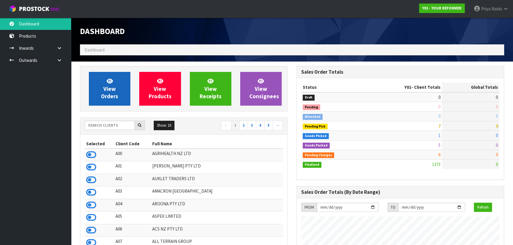
scroll to position [409, 216]
click at [118, 100] on link "View Orders" at bounding box center [109, 89] width 41 height 34
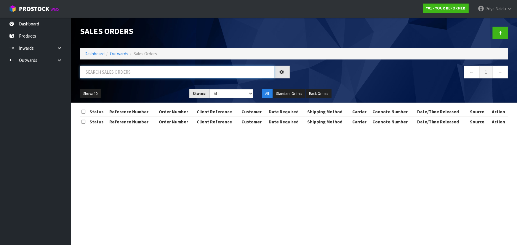
click at [119, 74] on input "text" at bounding box center [177, 72] width 194 height 13
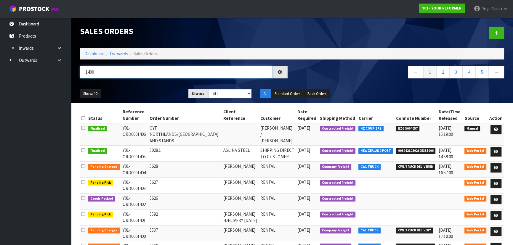
type input "1400"
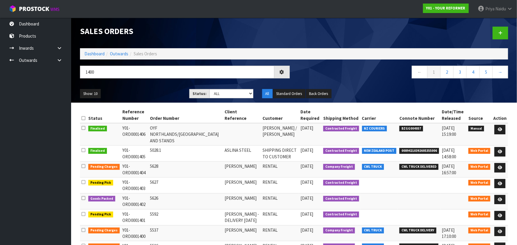
click at [145, 86] on div "Show: 10 5 10 25 50 Status: Draft Pending Allocated Pending Pick Goods Picked G…" at bounding box center [294, 94] width 437 height 18
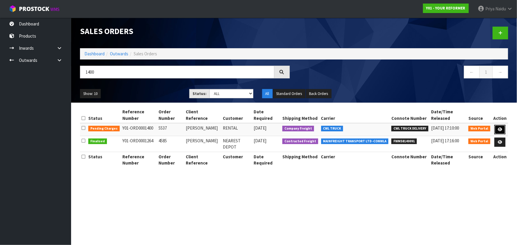
click at [504, 127] on link at bounding box center [499, 129] width 11 height 9
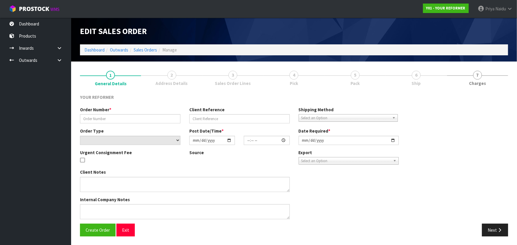
type input "5537"
type input "JADE ALLAN"
select select "number:0"
type input "2025-09-29"
type input "14:01:00.000"
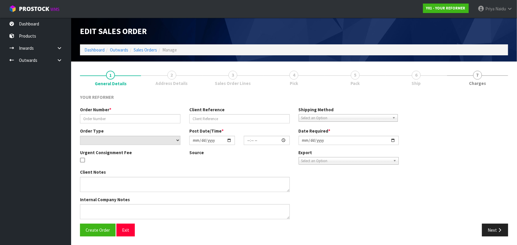
type input "2025-09-29"
type textarea "JADE ALLAN 4 FAIRFIELD STREET AUK PUKEKOHE 2120 NEW ZEALAND +64 27 621 0724"
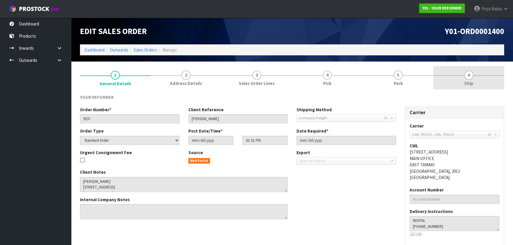
click at [448, 77] on link "6 Ship" at bounding box center [468, 77] width 71 height 23
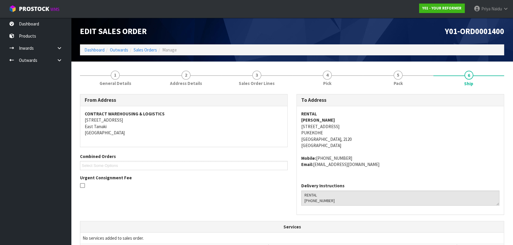
scroll to position [138, 0]
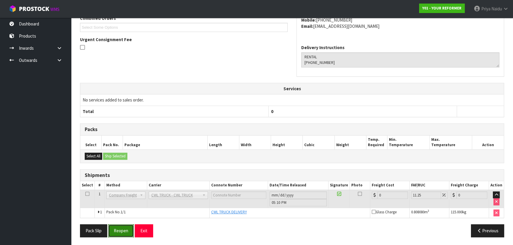
click at [121, 230] on button "Reopen" at bounding box center [121, 231] width 26 height 13
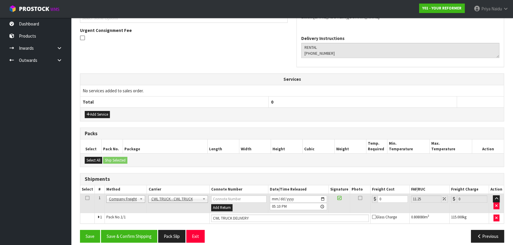
scroll to position [174, 0]
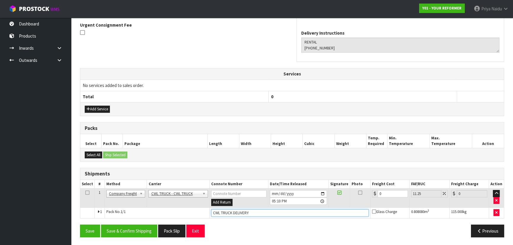
click at [253, 213] on input "CWL TRUCK DELIVERY" at bounding box center [290, 212] width 158 height 7
type input "CWL TRUCK DELIVERED"
click at [384, 194] on input "0" at bounding box center [393, 193] width 30 height 7
click at [323, 193] on input "2025-10-01" at bounding box center [298, 193] width 57 height 7
click at [325, 193] on input "2025-10-02" at bounding box center [298, 193] width 57 height 7
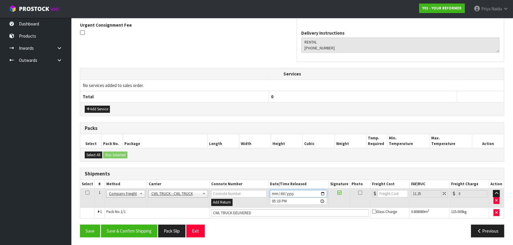
type input "2025-10-01"
click at [385, 196] on input "number" at bounding box center [393, 193] width 30 height 7
type input "3"
type input "3.34"
type input "36"
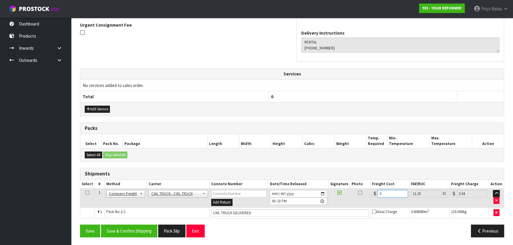
type input "40.05"
type input "364"
type input "404.95"
type input "364.2"
type input "405.17"
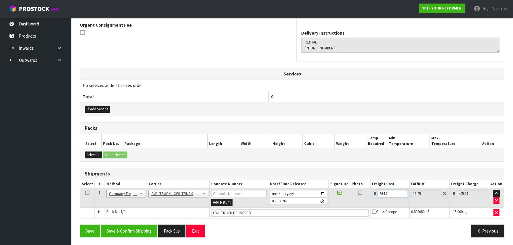
type input "364.25"
type input "405.23"
type input "364.25"
click at [129, 228] on button "Save & Confirm Shipping" at bounding box center [129, 231] width 56 height 13
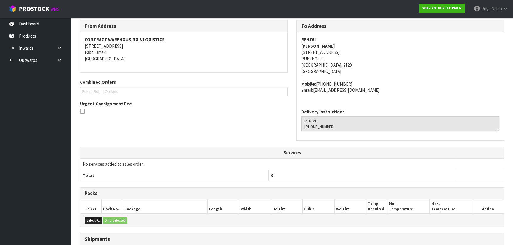
scroll to position [0, 0]
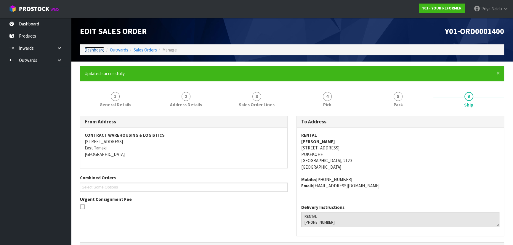
click at [91, 48] on link "Dashboard" at bounding box center [94, 50] width 20 height 6
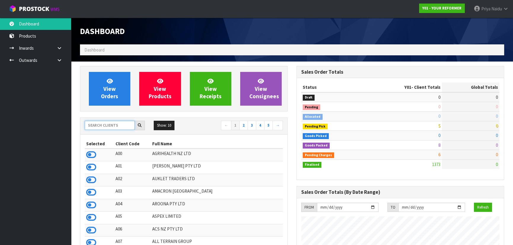
click at [89, 126] on input "text" at bounding box center [110, 125] width 50 height 9
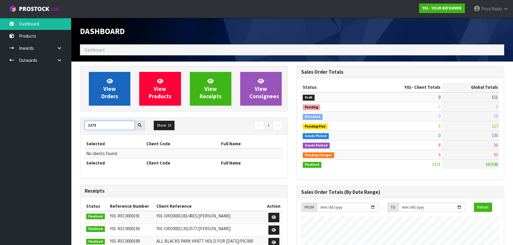
type input "1373"
click at [104, 95] on span "View Orders" at bounding box center [109, 89] width 17 height 22
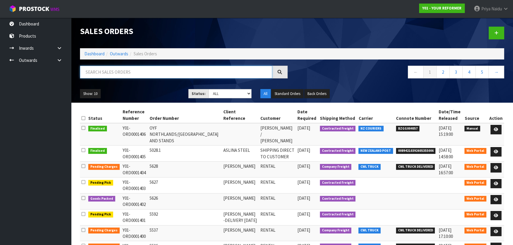
click at [115, 78] on input "text" at bounding box center [176, 72] width 192 height 13
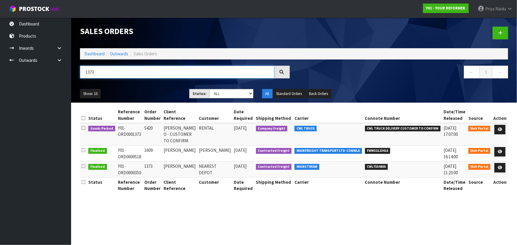
type input "1373"
click at [143, 89] on div "Show: 10 5 10 25 50 Status: Draft Pending Allocated Pending Pick Goods Picked G…" at bounding box center [294, 94] width 437 height 18
click at [501, 129] on icon at bounding box center [500, 130] width 4 height 4
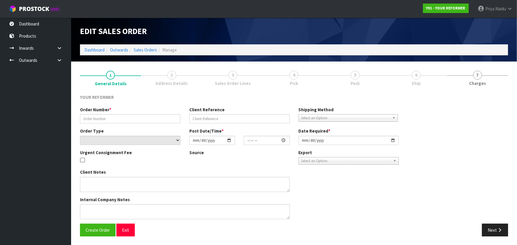
type input "5420"
type input "JUAN DE LA O - CUSTOMER TO CONFIRM"
select select "number:0"
type input "2025-09-17"
type input "10:23:00.000"
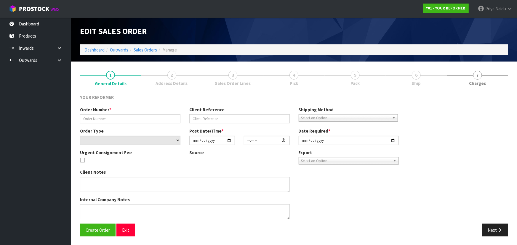
type input "2025-09-17"
type textarea "JUAN DE LA O 57 MAHUHU CRESCENT APARTMENT 107, FRANKLIN BLDG AUK AUCKLAND 1010 …"
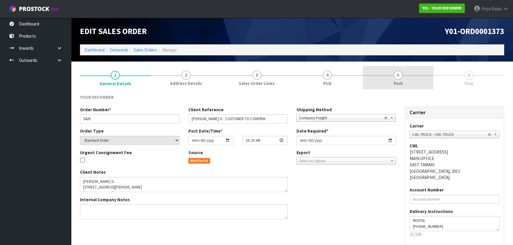
click at [410, 86] on link "5 Pack" at bounding box center [398, 77] width 71 height 23
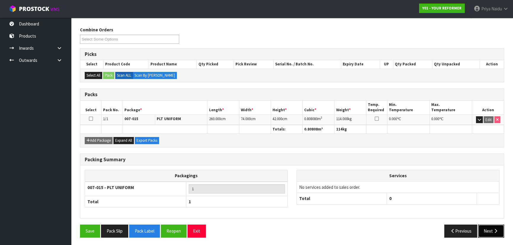
click at [497, 226] on button "Next" at bounding box center [491, 231] width 26 height 13
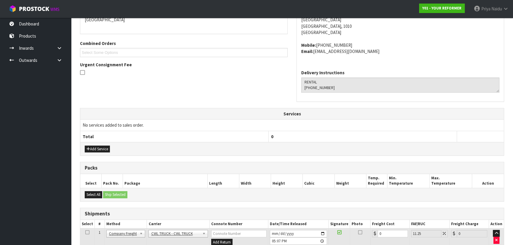
scroll to position [153, 0]
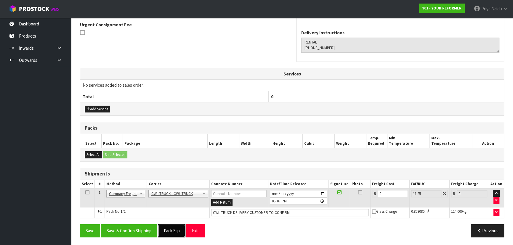
click at [174, 232] on button "Pack Slip" at bounding box center [171, 231] width 27 height 13
click at [288, 211] on input "CWL TRUCK DELIVERY CUSTOMER TO CONFIRM" at bounding box center [290, 212] width 158 height 7
type input "CWL TRUCK DELIVERY"
click at [323, 192] on input "2025-10-03" at bounding box center [298, 193] width 57 height 7
click at [131, 230] on button "Save & Confirm Shipping" at bounding box center [129, 231] width 56 height 13
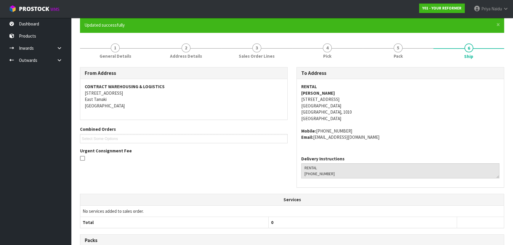
scroll to position [0, 0]
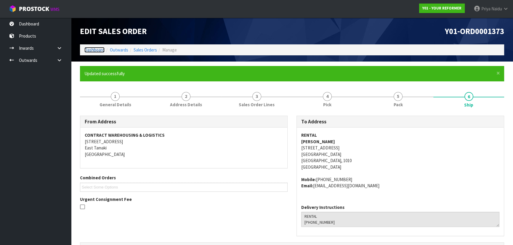
click at [98, 49] on link "Dashboard" at bounding box center [94, 50] width 20 height 6
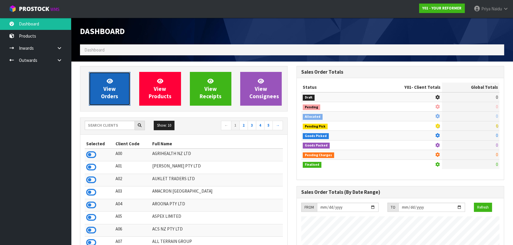
scroll to position [409, 216]
click at [118, 92] on link "View Orders" at bounding box center [109, 89] width 41 height 34
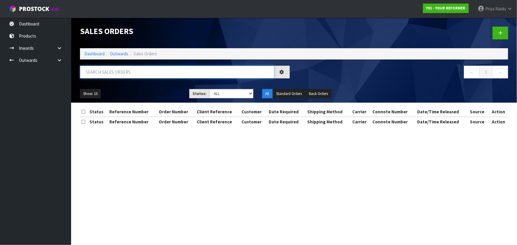
click at [127, 73] on input "text" at bounding box center [177, 72] width 194 height 13
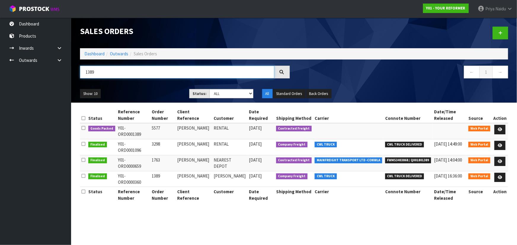
type input "1389"
click at [153, 98] on ul "Show: 10 5 10 25 50" at bounding box center [130, 93] width 100 height 9
click at [149, 92] on ul "Show: 10 5 10 25 50" at bounding box center [130, 93] width 100 height 9
click at [155, 93] on ul "Show: 10 5 10 25 50" at bounding box center [130, 93] width 100 height 9
click at [500, 128] on icon at bounding box center [500, 130] width 4 height 4
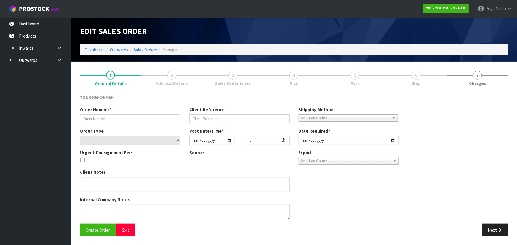
click at [409, 77] on ul "1 General Details 2 Address Details 3 Sales Order Lines 4 Pick 5 Pack 6 Ship 7 …" at bounding box center [294, 78] width 428 height 24
type input "5577"
type input "ASHLEY AITKEN"
select select "number:0"
type input "2025-09-29"
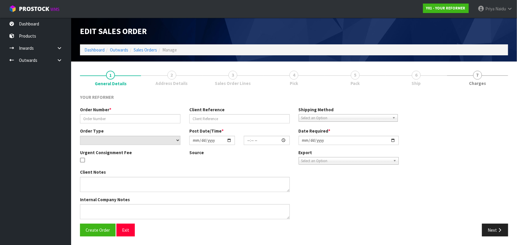
type input "12:18:00.000"
type input "2025-09-30"
type textarea "ASHLEY AITKEN 35 WALLATH ROAD ONEHUNGA AUK AUCKLAND 1061 NEW ZEALAND +64 210 70…"
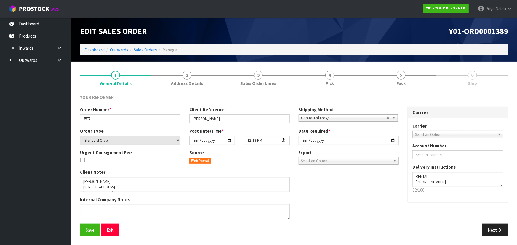
click at [409, 77] on link "5 Pack" at bounding box center [400, 77] width 71 height 23
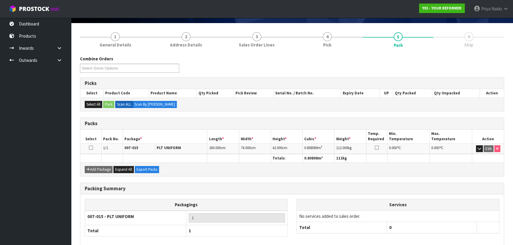
scroll to position [68, 0]
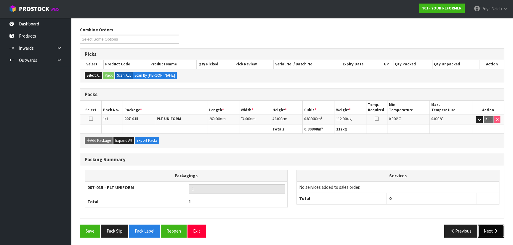
click at [497, 232] on icon "button" at bounding box center [496, 231] width 6 height 4
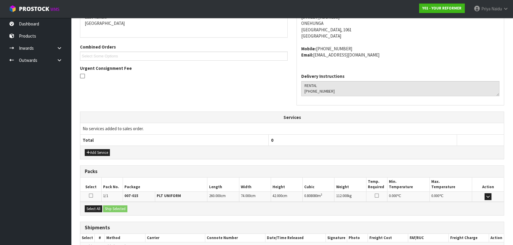
scroll to position [142, 0]
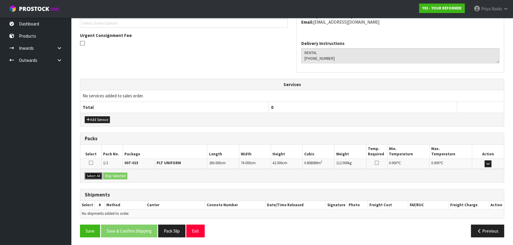
click at [100, 176] on button "Select All" at bounding box center [93, 176] width 17 height 7
click at [110, 176] on button "Ship Selected" at bounding box center [115, 176] width 24 height 7
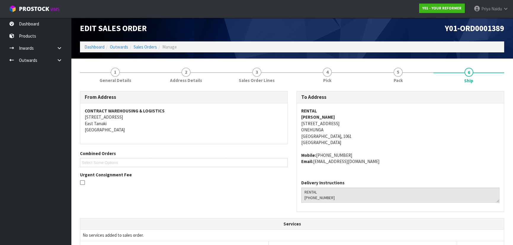
scroll to position [0, 0]
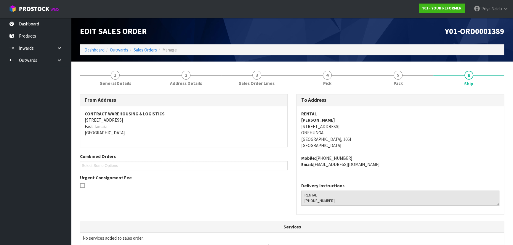
click at [206, 197] on div "From Address CONTRACT WAREHOUSING & LOGISTICS 17 Allens Road East Tamaki Auckla…" at bounding box center [292, 157] width 433 height 127
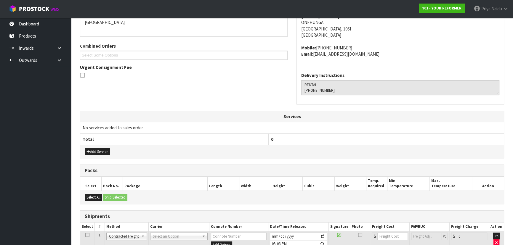
scroll to position [153, 0]
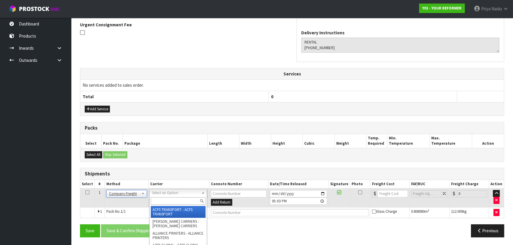
click at [166, 201] on input "text" at bounding box center [178, 201] width 55 height 7
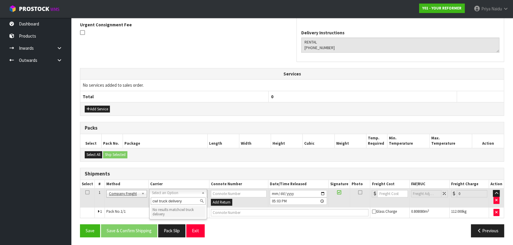
drag, startPoint x: 150, startPoint y: 200, endPoint x: 190, endPoint y: 201, distance: 39.1
click at [190, 201] on input "cwl truck delivery" at bounding box center [178, 201] width 55 height 7
click at [185, 201] on input "cwl truck delivery" at bounding box center [178, 201] width 55 height 7
type input "cwl truck"
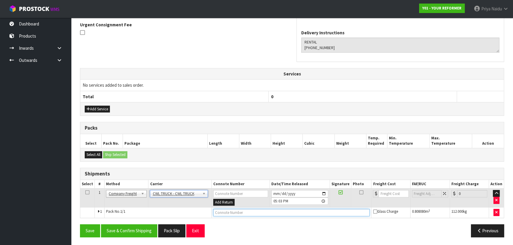
click at [215, 212] on input "text" at bounding box center [291, 212] width 157 height 7
paste input "CWL TRUCK DELIVERY"
type input "CWL TRUCK DELIVERY"
click at [388, 194] on input "number" at bounding box center [394, 193] width 30 height 7
click at [136, 227] on button "Save & Confirm Shipping" at bounding box center [129, 231] width 56 height 13
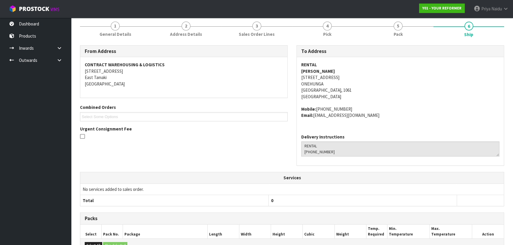
scroll to position [160, 0]
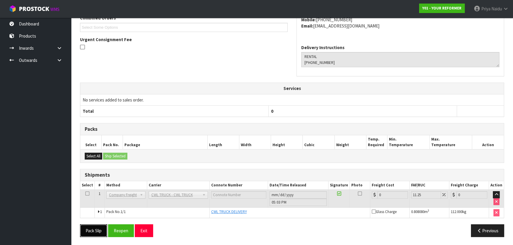
click at [94, 229] on button "Pack Slip" at bounding box center [93, 231] width 27 height 13
drag, startPoint x: 116, startPoint y: 229, endPoint x: 126, endPoint y: 219, distance: 14.9
click at [116, 229] on button "Reopen" at bounding box center [121, 231] width 26 height 13
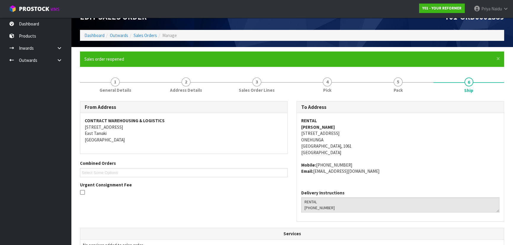
scroll to position [174, 0]
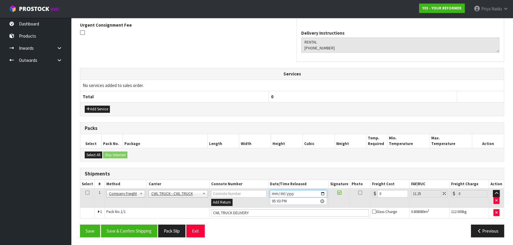
click at [324, 193] on input "2025-10-02" at bounding box center [298, 193] width 57 height 7
type input "2025-10-03"
click at [128, 233] on button "Save & Confirm Shipping" at bounding box center [129, 231] width 56 height 13
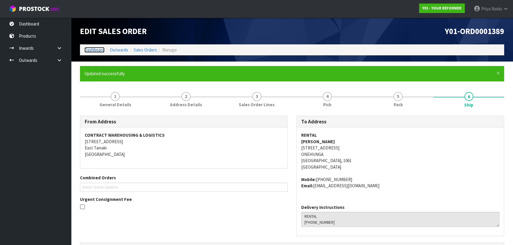
click at [93, 49] on link "Dashboard" at bounding box center [94, 50] width 20 height 6
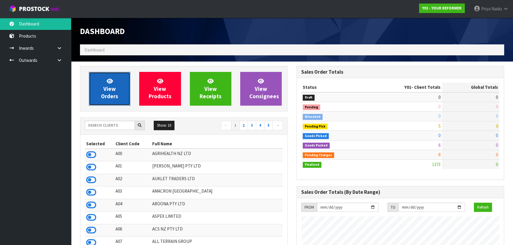
click at [104, 95] on span "View Orders" at bounding box center [109, 89] width 17 height 22
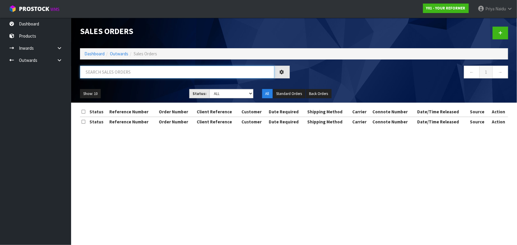
click at [125, 73] on input "text" at bounding box center [177, 72] width 194 height 13
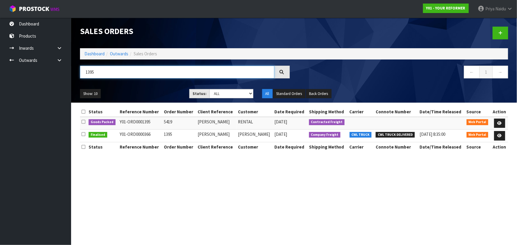
type input "1395"
click at [177, 221] on section "Sales Orders Dashboard Outwards Sales Orders 1395 ← 1 → Show: 10 5 10 25 50 Sta…" at bounding box center [258, 122] width 517 height 245
click at [499, 123] on icon at bounding box center [499, 123] width 4 height 4
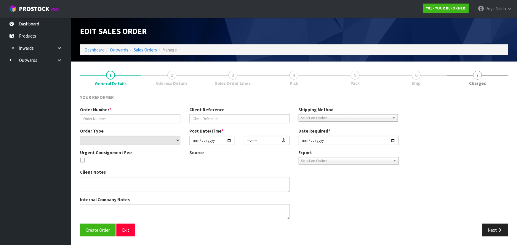
type input "5419"
type input "SWETHA GOPI"
select select "number:0"
type input "2025-09-29"
type input "13:52:00.000"
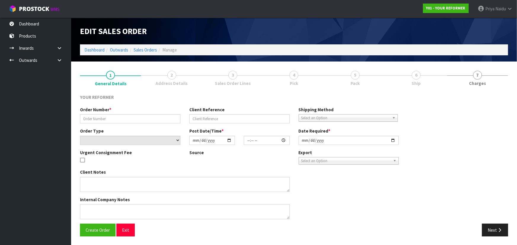
type input "2025-09-29"
type textarea "SWETHA GOPI 76A SEAVIEW ROAD GLENFIELD AUK AUCKLAND 0629 NEW ZEALAND +64 210 85…"
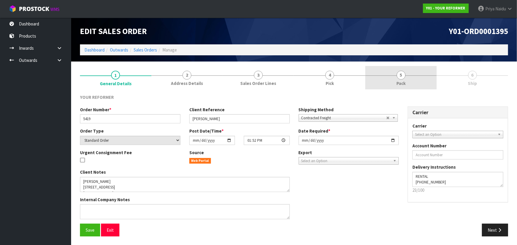
click at [411, 76] on div at bounding box center [400, 76] width 71 height 0
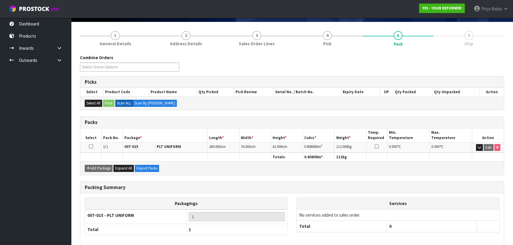
scroll to position [68, 0]
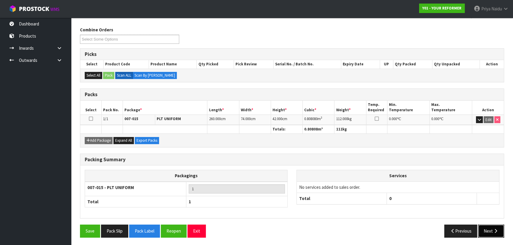
click at [491, 233] on button "Next" at bounding box center [491, 231] width 26 height 13
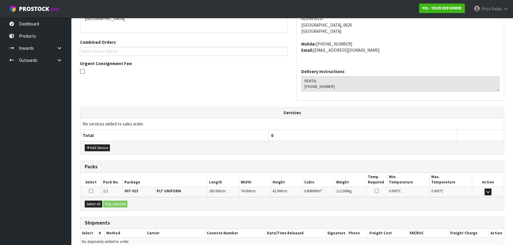
scroll to position [142, 0]
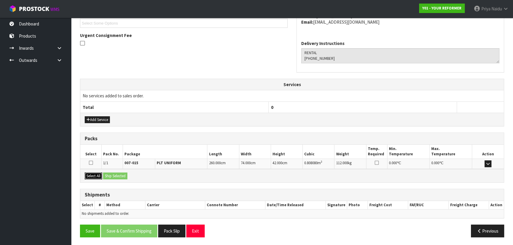
click at [97, 176] on button "Select All" at bounding box center [93, 176] width 17 height 7
click at [109, 173] on button "Ship Selected" at bounding box center [115, 176] width 24 height 7
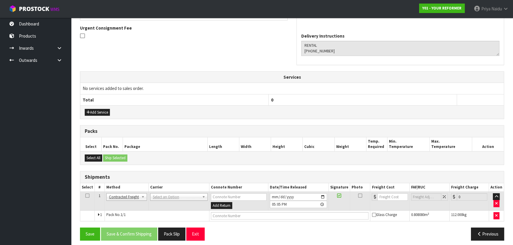
scroll to position [153, 0]
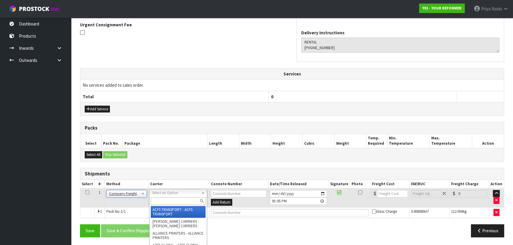
click at [160, 200] on input "text" at bounding box center [178, 201] width 55 height 7
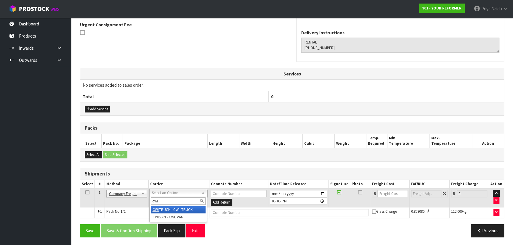
type input "cwl"
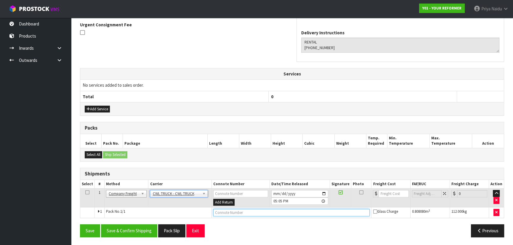
click at [223, 211] on input "text" at bounding box center [291, 212] width 157 height 7
type input "CWL TRUCK DELIVERY"
click at [322, 190] on input "2025-10-02" at bounding box center [299, 193] width 57 height 7
type input "2025-10-03"
click at [128, 228] on button "Save & Confirm Shipping" at bounding box center [129, 231] width 56 height 13
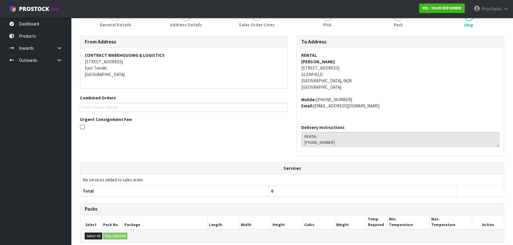
scroll to position [160, 0]
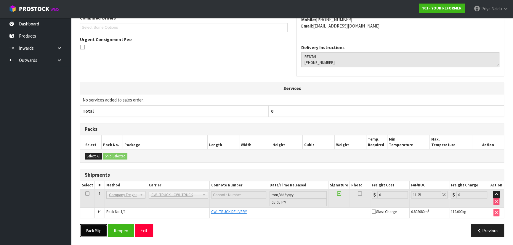
click at [99, 228] on button "Pack Slip" at bounding box center [93, 231] width 27 height 13
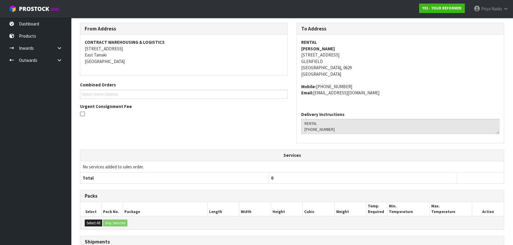
scroll to position [0, 0]
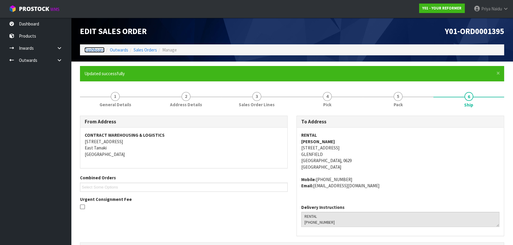
click at [100, 50] on link "Dashboard" at bounding box center [94, 50] width 20 height 6
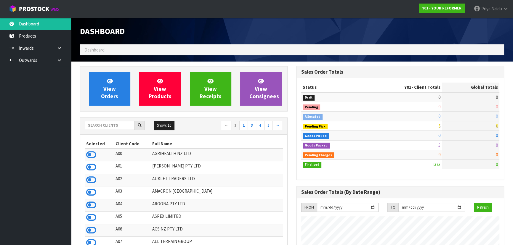
scroll to position [409, 216]
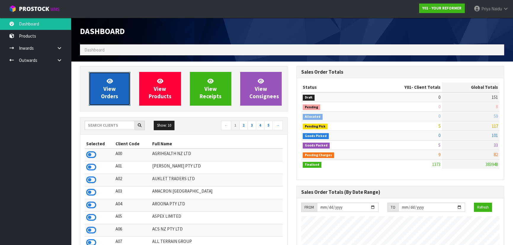
click at [119, 78] on link "View Orders" at bounding box center [109, 89] width 41 height 34
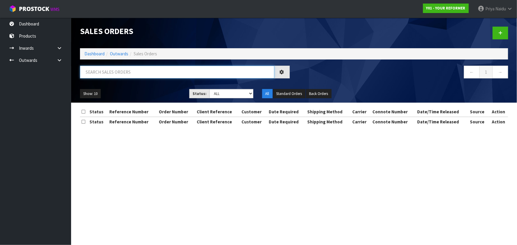
click at [121, 72] on input "text" at bounding box center [177, 72] width 194 height 13
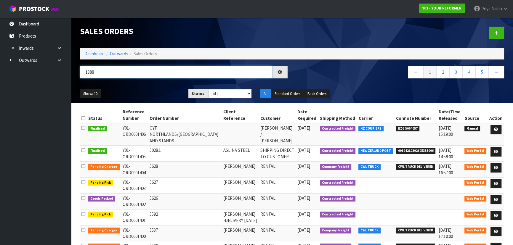
type input "1388"
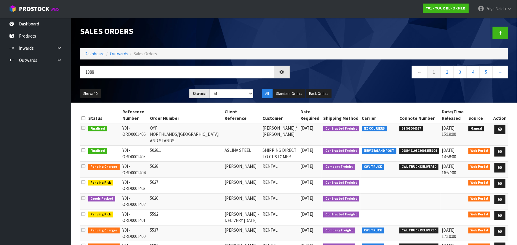
click at [147, 85] on div "Show: 10 5 10 25 50 Status: Draft Pending Allocated Pending Pick Goods Picked G…" at bounding box center [294, 94] width 437 height 18
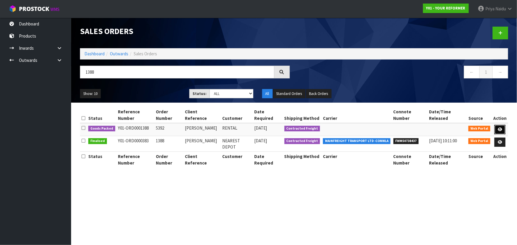
click at [503, 125] on link at bounding box center [499, 129] width 11 height 9
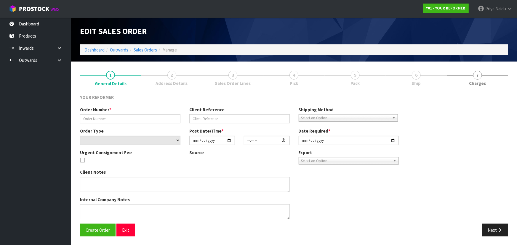
type input "5392"
type input "HAYLEY AMUNDSEN"
select select "number:0"
type input "2025-09-29"
type input "12:15:00.000"
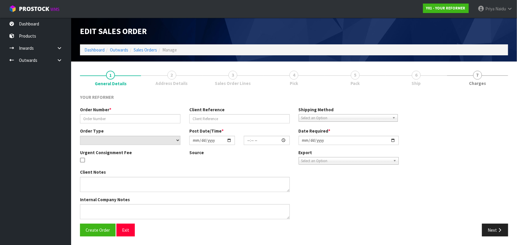
type input "2025-09-30"
type textarea "HAYLEY AMUNDSEN 46 PAMPAS DRIVE AUK WAINUI 0932 NEW ZEALAND +64 21 216 7950"
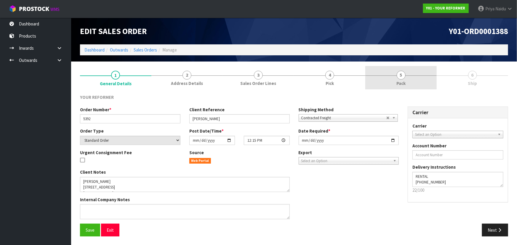
click at [410, 76] on link "5 Pack" at bounding box center [400, 77] width 71 height 23
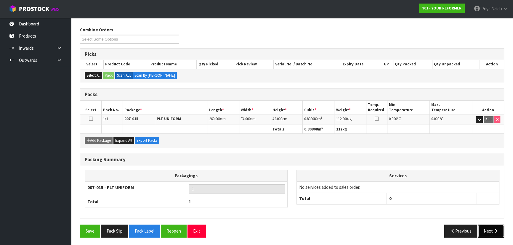
click at [500, 236] on button "Next" at bounding box center [491, 231] width 26 height 13
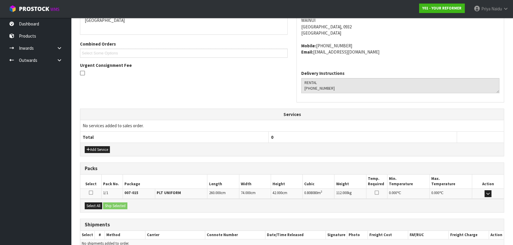
scroll to position [142, 0]
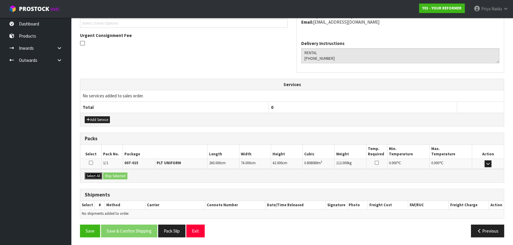
drag, startPoint x: 95, startPoint y: 175, endPoint x: 98, endPoint y: 173, distance: 3.3
click at [98, 173] on button "Select All" at bounding box center [93, 176] width 17 height 7
click at [130, 173] on div "Select All Ship Selected" at bounding box center [292, 175] width 424 height 13
click at [123, 175] on button "Ship Selected" at bounding box center [115, 176] width 24 height 7
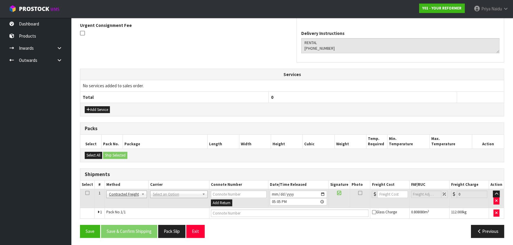
scroll to position [153, 0]
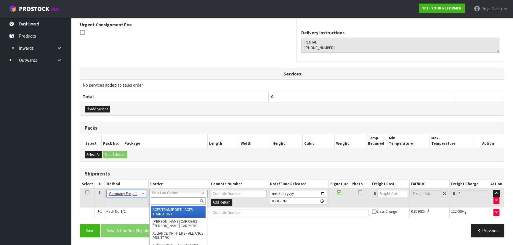
click at [161, 201] on input "text" at bounding box center [178, 201] width 55 height 7
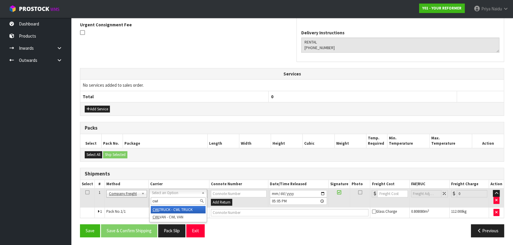
type input "cwl"
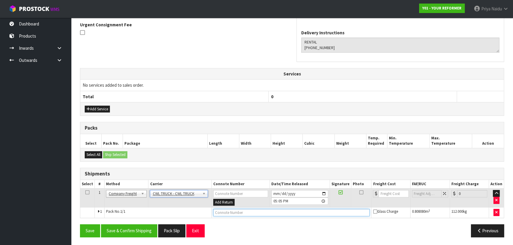
click at [225, 212] on input "text" at bounding box center [291, 212] width 157 height 7
type input "CWL TRUCK DELIVERY"
click at [321, 191] on input "2025-10-02" at bounding box center [299, 193] width 57 height 7
type input "2025-10-03"
click at [124, 229] on button "Save & Confirm Shipping" at bounding box center [129, 231] width 56 height 13
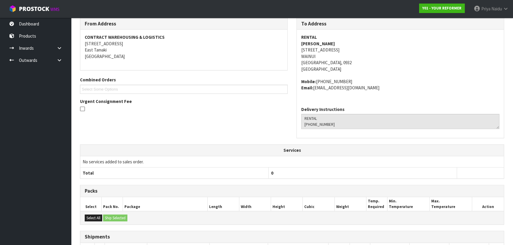
scroll to position [160, 0]
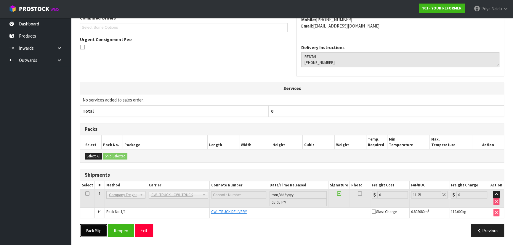
click at [95, 229] on button "Pack Slip" at bounding box center [93, 231] width 27 height 13
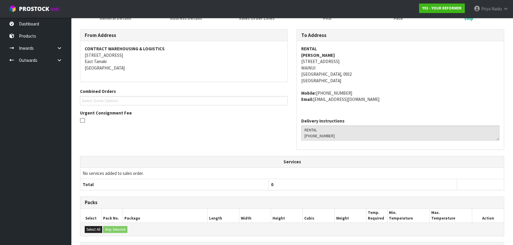
scroll to position [0, 0]
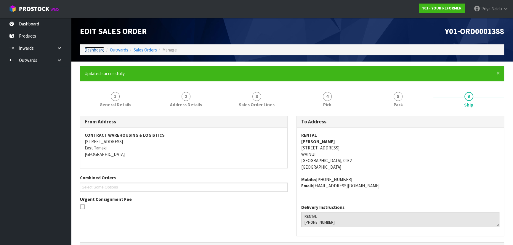
click at [94, 50] on link "Dashboard" at bounding box center [94, 50] width 20 height 6
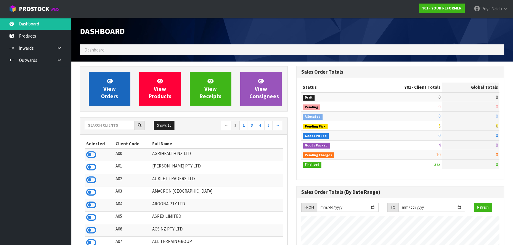
scroll to position [409, 216]
click at [121, 89] on link "View Orders" at bounding box center [109, 89] width 41 height 34
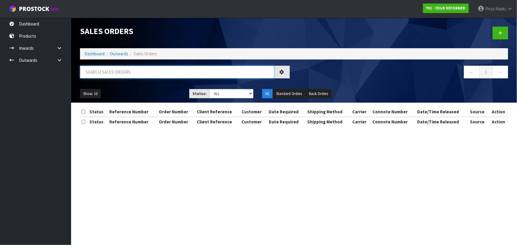
click at [122, 77] on input "text" at bounding box center [177, 72] width 194 height 13
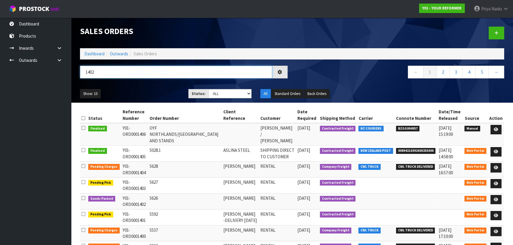
type input "1402"
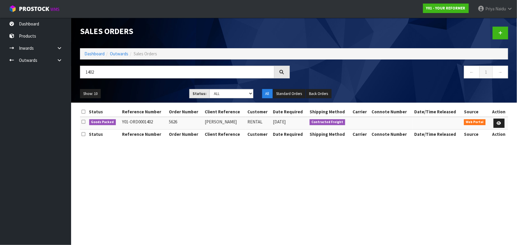
click at [142, 92] on ul "Show: 10 5 10 25 50" at bounding box center [130, 93] width 100 height 9
click at [502, 121] on link at bounding box center [499, 123] width 11 height 9
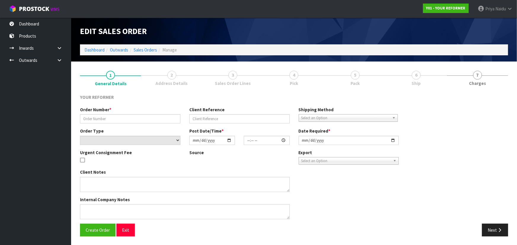
type input "5626"
type input "LAUREN HALL"
select select "number:0"
type input "2025-09-29"
type input "14:05:00.000"
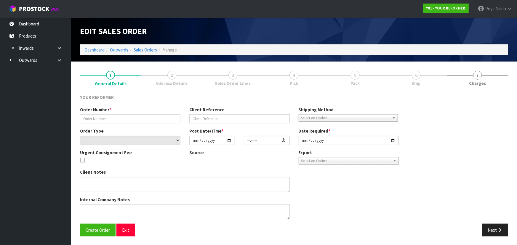
type input "2025-09-30"
type textarea "LAUREN HALL 12B WICKLAM LANE GREENHITHE AUK AUCKLAND 0632 NEW ZEALAND +64 22 64…"
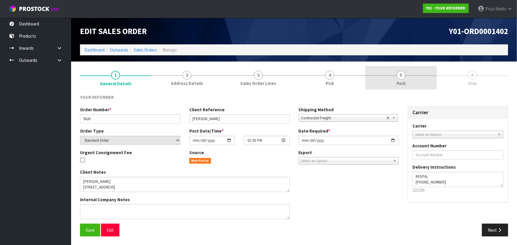
click at [393, 74] on link "5 Pack" at bounding box center [400, 77] width 71 height 23
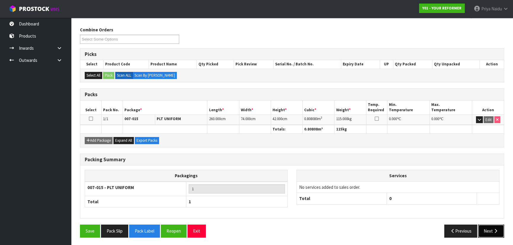
click at [492, 228] on button "Next" at bounding box center [491, 231] width 26 height 13
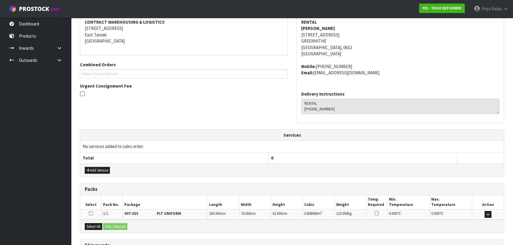
scroll to position [142, 0]
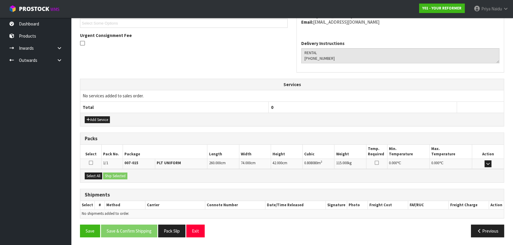
click at [95, 171] on div "Select All Ship Selected" at bounding box center [292, 175] width 424 height 13
drag, startPoint x: 98, startPoint y: 174, endPoint x: 101, endPoint y: 174, distance: 3.0
click at [98, 174] on button "Select All" at bounding box center [93, 176] width 17 height 7
click at [121, 174] on button "Ship Selected" at bounding box center [115, 176] width 24 height 7
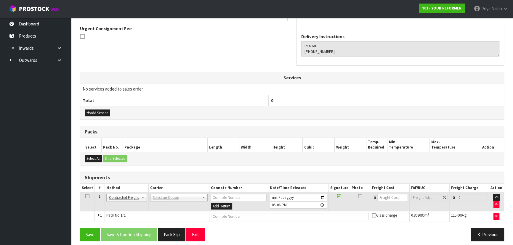
scroll to position [153, 0]
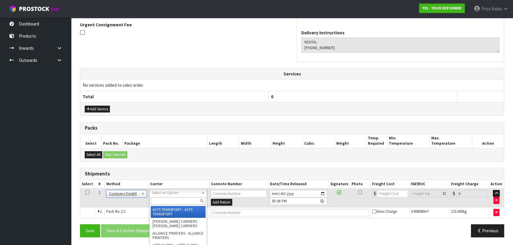
click at [161, 201] on input "text" at bounding box center [178, 201] width 55 height 7
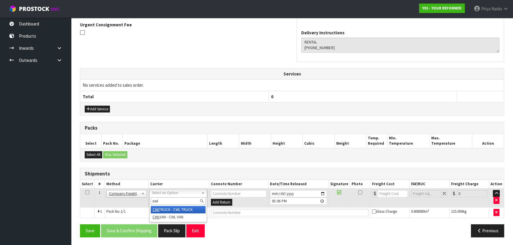
type input "cwl"
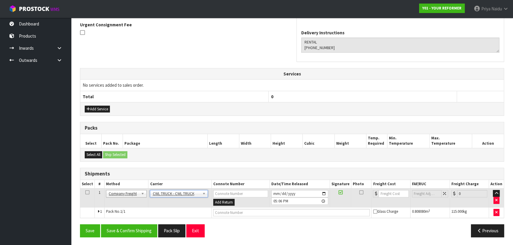
drag, startPoint x: 227, startPoint y: 217, endPoint x: 229, endPoint y: 214, distance: 3.4
click at [228, 216] on td at bounding box center [292, 213] width 160 height 11
click at [229, 214] on input "text" at bounding box center [291, 212] width 157 height 7
type input "CWL TRUCK DELIVERY"
click at [325, 190] on input "2025-10-02" at bounding box center [299, 193] width 57 height 7
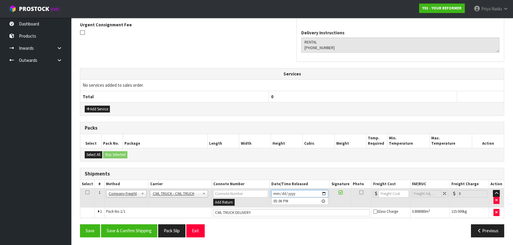
type input "2025-10-03"
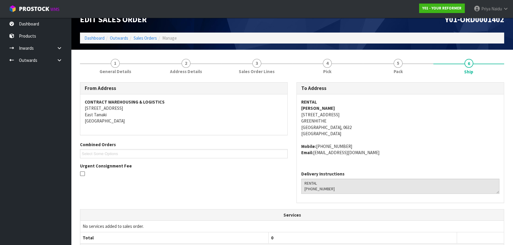
scroll to position [0, 0]
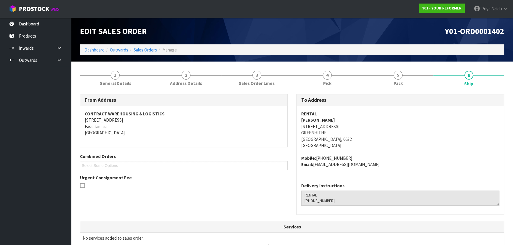
click at [257, 201] on div "From Address CONTRACT WAREHOUSING & LOGISTICS 17 Allens Road East Tamaki Auckla…" at bounding box center [292, 157] width 433 height 127
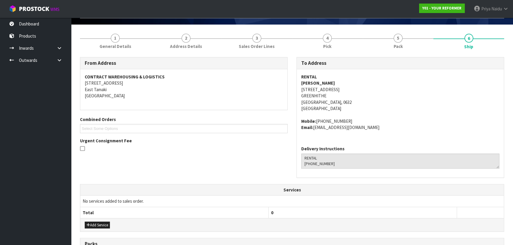
scroll to position [153, 0]
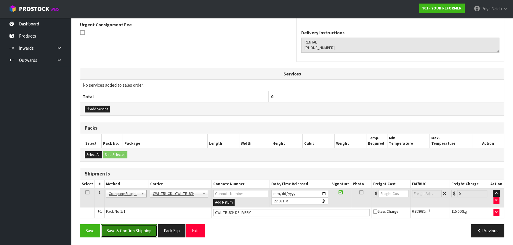
click at [134, 230] on button "Save & Confirm Shipping" at bounding box center [129, 231] width 56 height 13
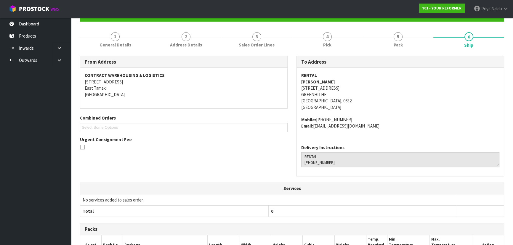
scroll to position [160, 0]
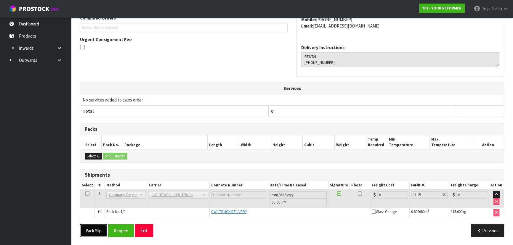
click at [102, 228] on button "Pack Slip" at bounding box center [93, 231] width 27 height 13
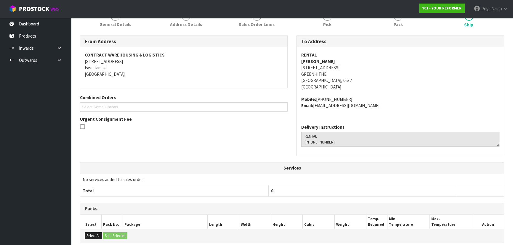
scroll to position [0, 0]
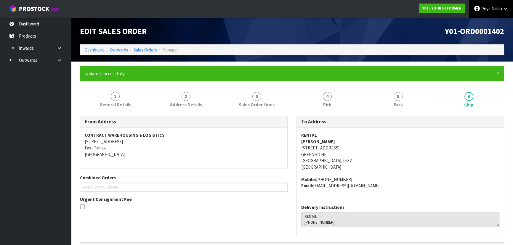
click at [495, 8] on span "Naidu" at bounding box center [496, 9] width 11 height 6
click at [484, 22] on link "Logout" at bounding box center [489, 24] width 47 height 8
